Goal: Task Accomplishment & Management: Manage account settings

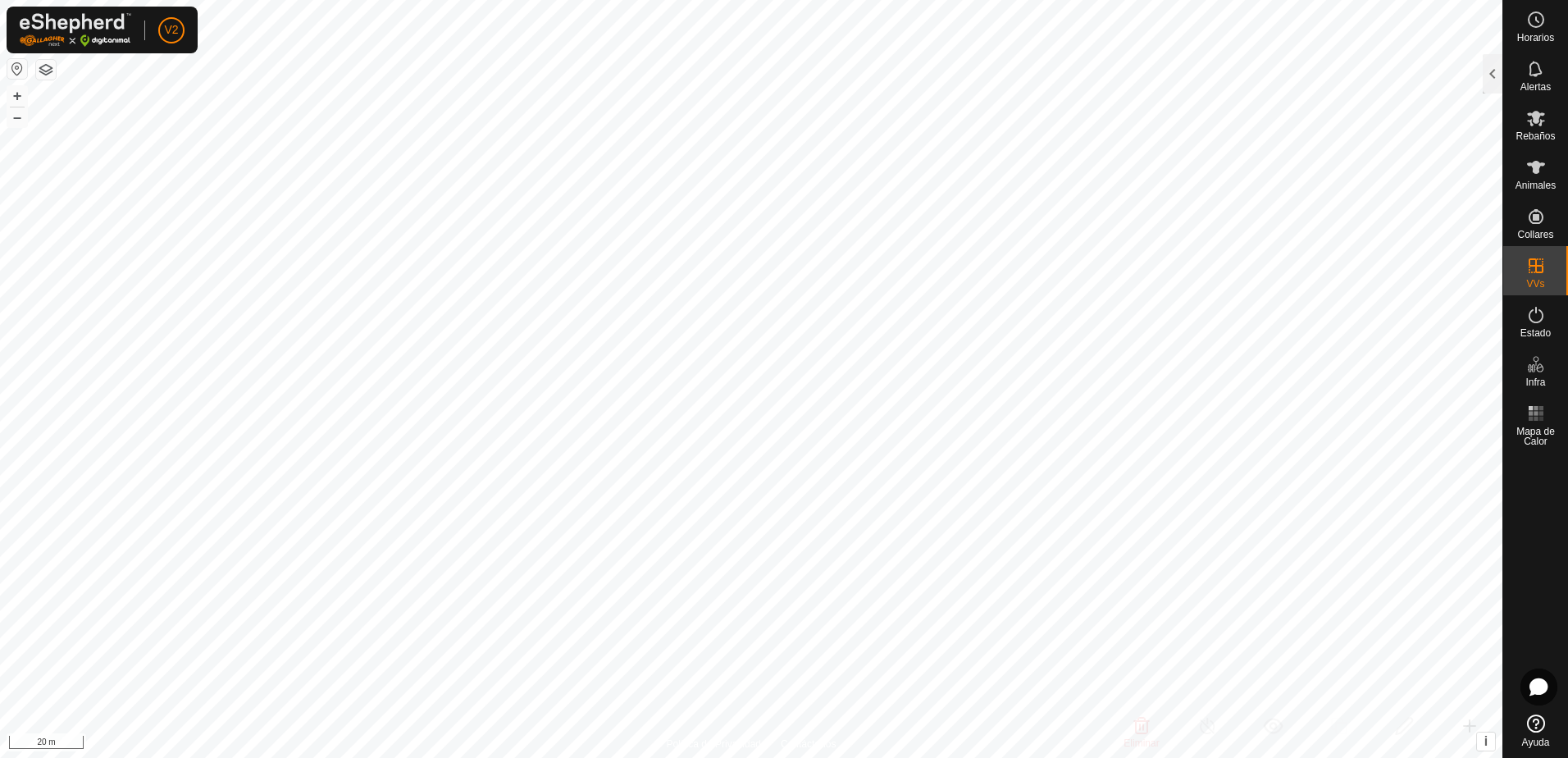
click at [44, 72] on button "button" at bounding box center [46, 70] width 20 height 20
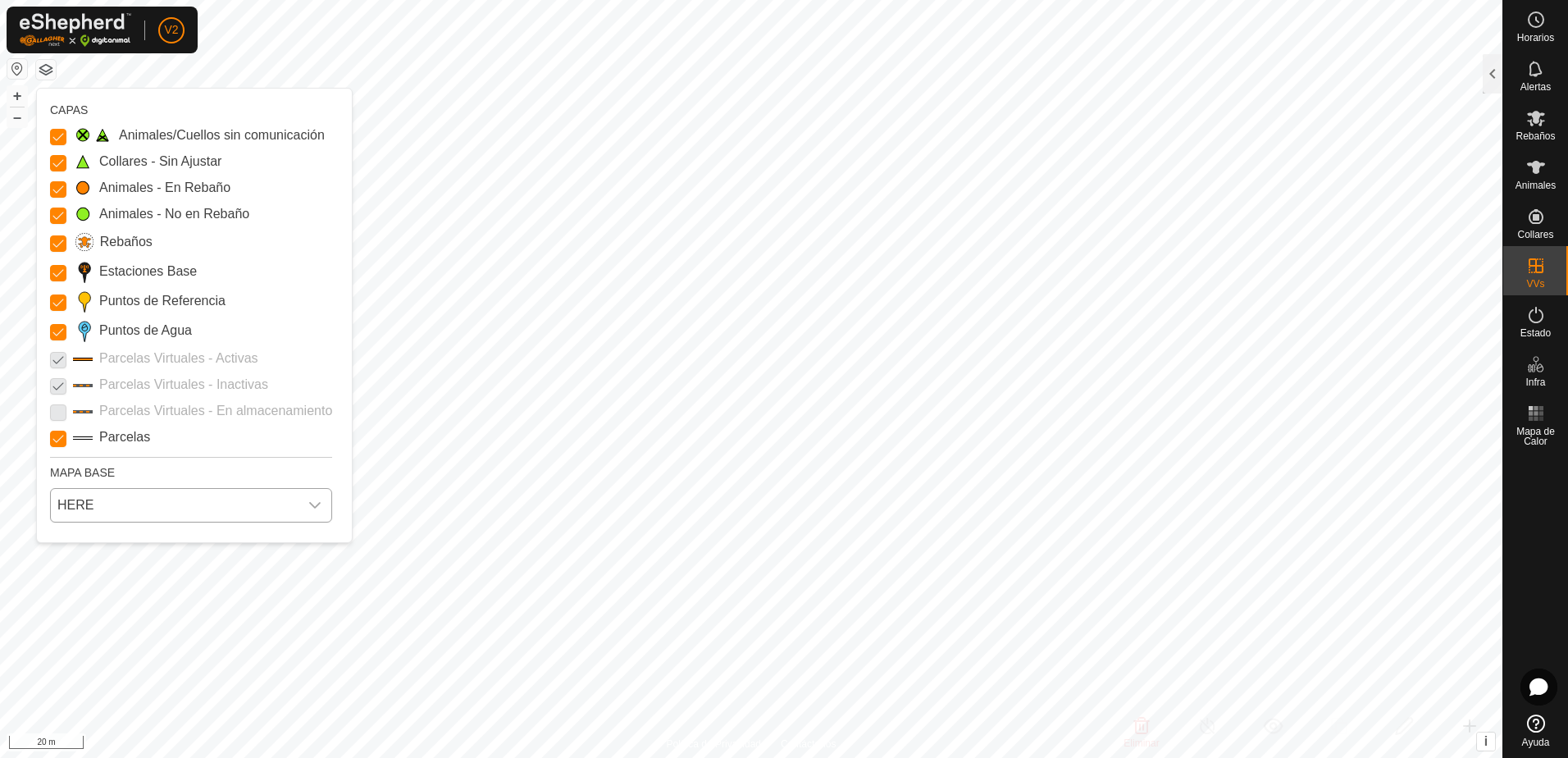
click at [302, 507] on div "dropdown trigger" at bounding box center [315, 506] width 33 height 33
click at [133, 548] on li "Azure" at bounding box center [191, 542] width 279 height 33
click at [311, 504] on icon "dropdown trigger" at bounding box center [315, 506] width 13 height 13
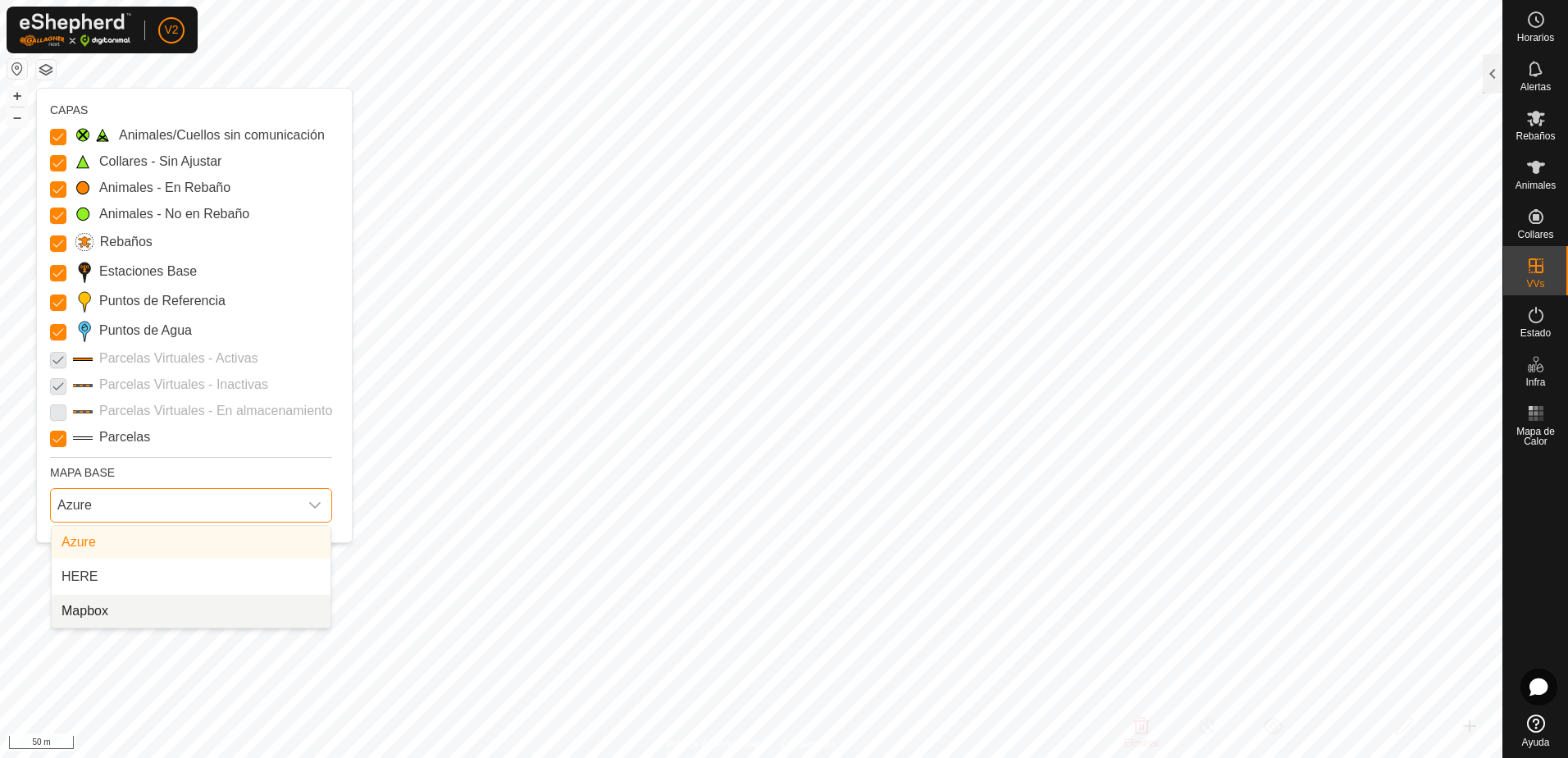
click at [209, 603] on li "Mapbox" at bounding box center [191, 611] width 279 height 33
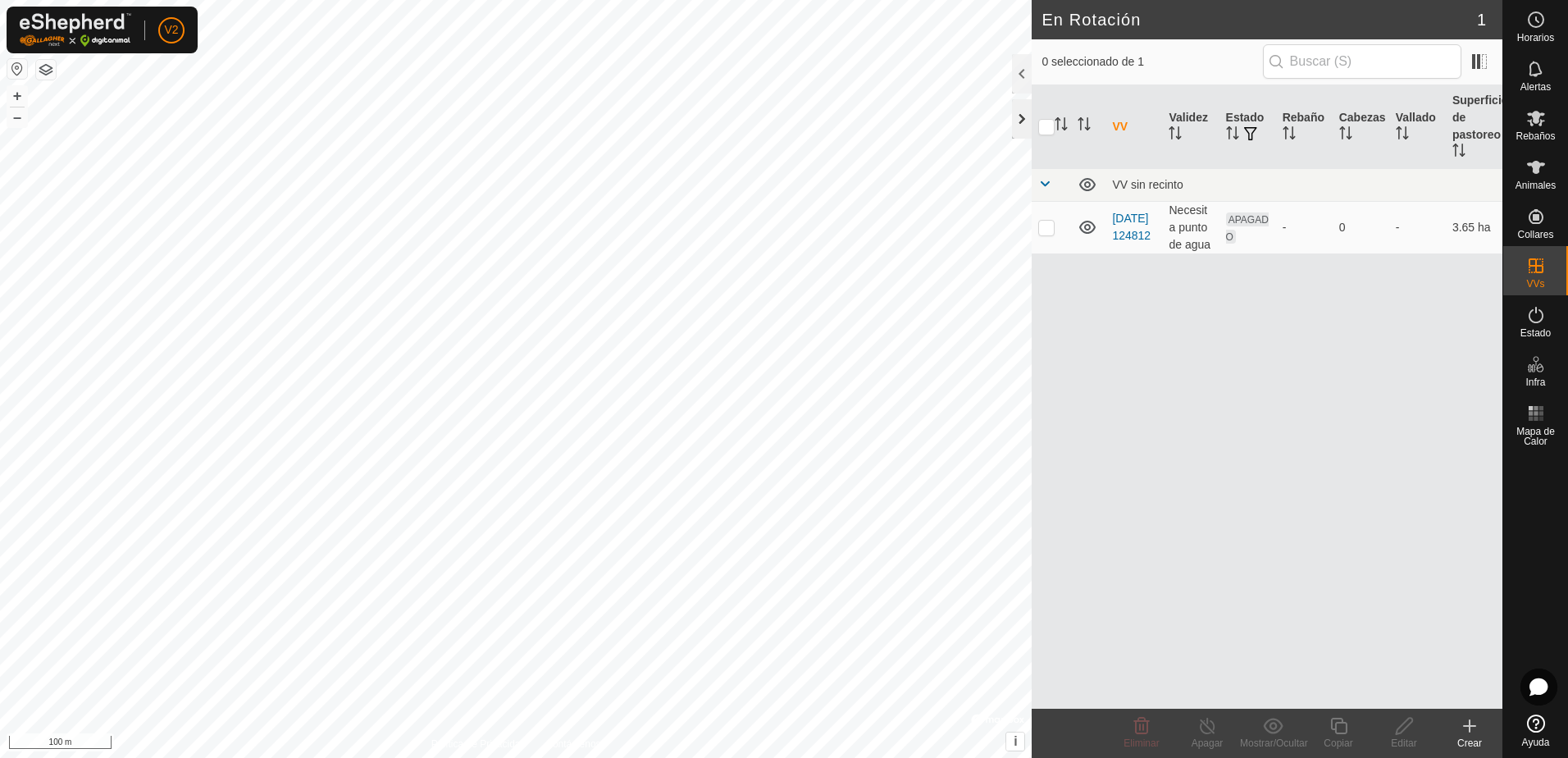
click at [1025, 124] on div at bounding box center [1023, 118] width 20 height 39
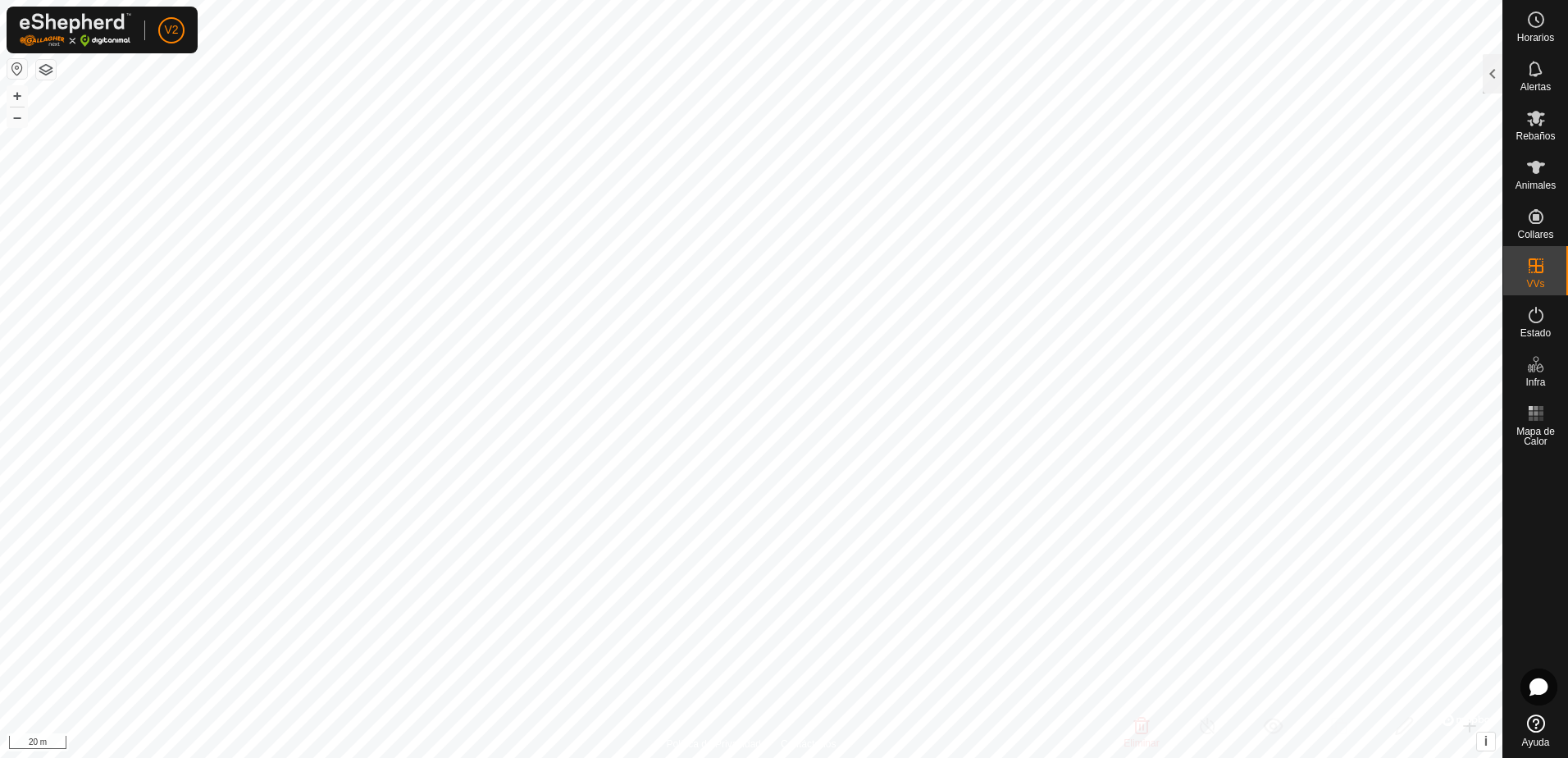
click at [53, 68] on button "button" at bounding box center [46, 70] width 20 height 20
checkbox input "true"
click at [52, 68] on button "button" at bounding box center [46, 70] width 20 height 20
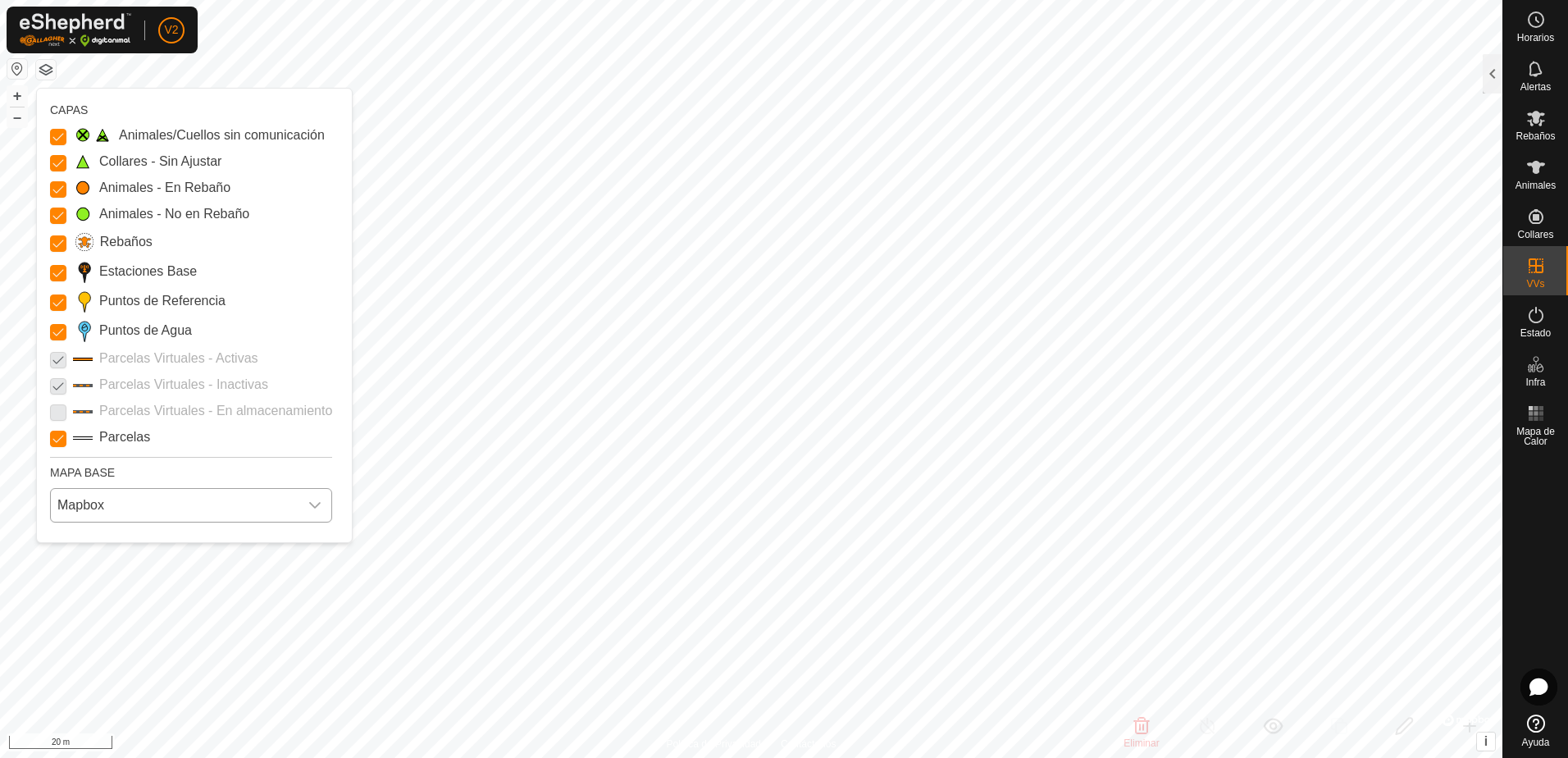
click at [287, 500] on span "Mapbox" at bounding box center [175, 506] width 248 height 33
click at [243, 569] on li "HERE" at bounding box center [191, 577] width 279 height 33
click at [227, 496] on span "HERE" at bounding box center [175, 506] width 248 height 33
click at [168, 536] on li "Azure" at bounding box center [191, 542] width 279 height 33
click at [220, 513] on span "Azure" at bounding box center [175, 506] width 248 height 33
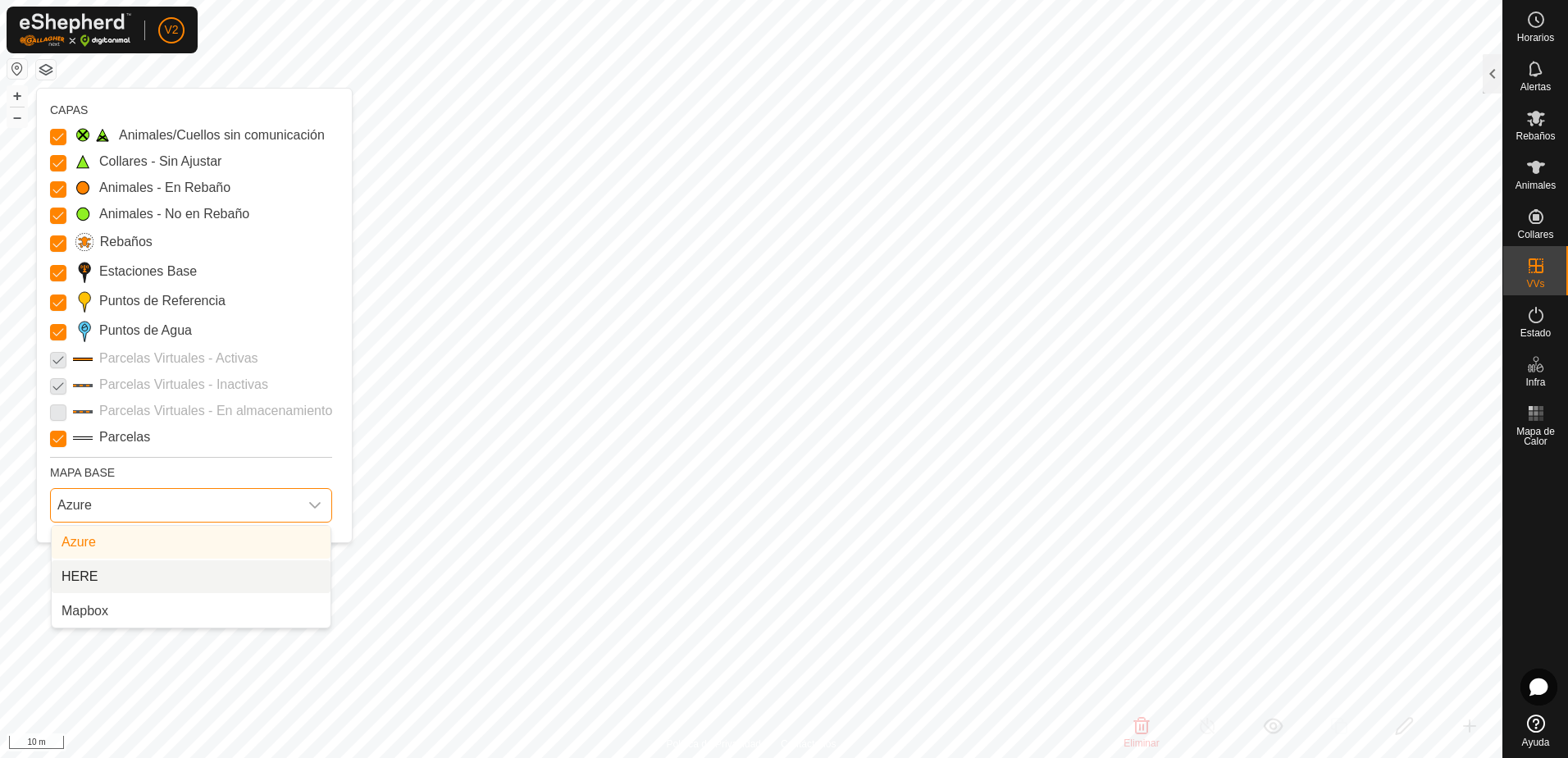
click at [201, 571] on li "HERE" at bounding box center [191, 577] width 279 height 33
click at [48, 67] on button "button" at bounding box center [46, 70] width 20 height 20
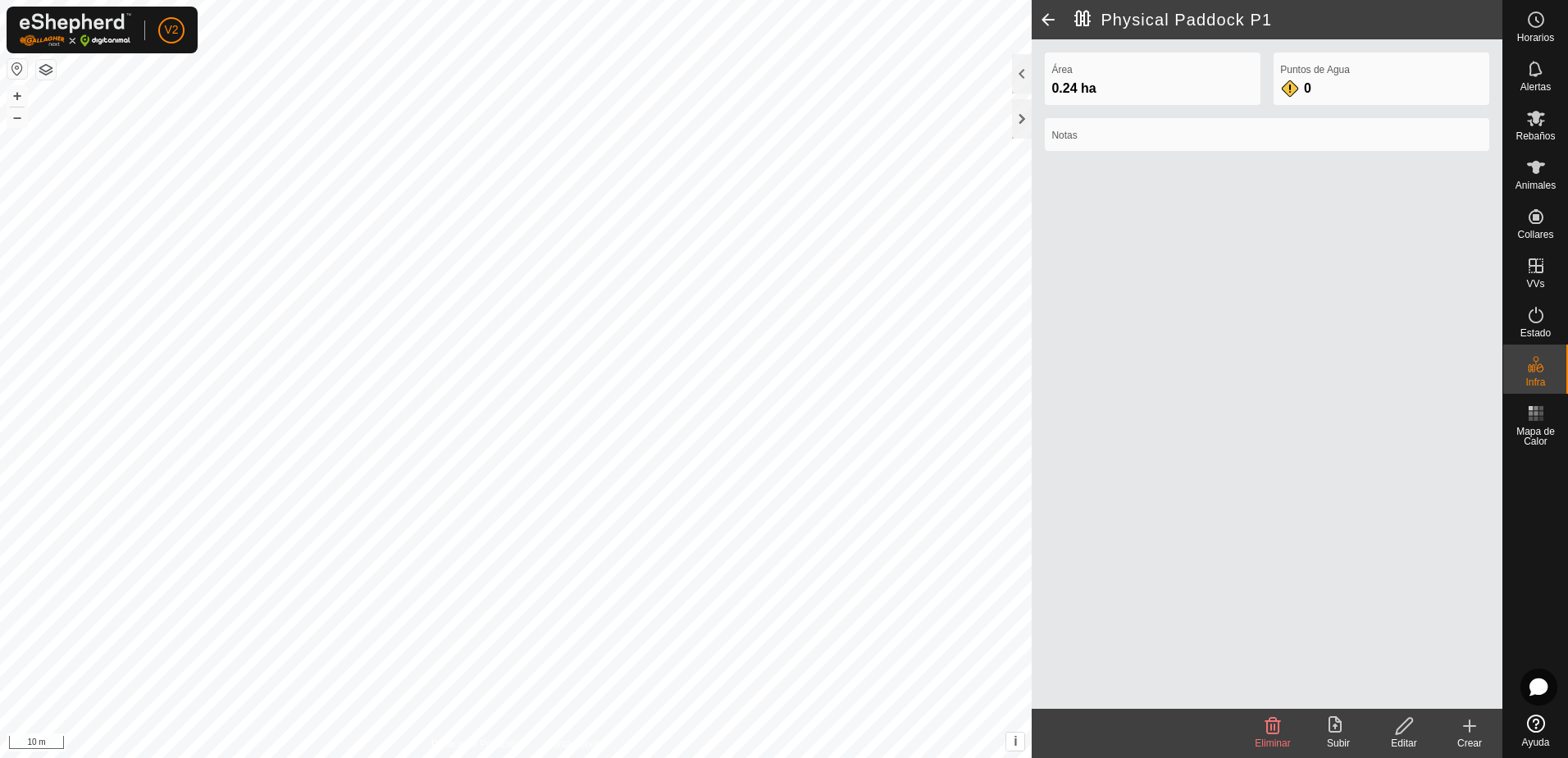
click at [1402, 732] on icon at bounding box center [1404, 726] width 16 height 16
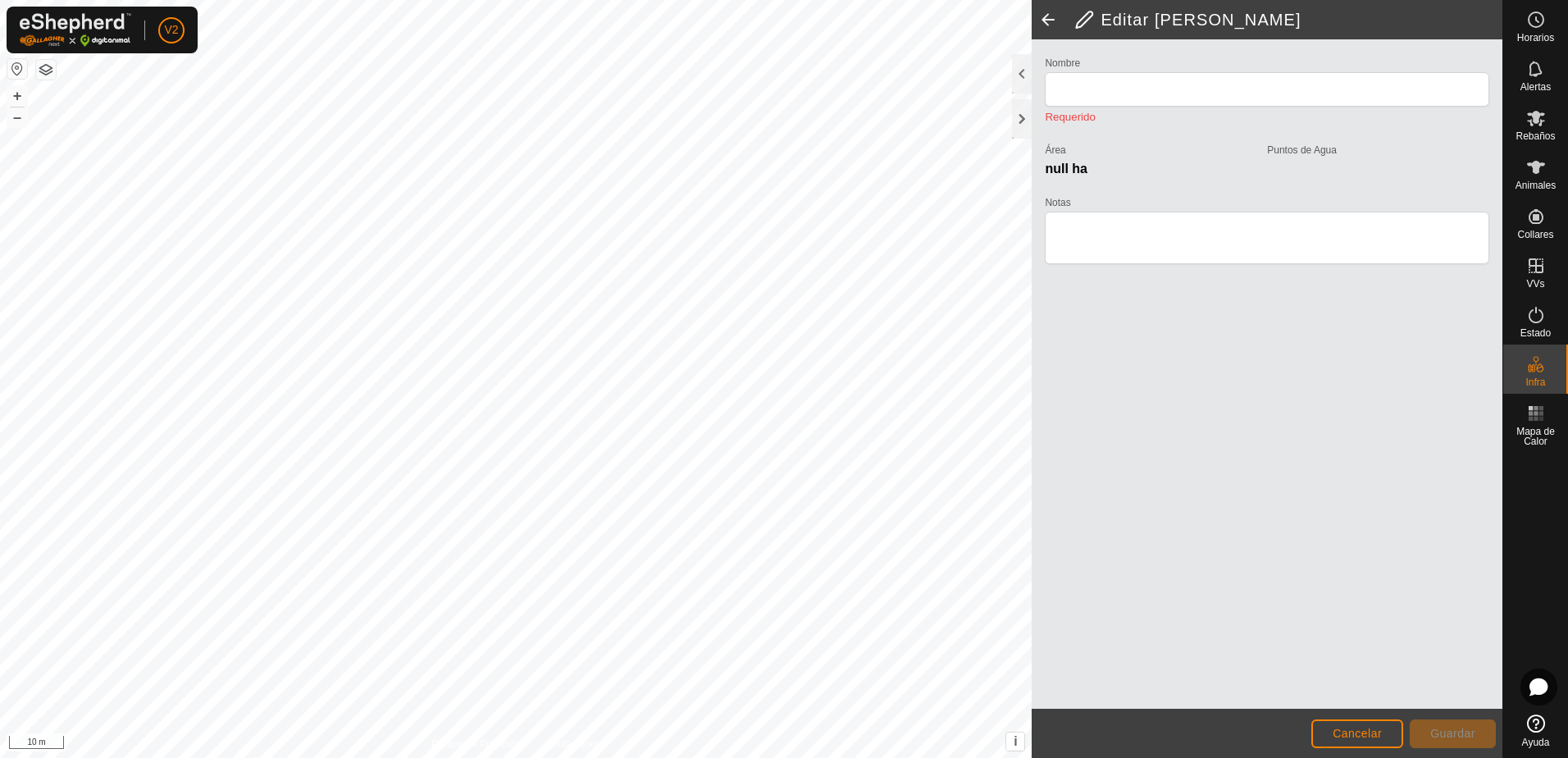
type input "Physical Paddock P1"
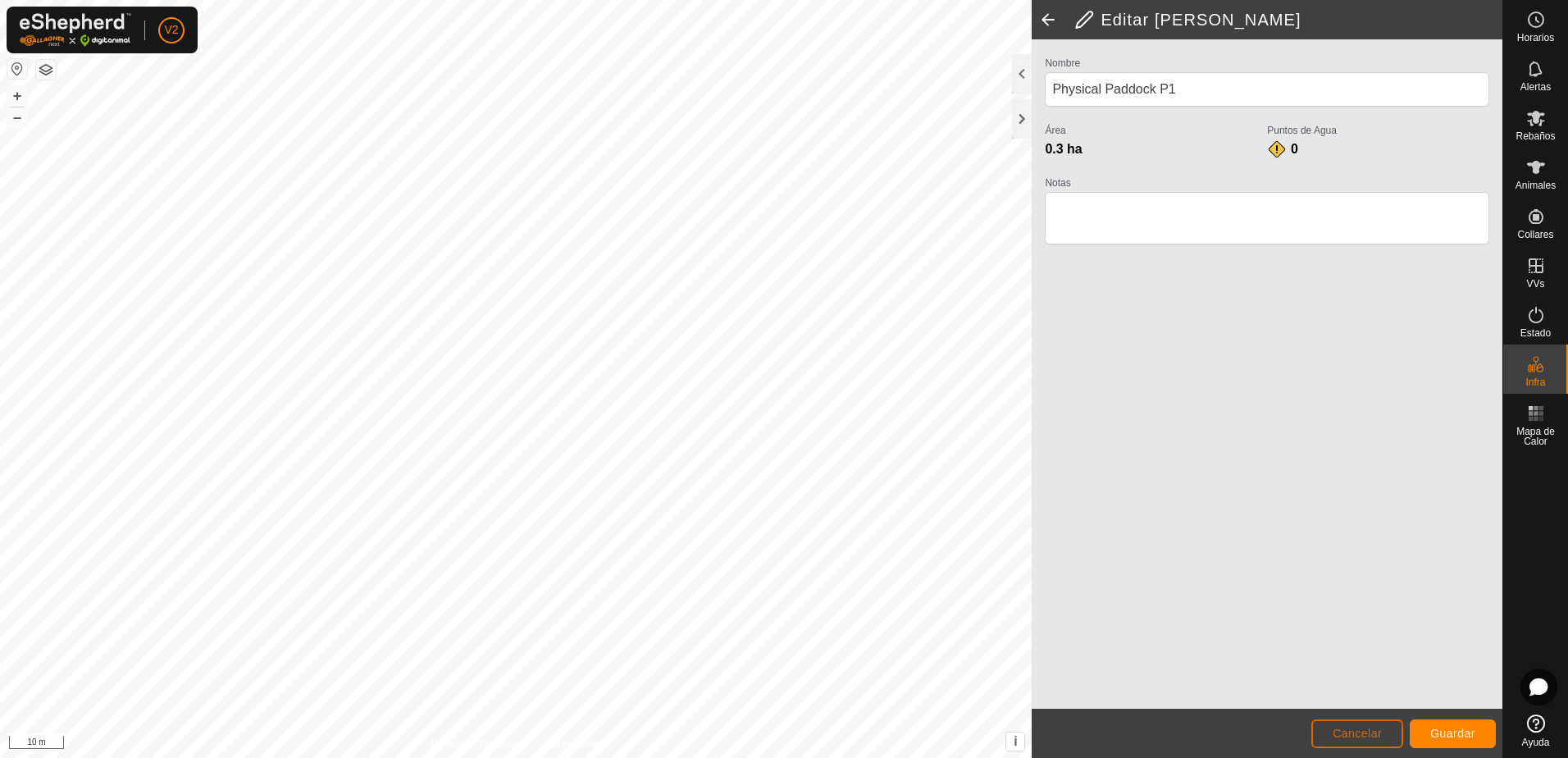
click at [1366, 735] on span "Cancelar" at bounding box center [1358, 733] width 49 height 13
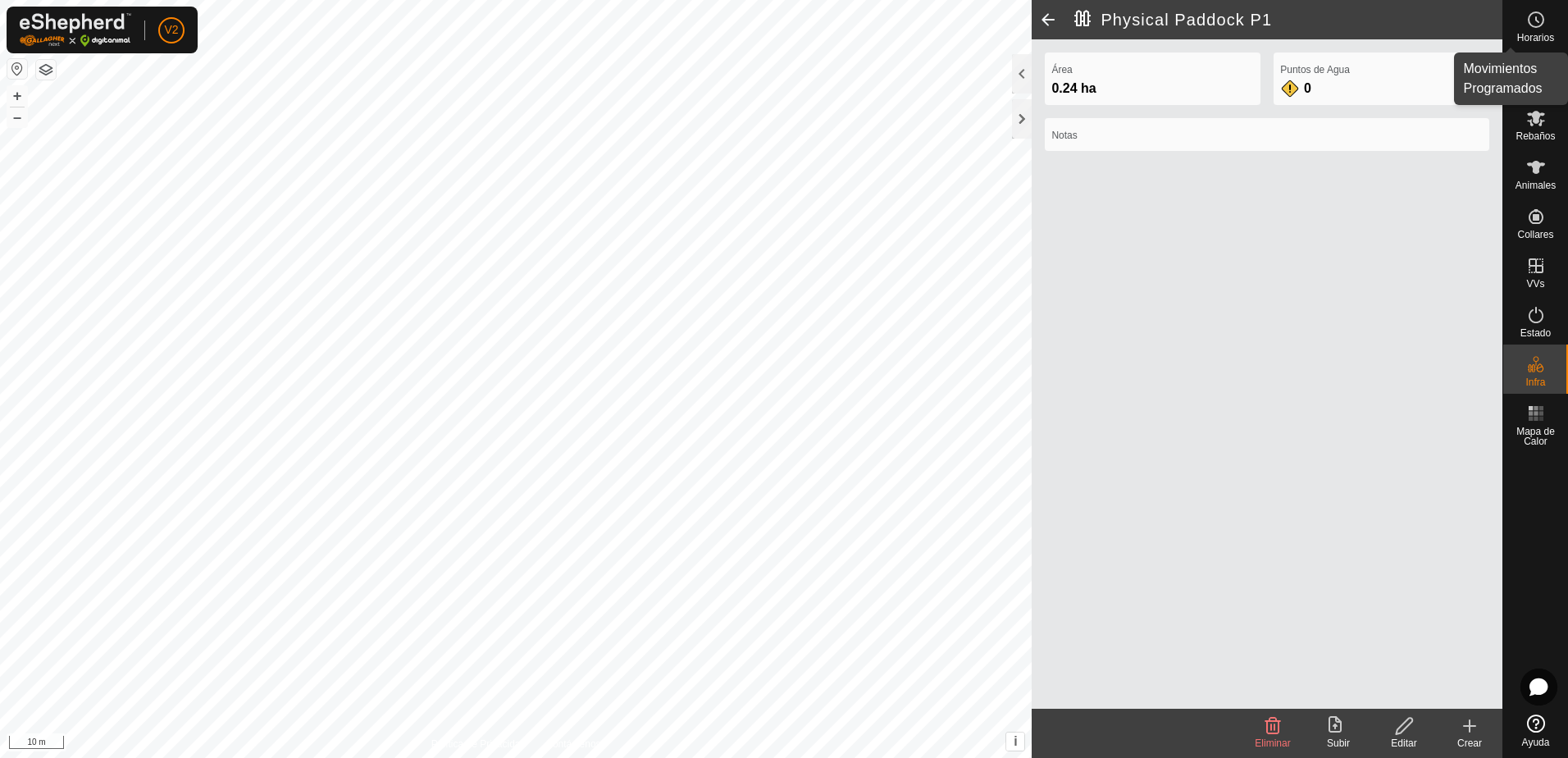
click at [1540, 31] on es-schedule-vp-svg-icon at bounding box center [1536, 19] width 29 height 26
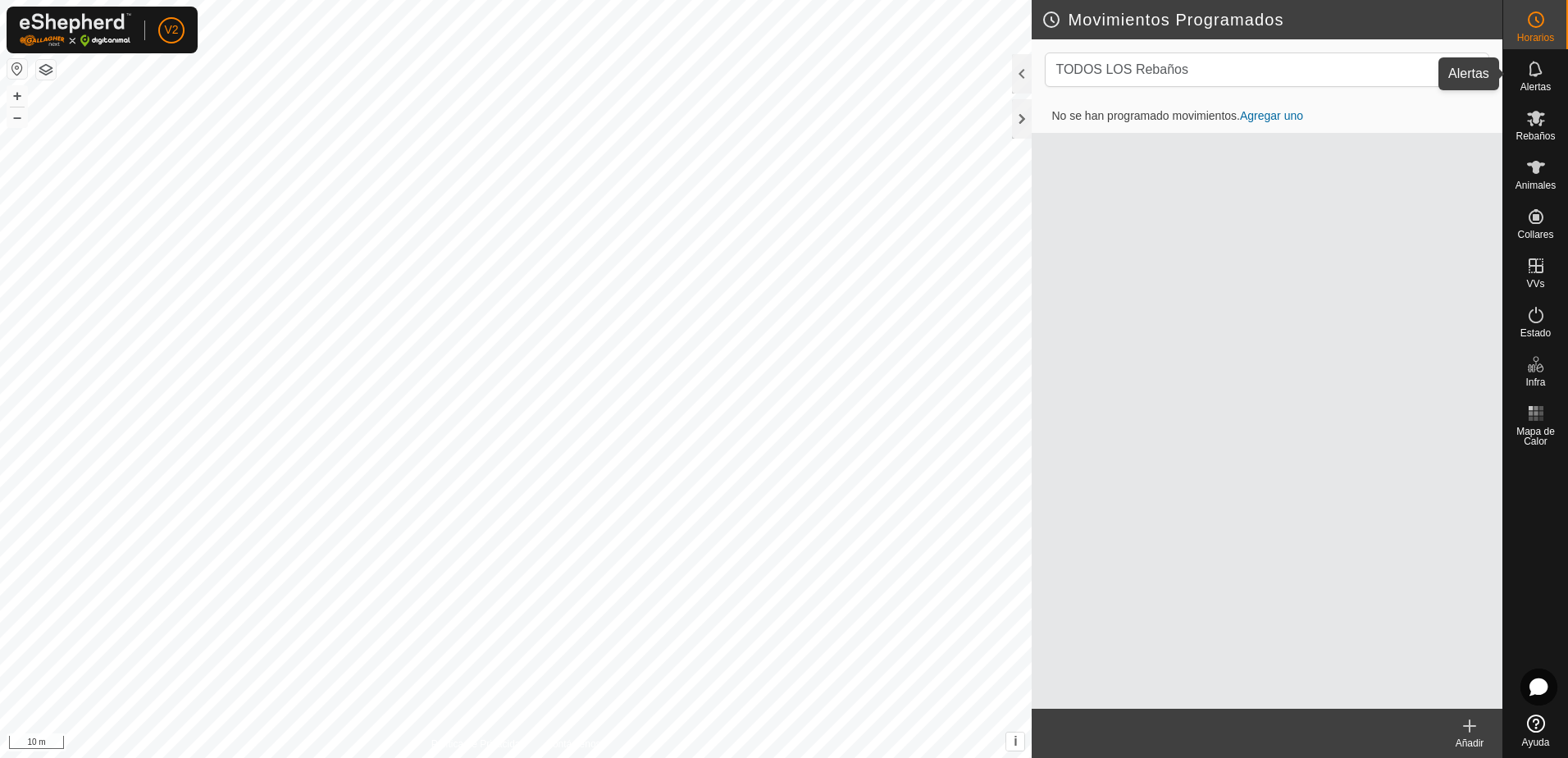
click at [1543, 73] on icon at bounding box center [1537, 69] width 20 height 20
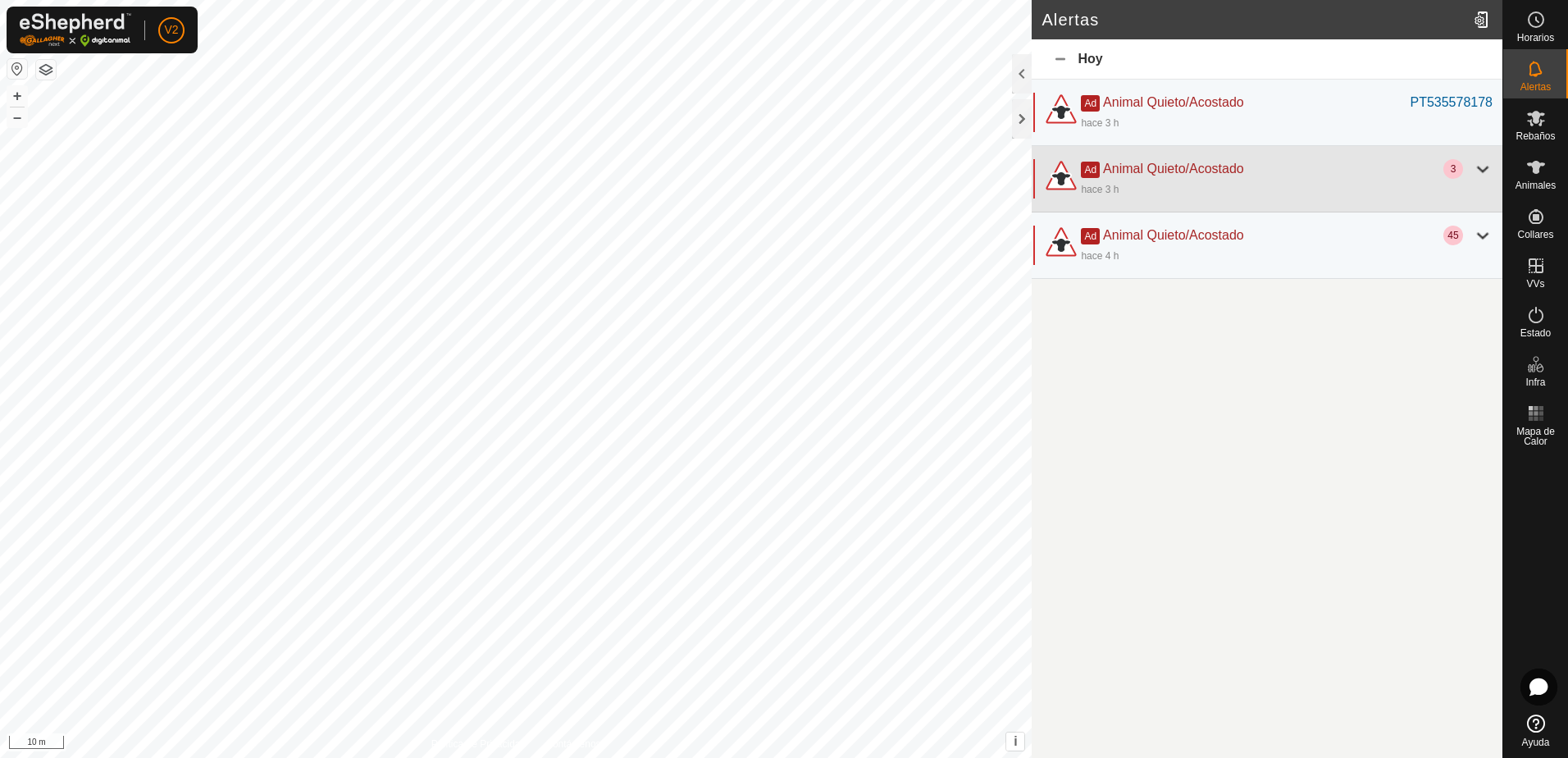
click at [1486, 173] on div at bounding box center [1483, 169] width 20 height 20
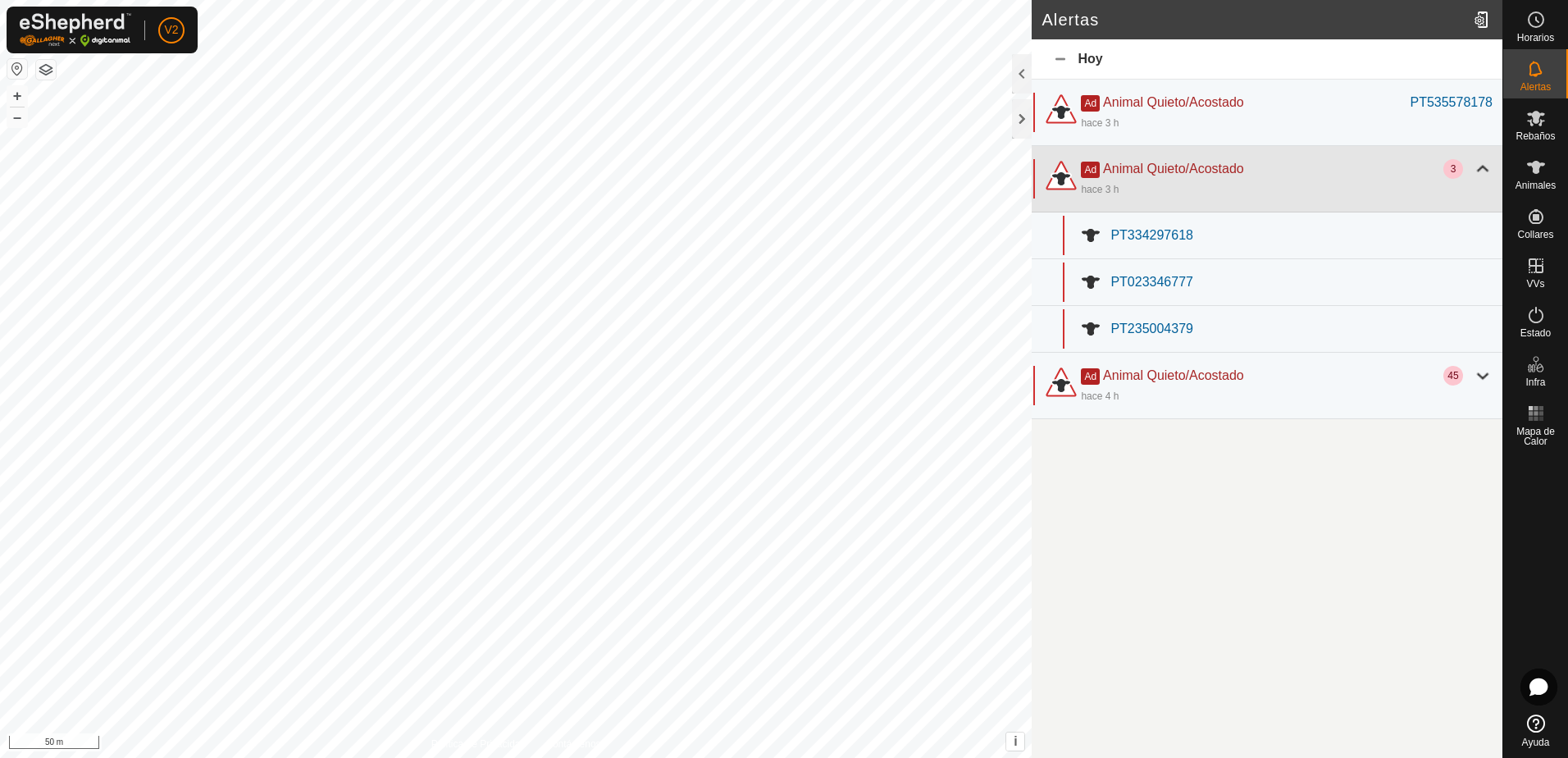
click at [1486, 173] on div at bounding box center [1483, 169] width 20 height 20
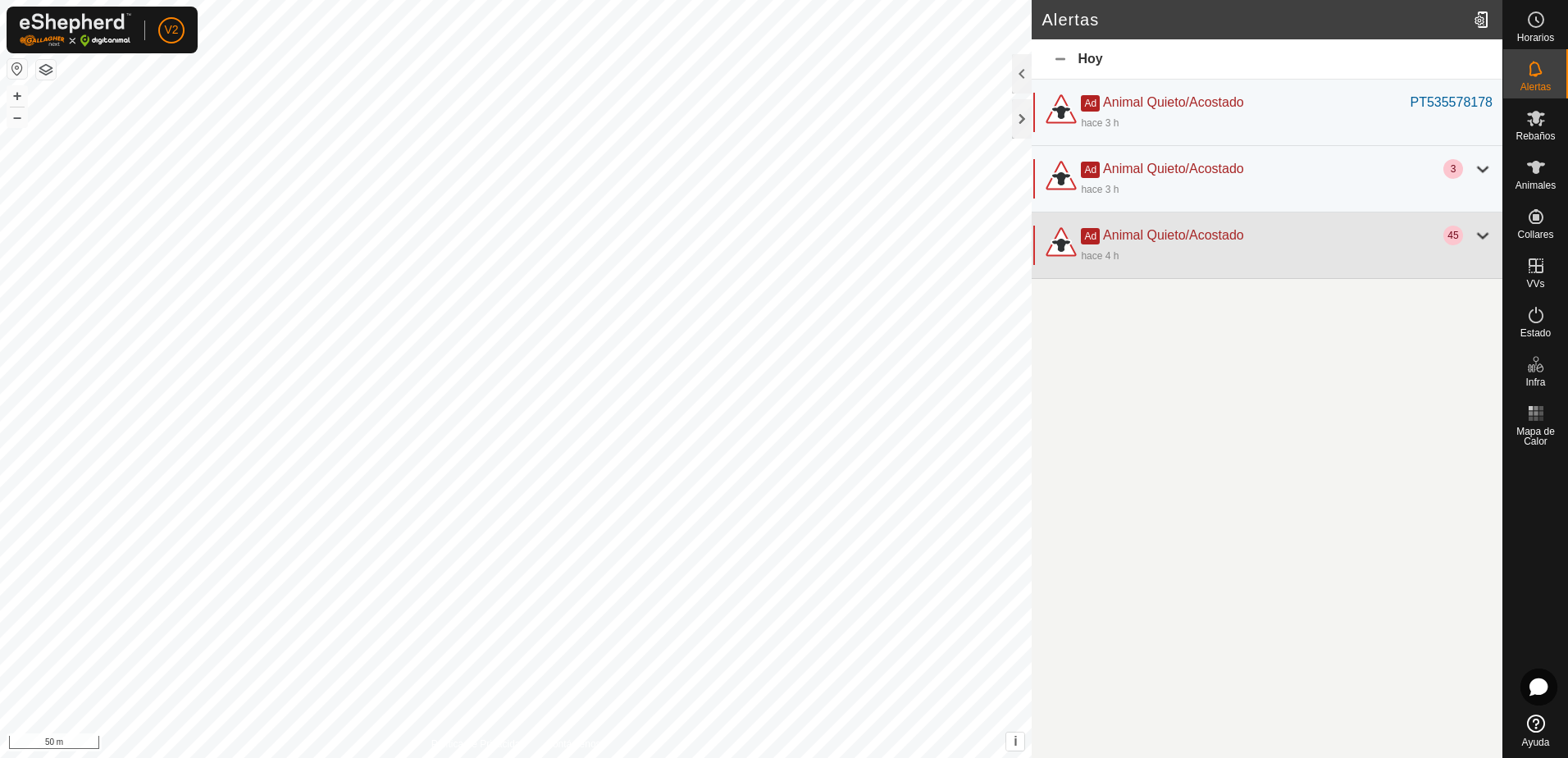
click at [1478, 237] on div at bounding box center [1483, 236] width 20 height 20
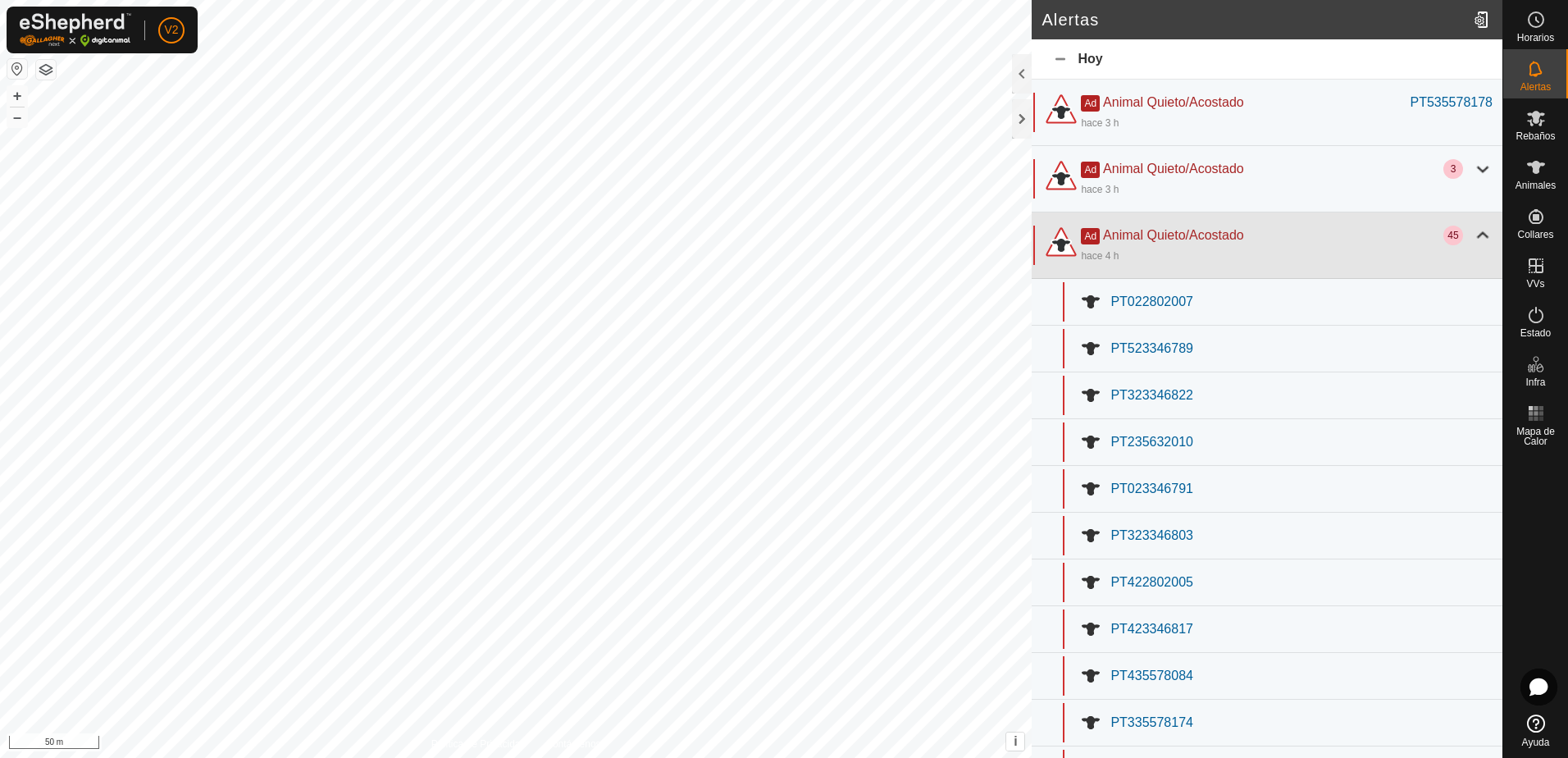
click at [1473, 237] on div at bounding box center [1483, 236] width 20 height 20
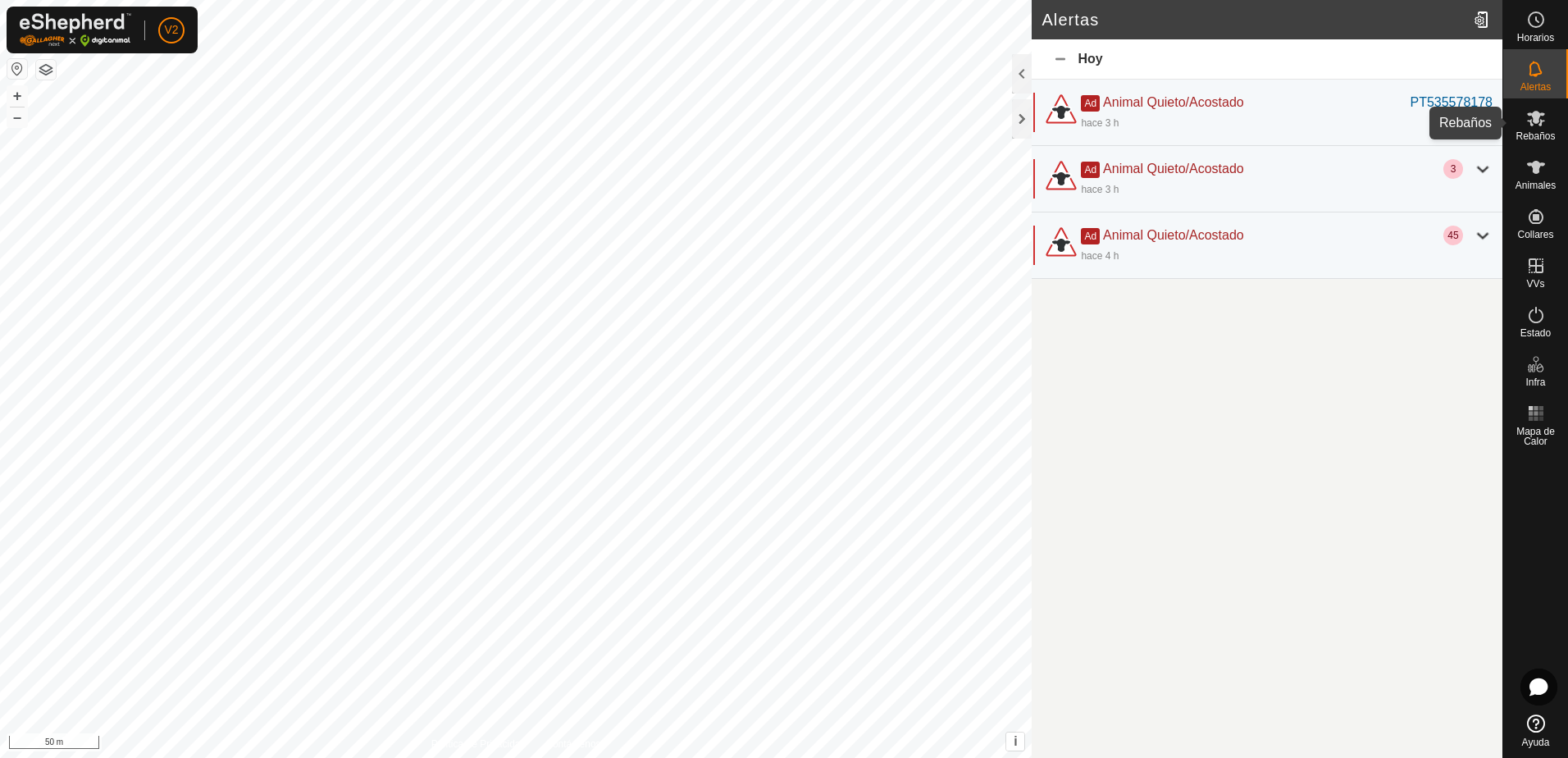
click at [1543, 133] on span "Rebaños" at bounding box center [1535, 136] width 39 height 10
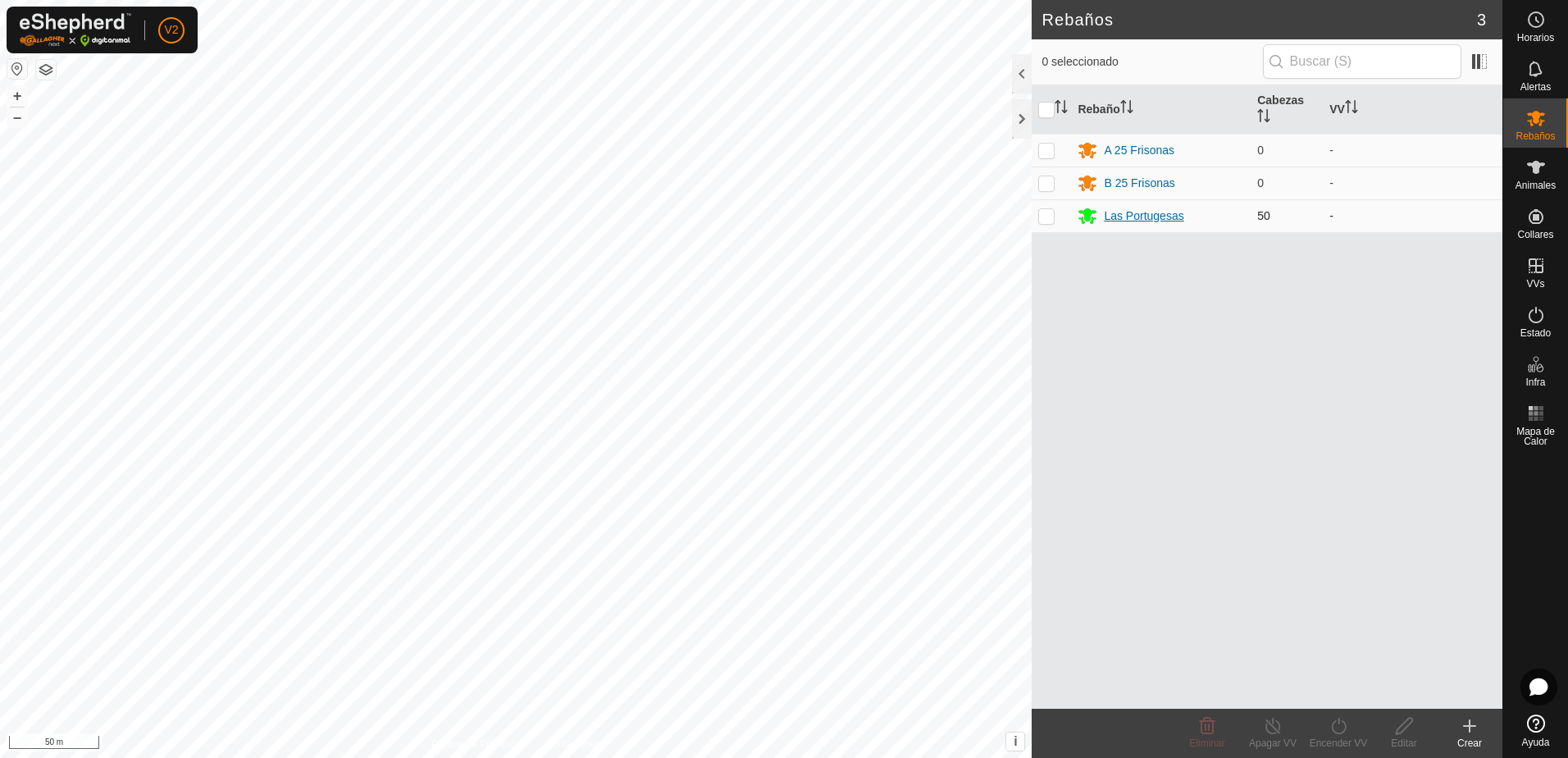
click at [1146, 219] on div "Las Portugesas" at bounding box center [1144, 216] width 79 height 17
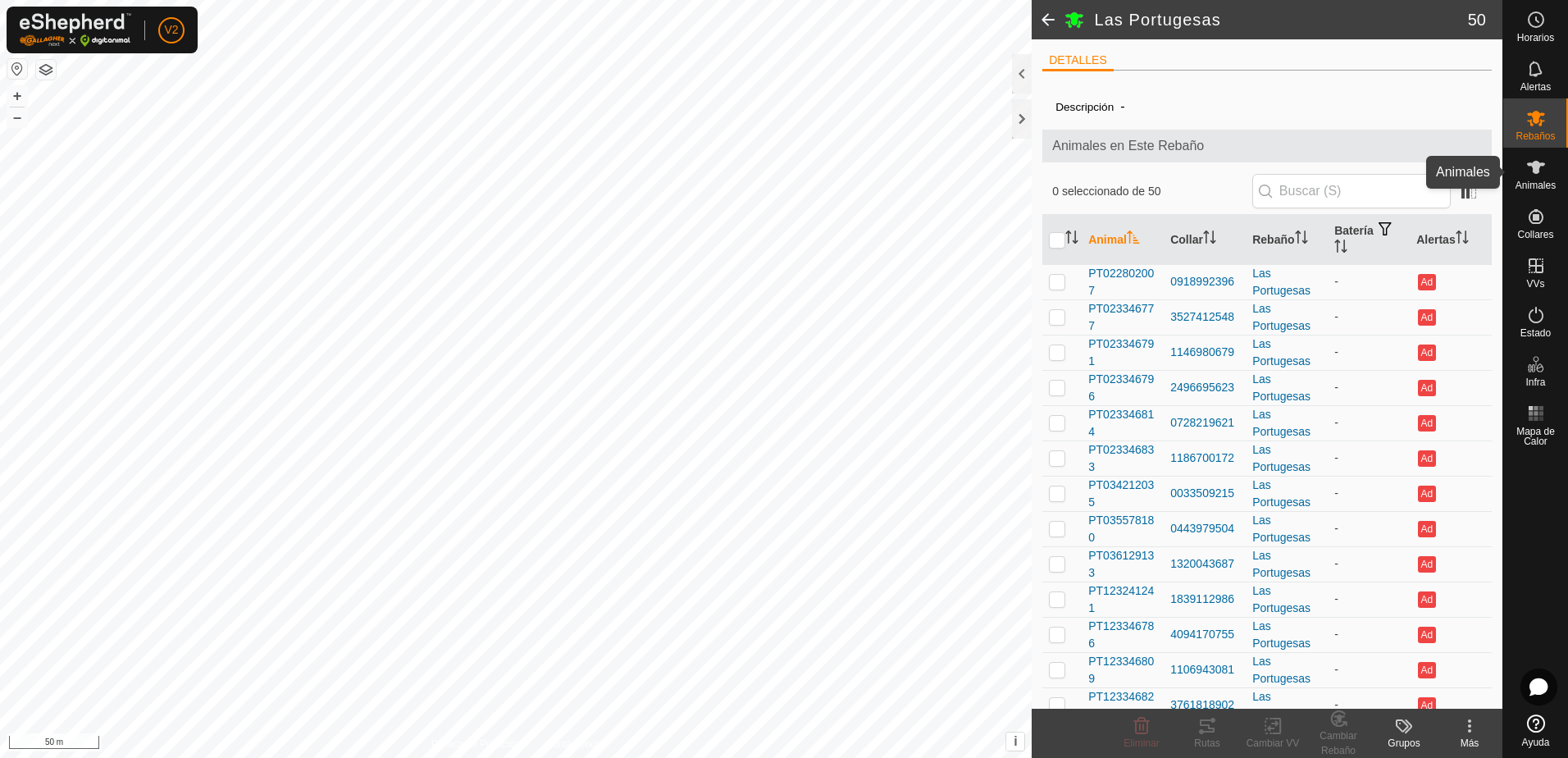
click at [1542, 174] on icon at bounding box center [1537, 168] width 20 height 20
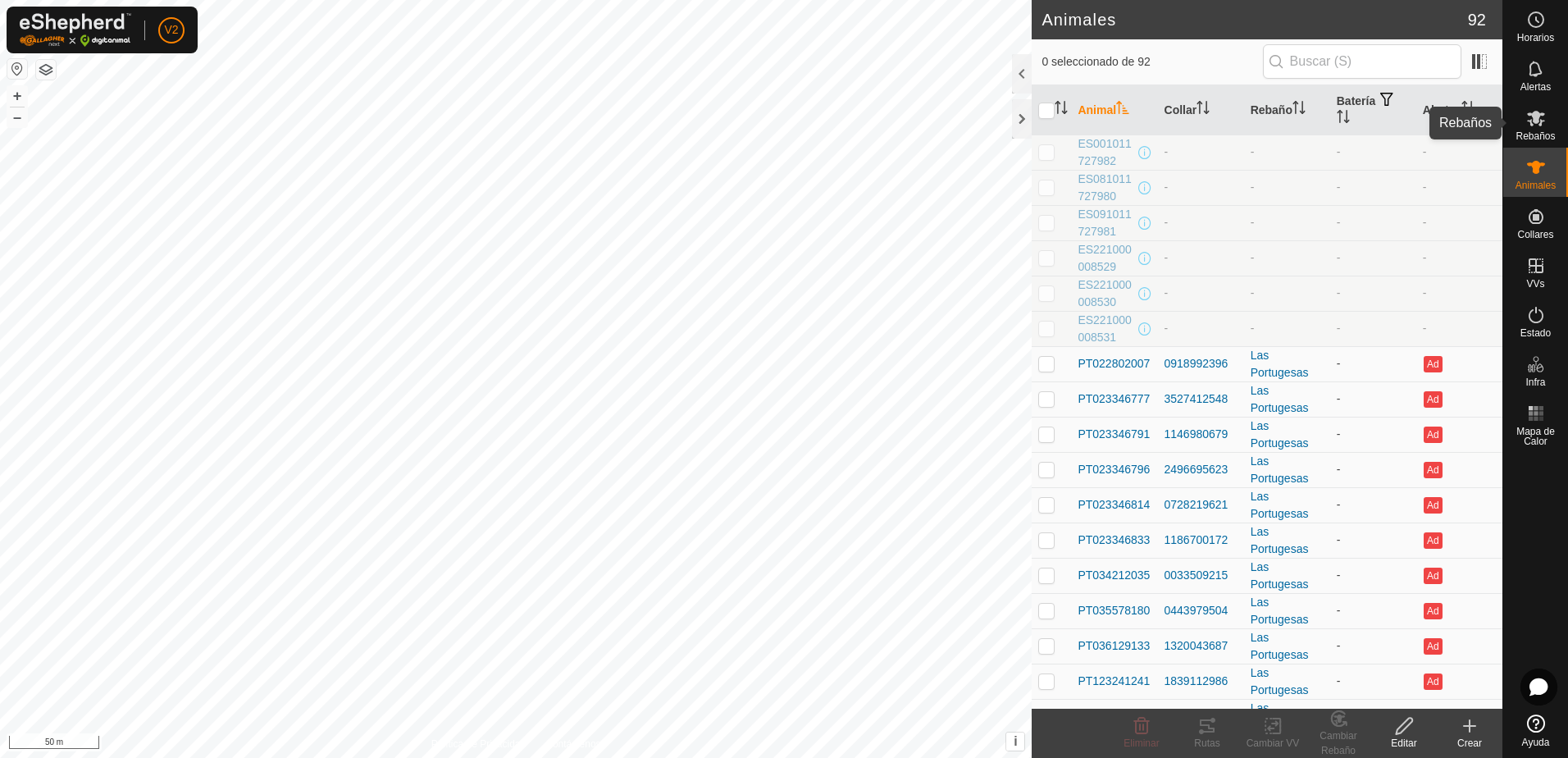
click at [1543, 118] on icon at bounding box center [1537, 118] width 20 height 20
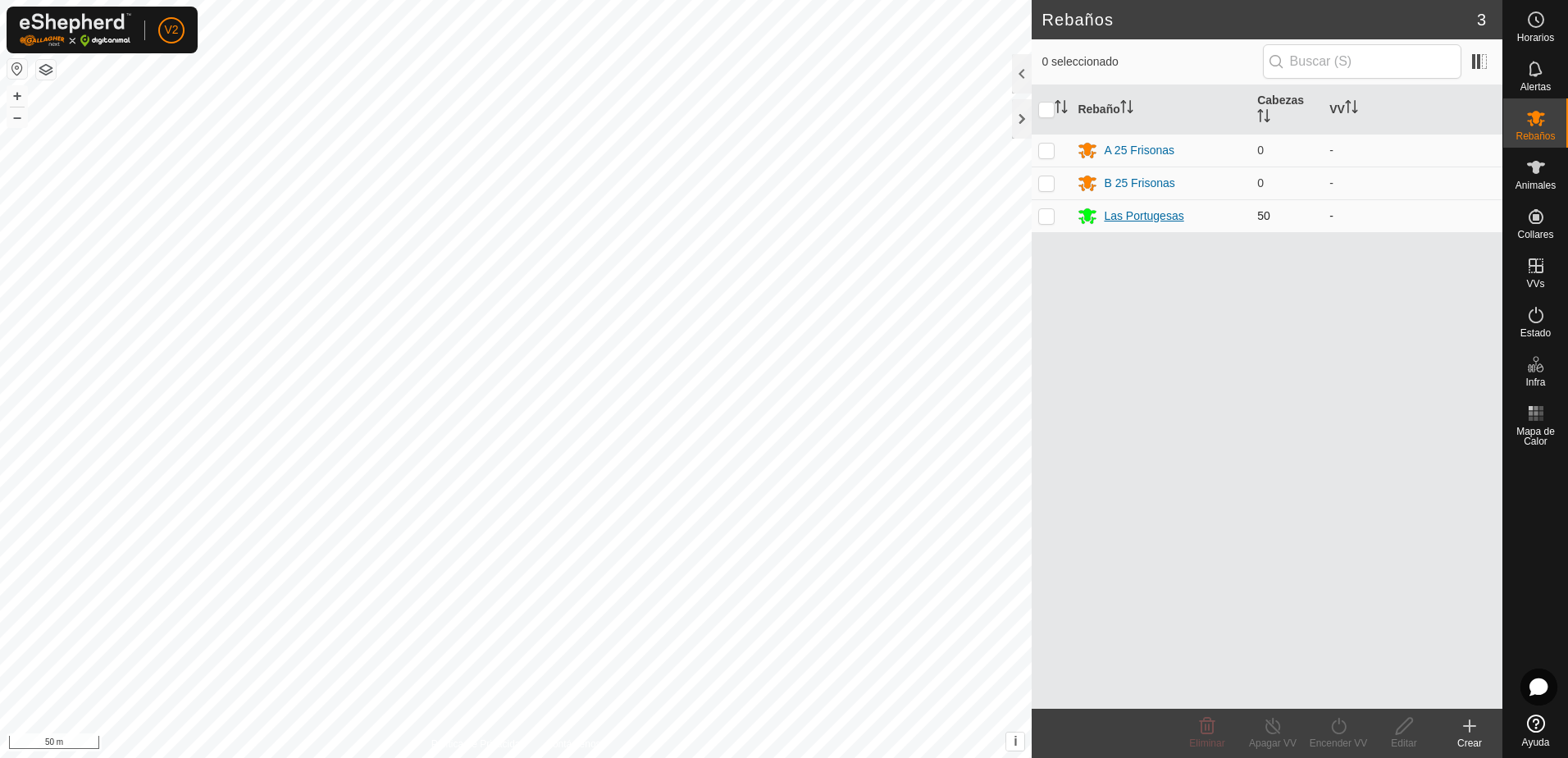
click at [1145, 217] on div "Las Portugesas" at bounding box center [1144, 216] width 79 height 17
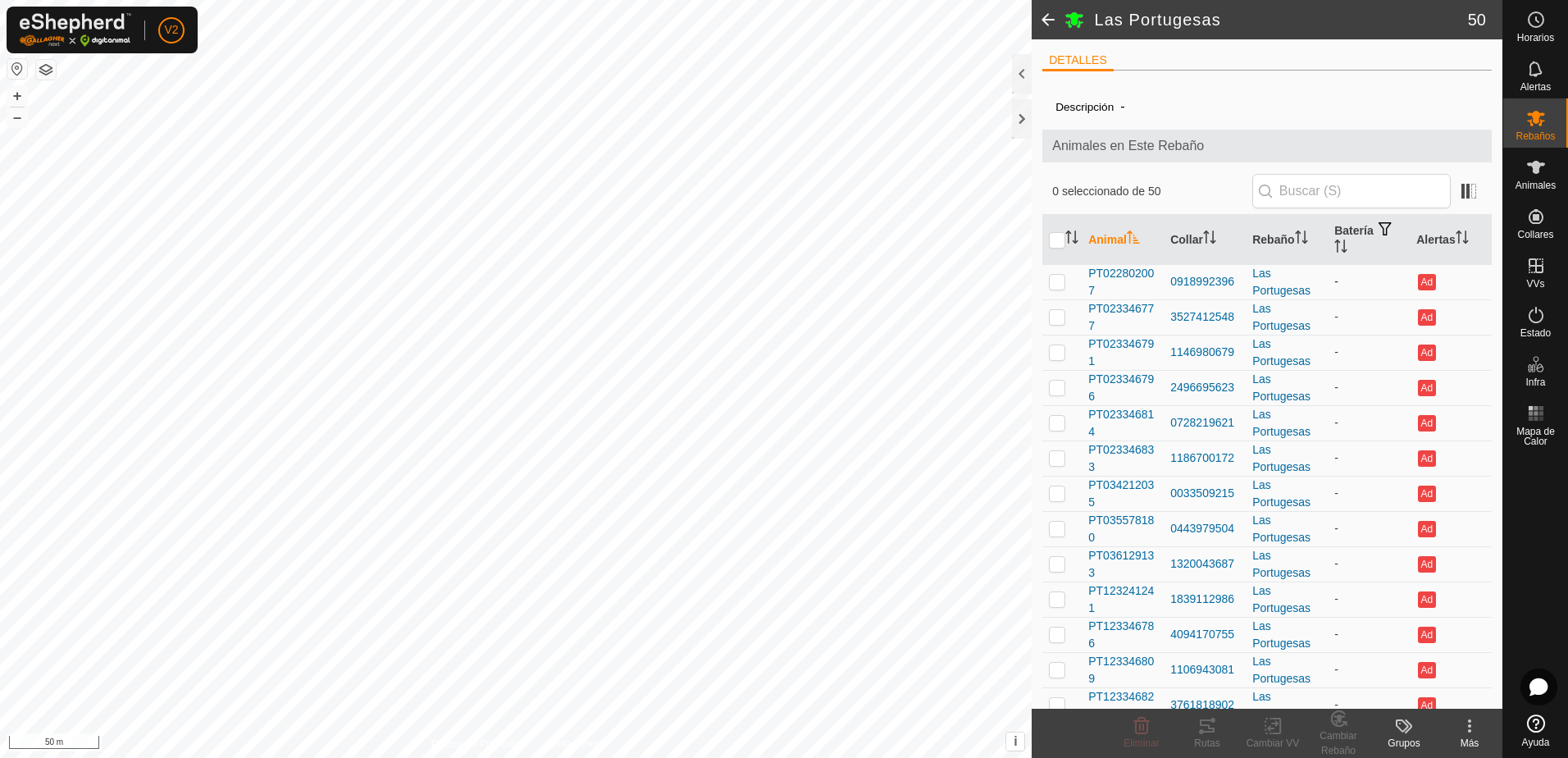
click at [1055, 285] on p-checkbox at bounding box center [1057, 282] width 16 height 13
checkbox input "true"
click at [1062, 321] on p-checkbox at bounding box center [1057, 317] width 16 height 13
checkbox input "true"
click at [1055, 364] on td at bounding box center [1062, 353] width 39 height 36
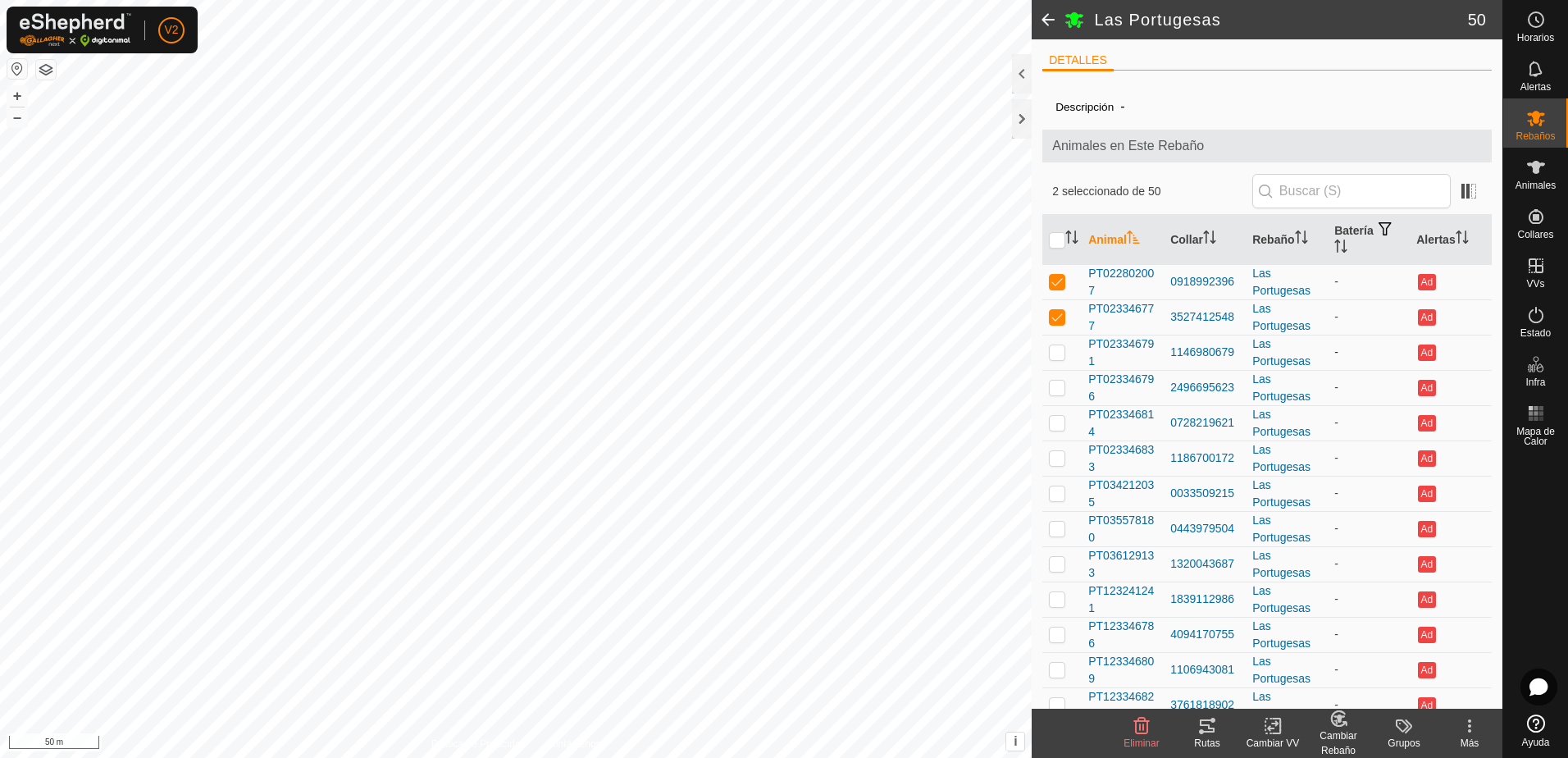
checkbox input "true"
click at [1061, 381] on p-checkbox at bounding box center [1057, 387] width 16 height 13
checkbox input "true"
click at [1059, 424] on p-checkbox at bounding box center [1057, 423] width 16 height 13
checkbox input "true"
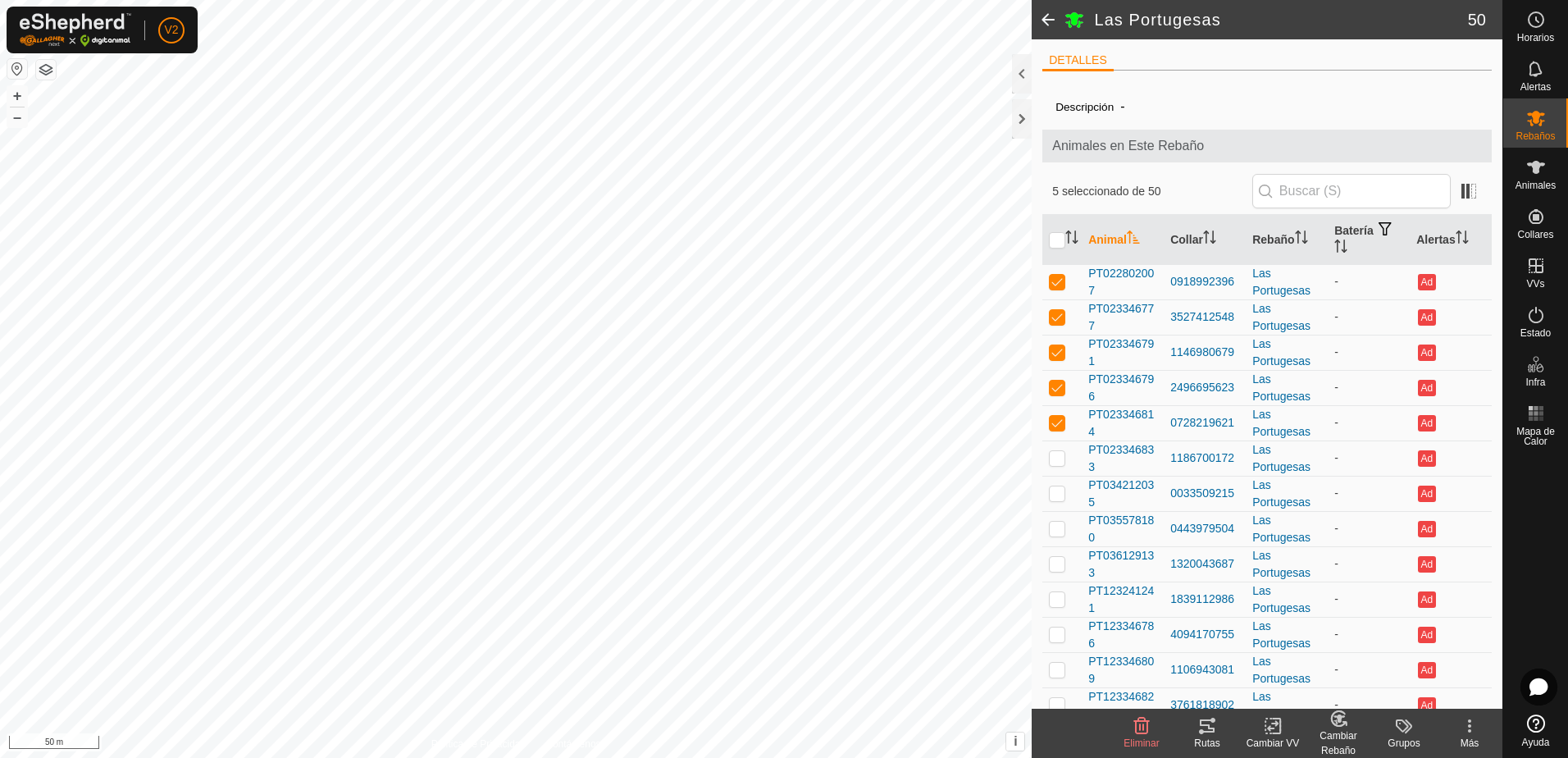
click at [1348, 727] on icon at bounding box center [1339, 719] width 21 height 20
click at [1420, 658] on link "[PERSON_NAME]..." at bounding box center [1389, 656] width 165 height 33
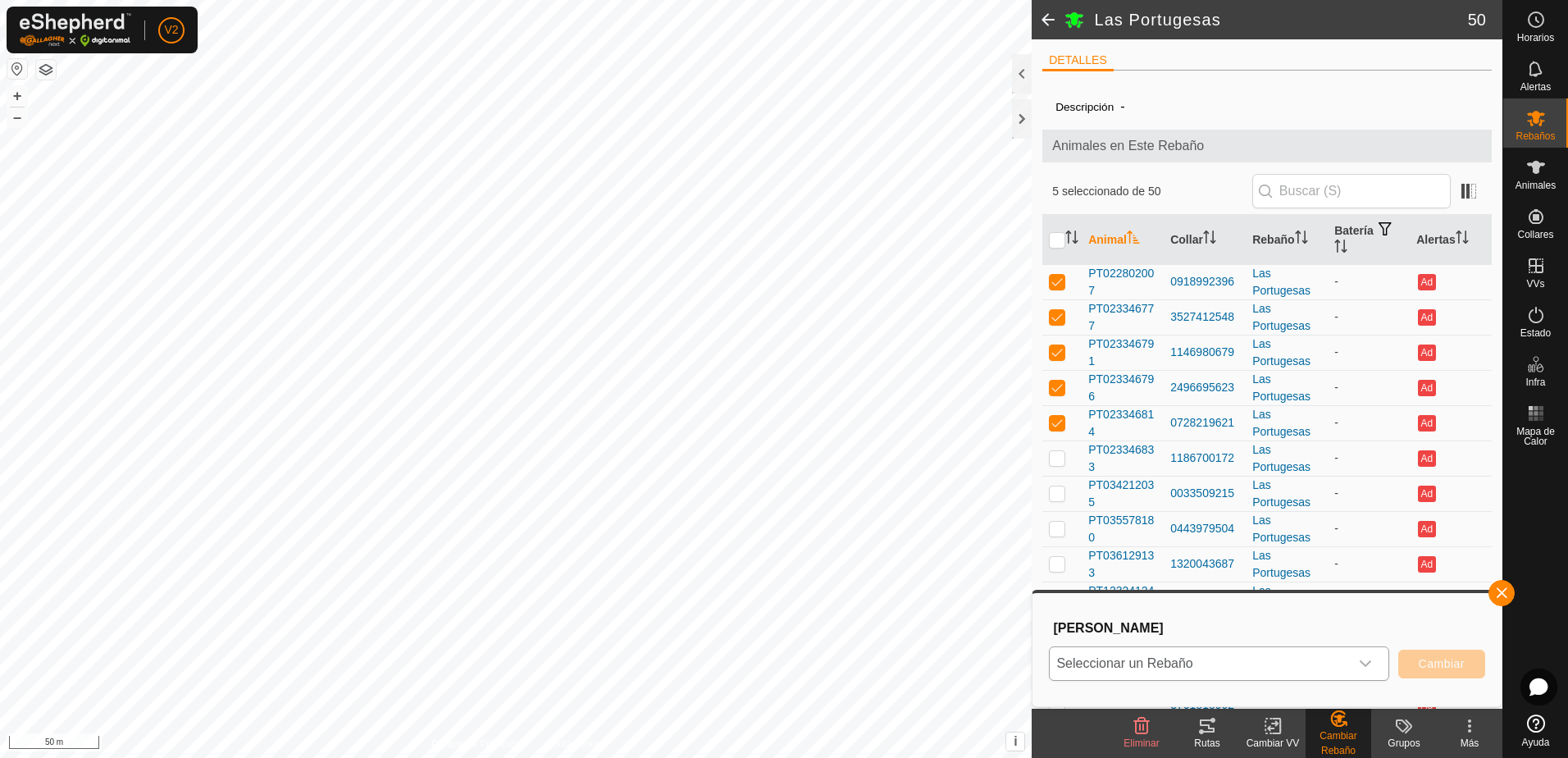
click at [1364, 667] on icon "dropdown trigger" at bounding box center [1366, 664] width 13 height 13
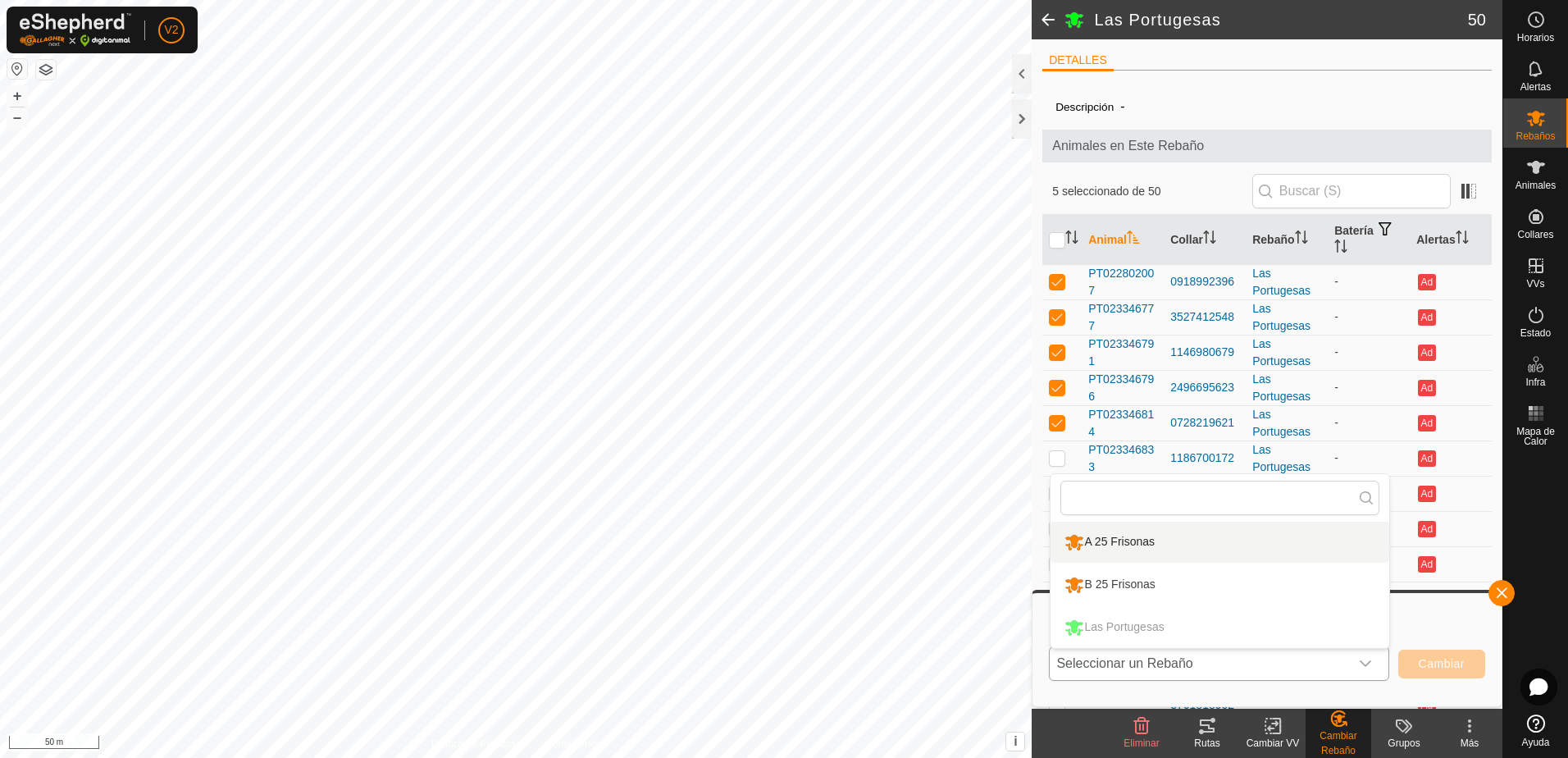
click at [1228, 538] on li "A 25 Frisonas" at bounding box center [1220, 542] width 339 height 41
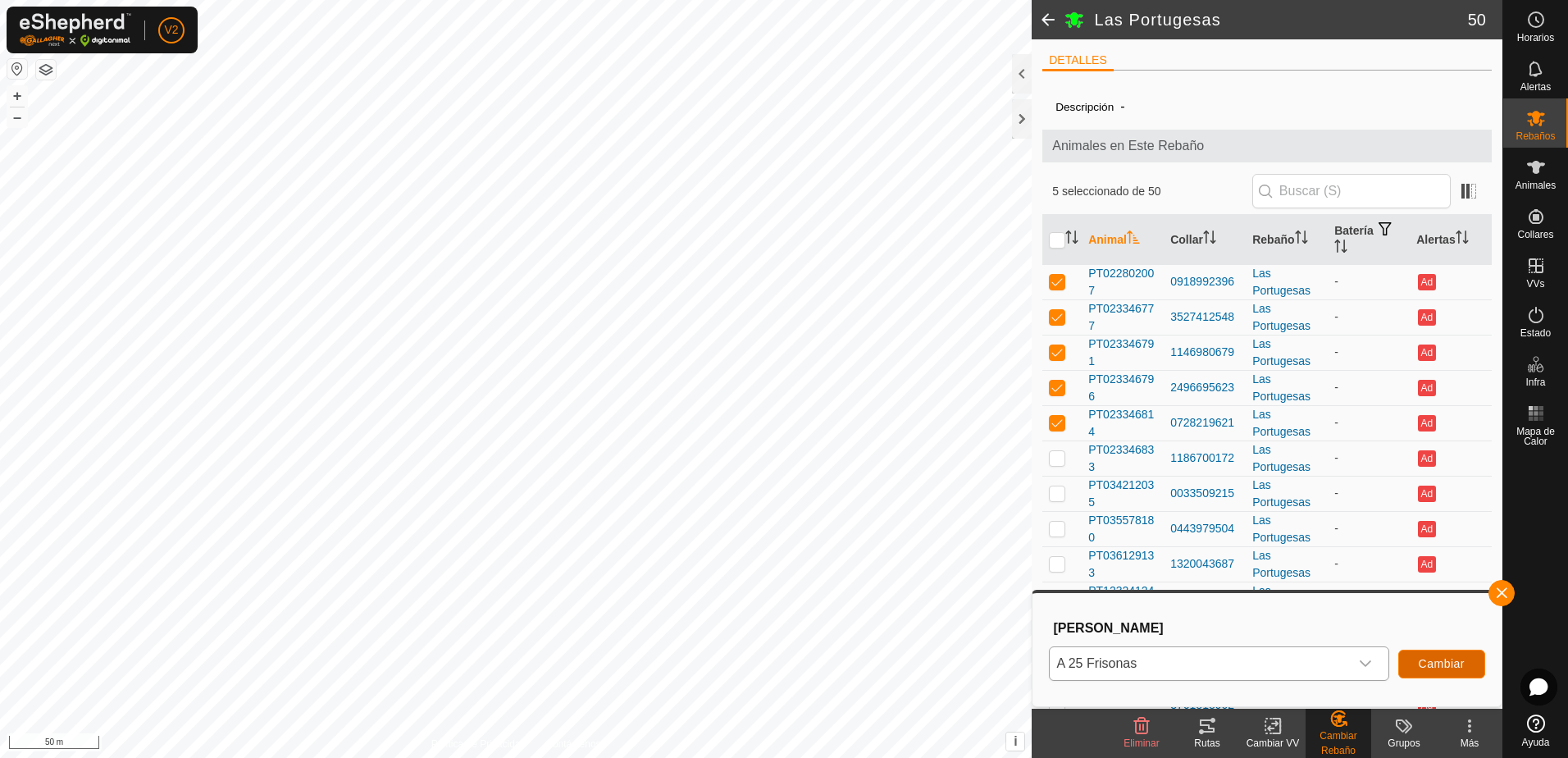
click at [1444, 663] on span "Cambiar" at bounding box center [1441, 664] width 46 height 13
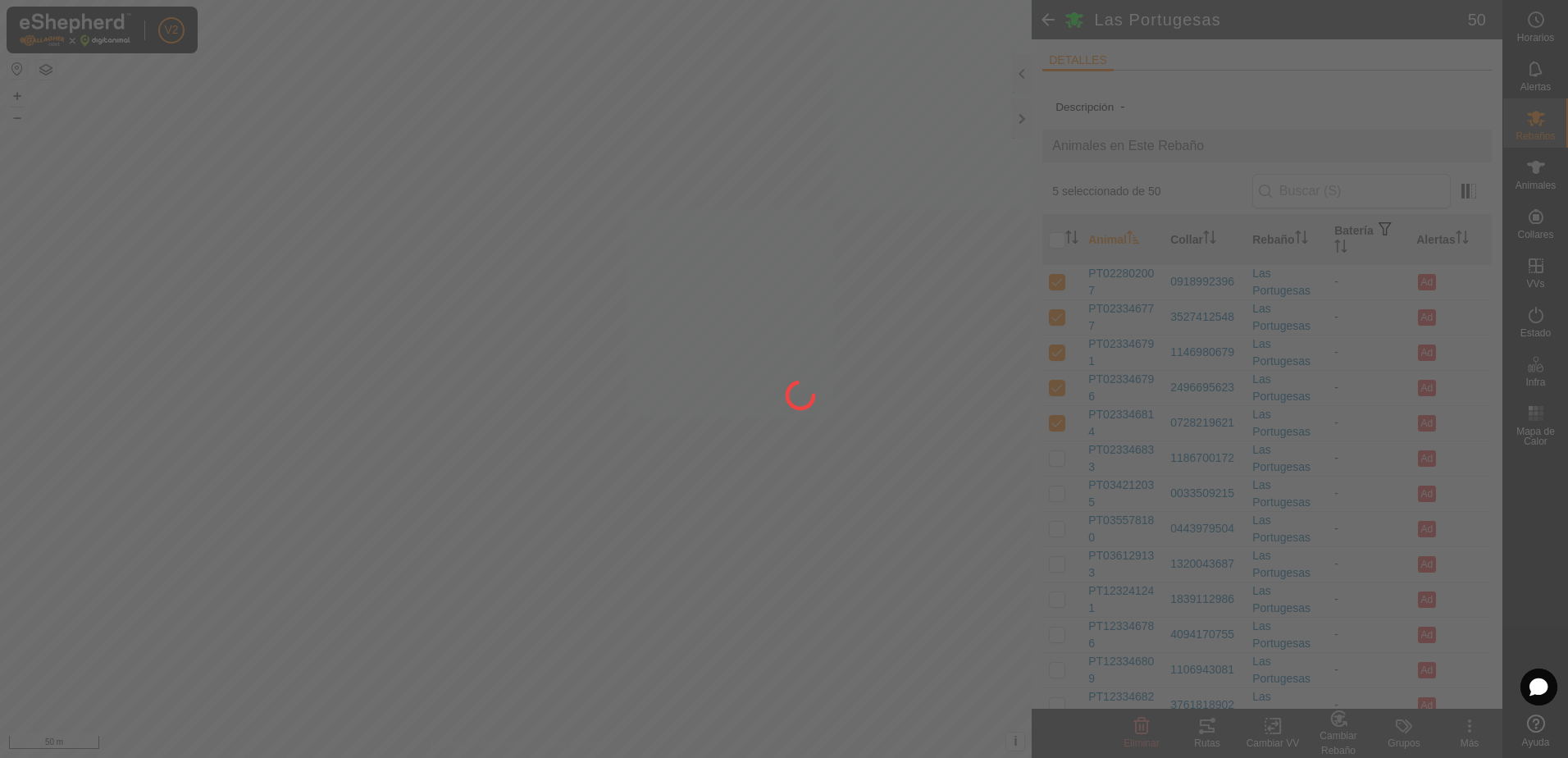
checkbox input "false"
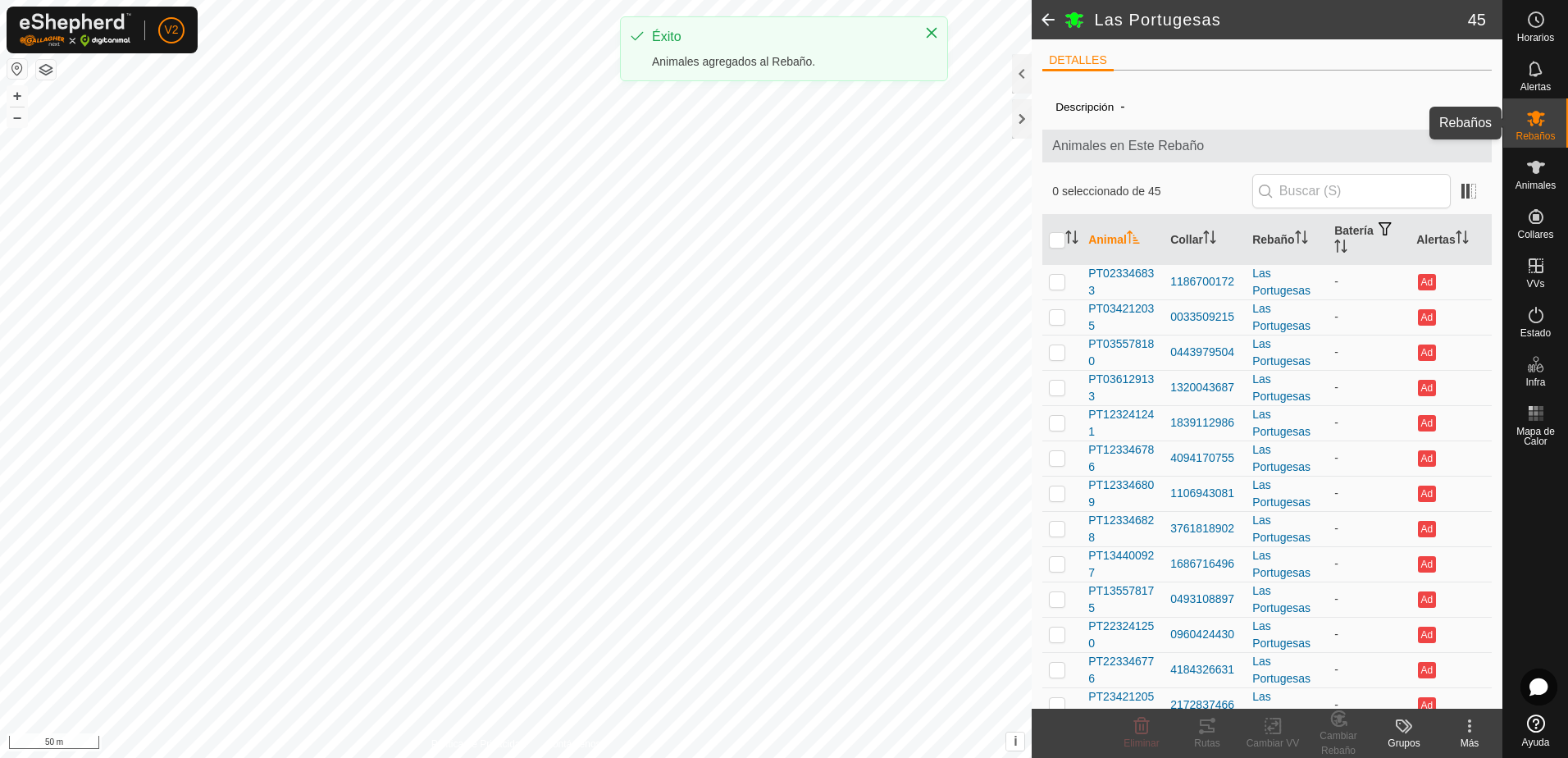
click at [1543, 116] on icon at bounding box center [1536, 118] width 18 height 15
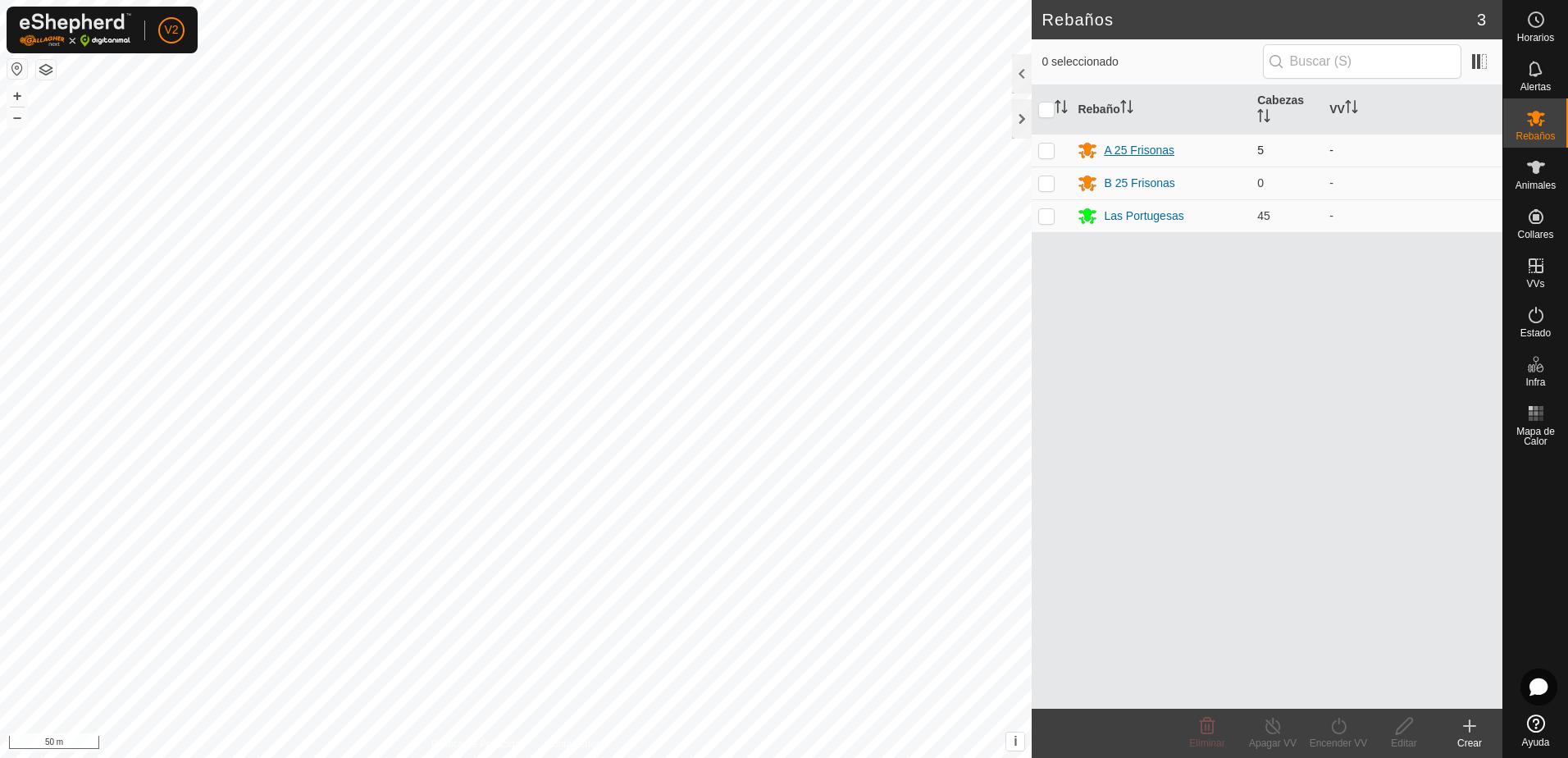
click at [1145, 152] on div "A 25 Frisonas" at bounding box center [1139, 150] width 70 height 17
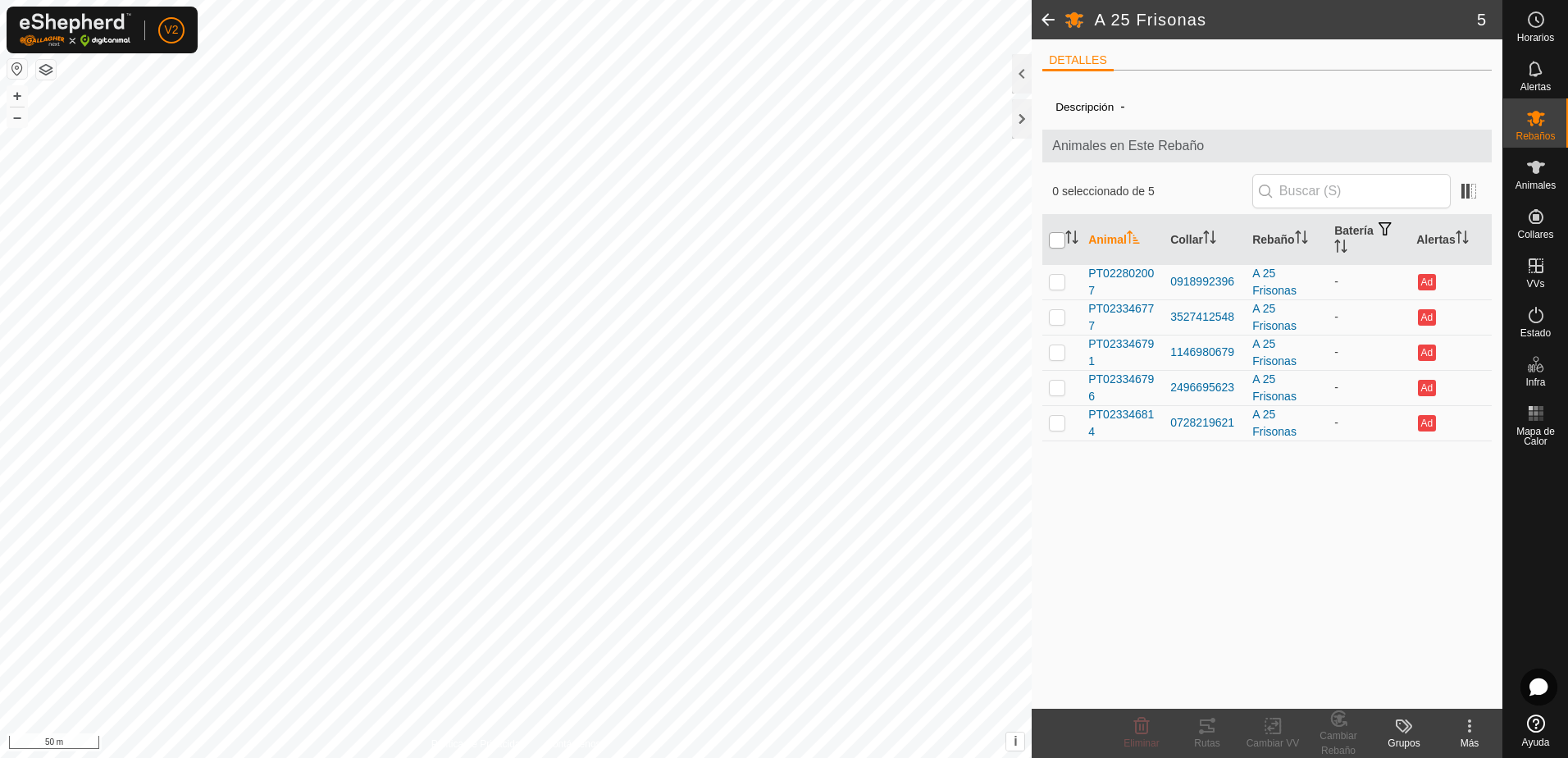
click at [1059, 242] on input "checkbox" at bounding box center [1057, 241] width 16 height 16
checkbox input "true"
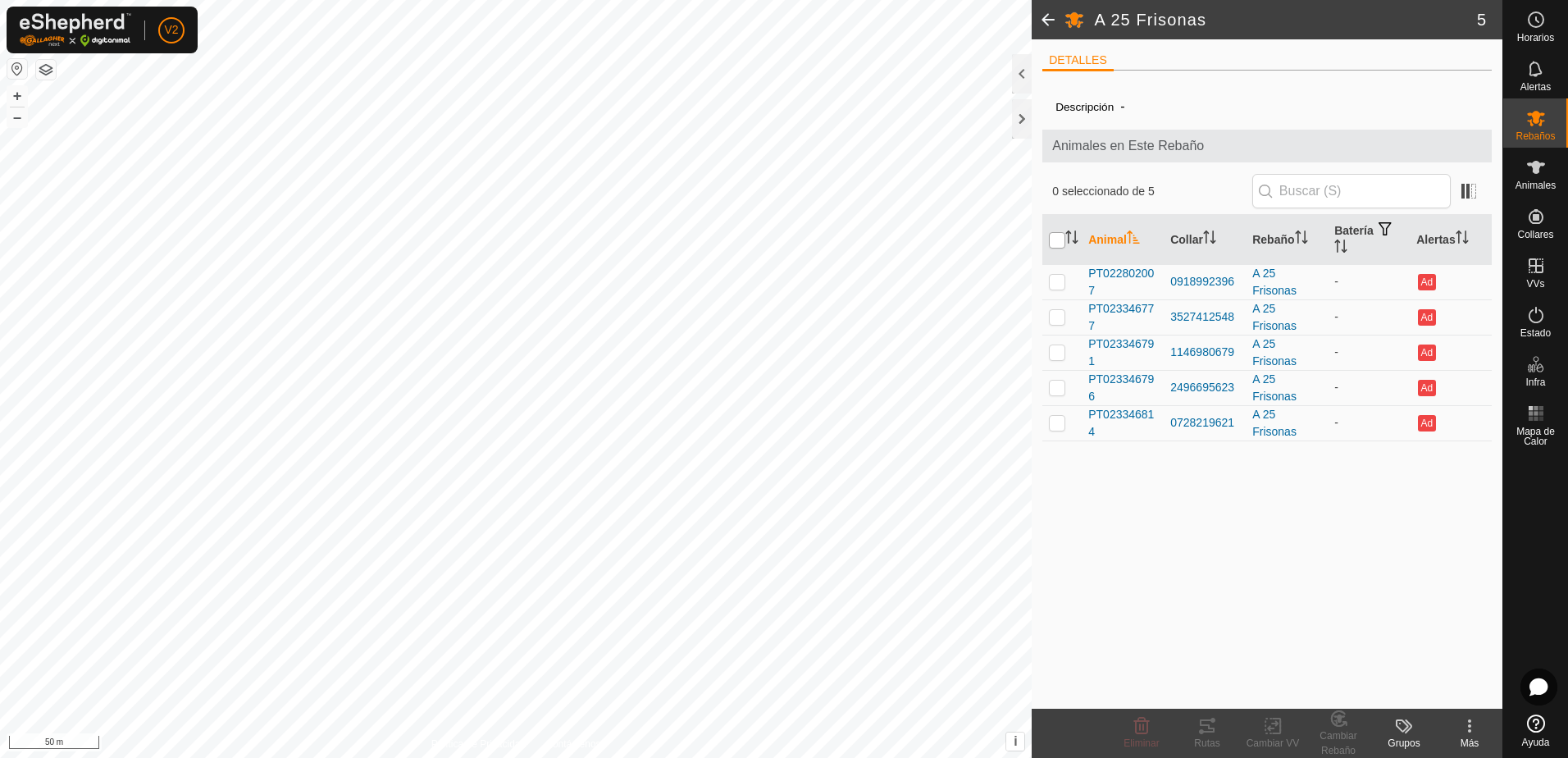
checkbox input "true"
click at [1345, 727] on icon at bounding box center [1339, 719] width 21 height 20
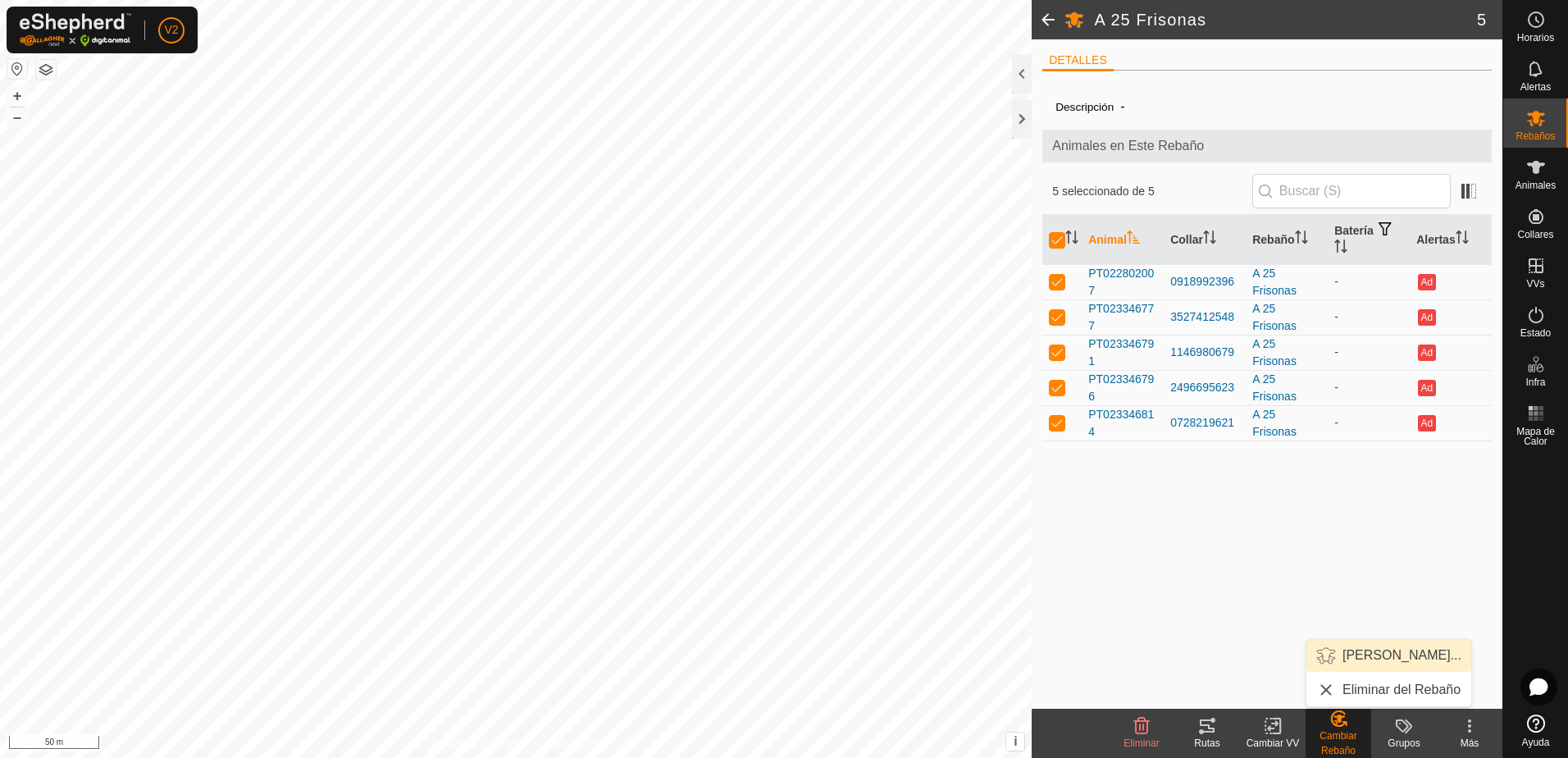
click at [1400, 658] on link "[PERSON_NAME]..." at bounding box center [1389, 656] width 165 height 33
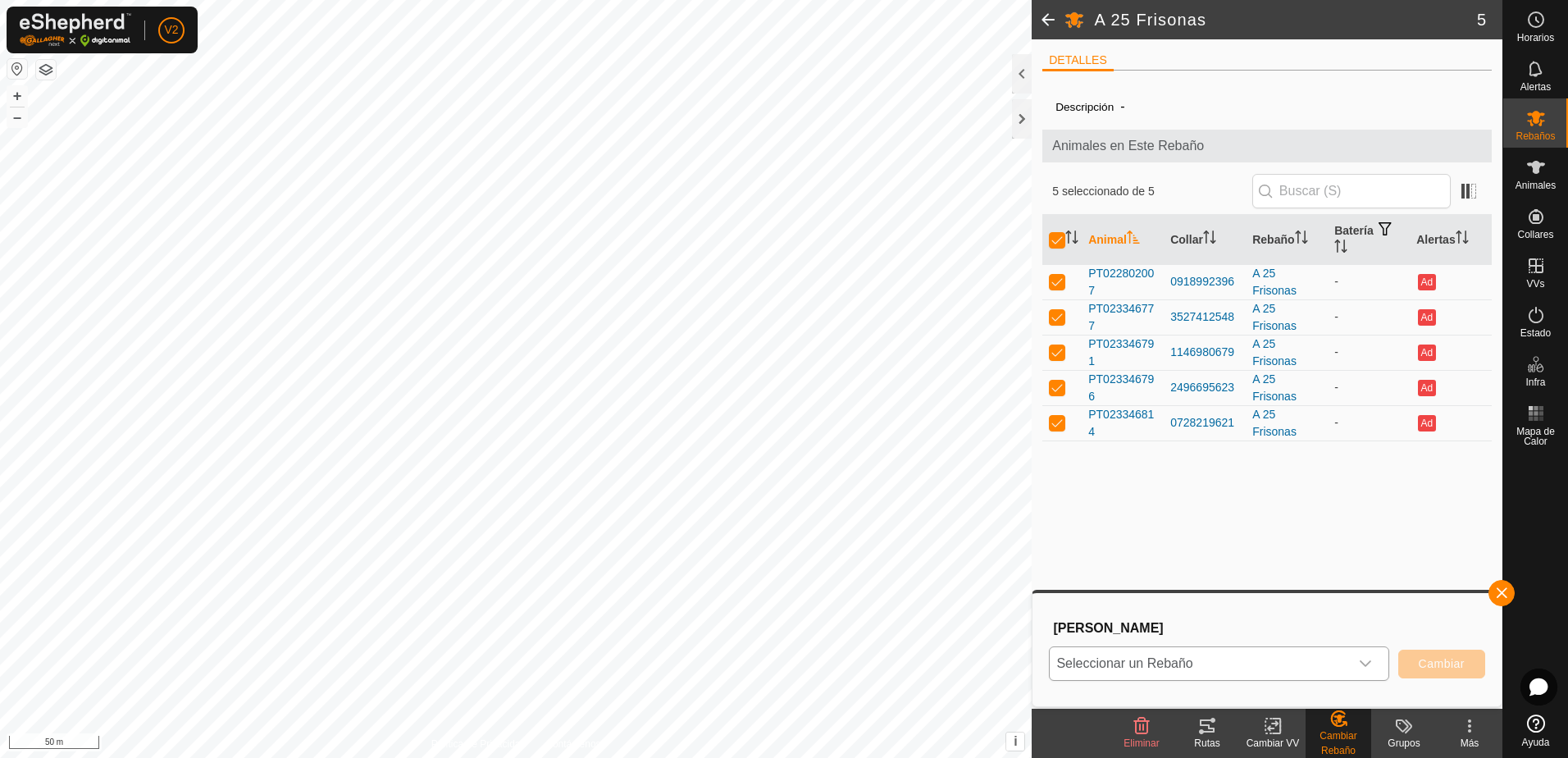
click at [1365, 664] on icon "dropdown trigger" at bounding box center [1366, 664] width 13 height 13
click at [1196, 620] on li "Las Portugesas" at bounding box center [1220, 628] width 339 height 41
click at [1441, 661] on span "Cambiar" at bounding box center [1441, 664] width 46 height 13
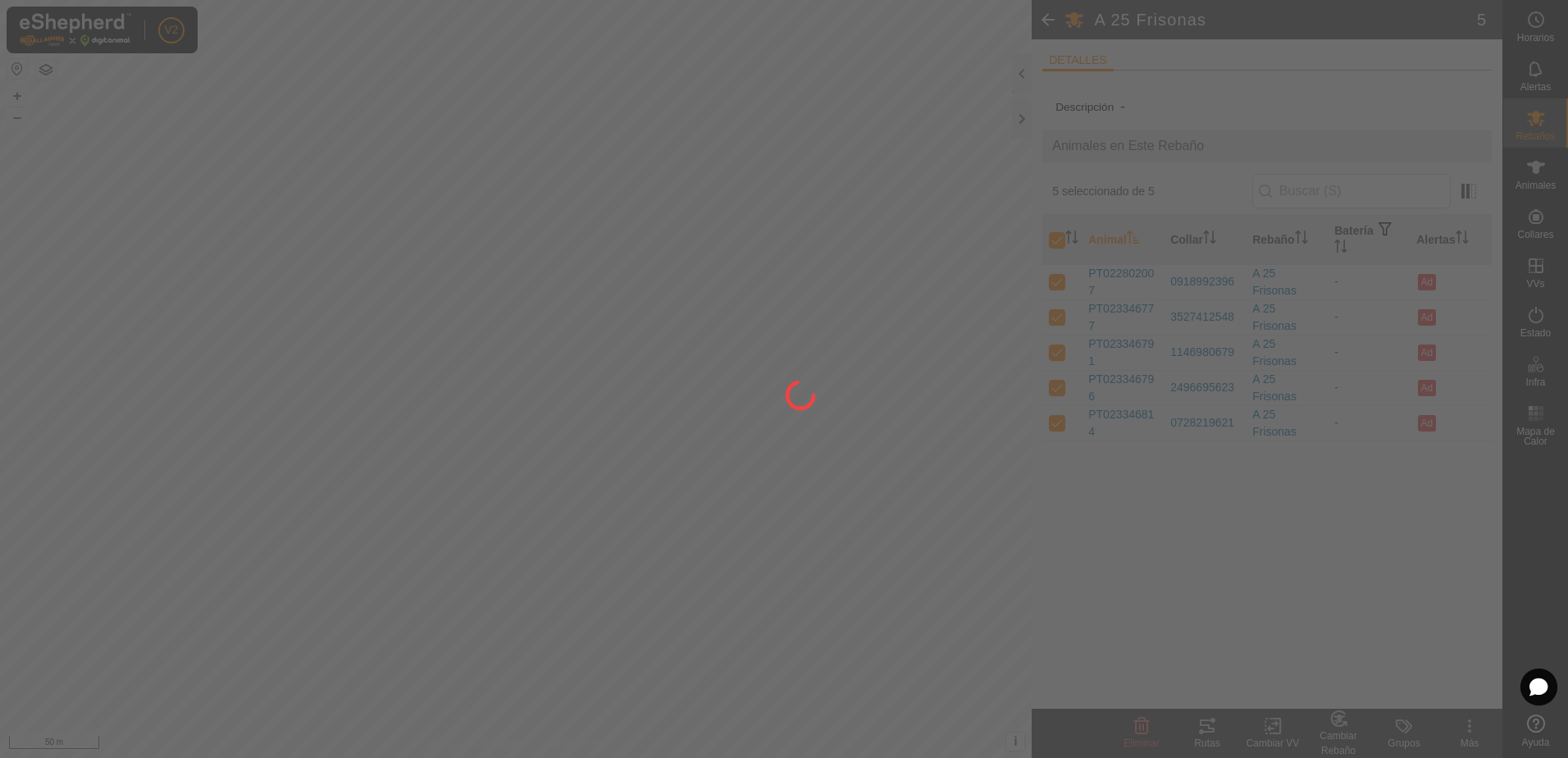
checkbox input "false"
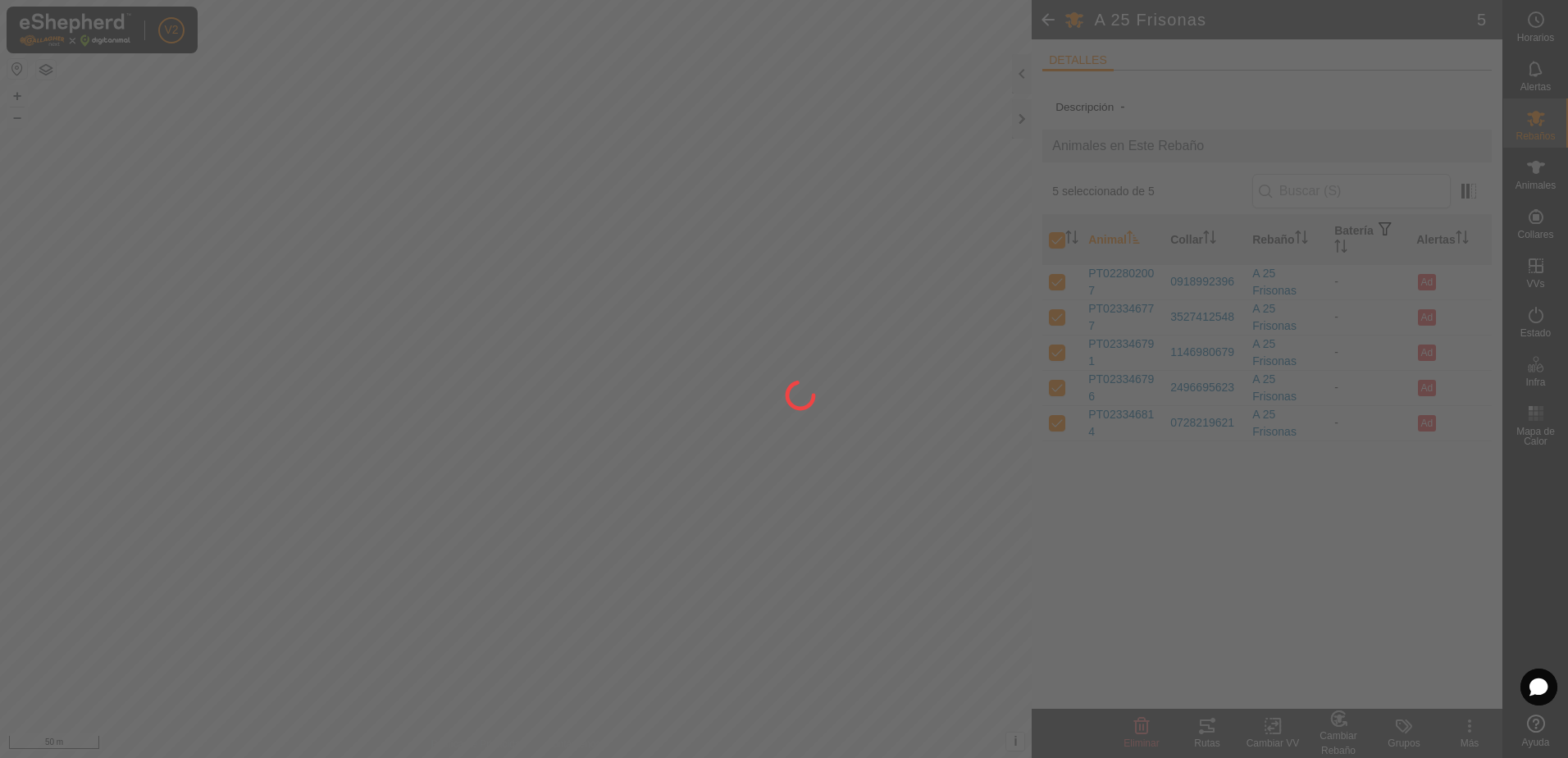
checkbox input "false"
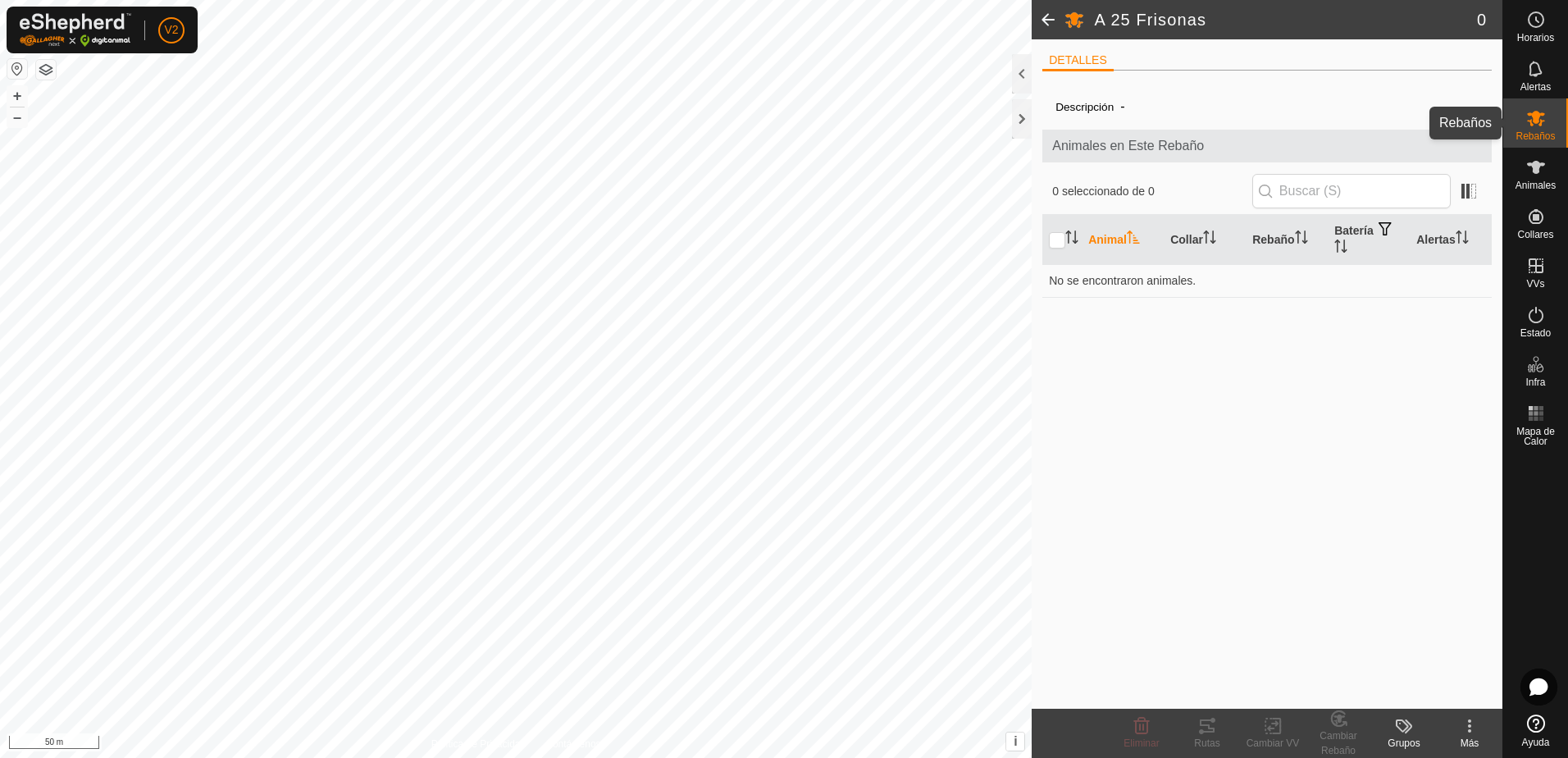
click at [1517, 131] on div "Rebaños" at bounding box center [1535, 123] width 65 height 49
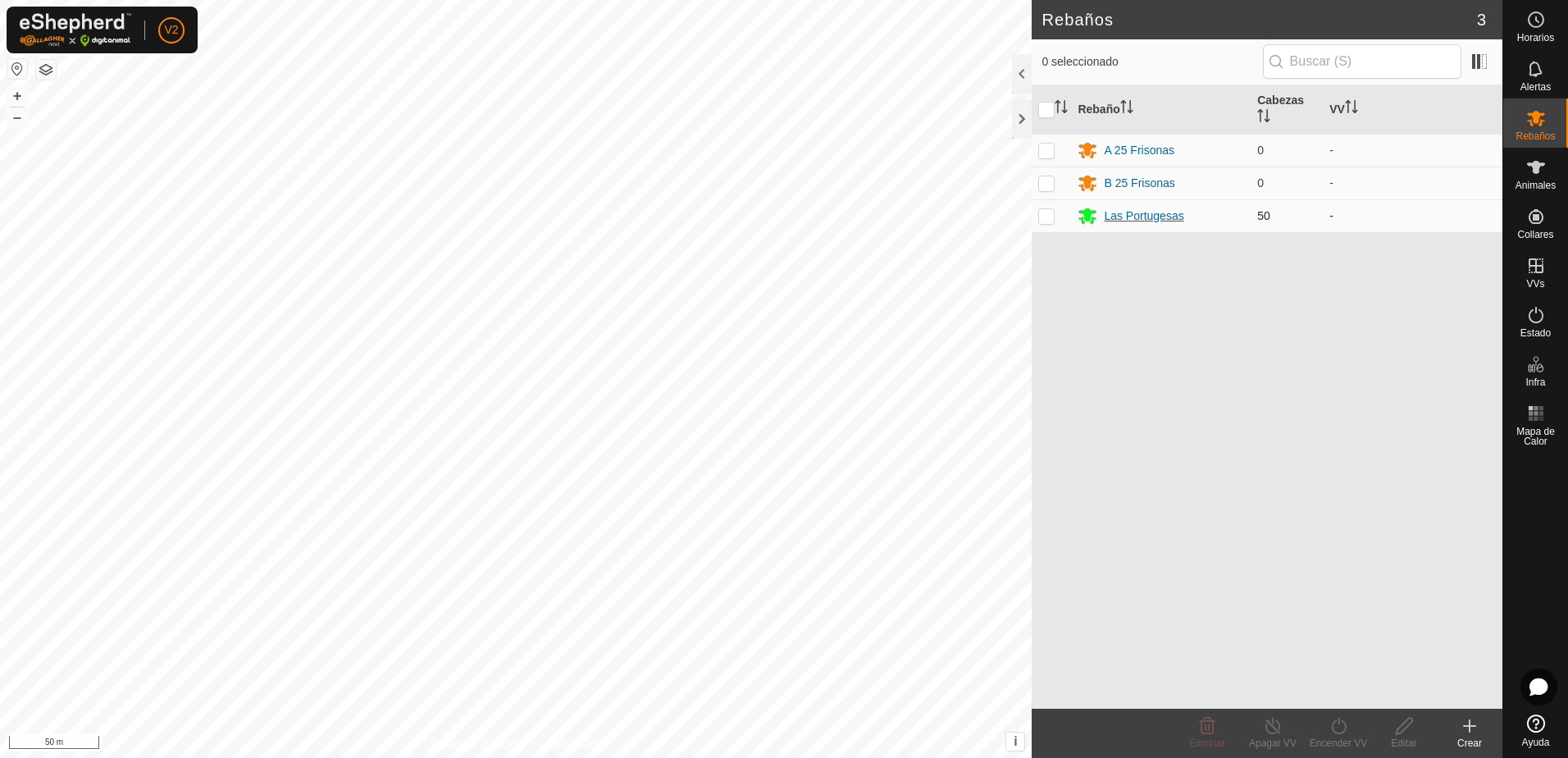
click at [1163, 220] on div "Las Portugesas" at bounding box center [1144, 216] width 79 height 17
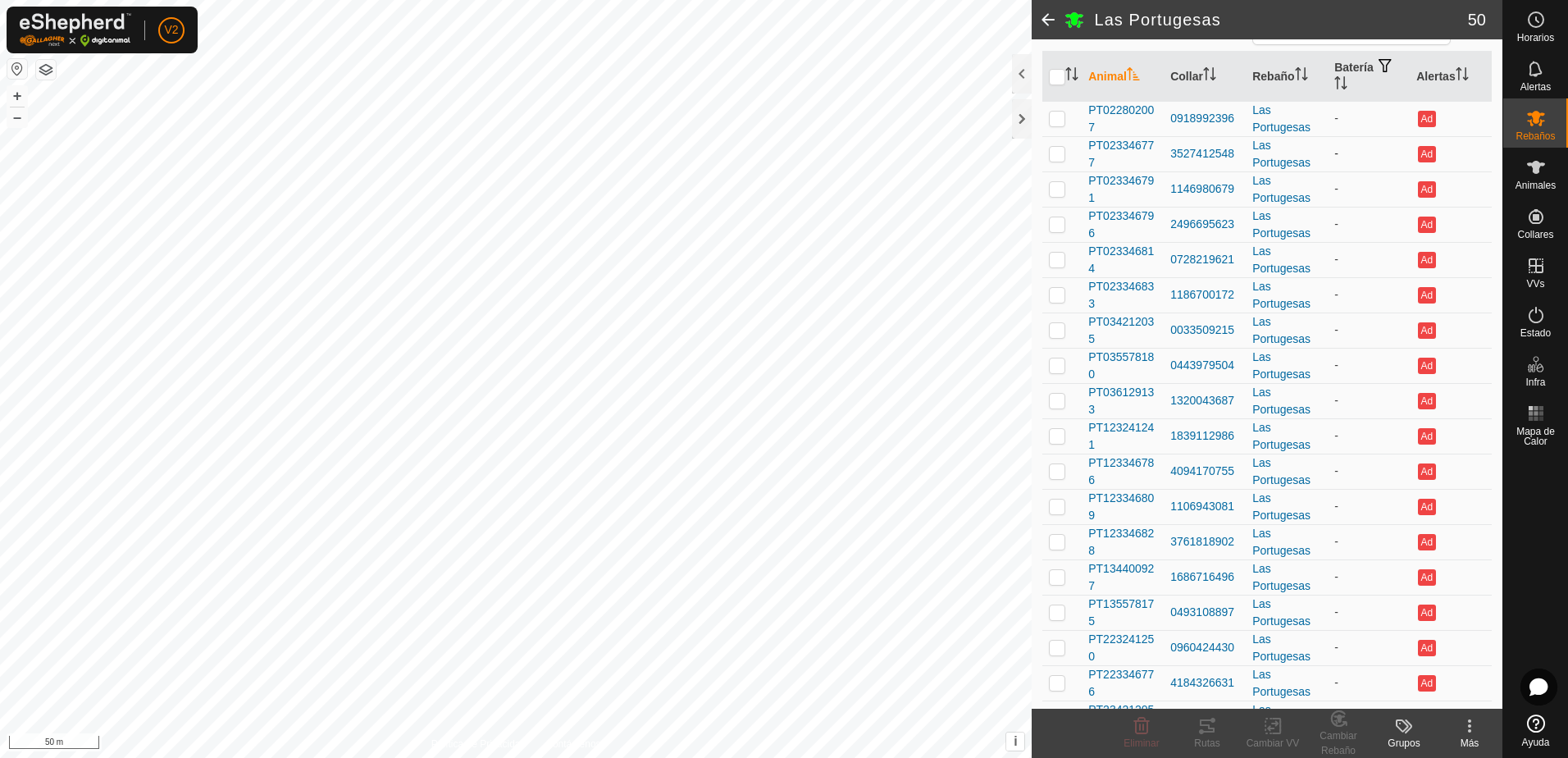
scroll to position [164, 0]
click at [1544, 171] on icon at bounding box center [1537, 168] width 20 height 20
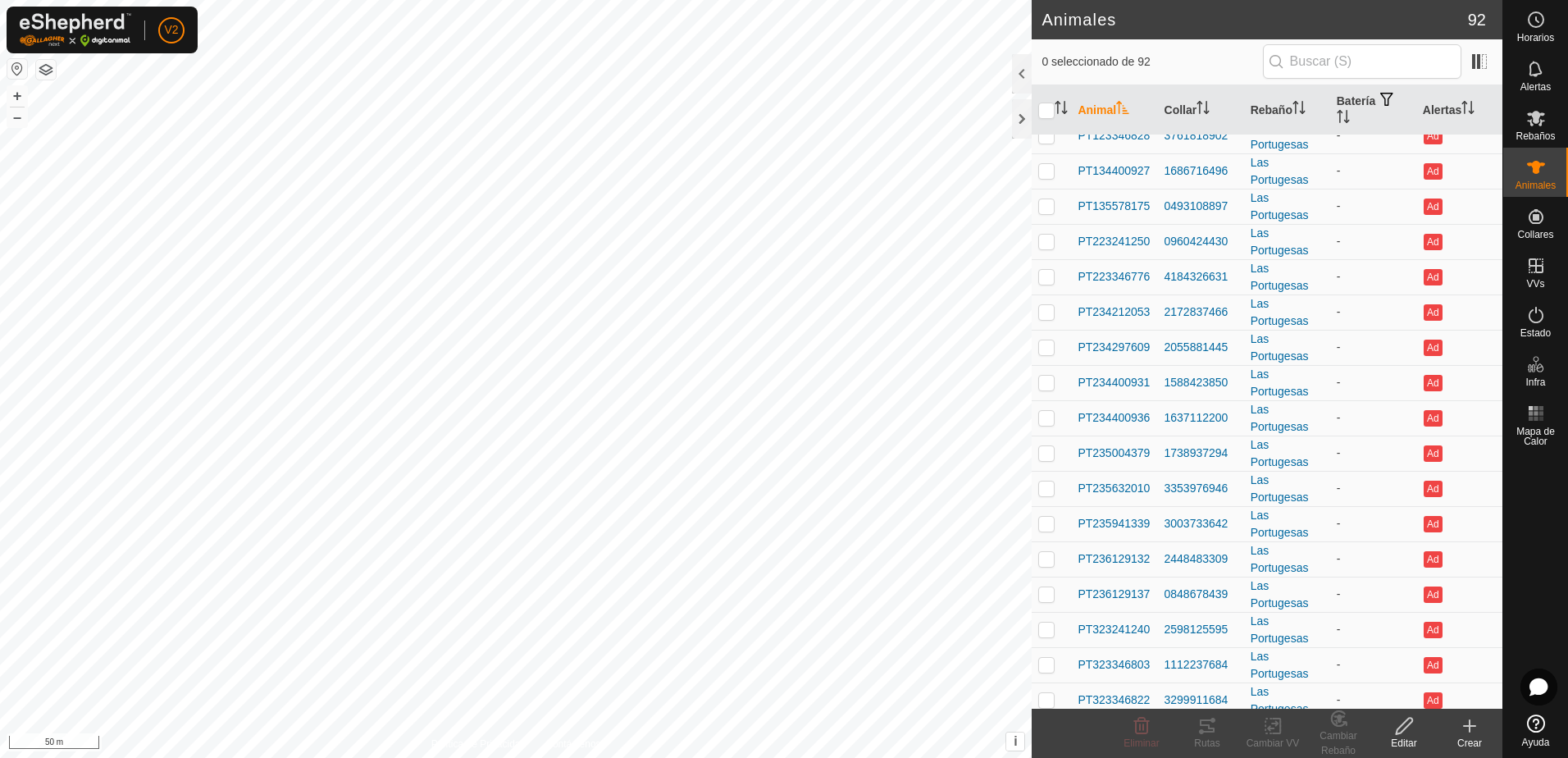
scroll to position [657, 0]
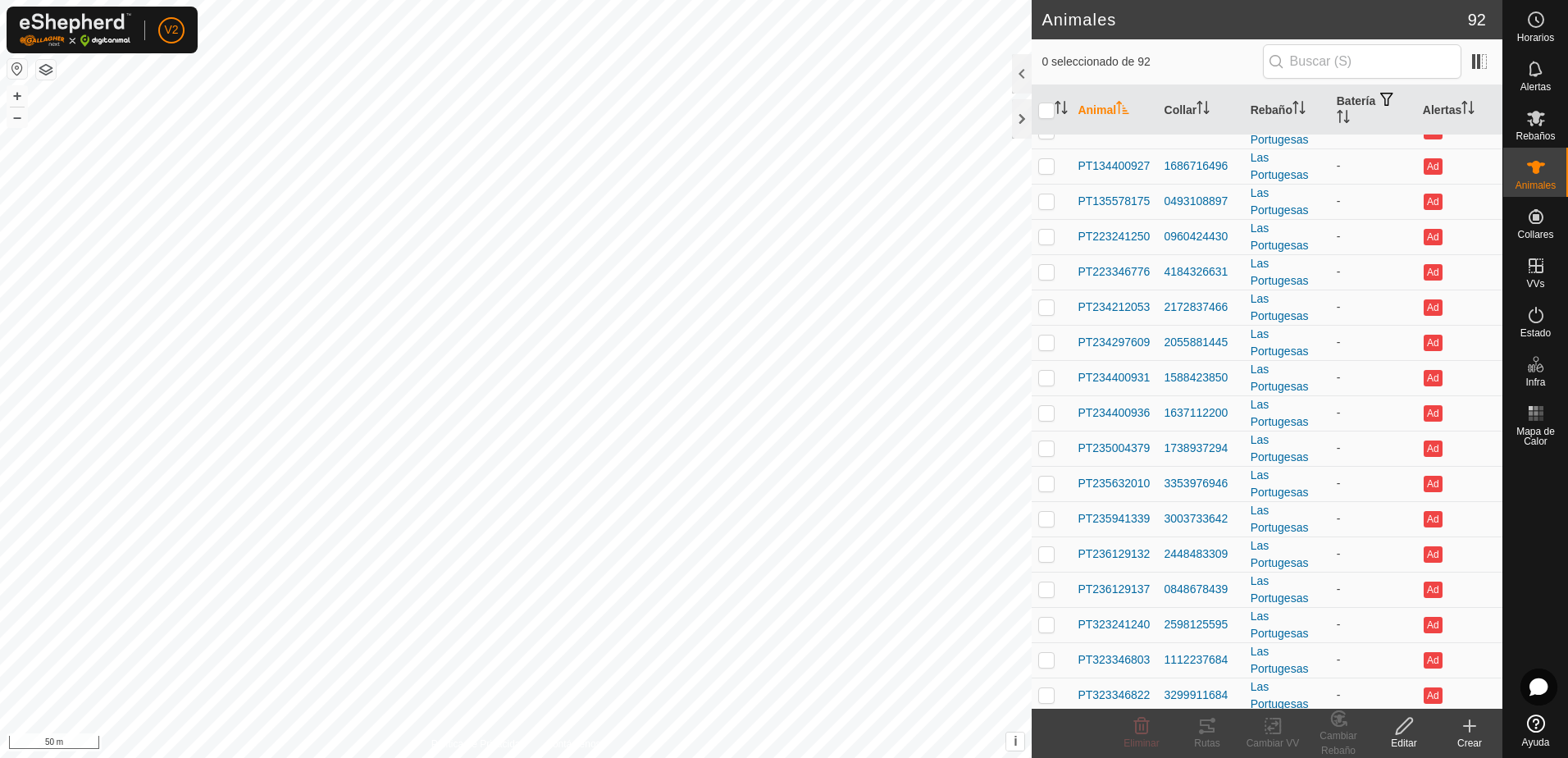
click at [1470, 723] on icon at bounding box center [1470, 726] width 0 height 12
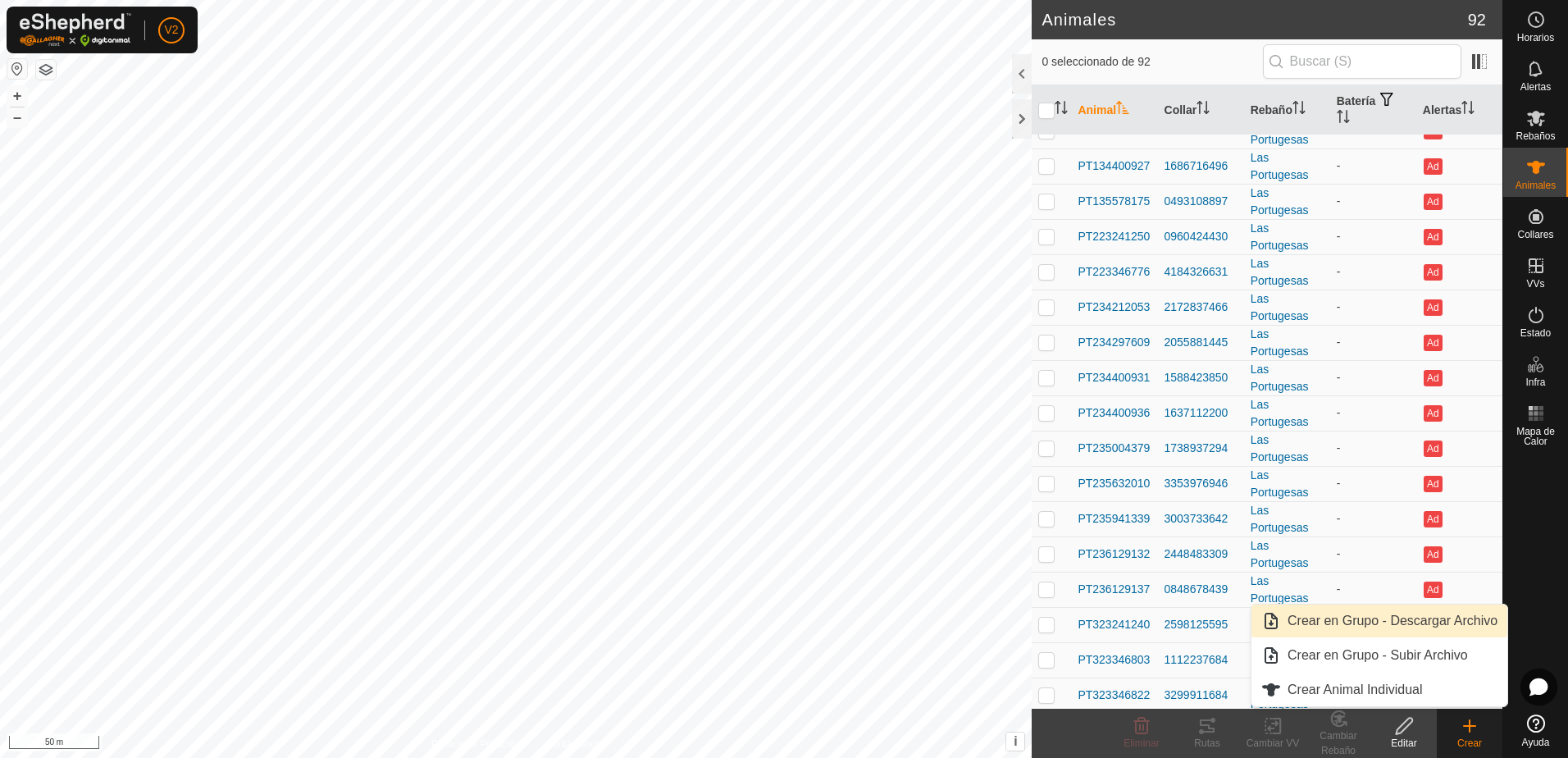
click at [1373, 625] on link "Crear en Grupo - Descargar Archivo" at bounding box center [1380, 621] width 256 height 33
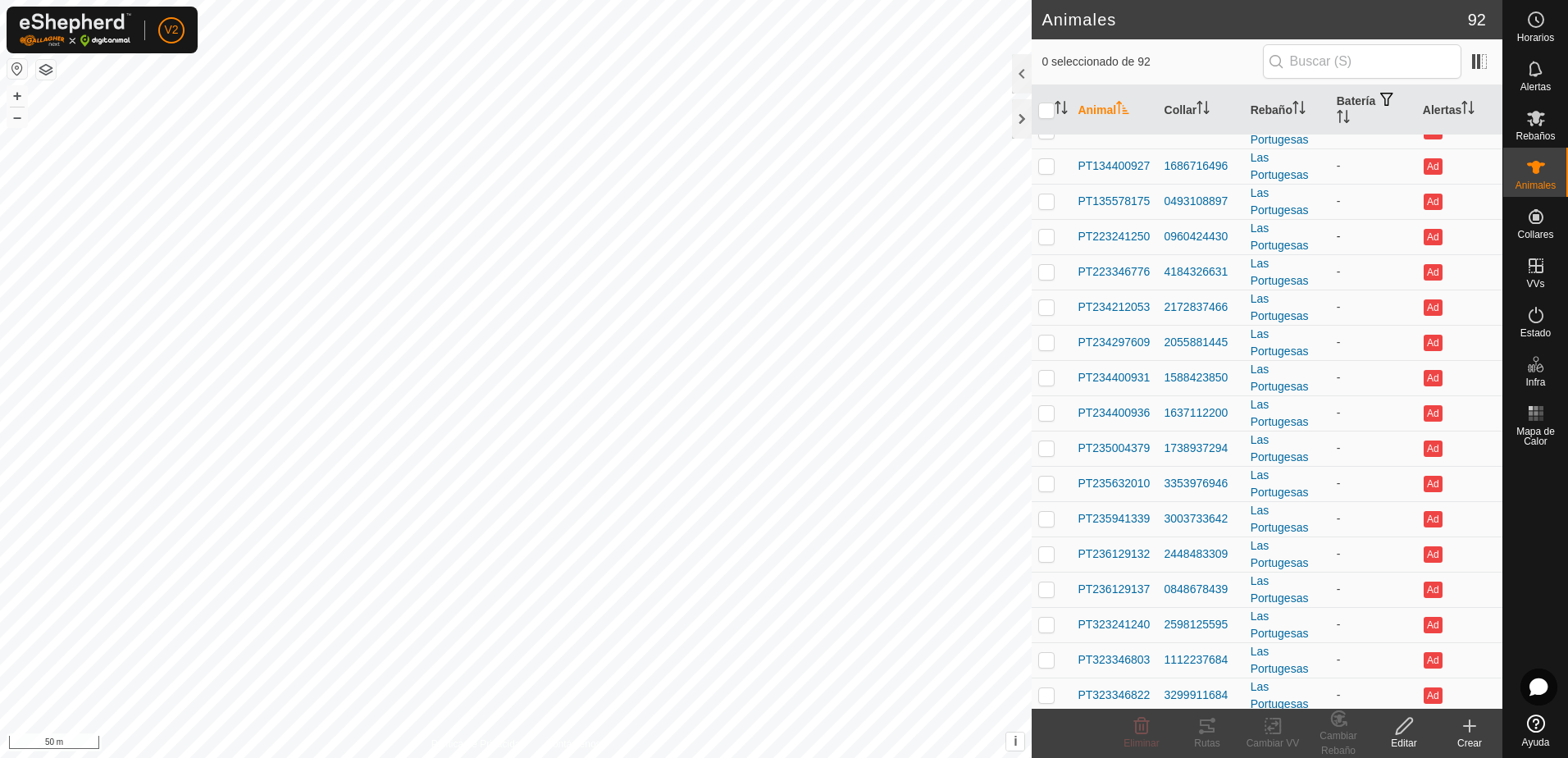
click at [1468, 240] on div "Ad" at bounding box center [1460, 238] width 73 height 20
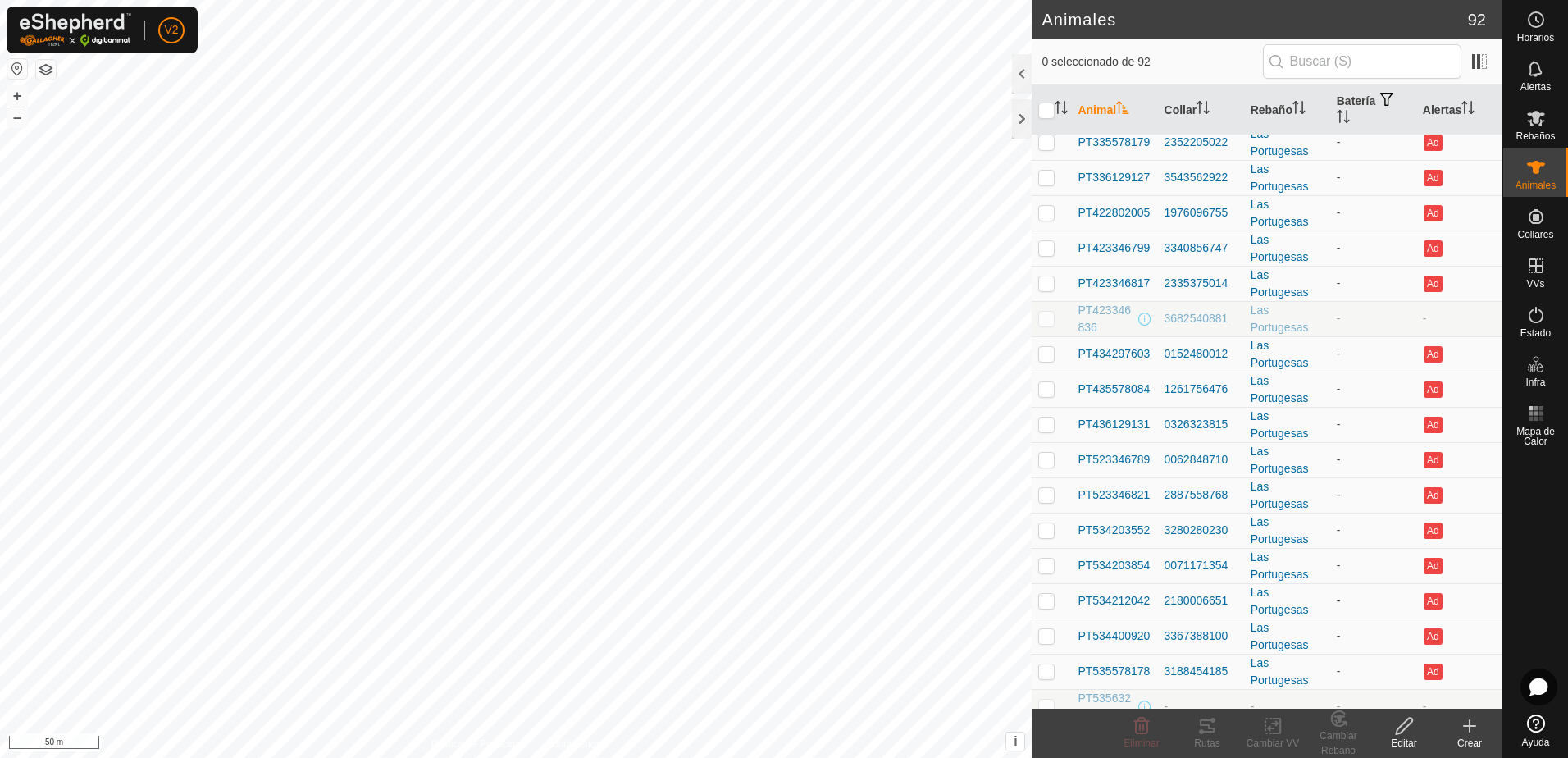
scroll to position [1395, 0]
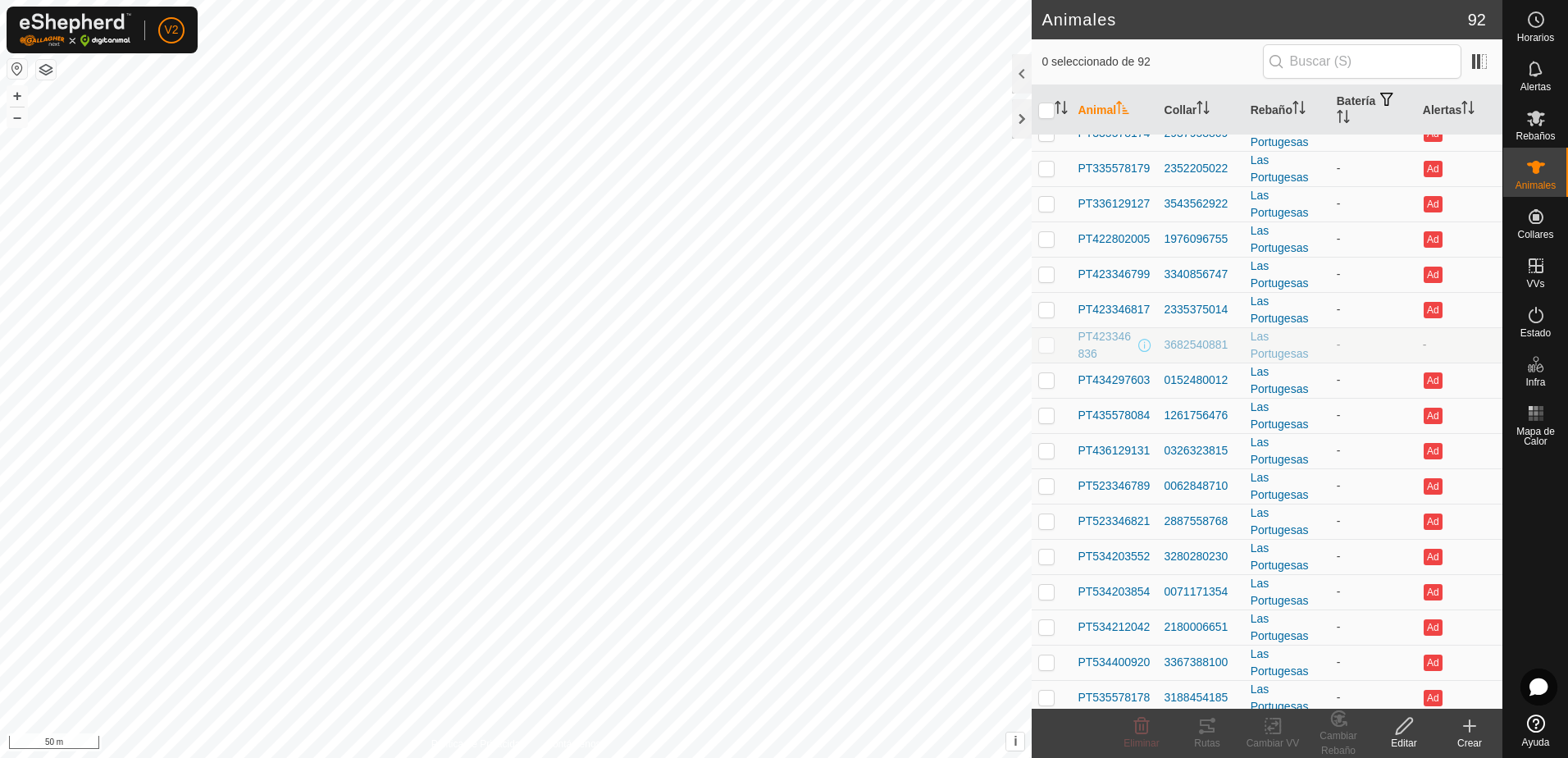
click at [1464, 741] on div "Crear" at bounding box center [1470, 743] width 66 height 15
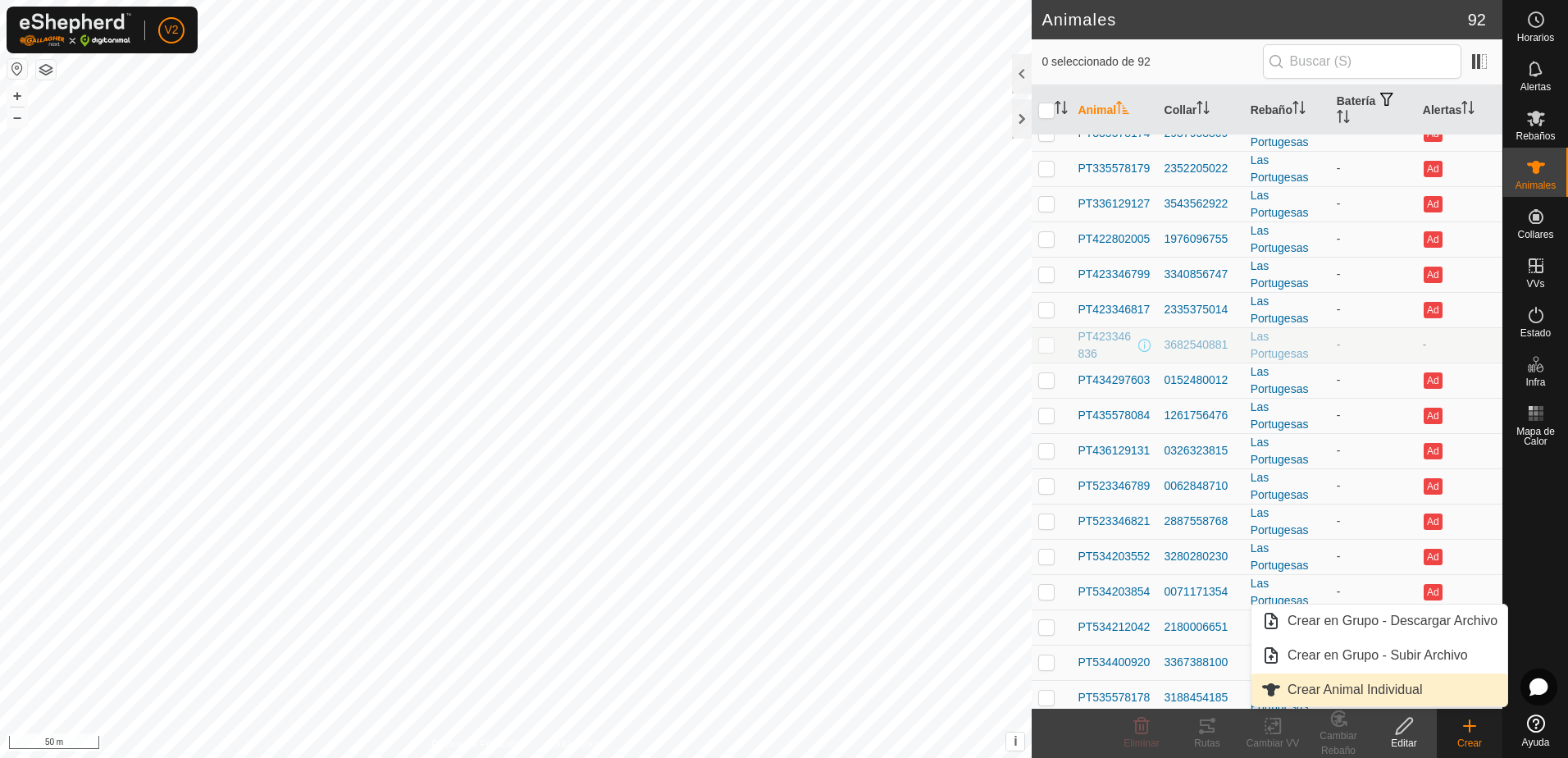
click at [1354, 695] on link "Crear Animal Individual" at bounding box center [1380, 691] width 256 height 33
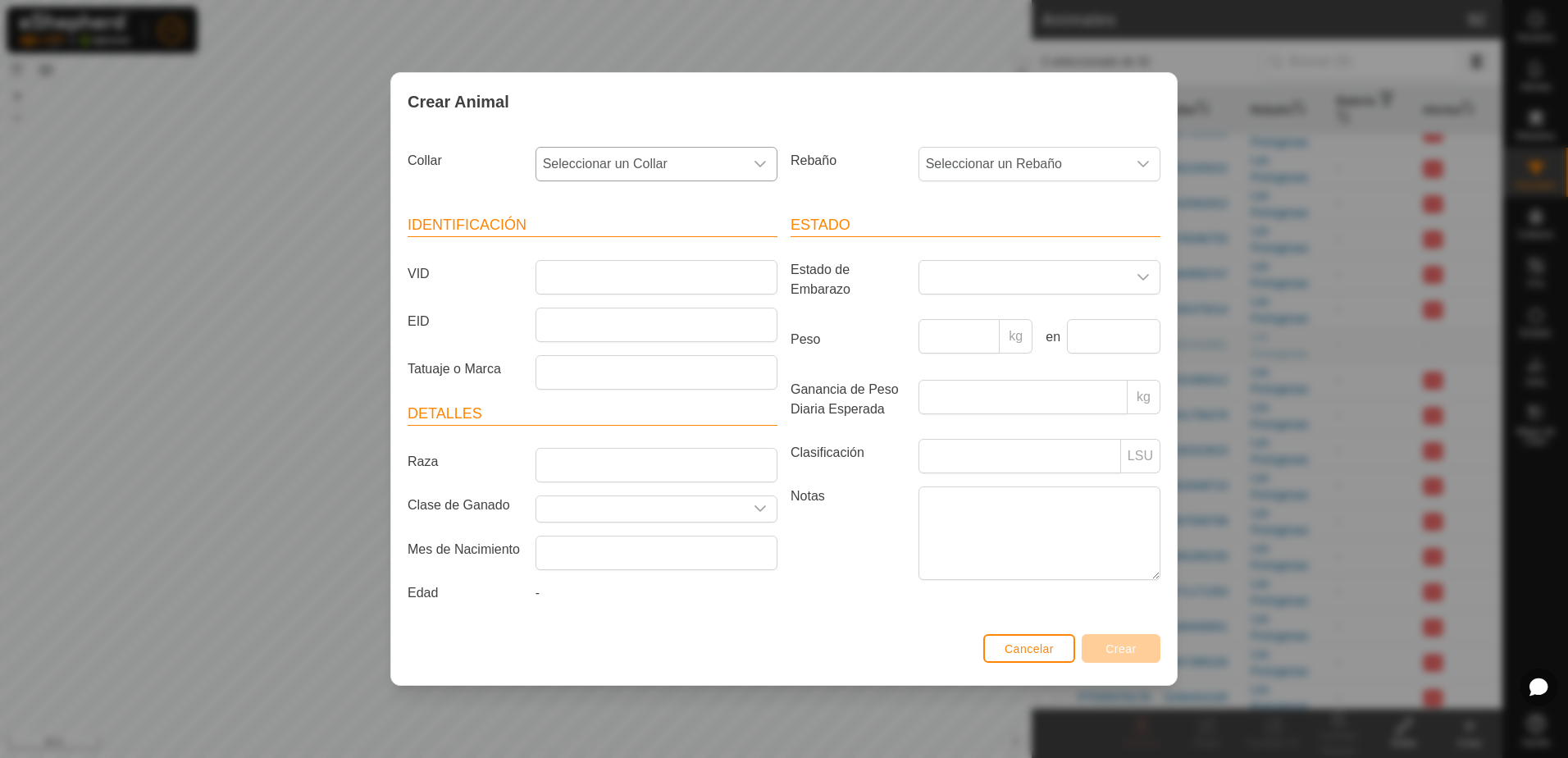
click at [748, 163] on div "dropdown trigger" at bounding box center [760, 164] width 33 height 33
click at [758, 159] on icon "dropdown trigger" at bounding box center [760, 164] width 13 height 13
click at [761, 161] on icon "dropdown trigger" at bounding box center [760, 164] width 13 height 13
click at [829, 197] on div "Estado Estado de Embarazo Peso kg en Ganancia de Peso Diaria Esperada kg Clasif…" at bounding box center [975, 412] width 383 height 435
click at [1107, 164] on span "Seleccionar un Rebaño" at bounding box center [1023, 164] width 208 height 33
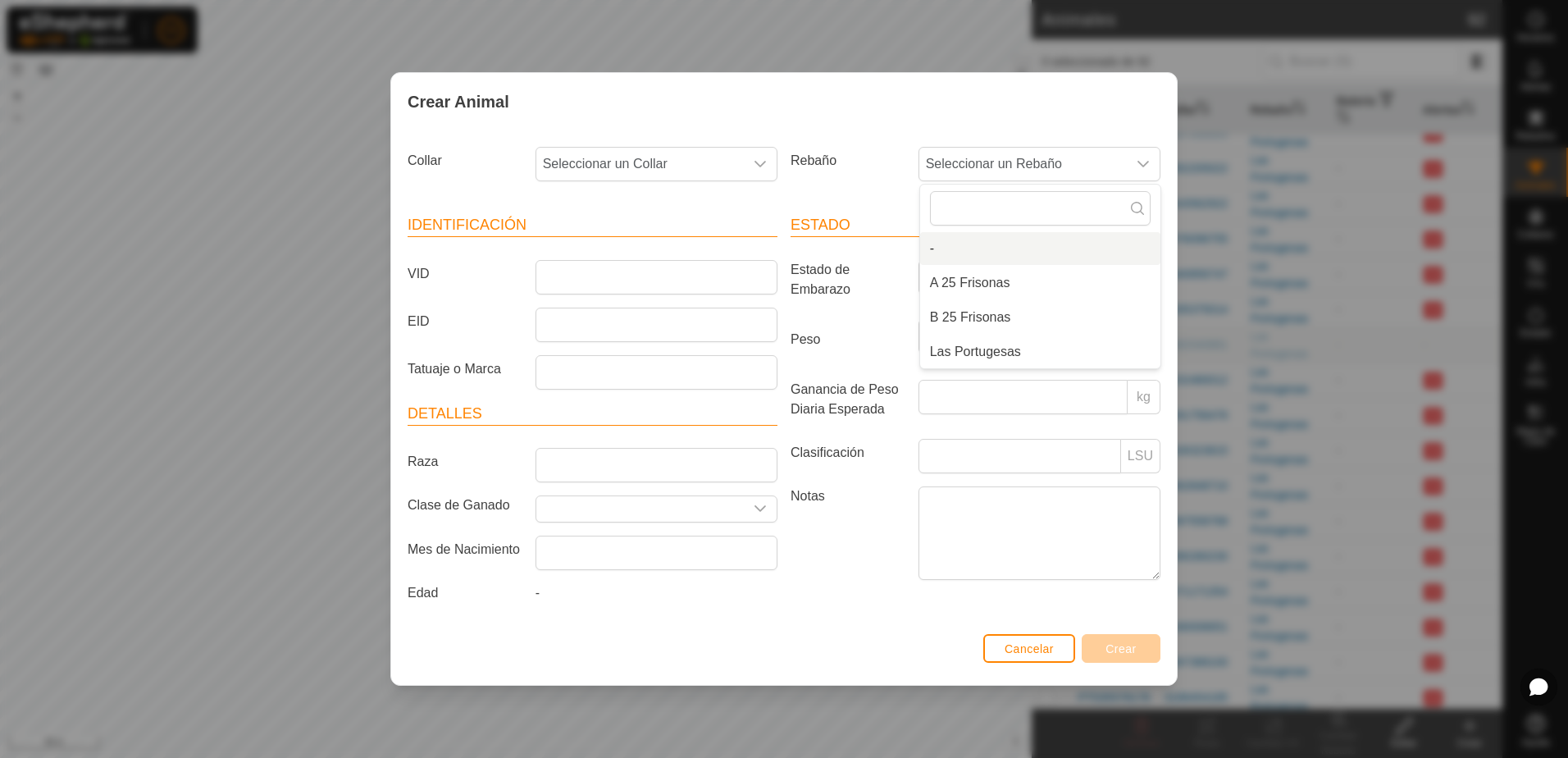
click at [859, 172] on label "Rebaño" at bounding box center [848, 160] width 128 height 28
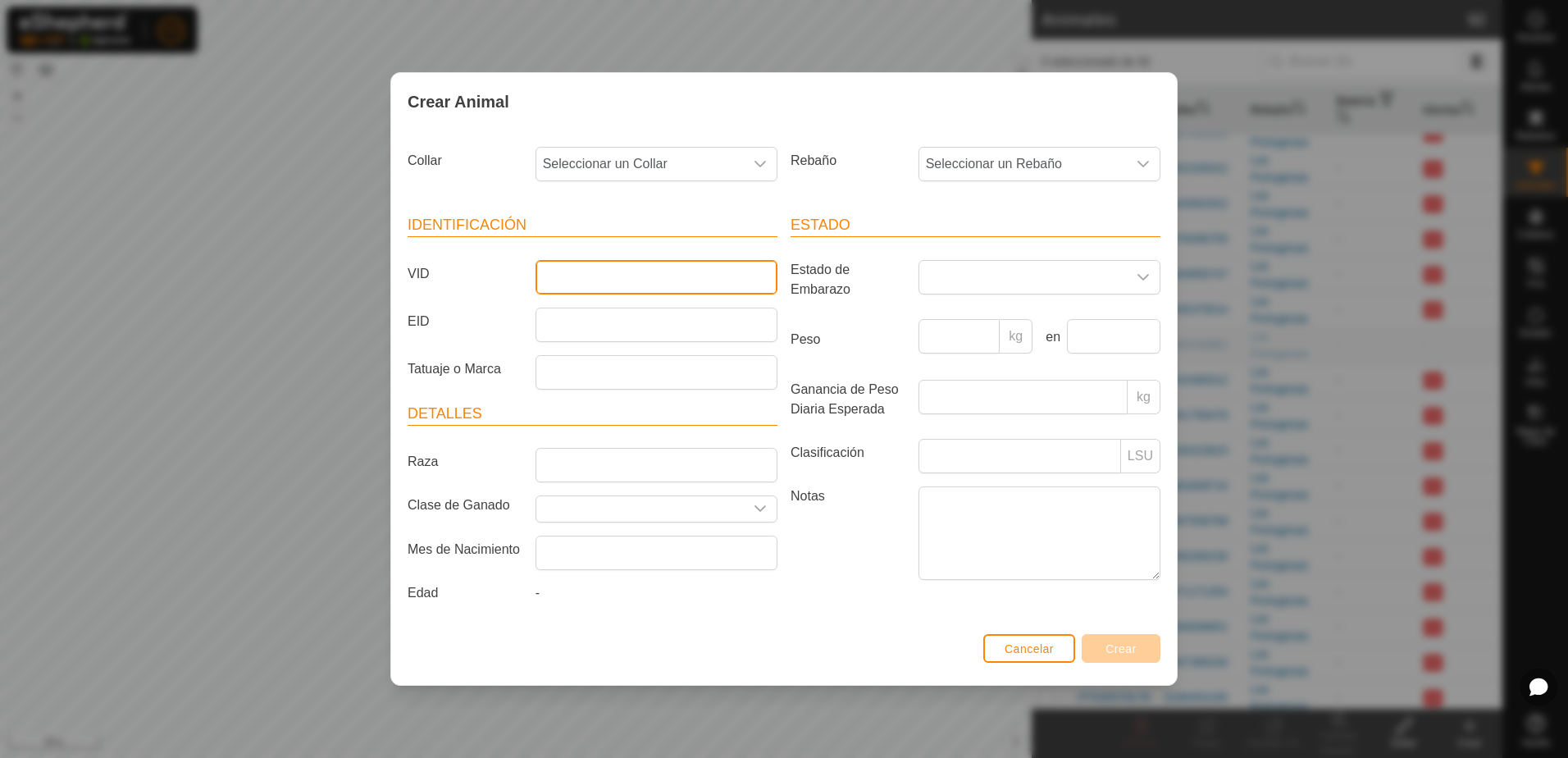
click at [718, 281] on input "VID" at bounding box center [657, 278] width 242 height 35
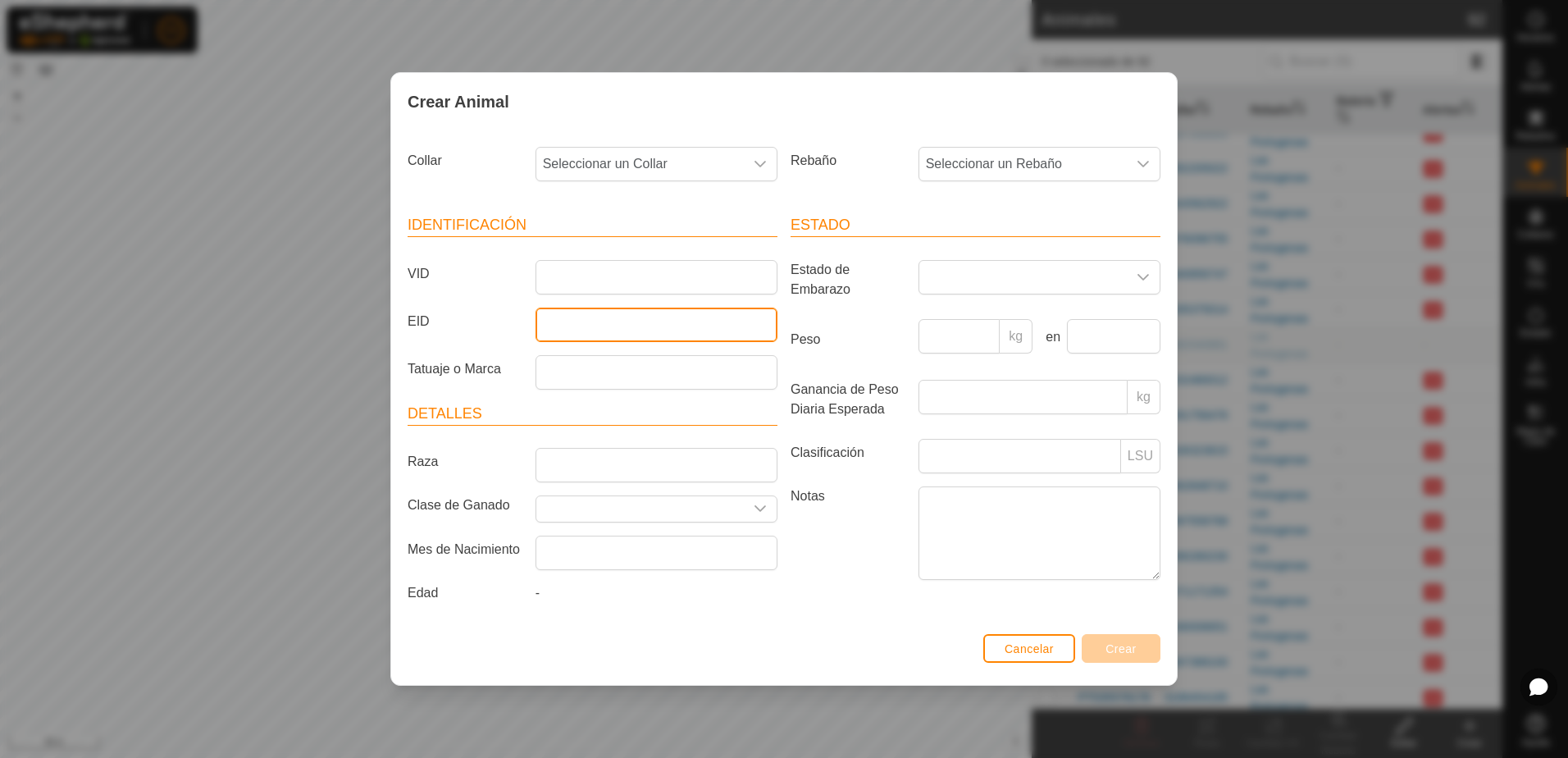
click at [578, 318] on input "EID" at bounding box center [657, 325] width 242 height 35
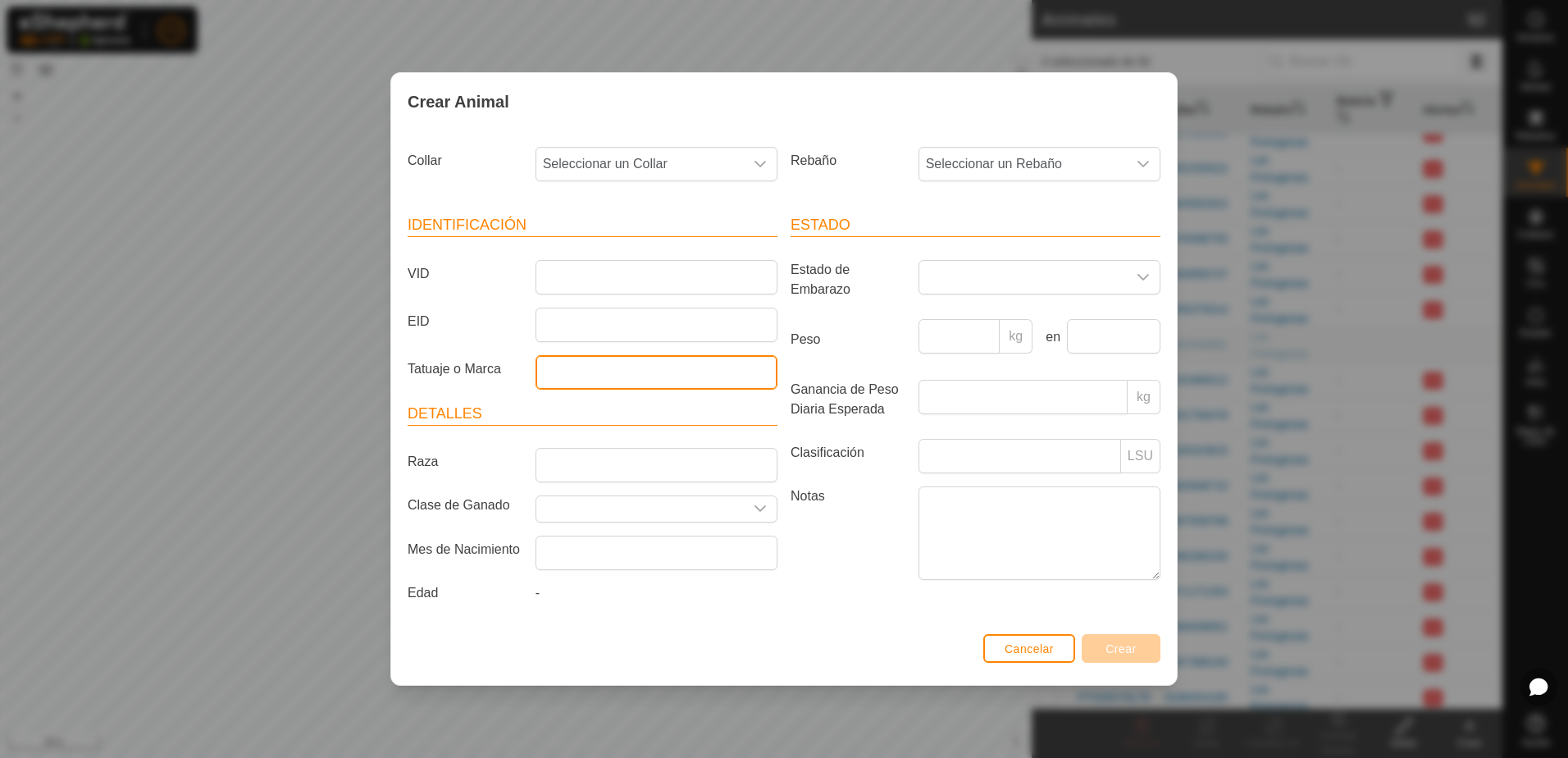
click at [599, 372] on input "Tatuaje o Marca" at bounding box center [657, 373] width 242 height 35
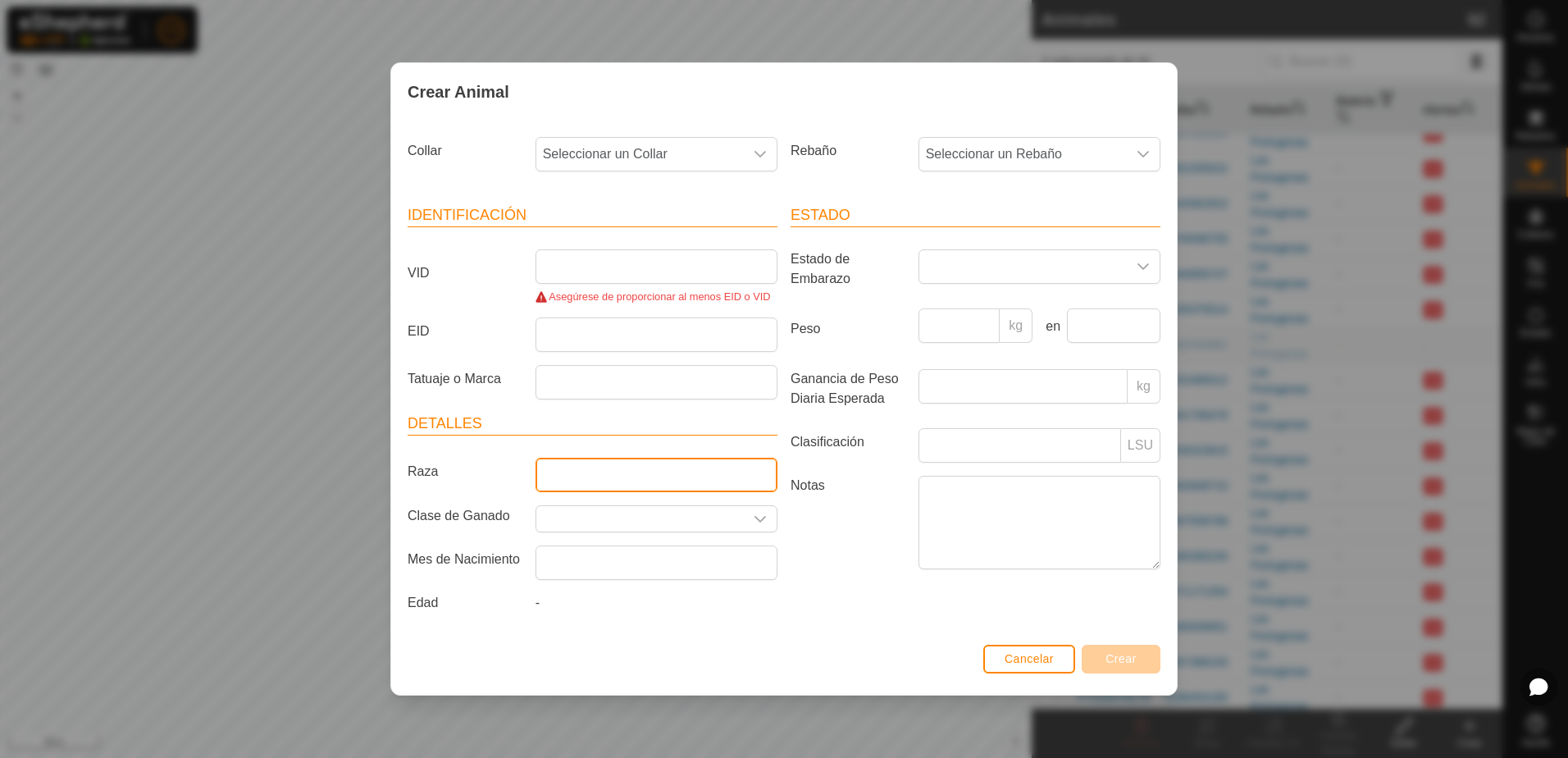
click at [616, 469] on input "Raza" at bounding box center [657, 476] width 242 height 35
click at [762, 521] on icon "dropdown trigger" at bounding box center [760, 519] width 12 height 6
click at [823, 571] on div "Notas" at bounding box center [975, 526] width 383 height 99
click at [1152, 268] on div "dropdown trigger" at bounding box center [1144, 267] width 33 height 33
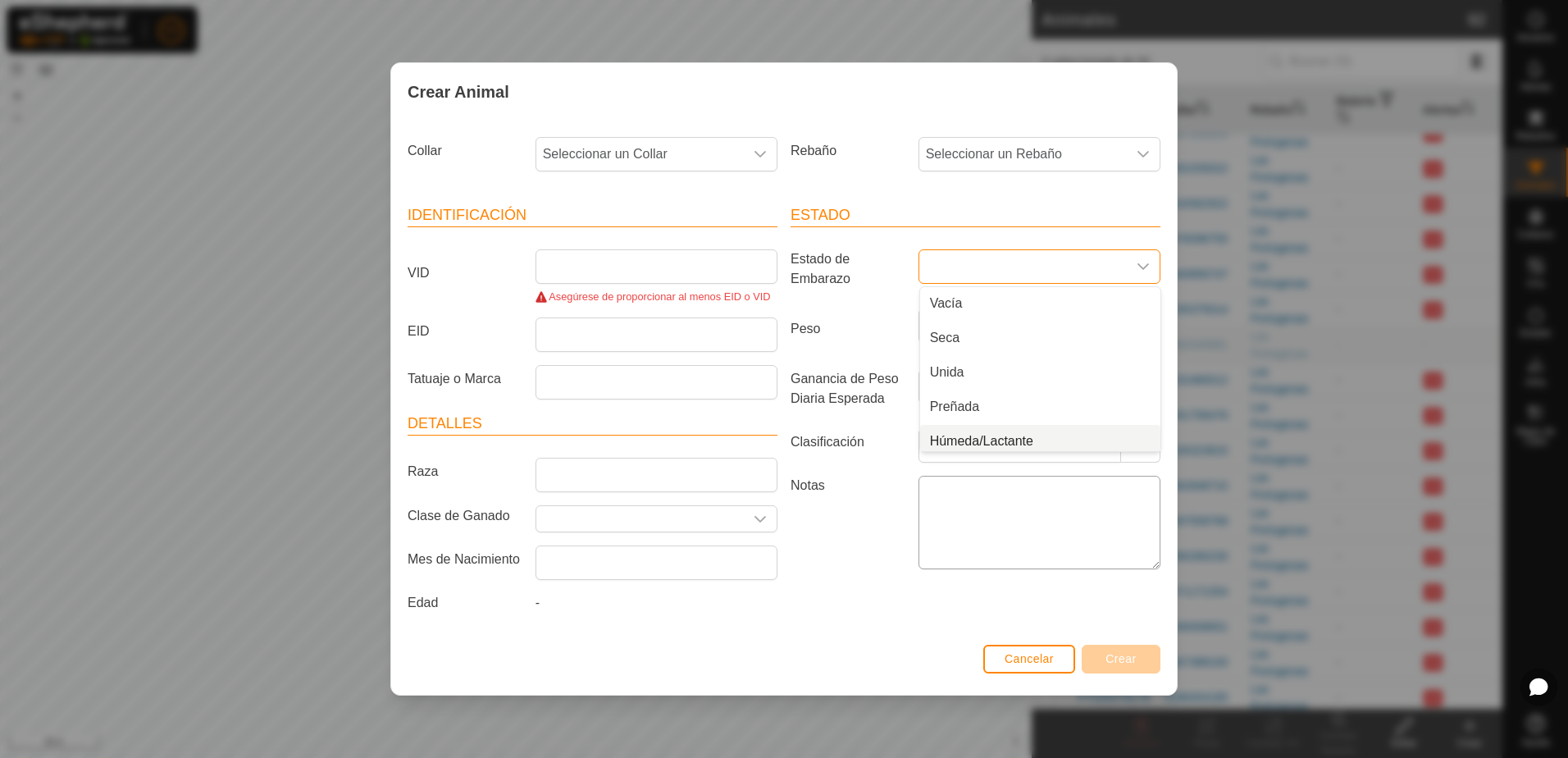
scroll to position [6, 0]
click at [886, 391] on label "Ganancia de Peso Diaria Esperada" at bounding box center [848, 388] width 128 height 39
click at [919, 391] on input "Ganancia de Peso Diaria Esperada" at bounding box center [1023, 386] width 209 height 35
click at [73, 52] on div "Crear Animal Collar Seleccionar un Collar Rebaño Seleccionar un Rebaño Identifi…" at bounding box center [784, 379] width 1568 height 758
click at [1146, 442] on p-inputgroup-addon "LSU" at bounding box center [1140, 446] width 39 height 35
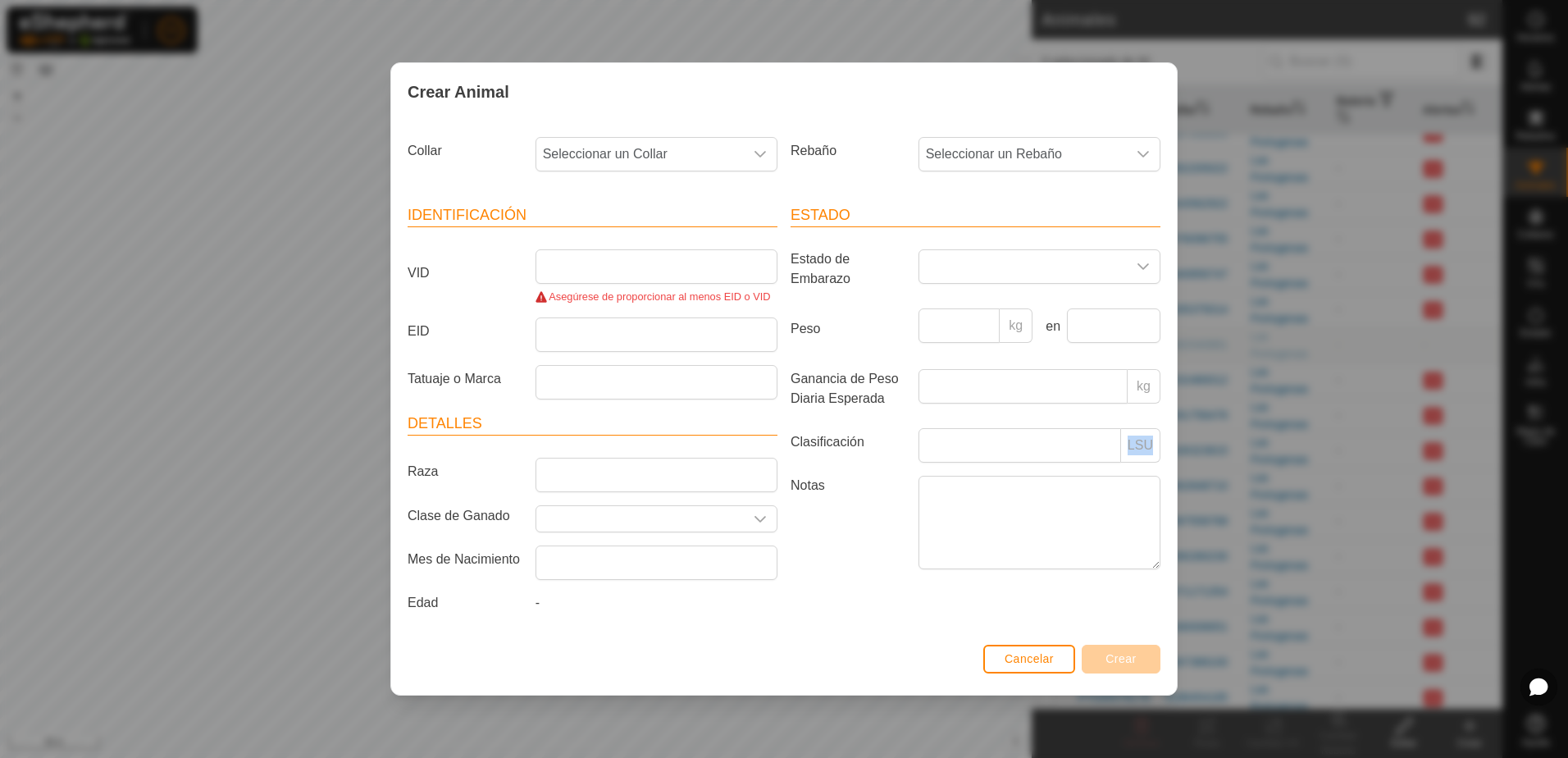
click at [1146, 442] on p-inputgroup-addon "LSU" at bounding box center [1140, 446] width 39 height 35
click at [1055, 657] on button "Cancelar" at bounding box center [1029, 660] width 92 height 29
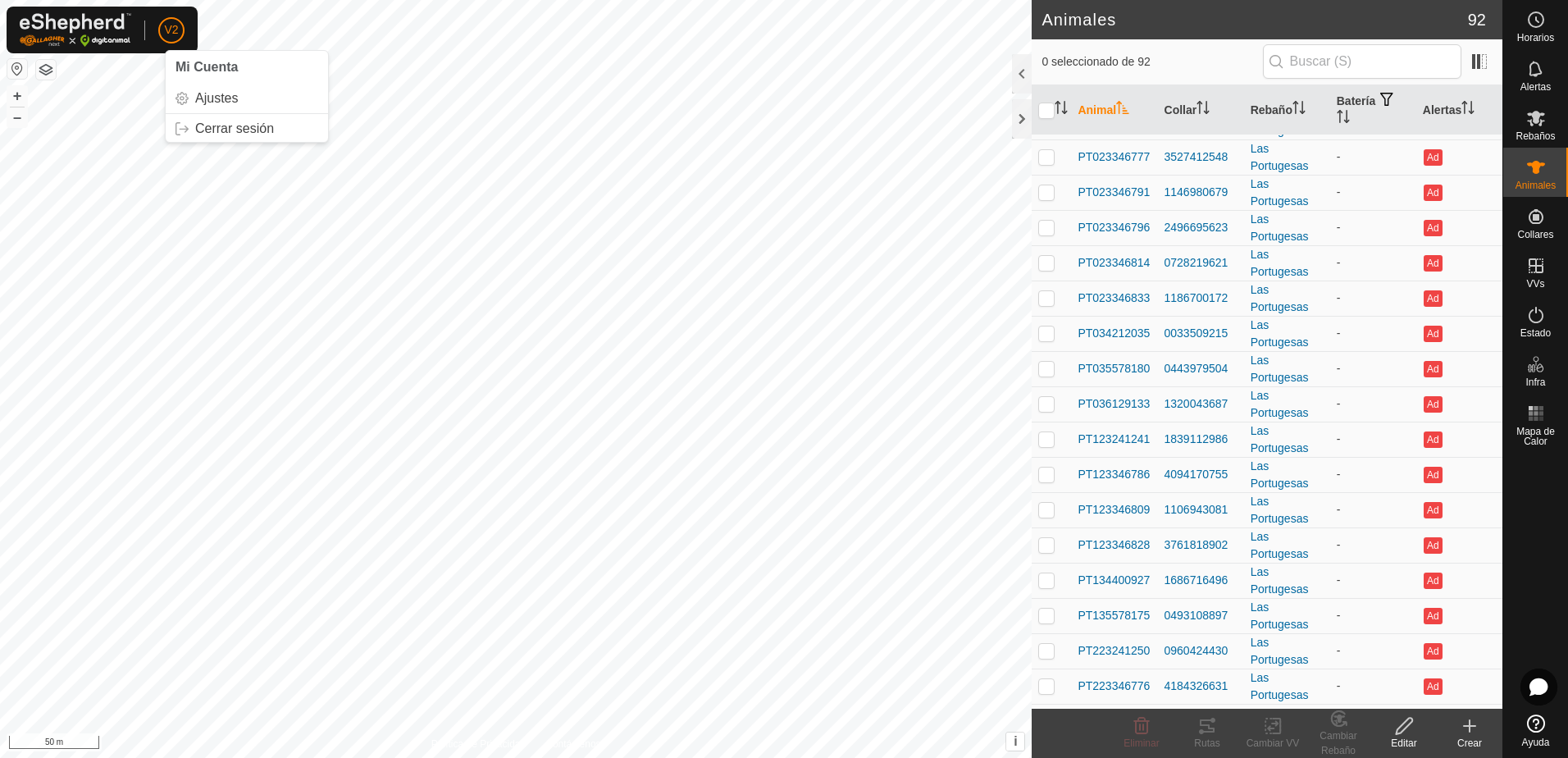
scroll to position [0, 0]
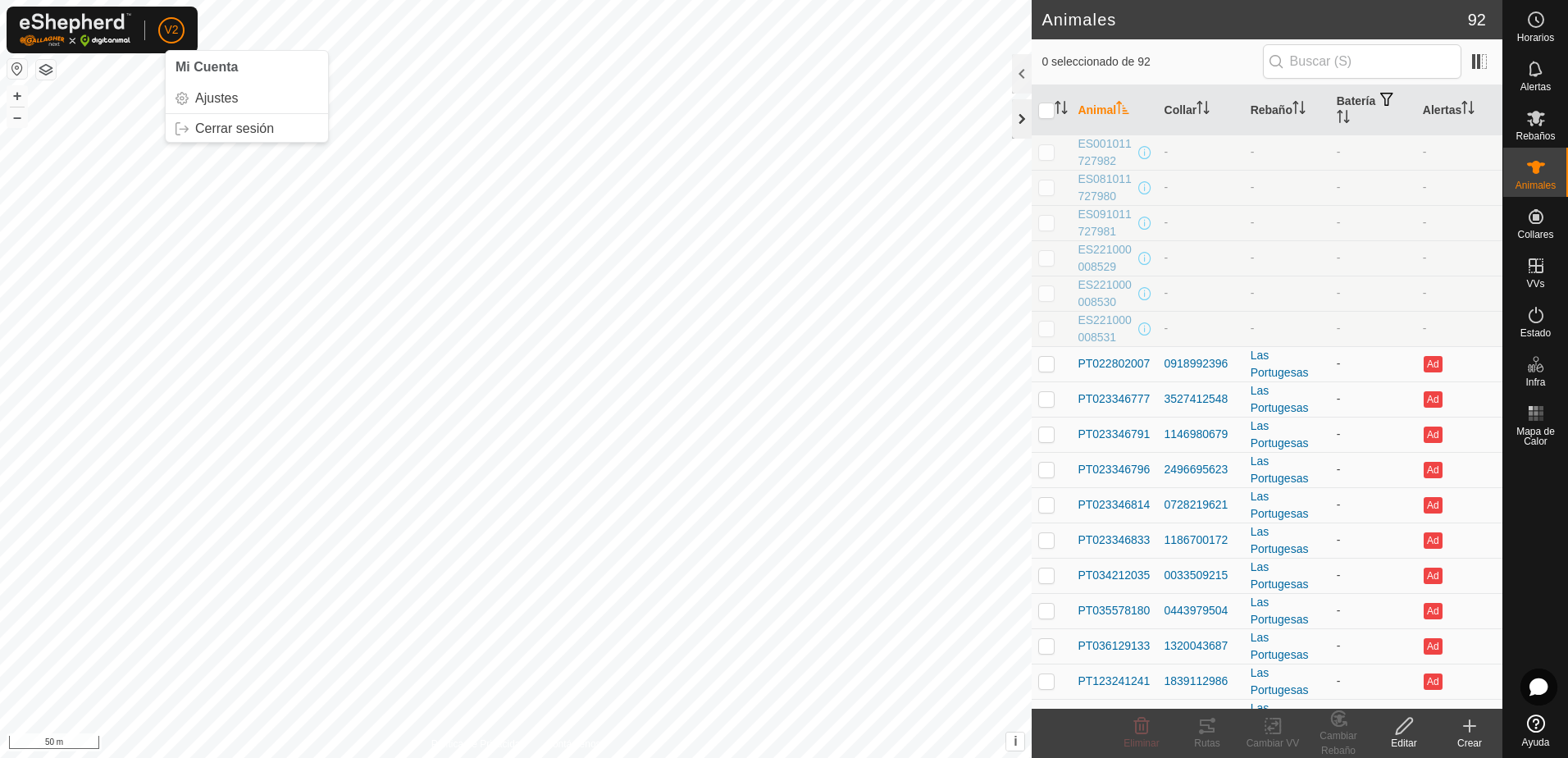
click at [1023, 124] on div at bounding box center [1023, 118] width 20 height 39
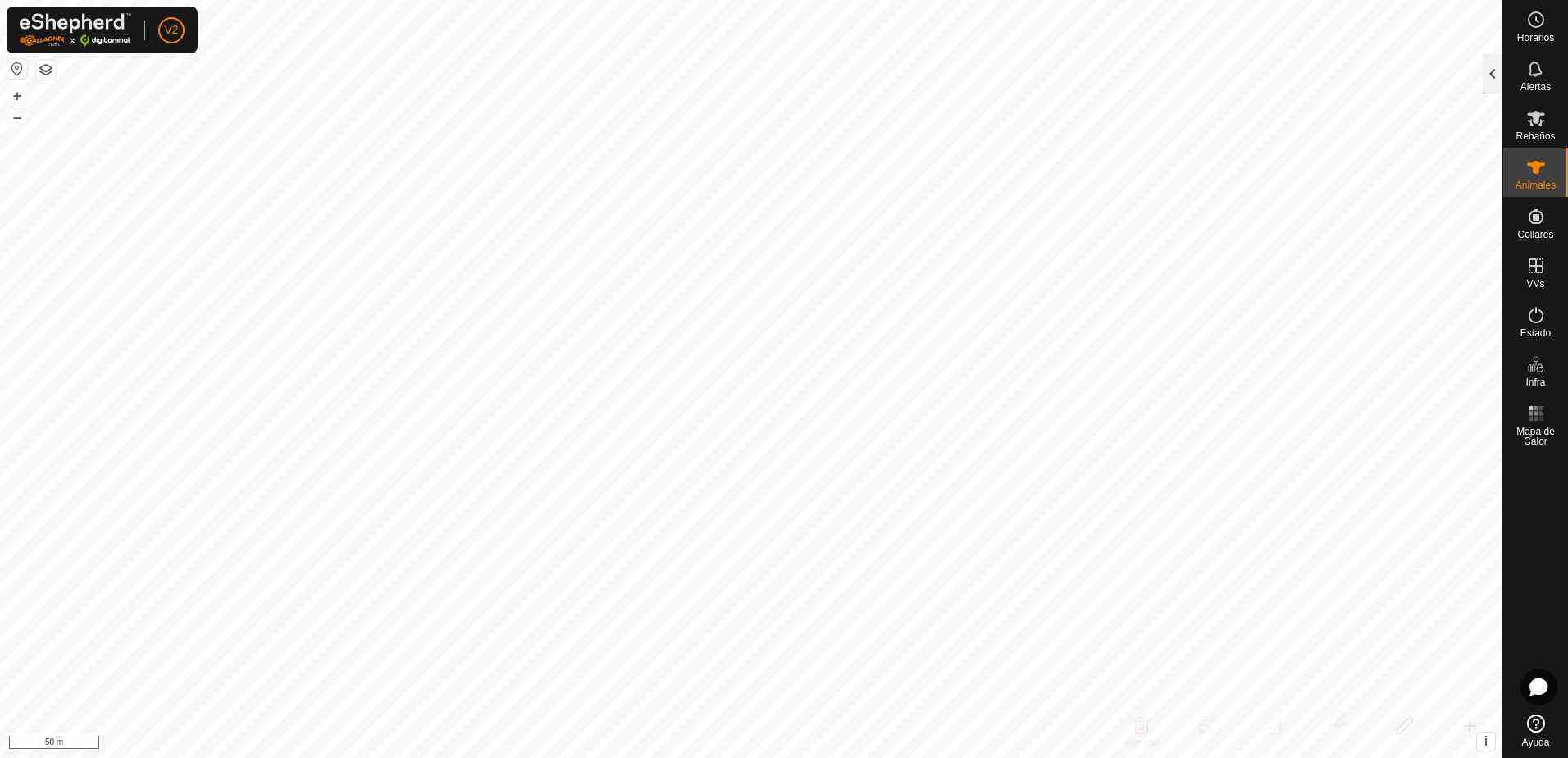
click at [1490, 75] on div at bounding box center [1493, 73] width 20 height 39
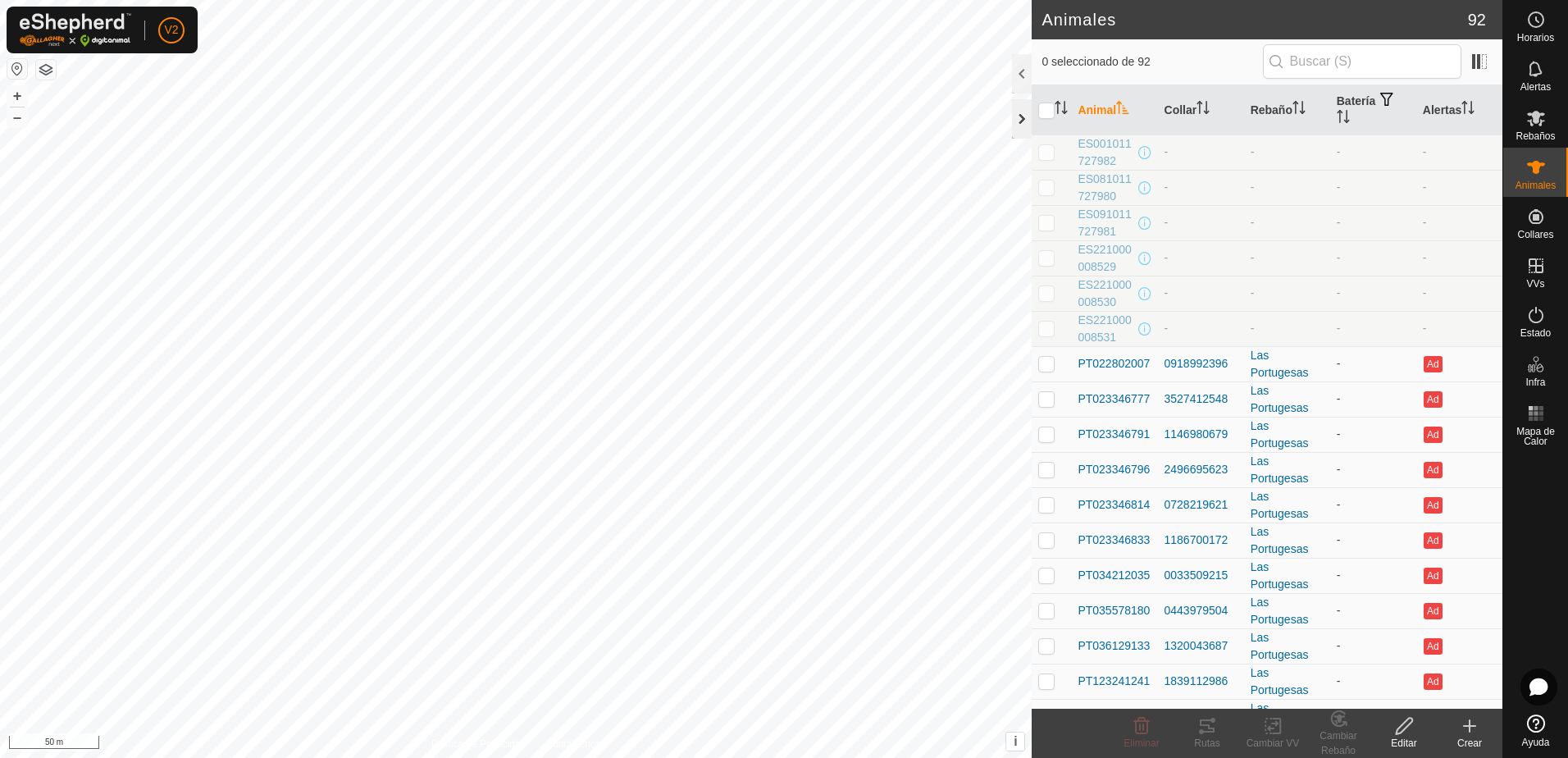
click at [1022, 118] on div at bounding box center [1023, 118] width 20 height 39
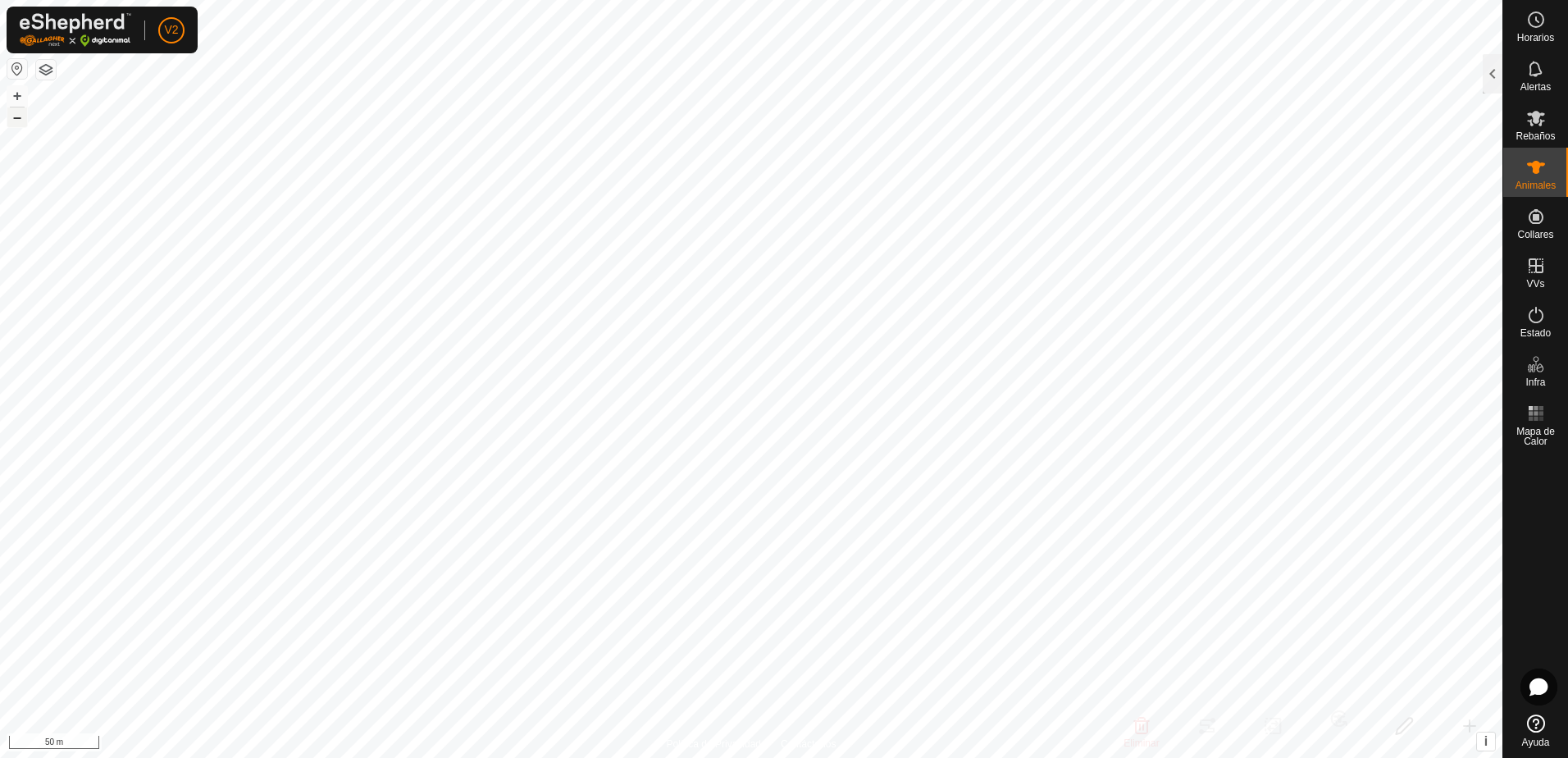
click at [21, 116] on button "–" at bounding box center [17, 118] width 20 height 20
click at [20, 94] on button "+" at bounding box center [17, 97] width 20 height 20
click at [20, 119] on button "–" at bounding box center [17, 118] width 20 height 20
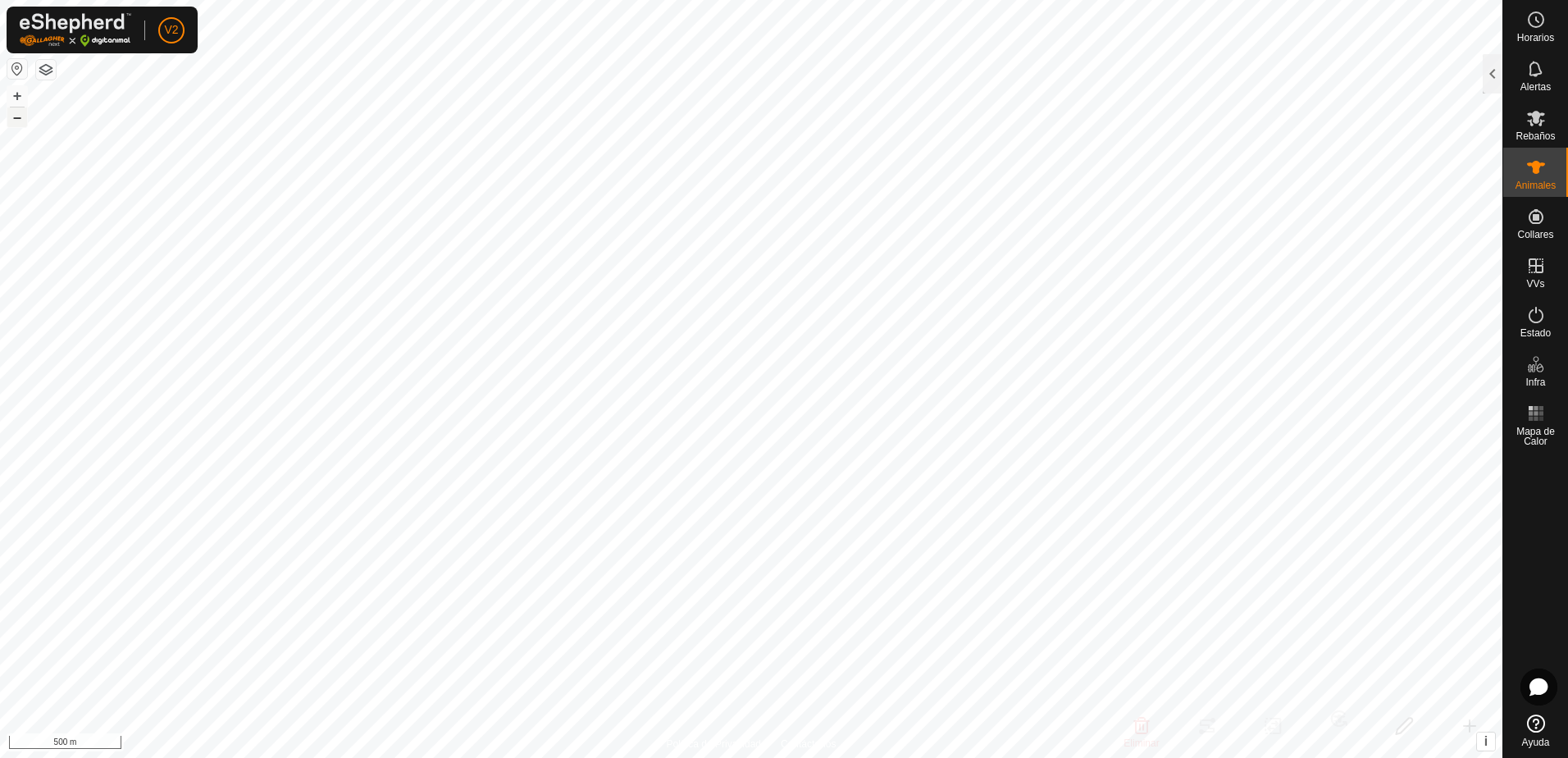
click at [20, 119] on button "–" at bounding box center [17, 118] width 20 height 20
click at [14, 97] on button "+" at bounding box center [17, 97] width 20 height 20
click at [13, 67] on button "button" at bounding box center [17, 69] width 20 height 20
click at [21, 120] on button "–" at bounding box center [17, 118] width 20 height 20
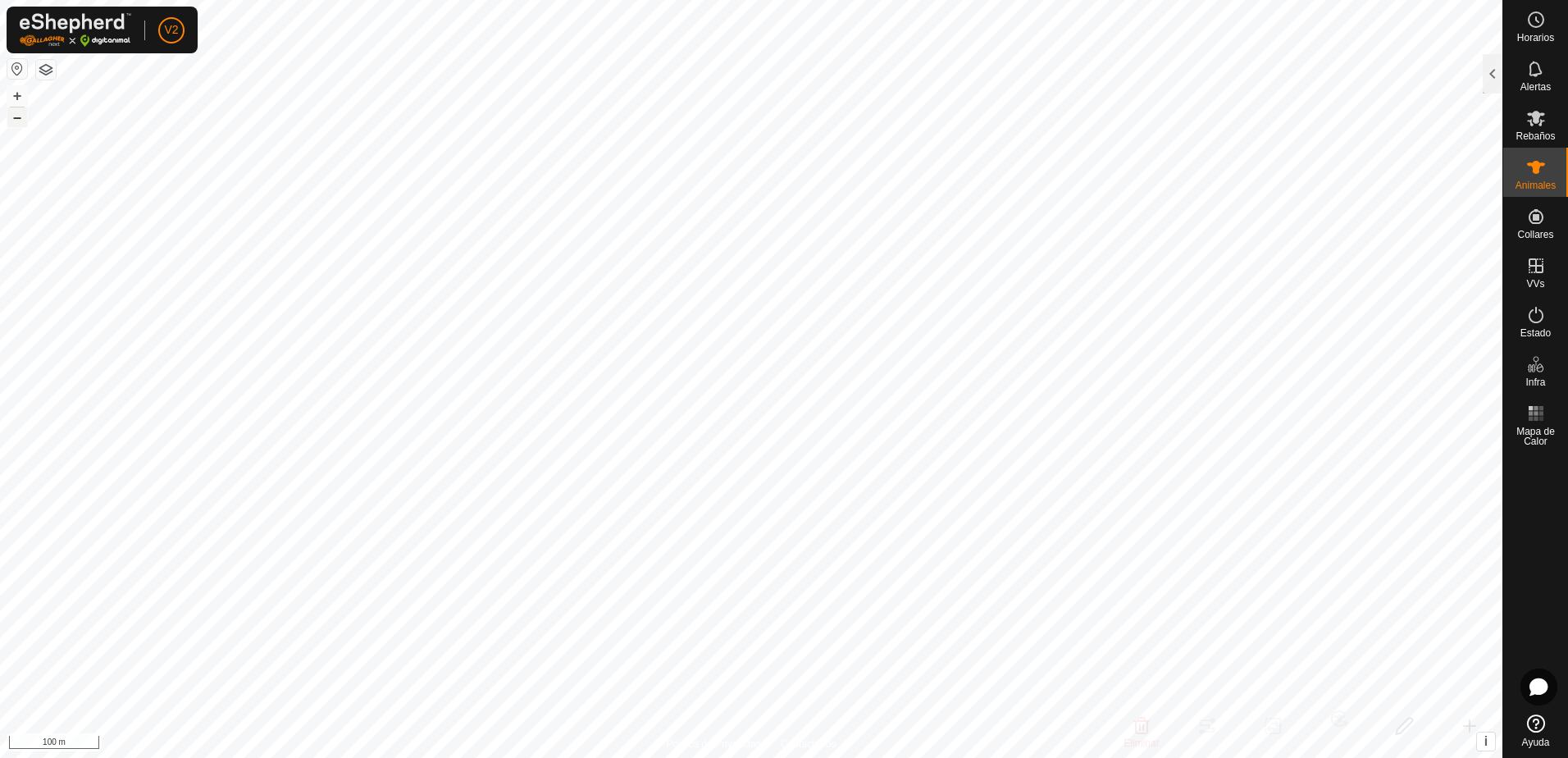
click at [21, 120] on button "–" at bounding box center [17, 118] width 20 height 20
click at [15, 70] on button "button" at bounding box center [17, 69] width 20 height 20
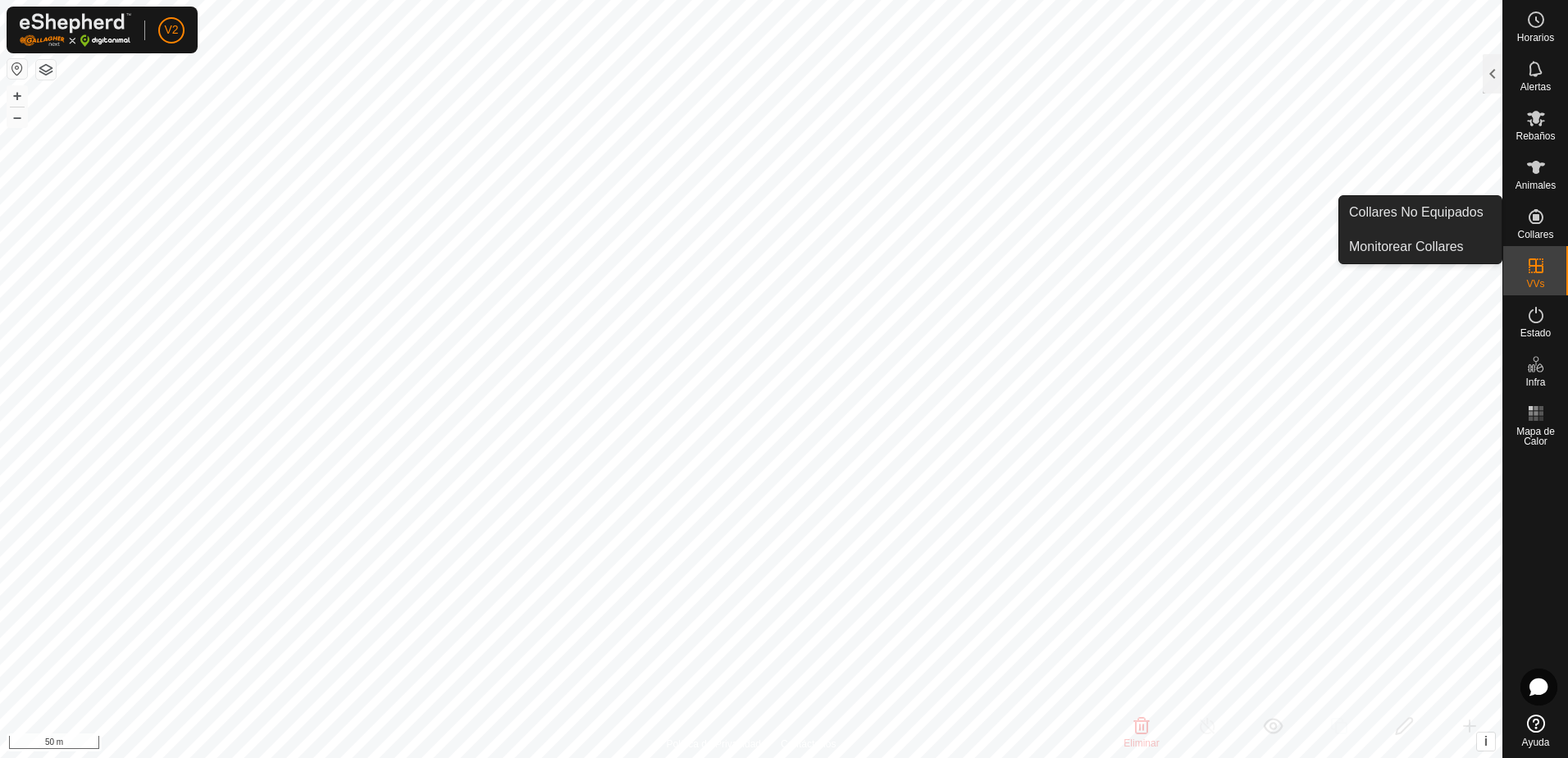
click at [1532, 219] on icon at bounding box center [1537, 217] width 20 height 20
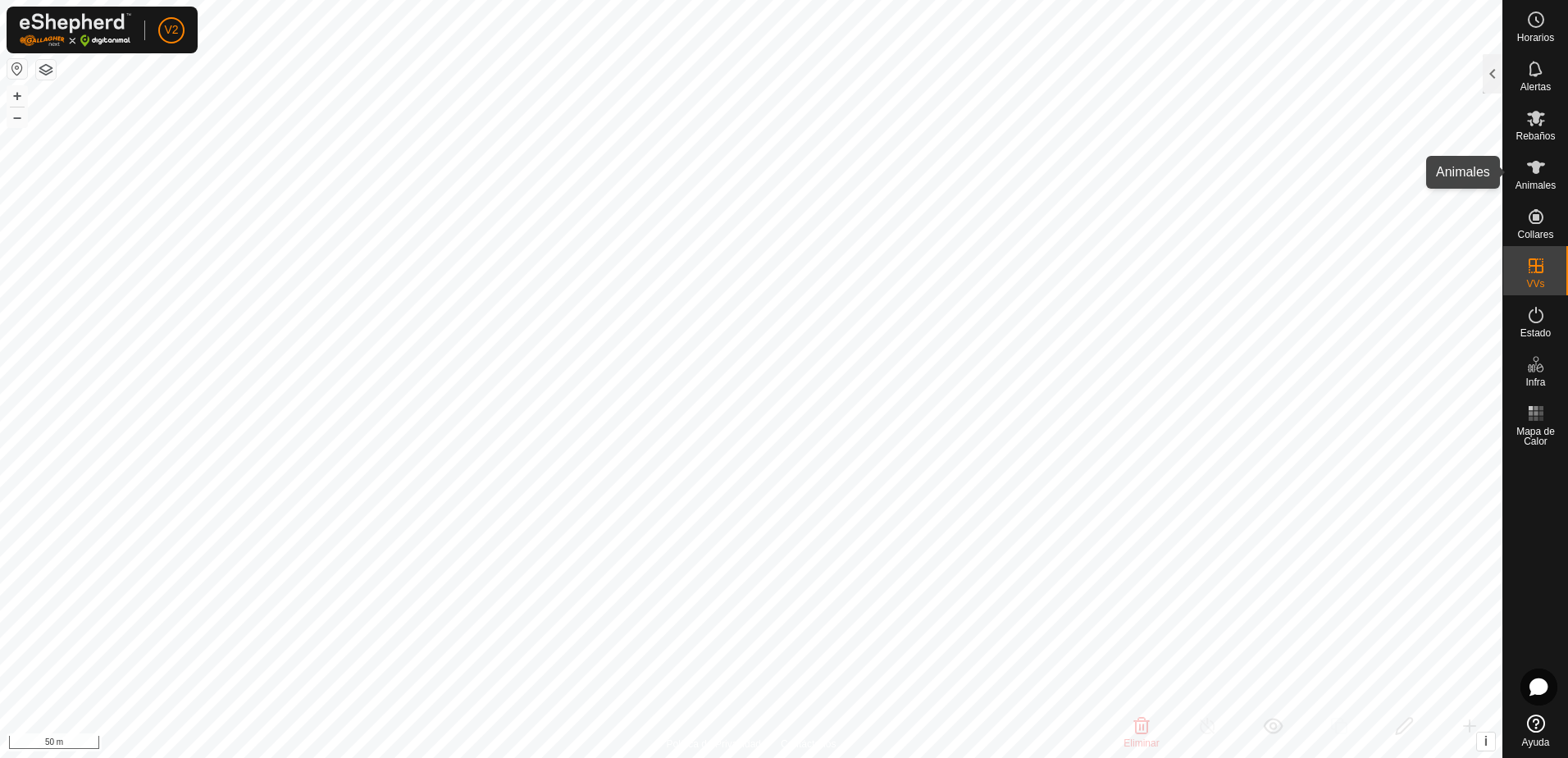
click at [1544, 176] on icon at bounding box center [1537, 168] width 20 height 20
click at [1491, 80] on div at bounding box center [1493, 73] width 20 height 39
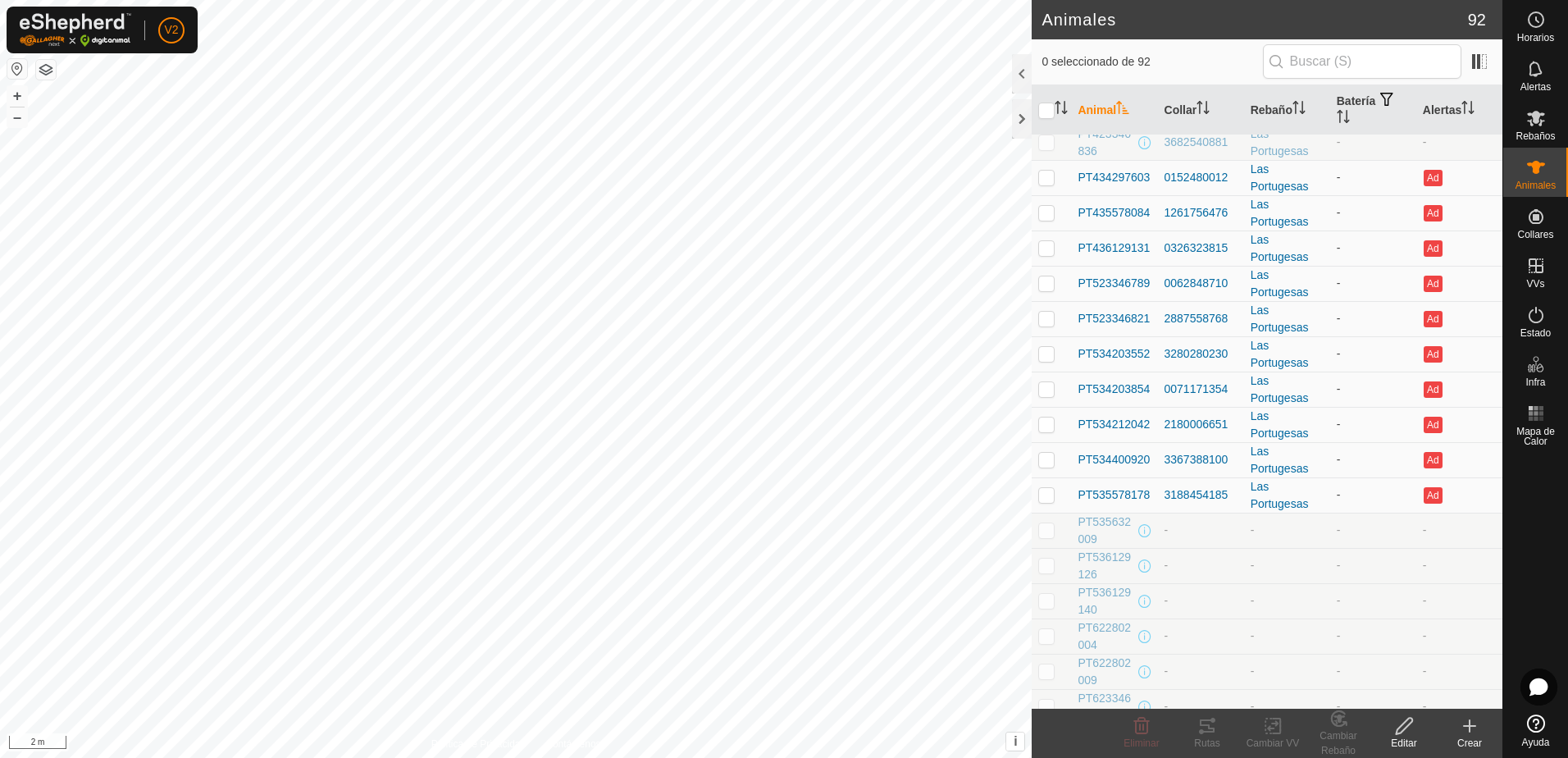
scroll to position [821, 0]
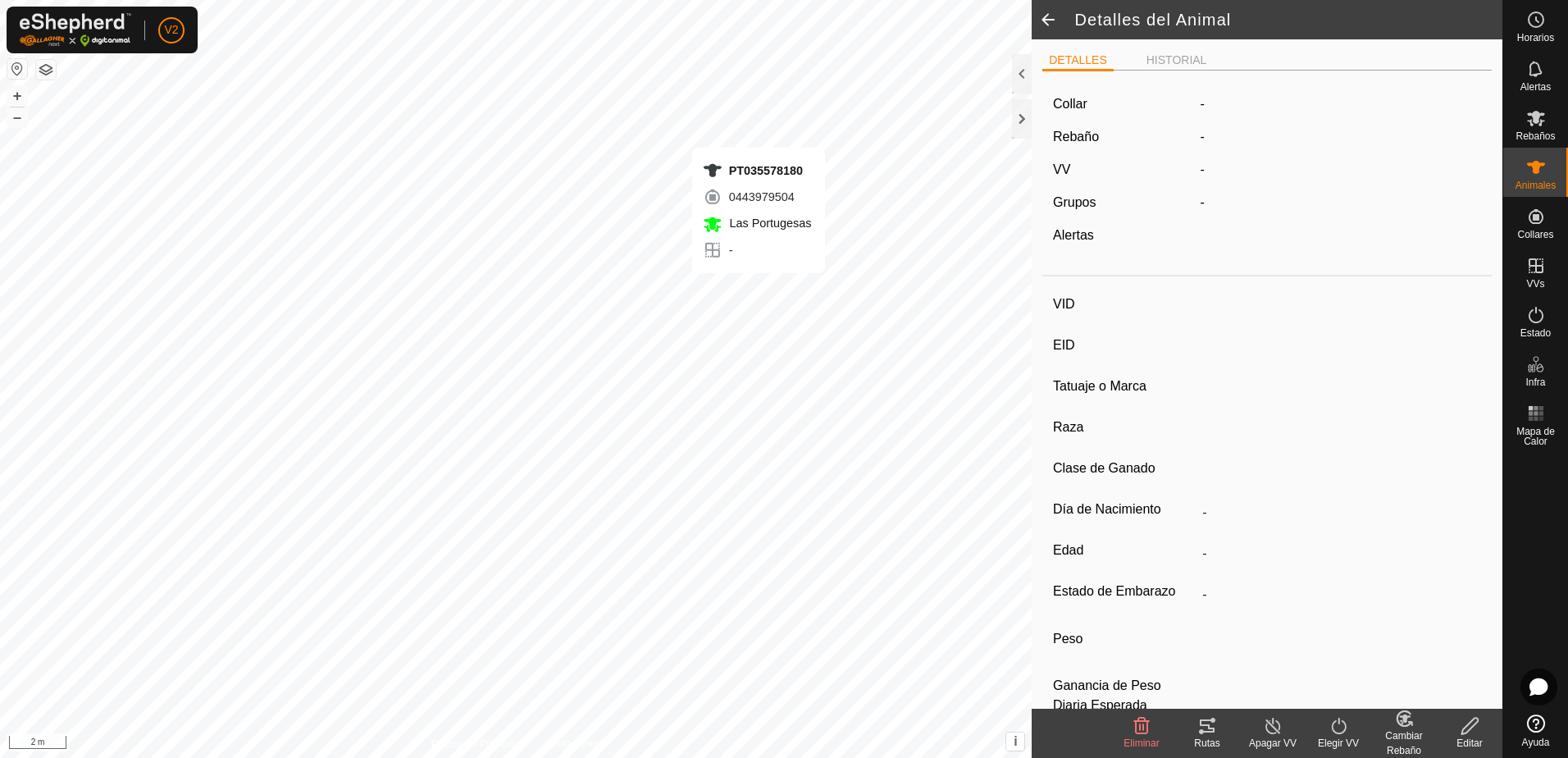
type input "PT035578180"
type input "-"
type input "CONJUNTO MESTIZO"
type input "MACHO"
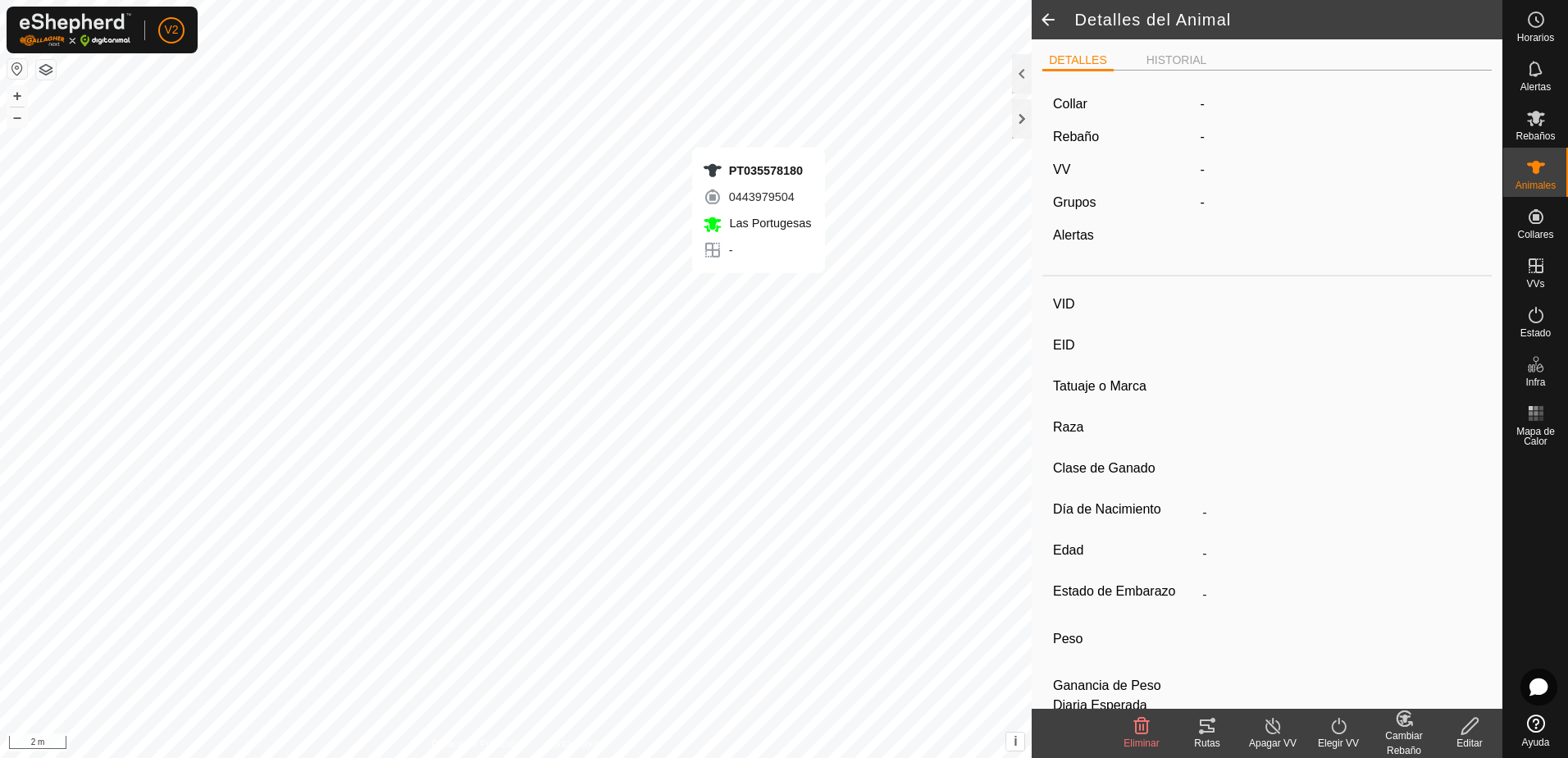
type input "04/2025"
type input "4 months"
type input "-"
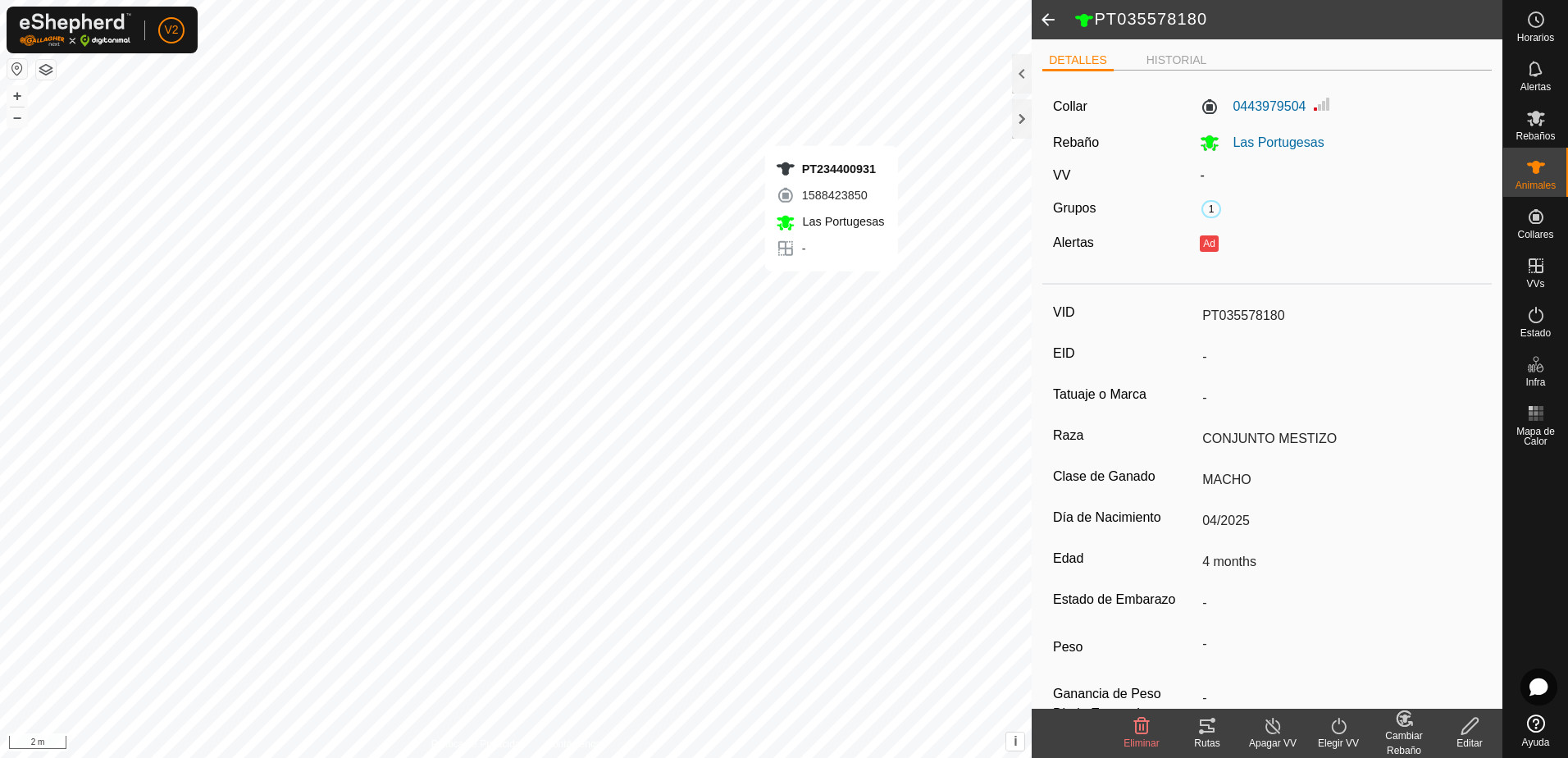
type input "-"
type input "PT234400931"
type input "-"
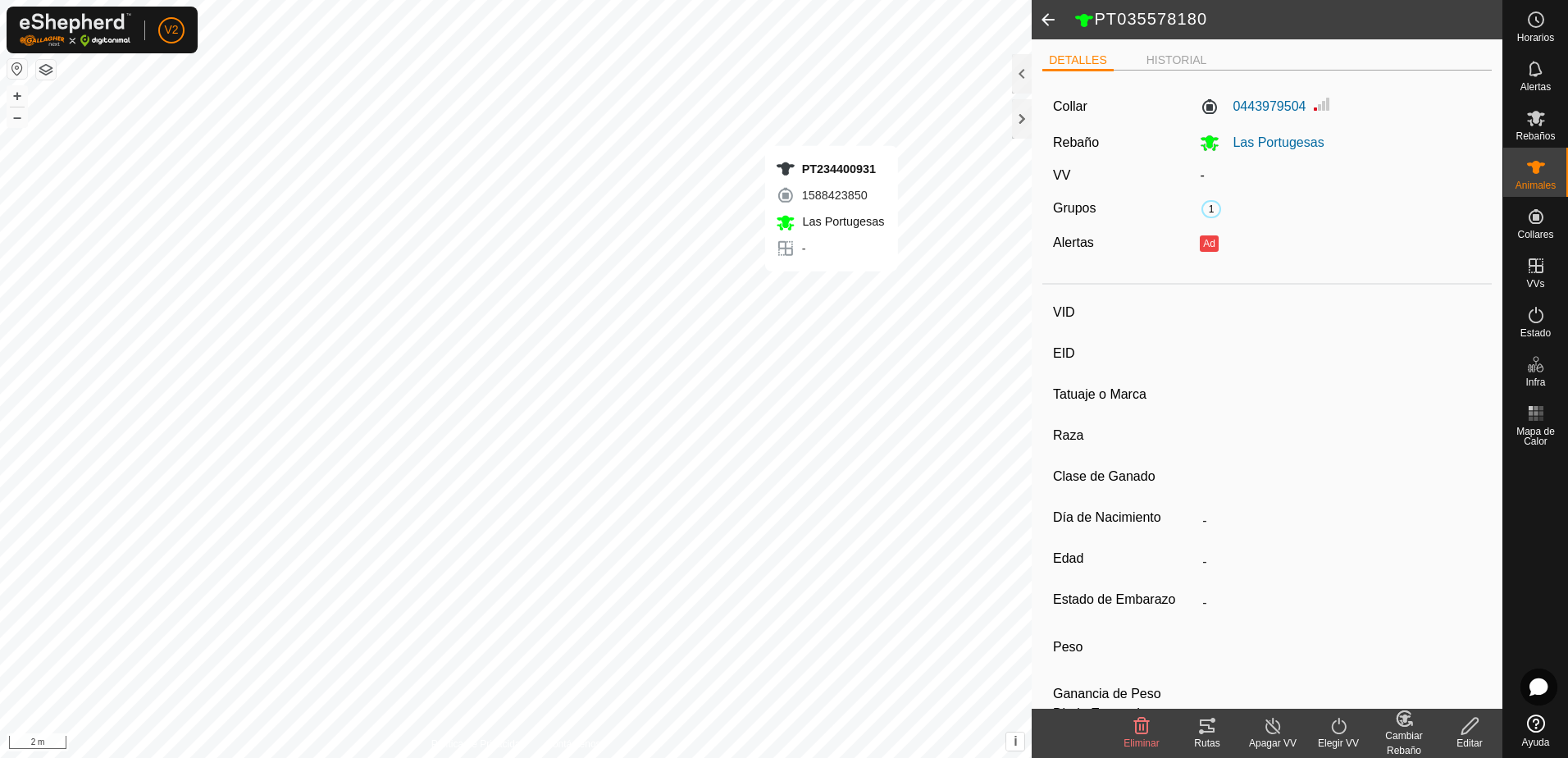
type input "CONJUNTO MESTIZO"
type input "HEMBRA"
type input "06/2023"
type input "2 years 2 months"
type input "-"
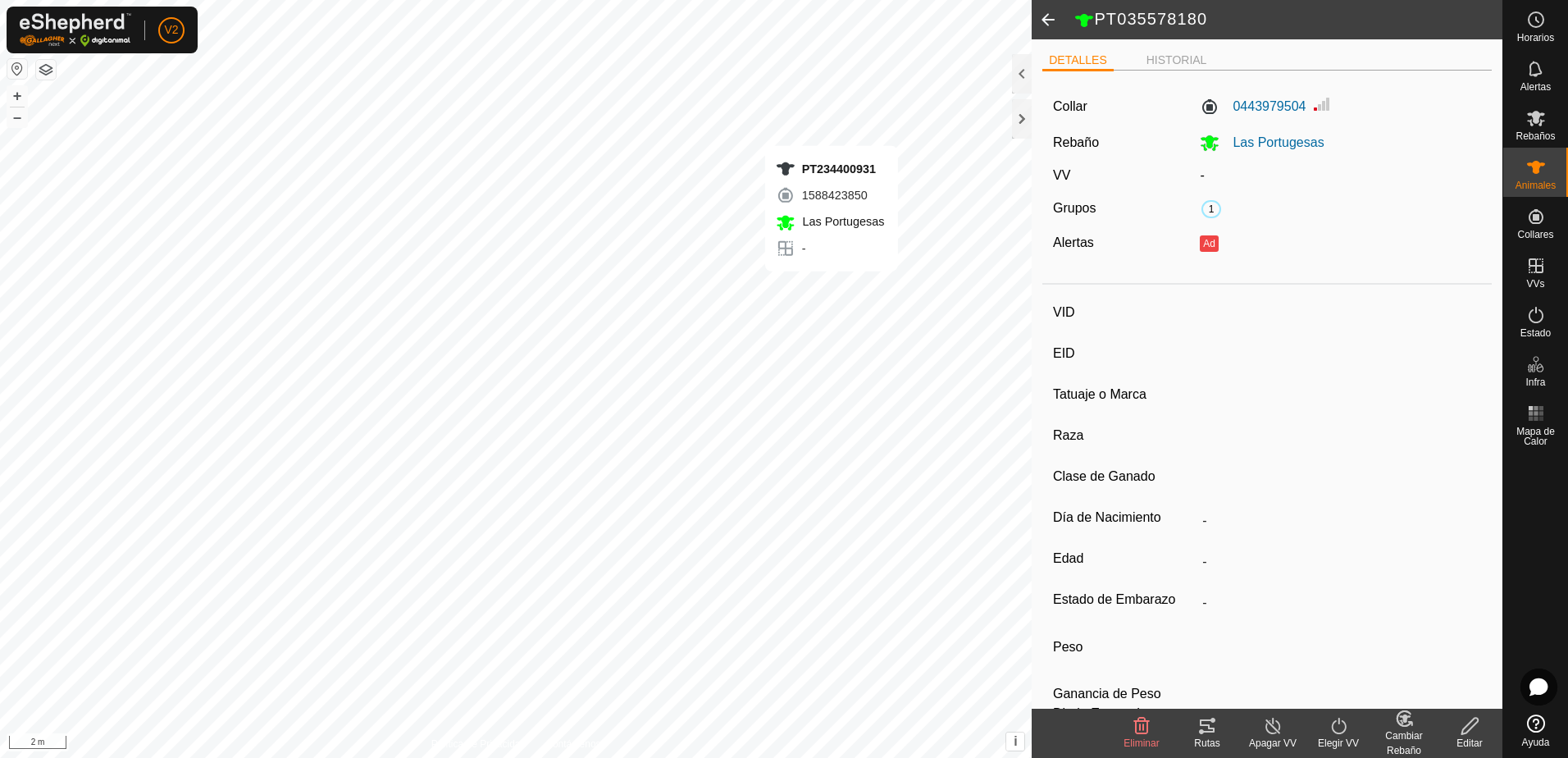
type input "-"
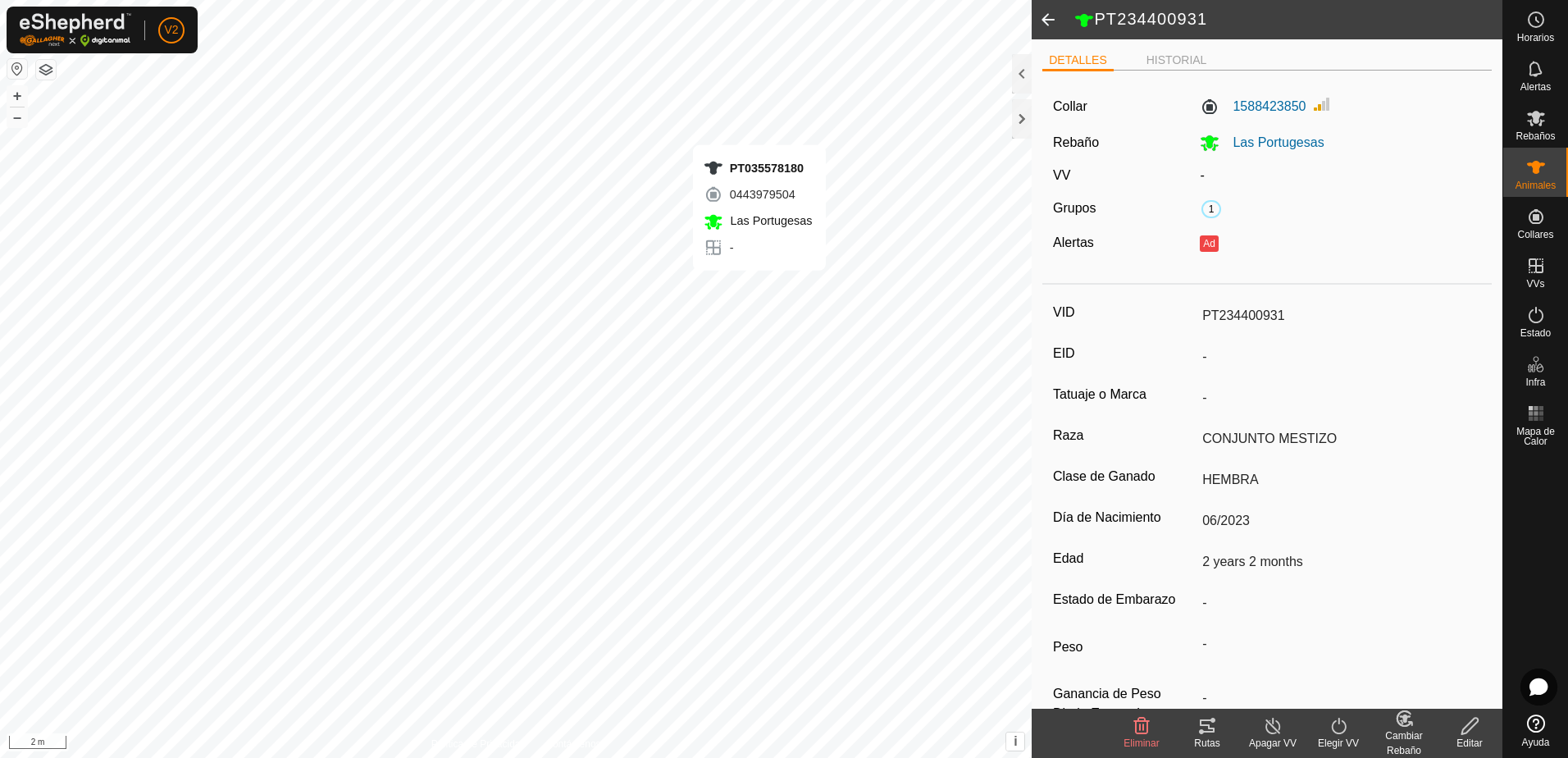
type input "-"
type input "PT035578180"
type input "-"
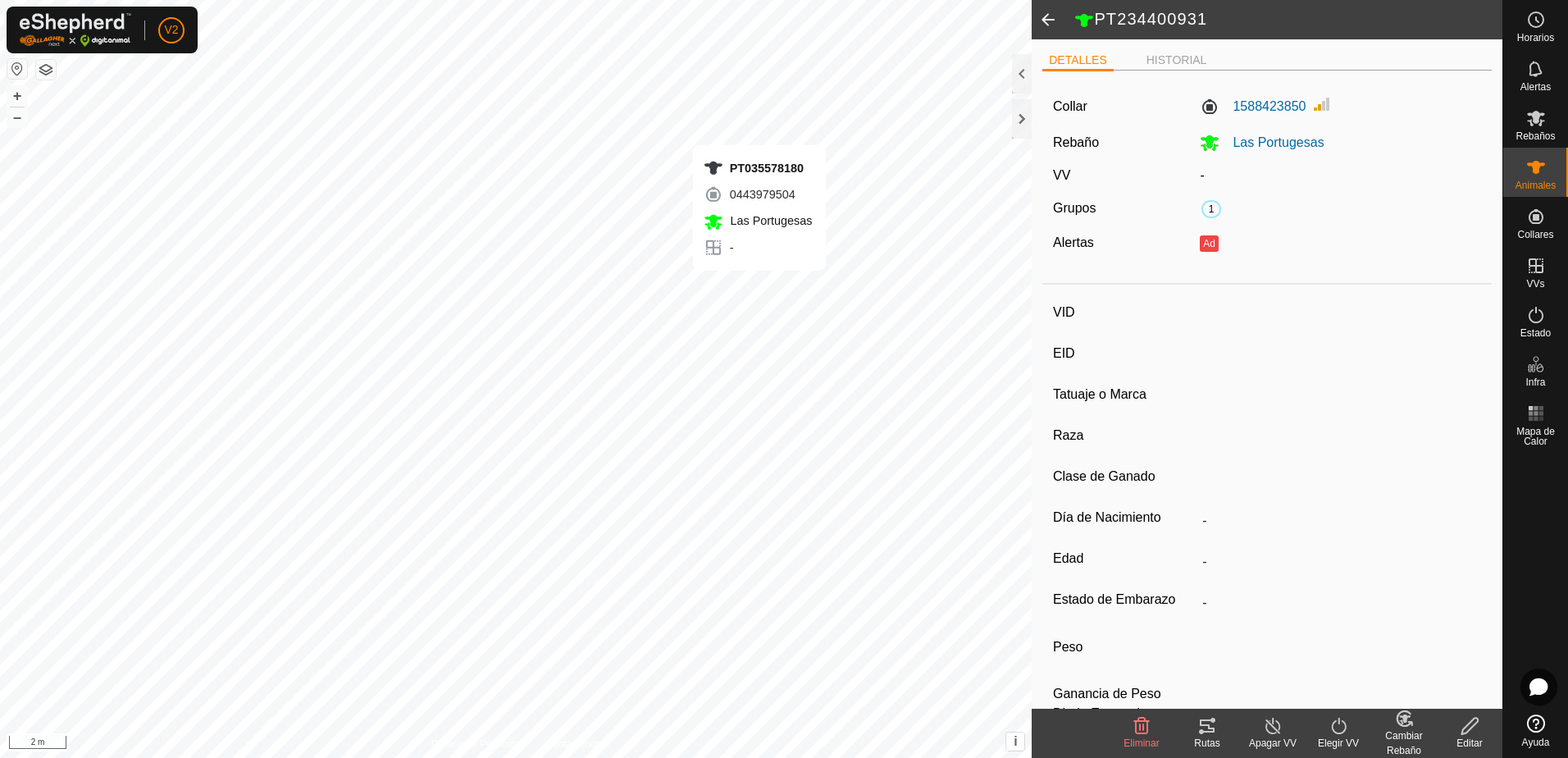
type input "CONJUNTO MESTIZO"
type input "MACHO"
type input "04/2025"
type input "4 months"
type input "-"
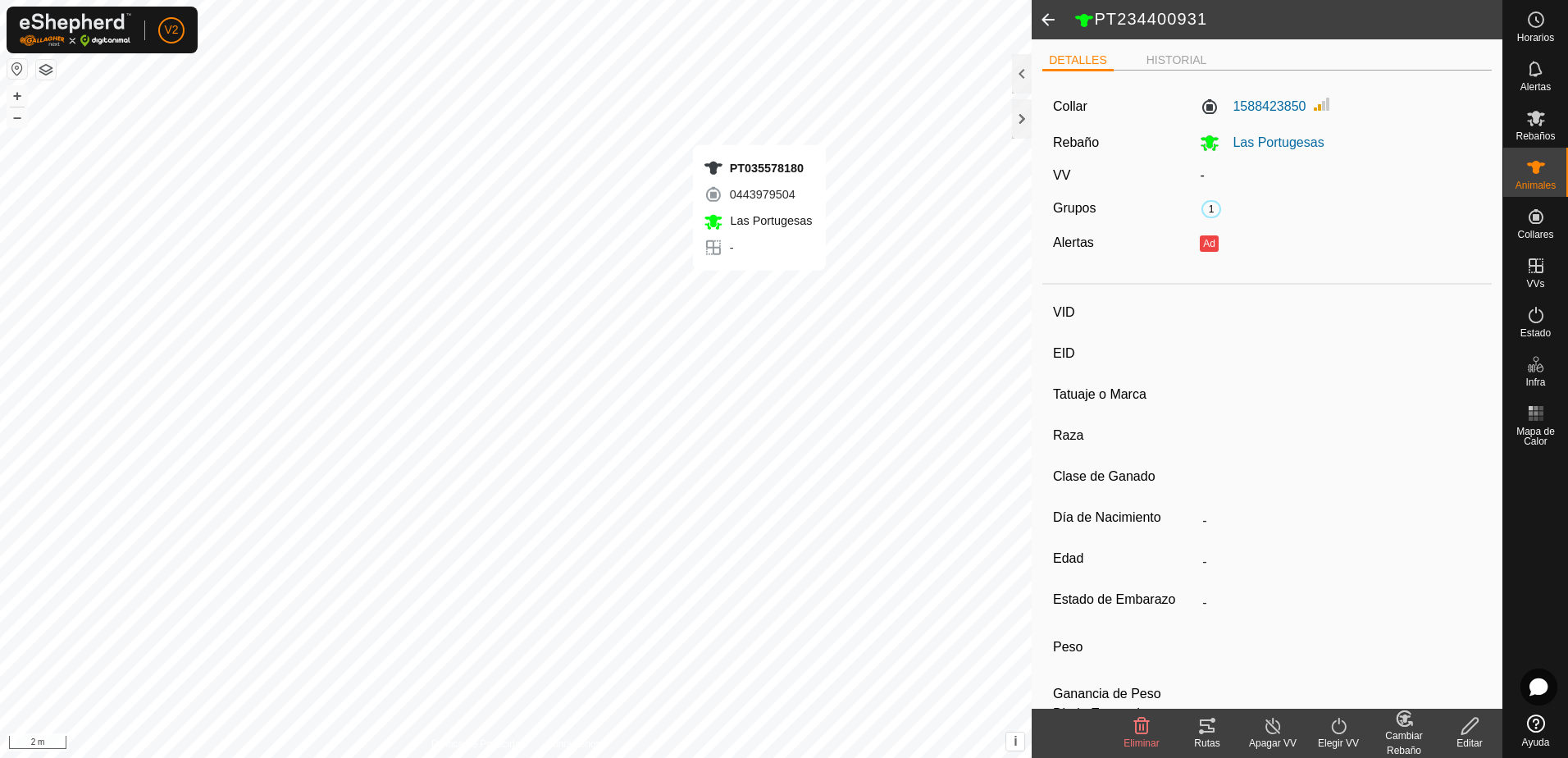
type input "-"
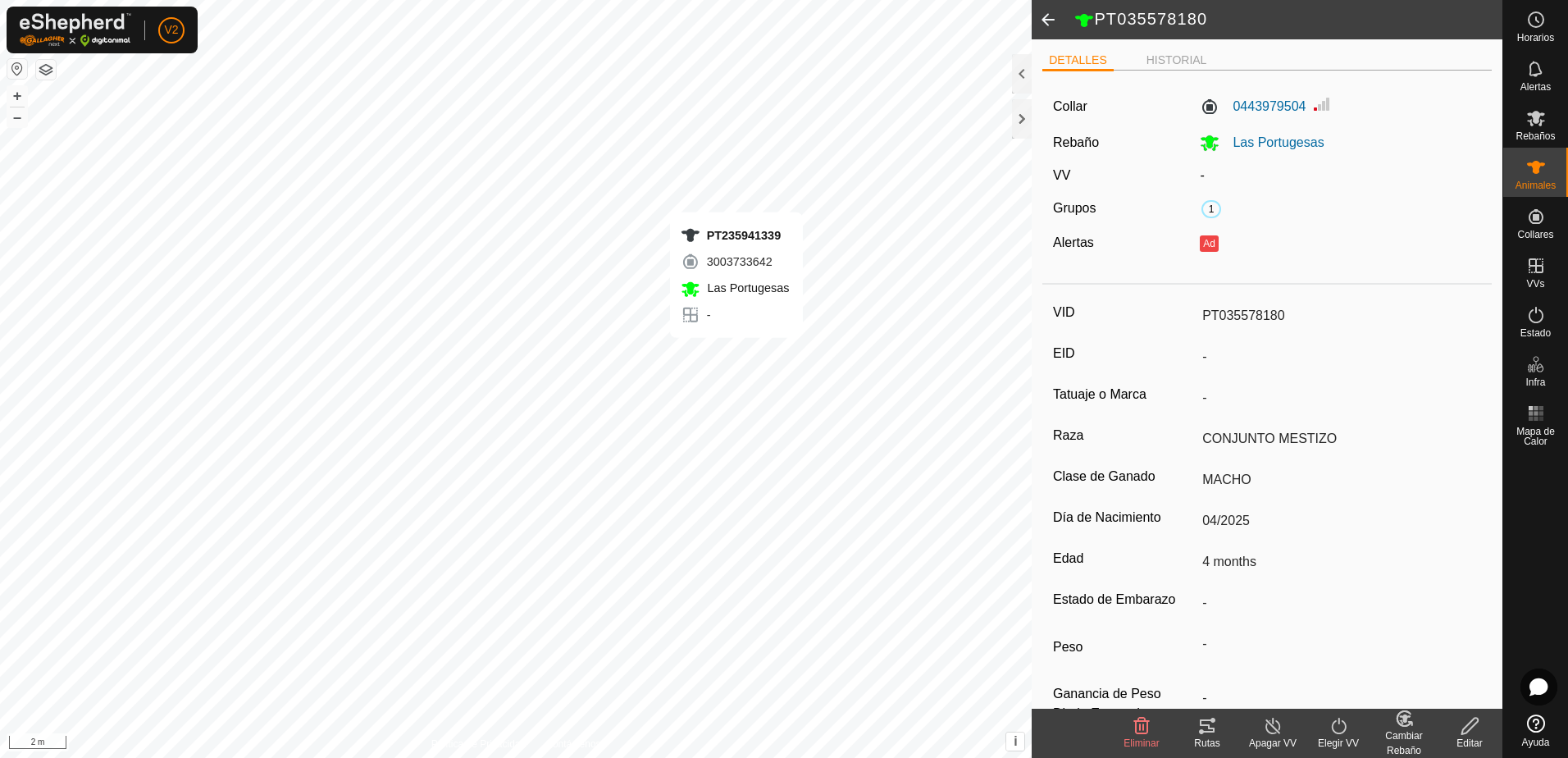
type input "-"
type input "PT235941339"
type input "-"
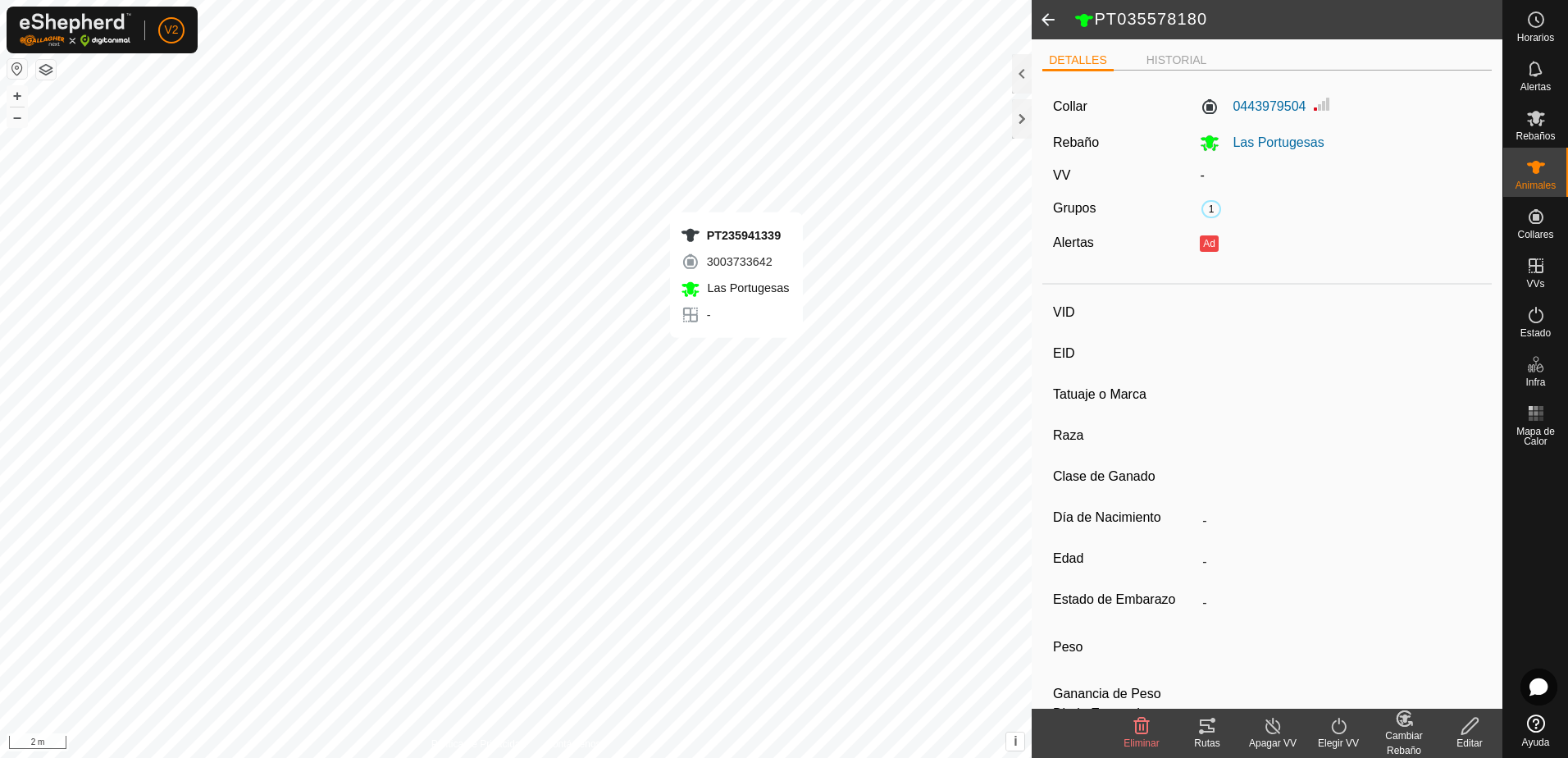
type input "CONJUNTO MESTIZO"
type input "MACHO"
type input "01/2025"
type input "7 months"
type input "-"
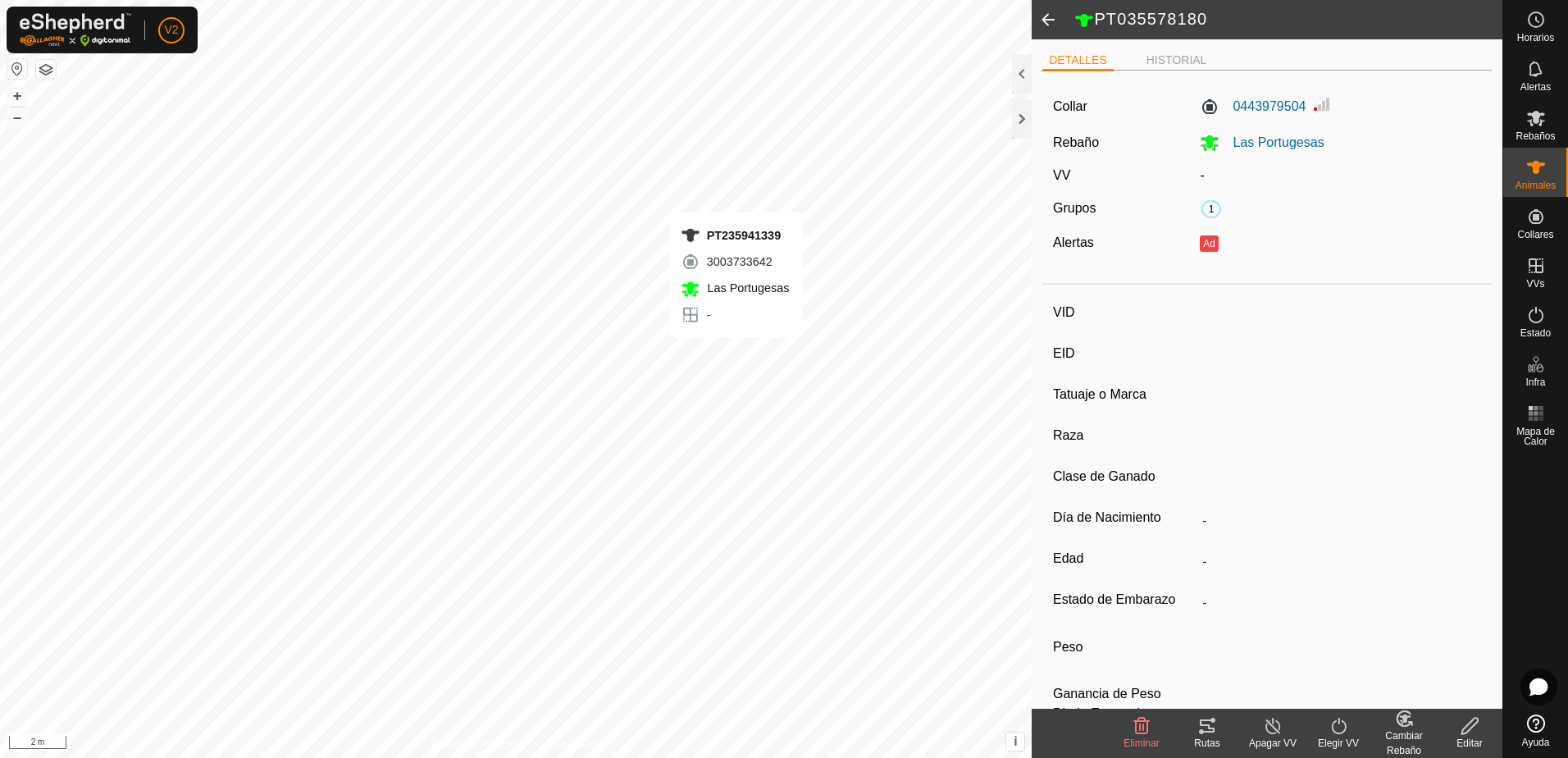
type input "-"
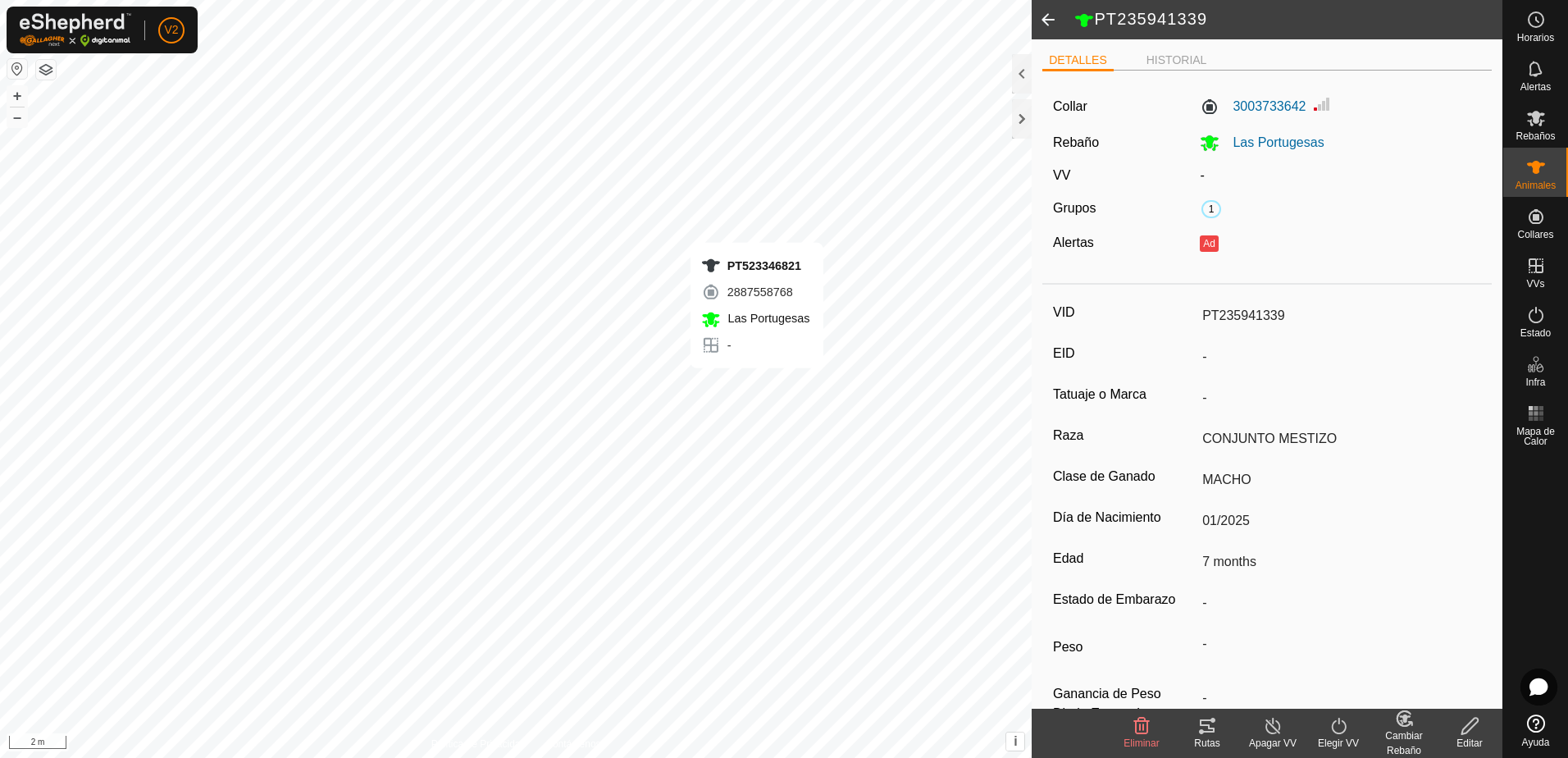
type input "-"
type input "PT523346821"
type input "-"
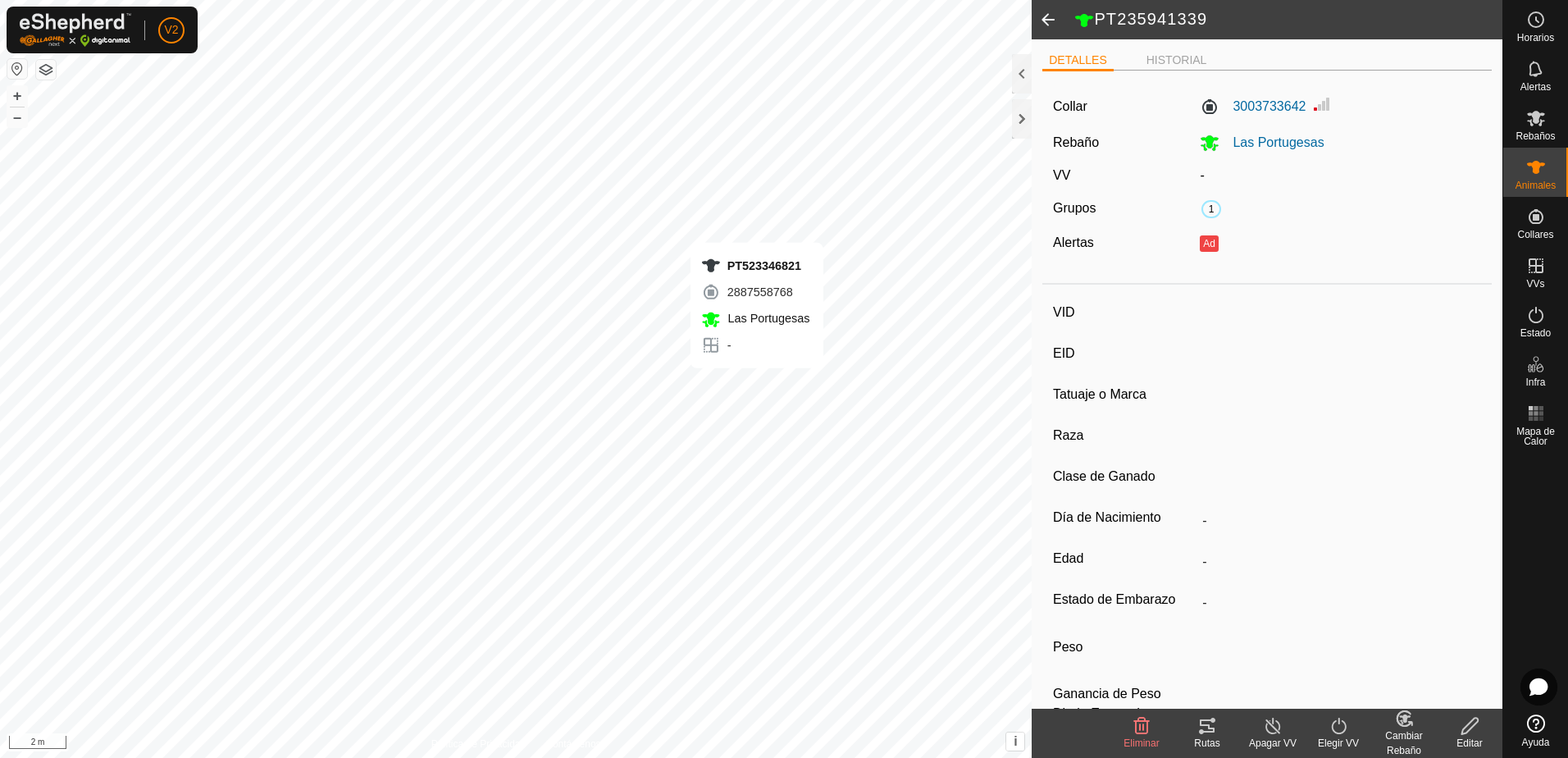
type input "CONJUNTO MESTIZO"
type input "HEMBRA"
type input "10/2018"
type input "6 years 11 months"
type input "-"
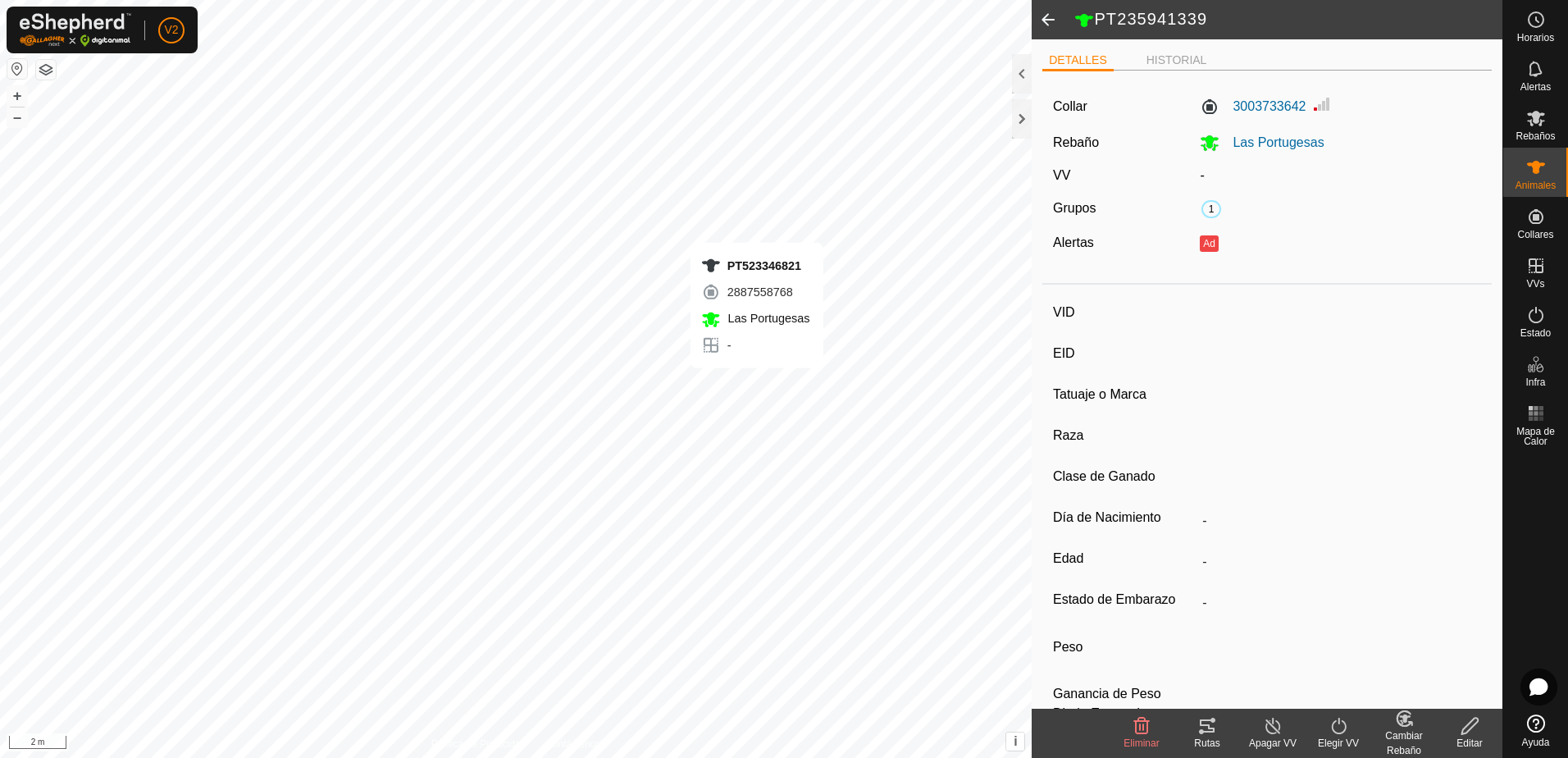
type input "-"
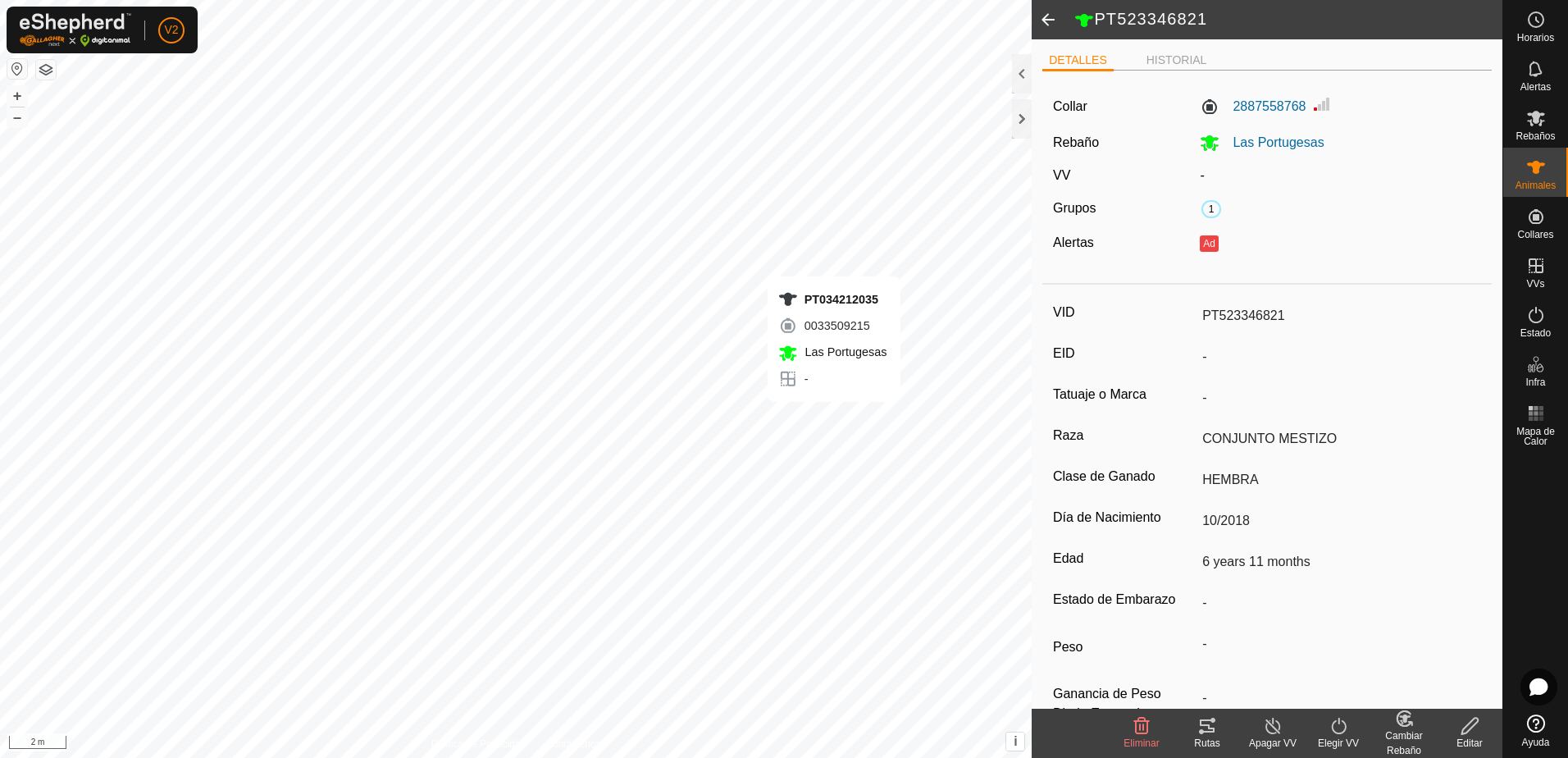
type input "-"
type input "PT034212035"
type input "-"
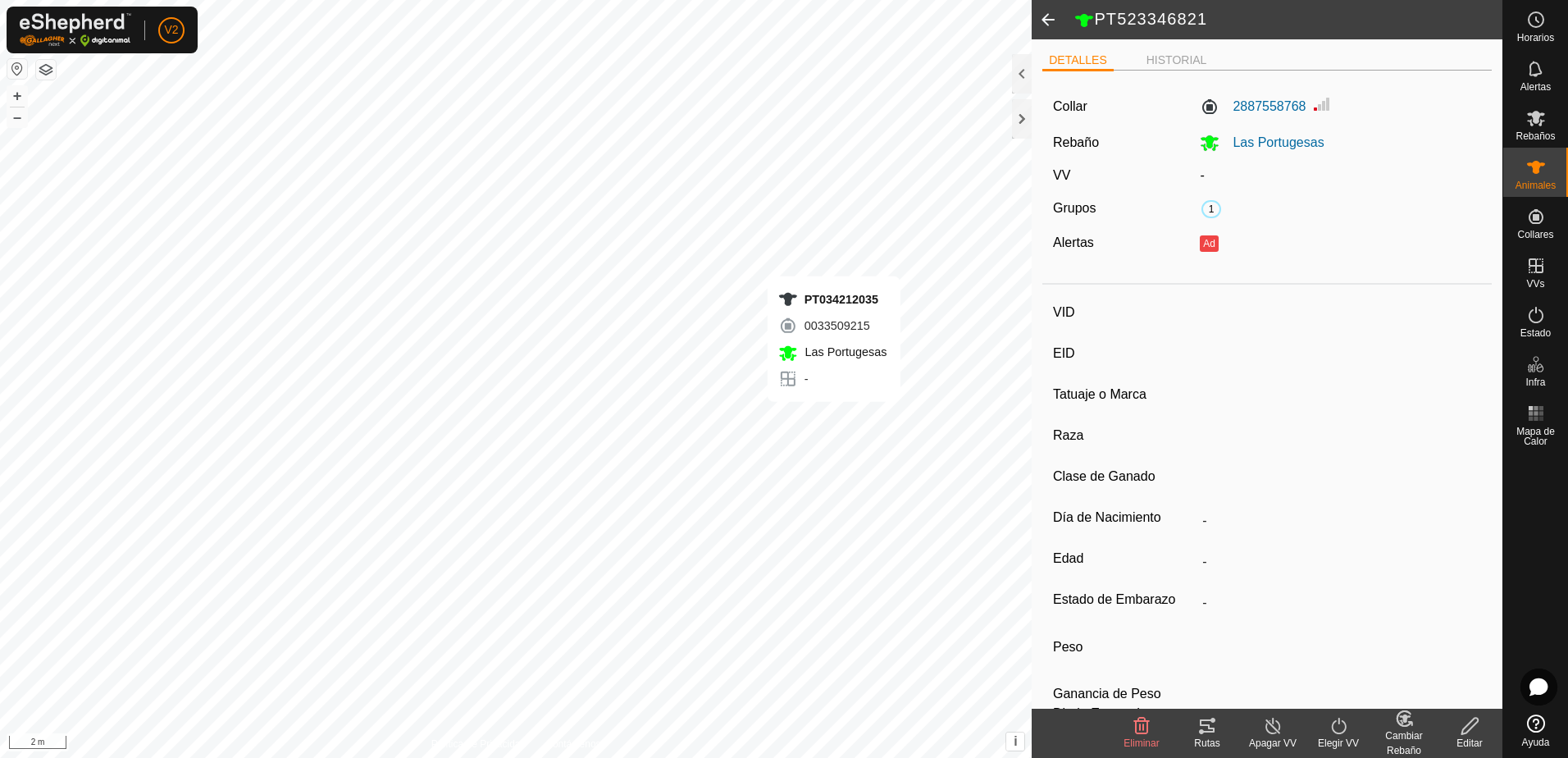
type input "CONJUNTO MESTIZO"
type input "HEMBRA"
type input "03/2023"
type input "2 years 6 months"
type input "-"
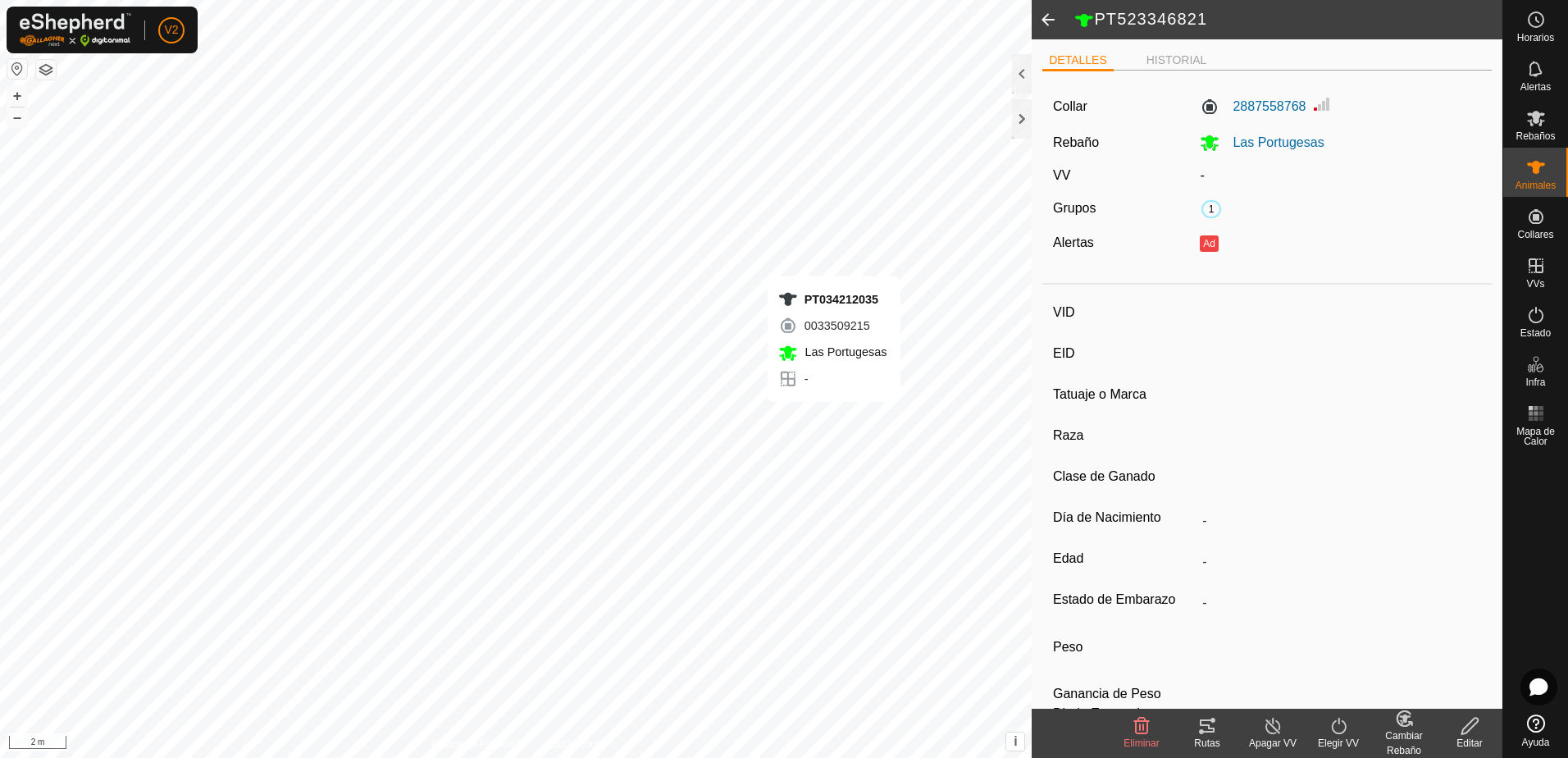
type input "-"
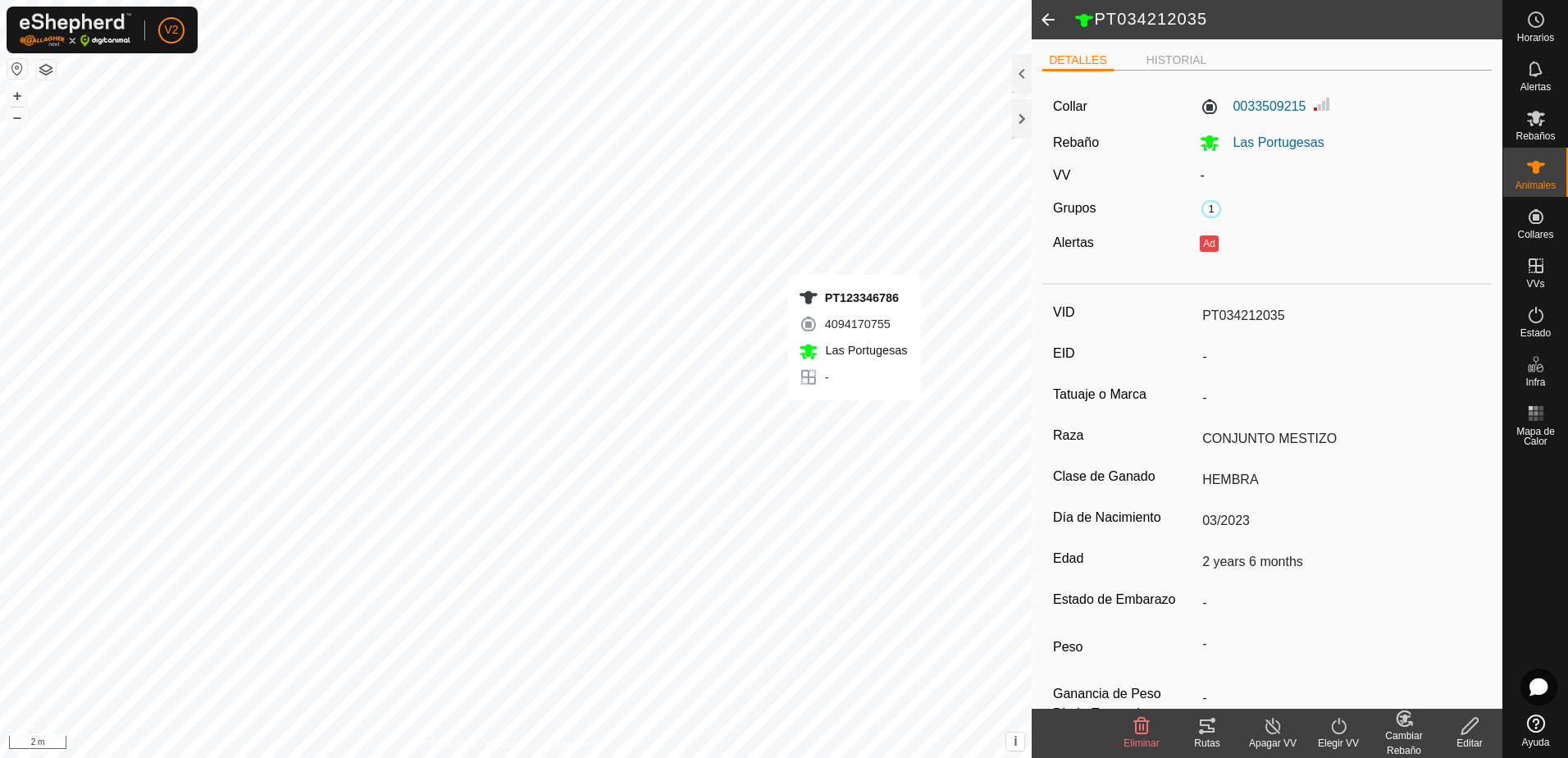
type input "-"
type input "PT123346786"
type input "-"
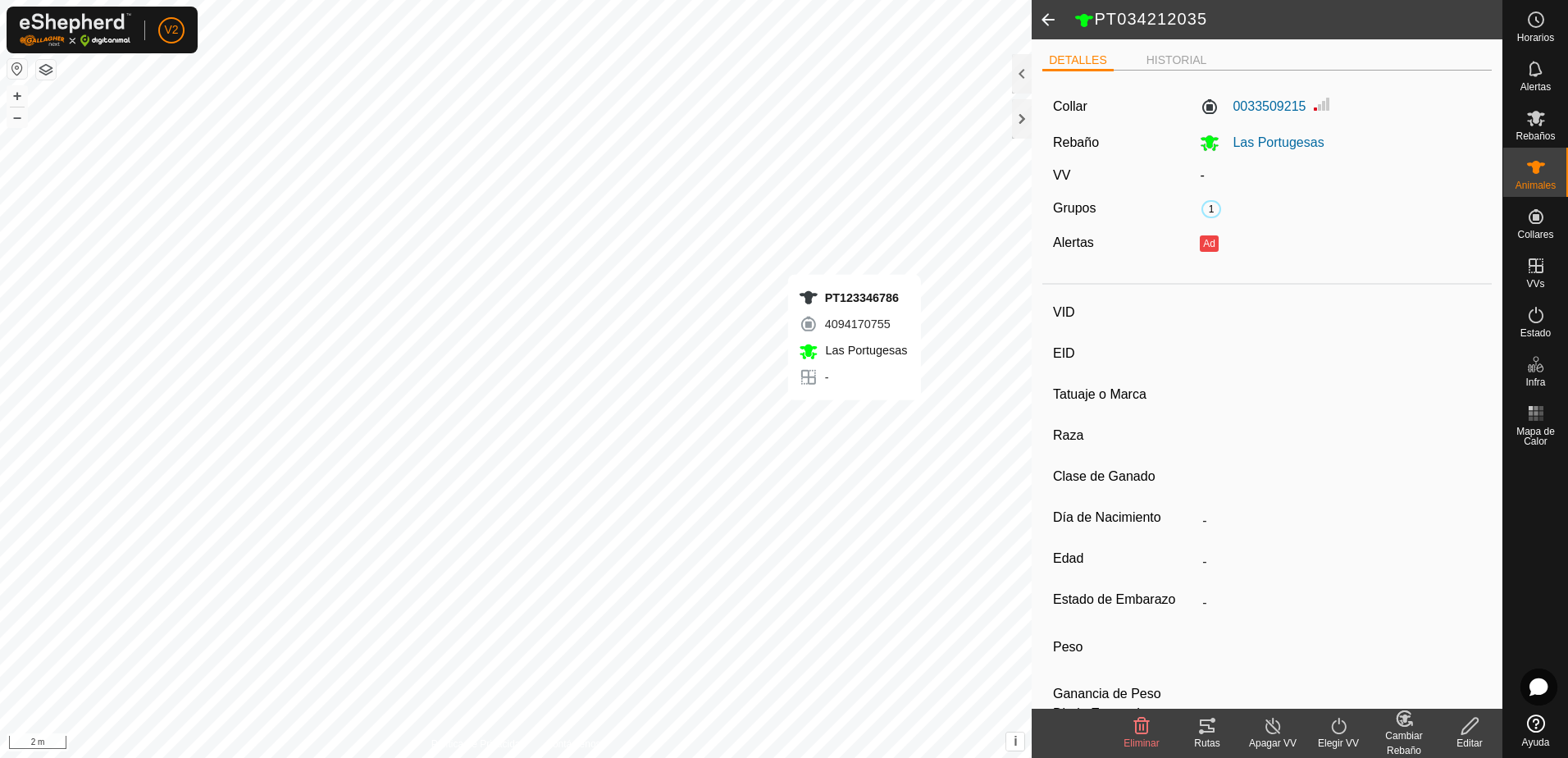
type input "CONJUNTO MESTIZO"
type input "HEMBRA"
type input "10/2018"
type input "6 years 11 months"
type input "-"
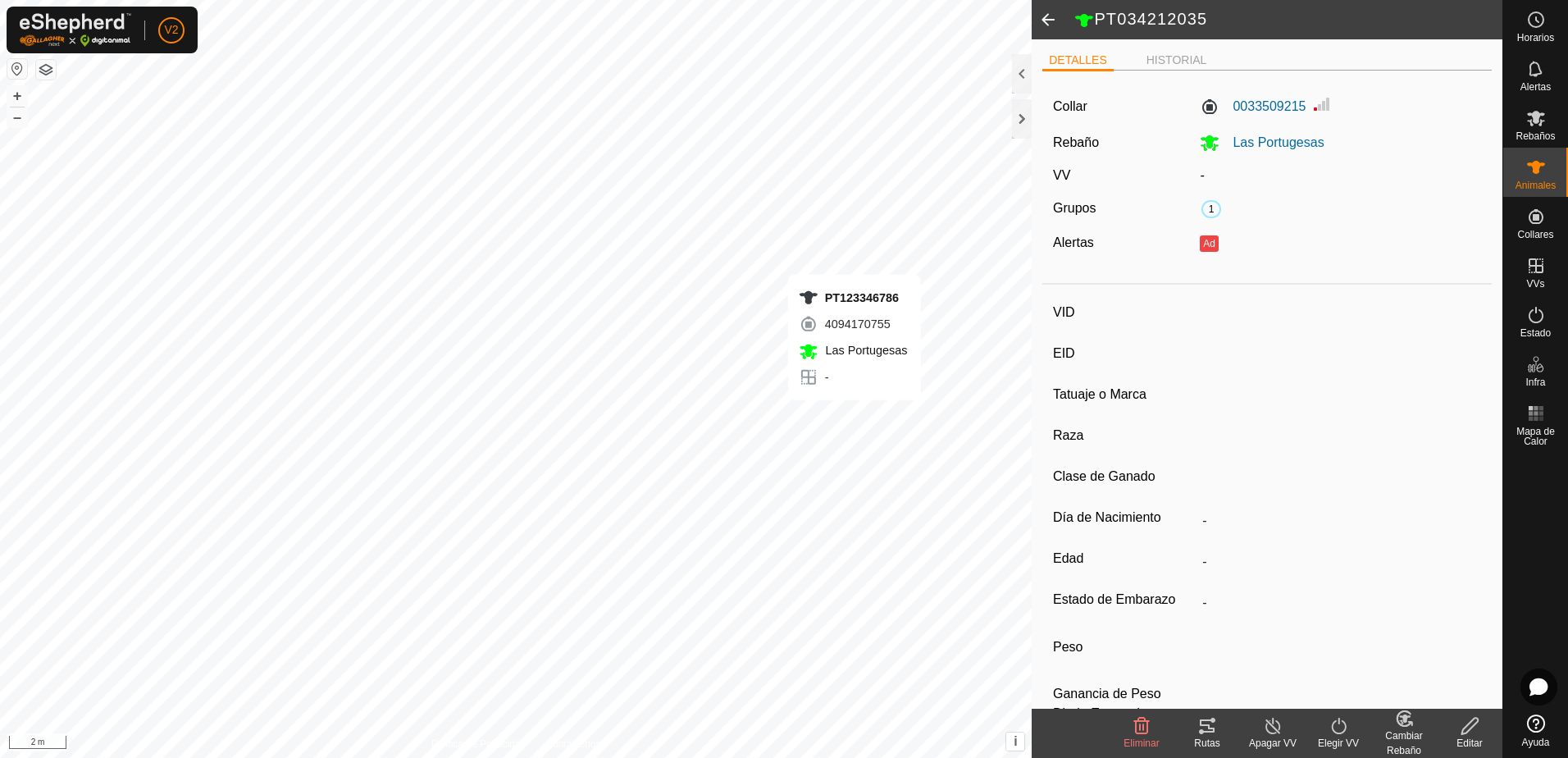
type input "-"
type input "PT534203552"
type input "-"
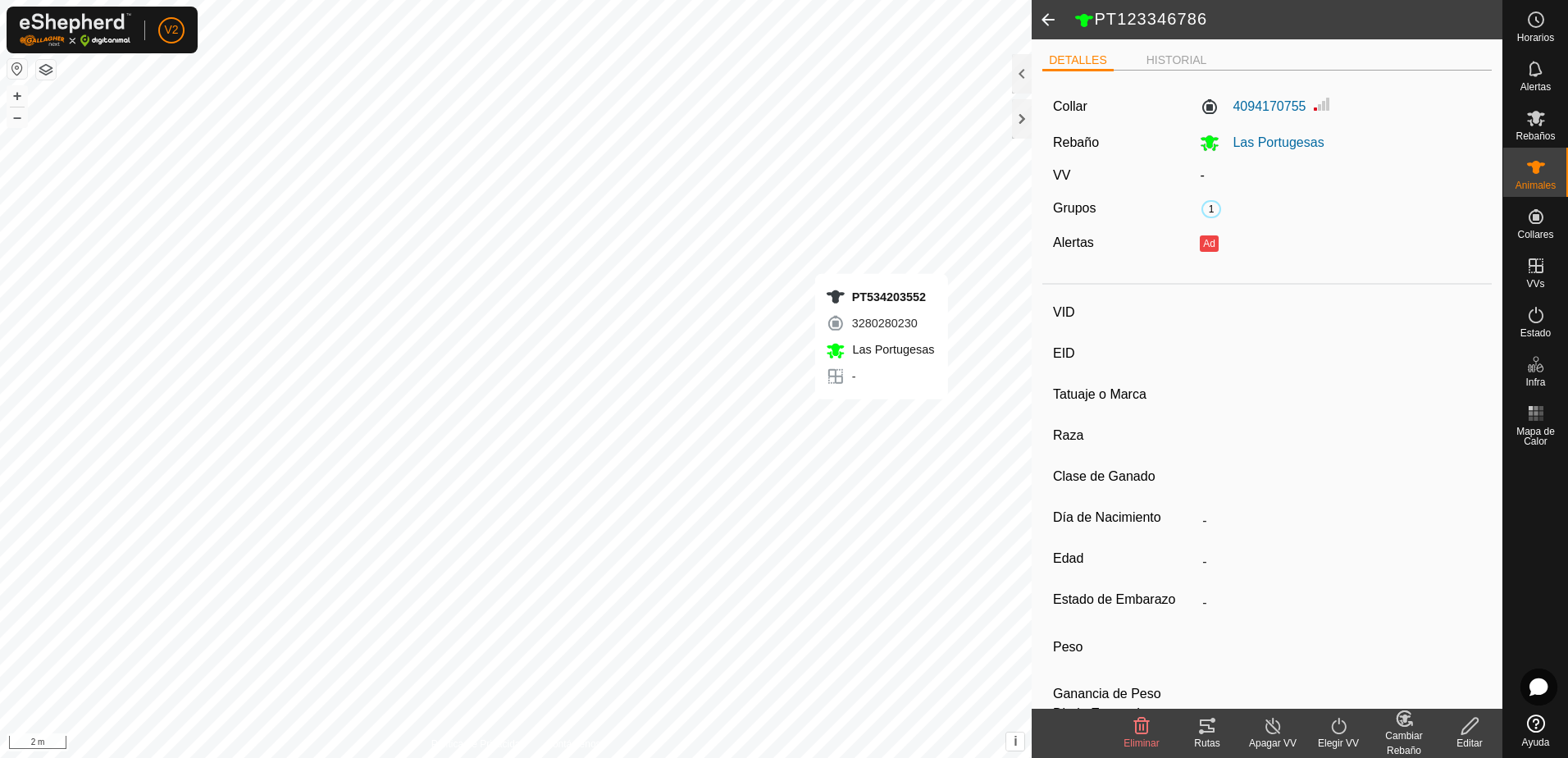
type input "-"
type input "CONJUNTO MESTIZO"
type input "HEMBRA"
type input "09/2022"
type input "2 years 11 months"
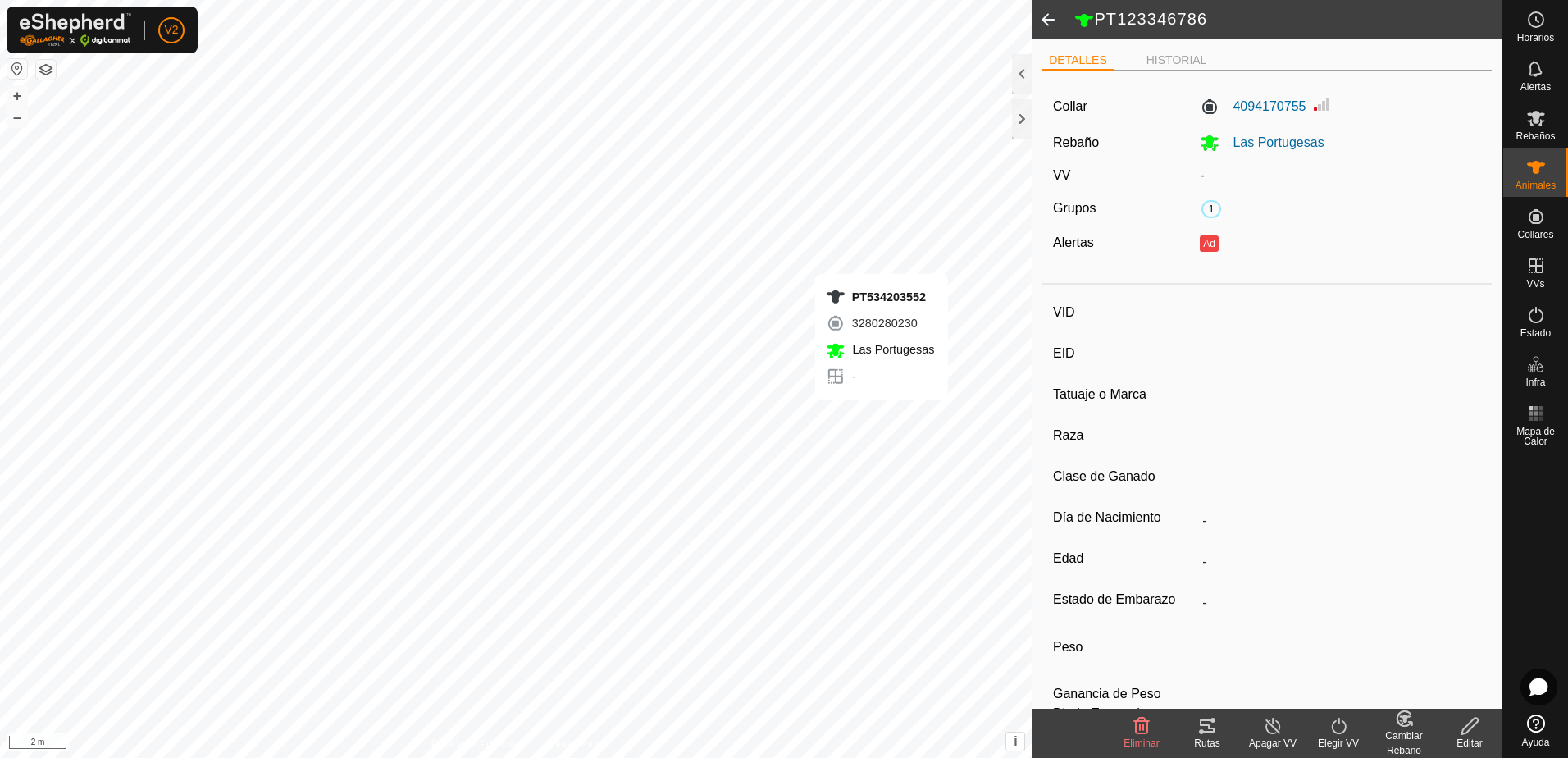
type input "-"
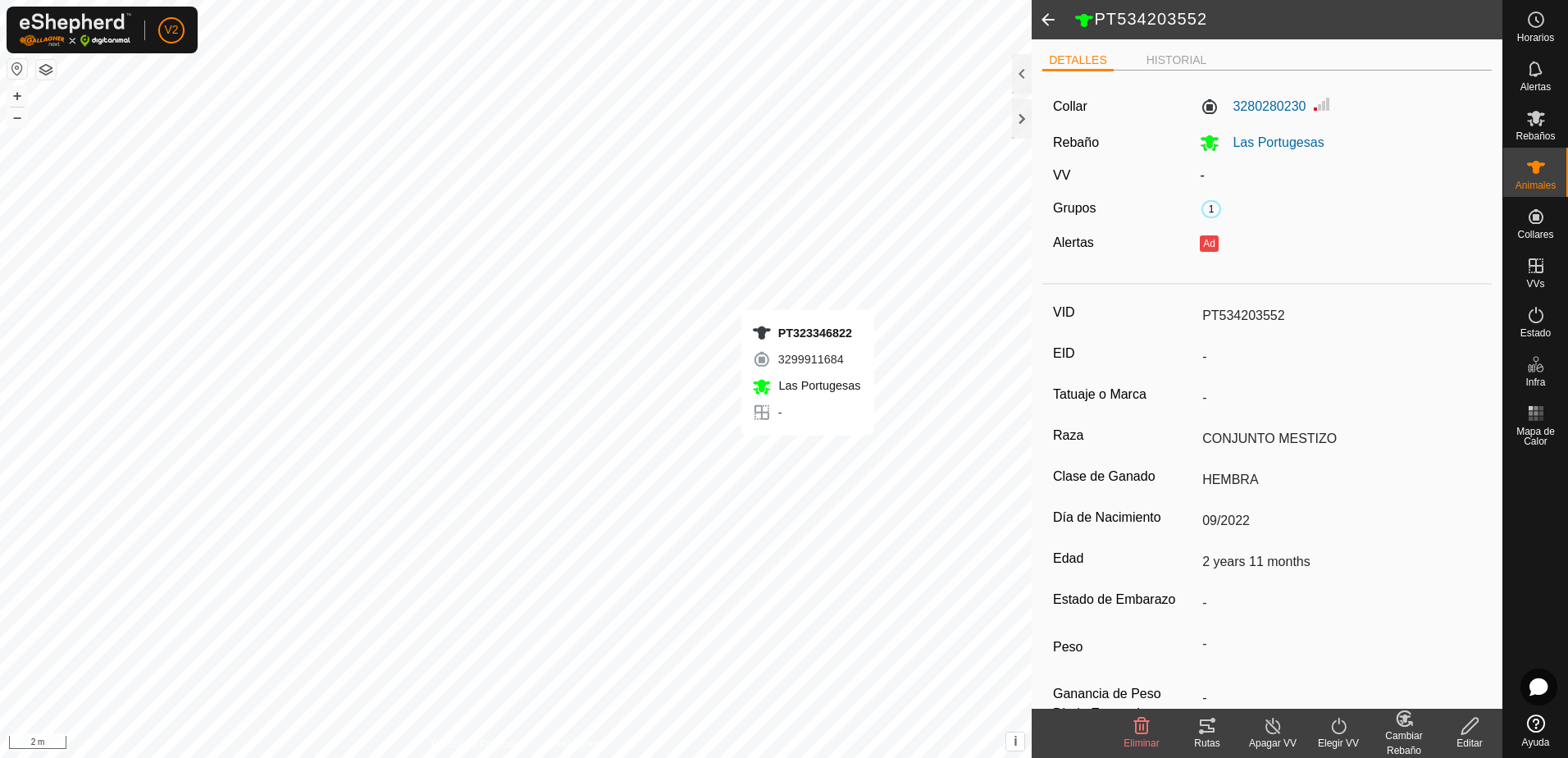
type input "-"
type input "PT323346822"
type input "-"
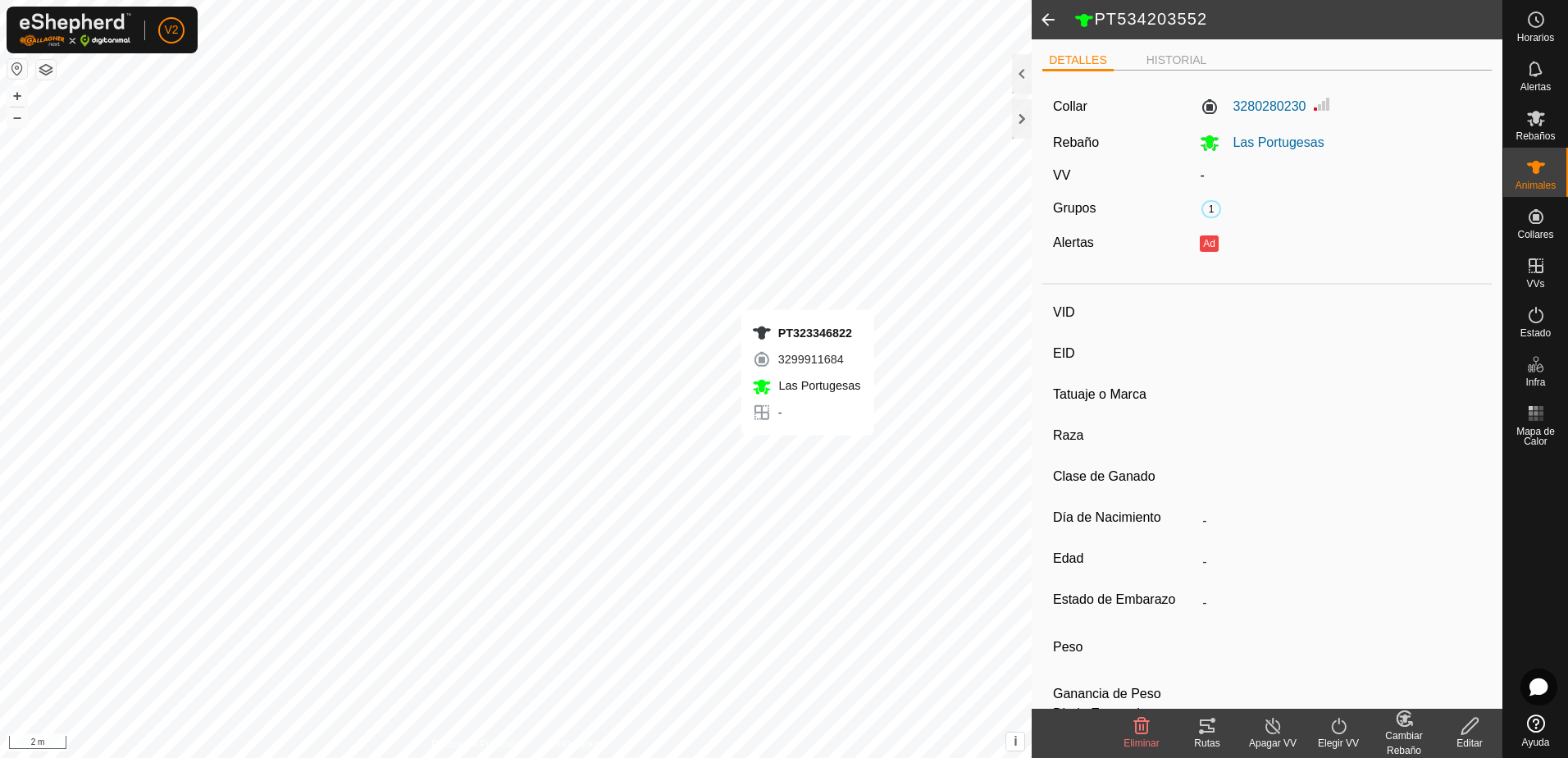
type input "CONJUNTO MESTIZO"
type input "HEMBRA"
type input "10/2018"
type input "6 years 11 months"
type input "-"
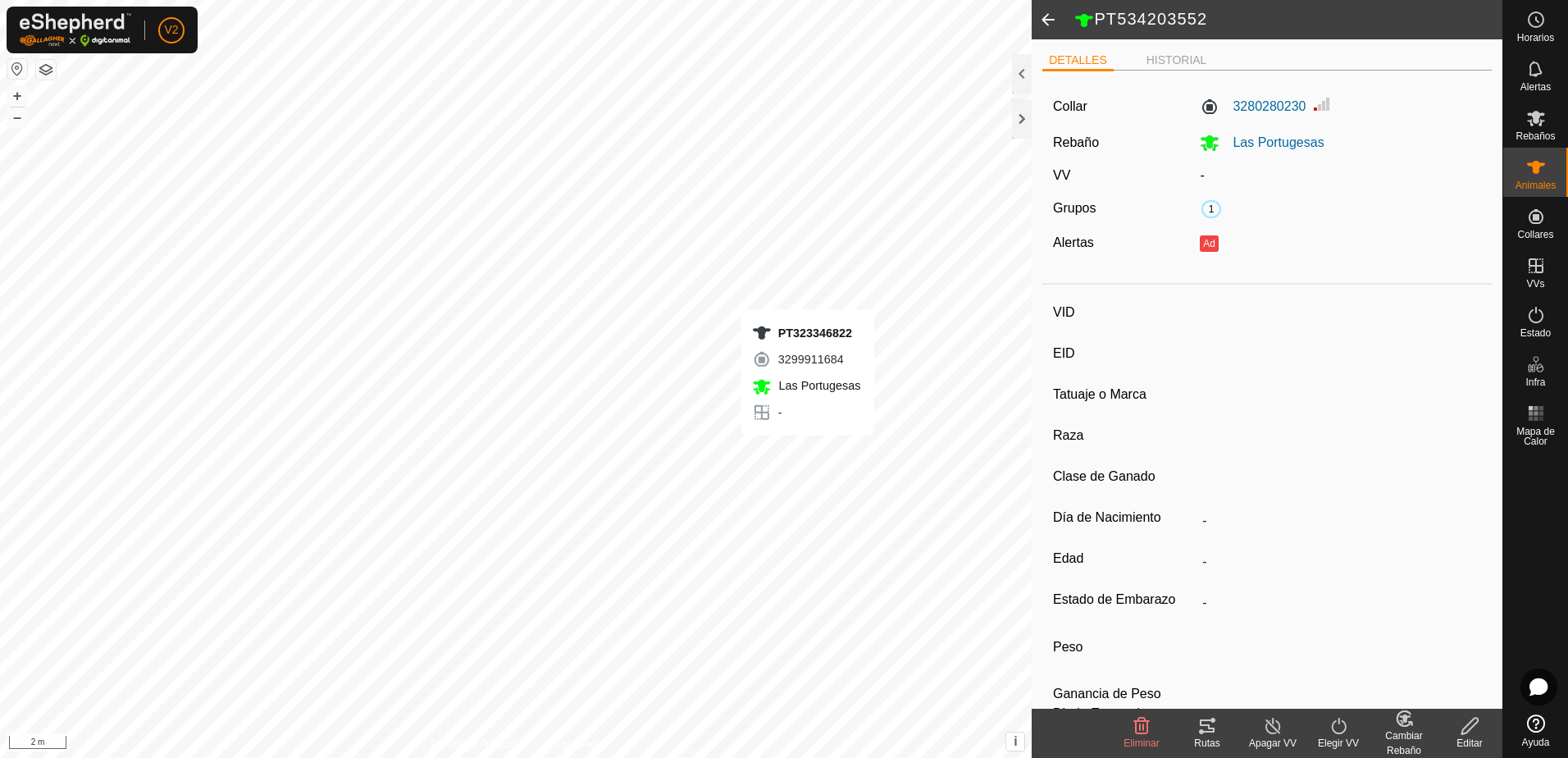
type input "-"
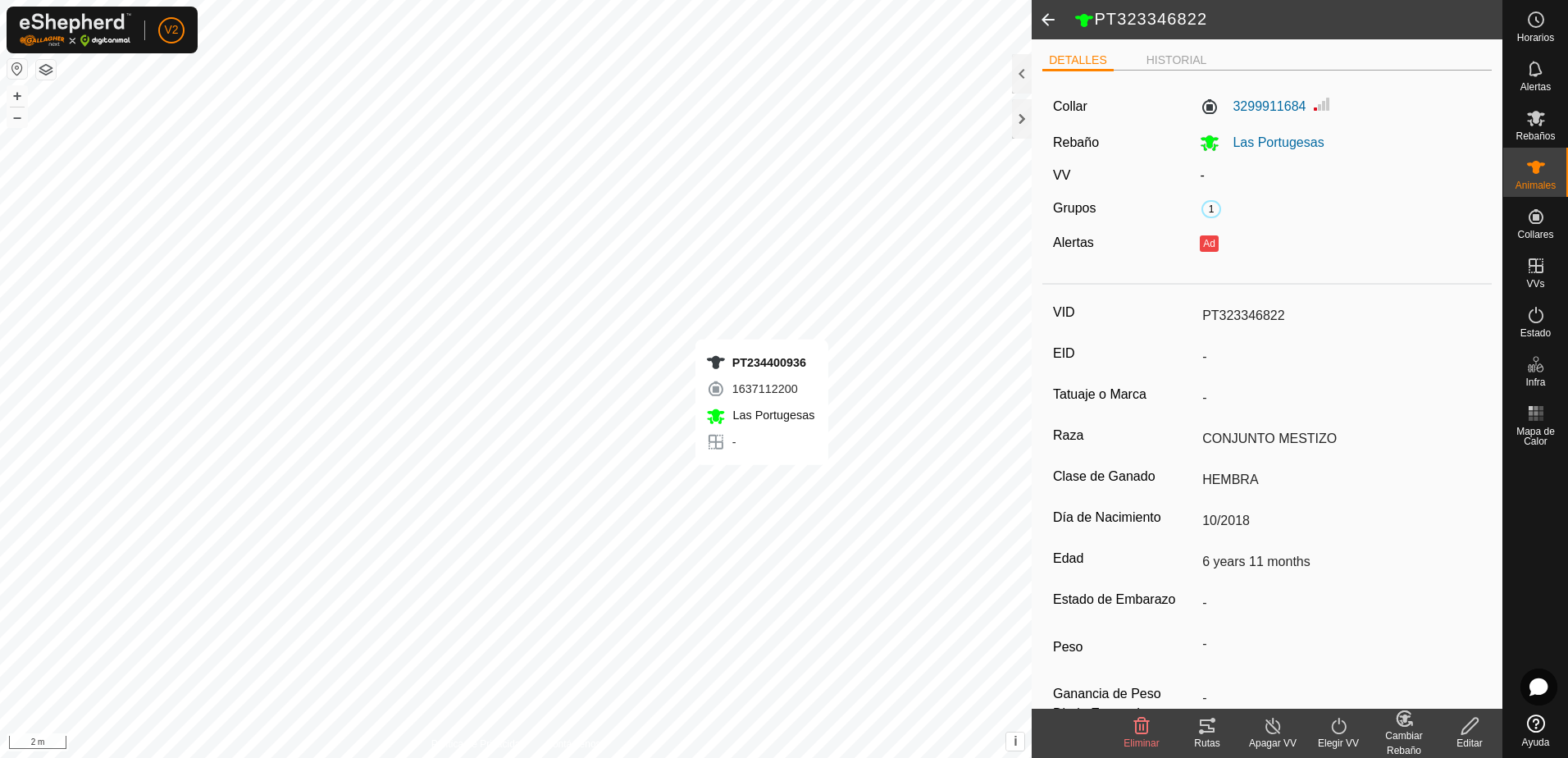
type input "-"
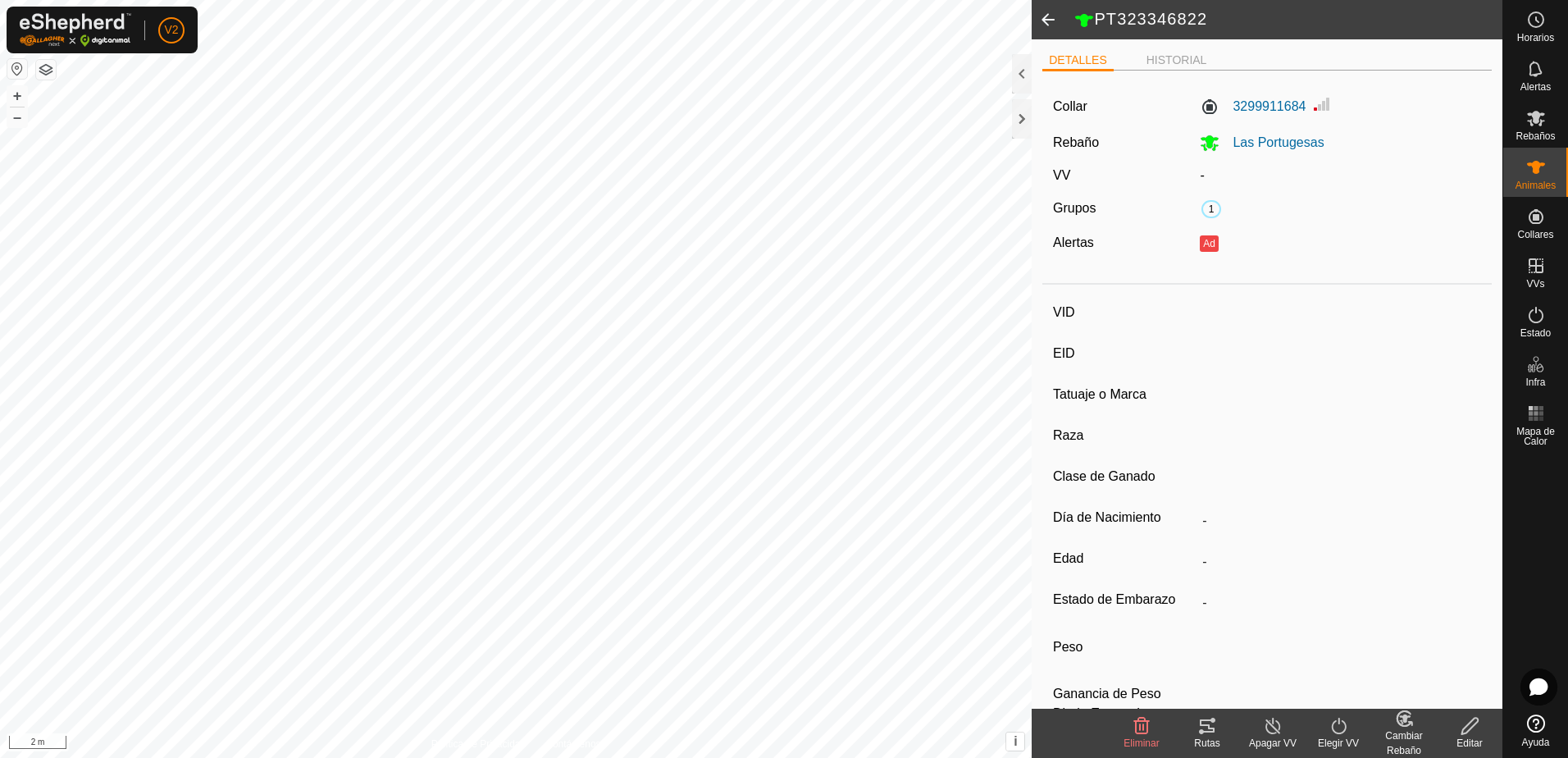
type input "PT234400936"
type input "-"
type input "CONJUNTO MESTIZO"
type input "HEMBRA"
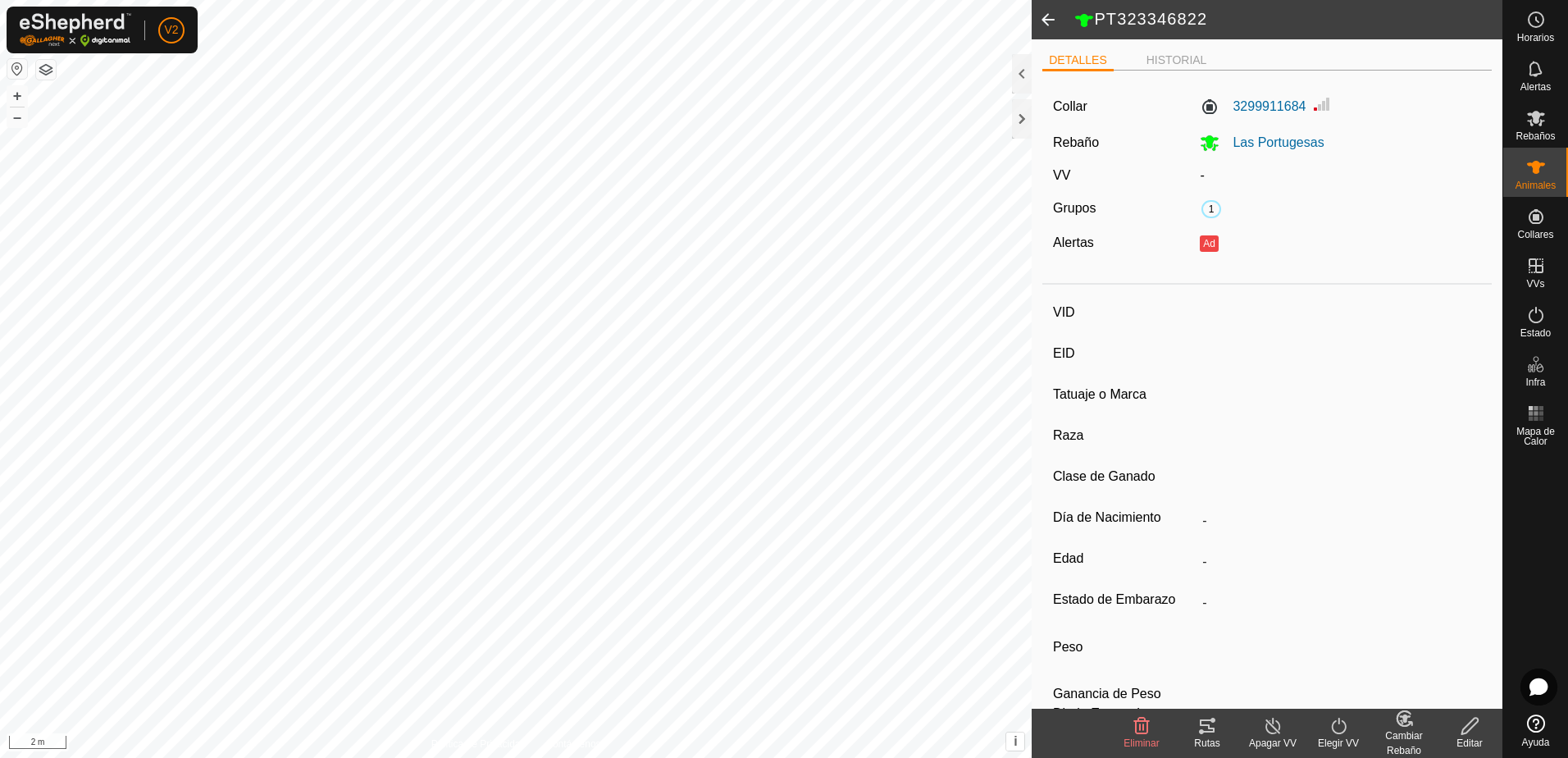
type input "06/2023"
type input "2 years 2 months"
type input "-"
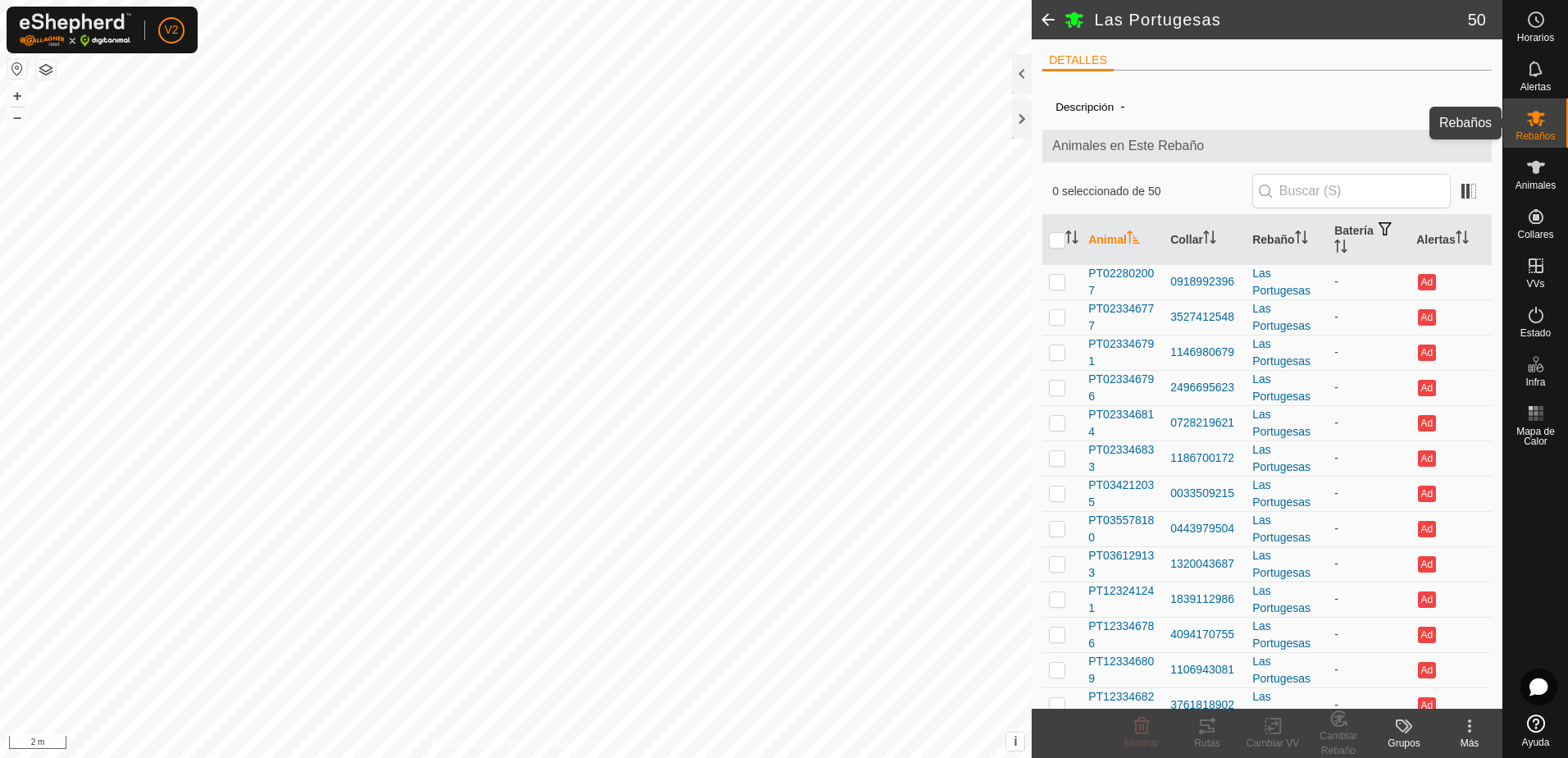
click at [1531, 120] on icon at bounding box center [1536, 118] width 18 height 15
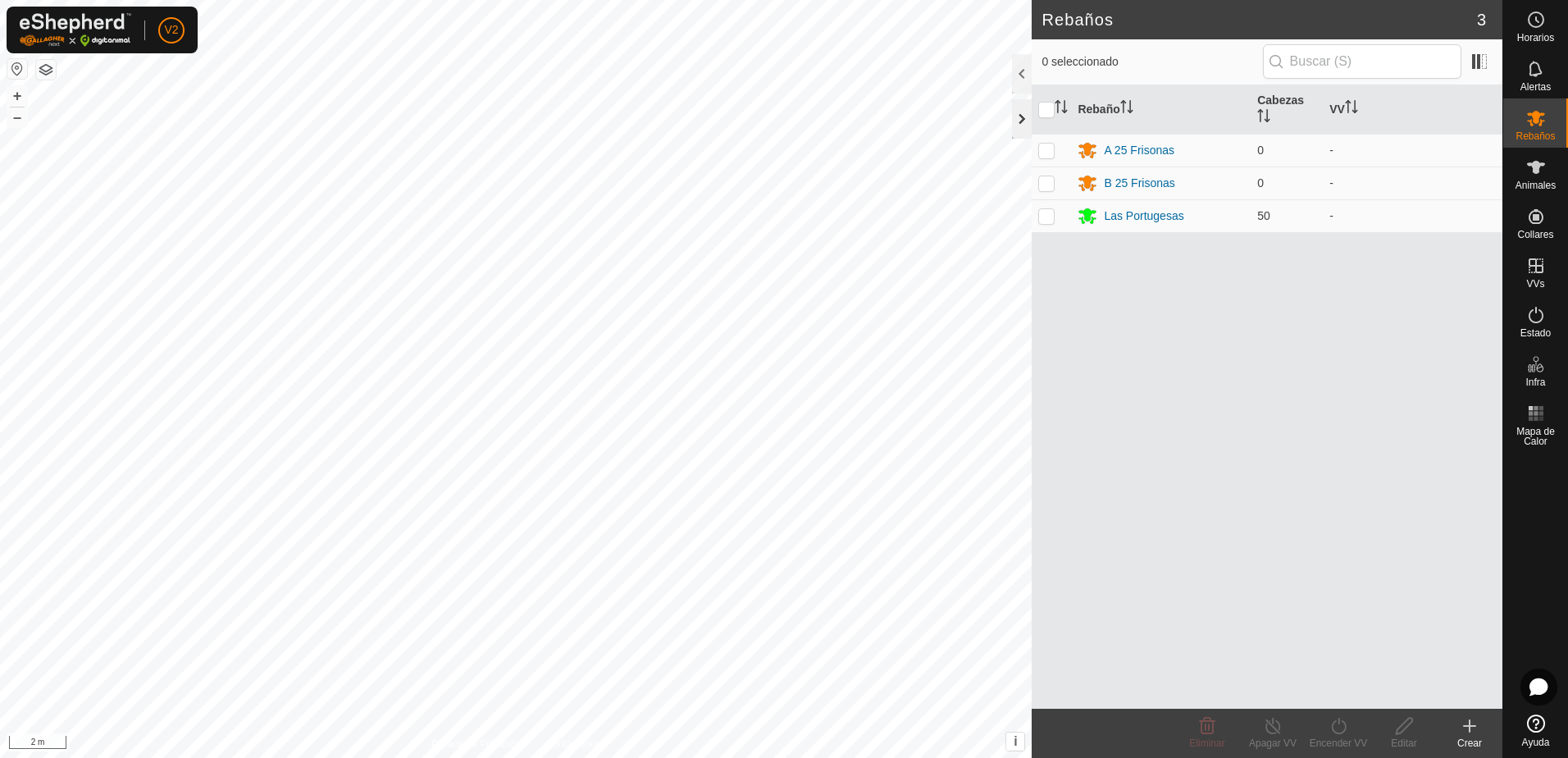
click at [1029, 117] on div at bounding box center [1023, 118] width 20 height 39
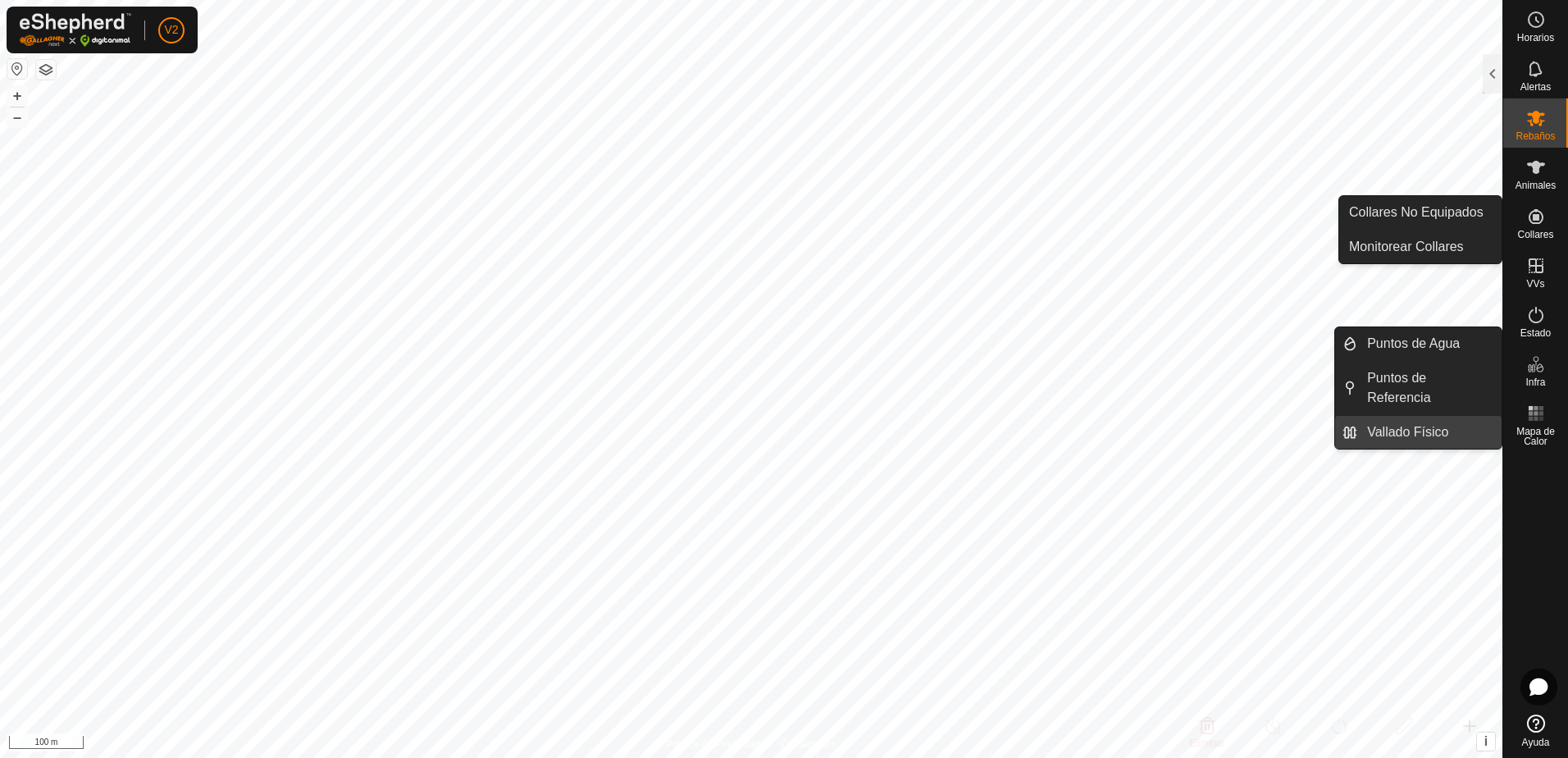
click at [1394, 416] on link "Vallado Físico" at bounding box center [1430, 433] width 145 height 33
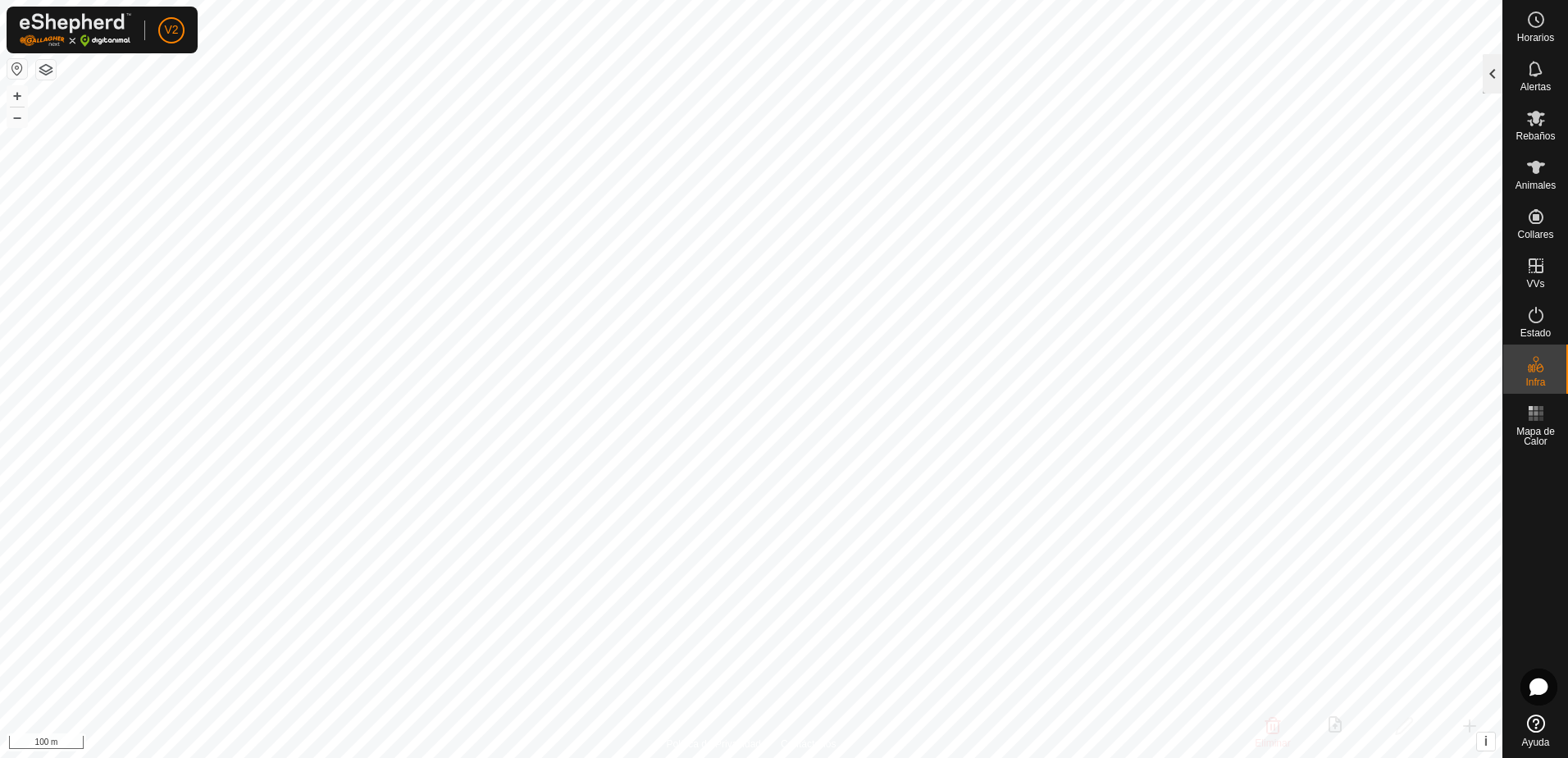
click at [1492, 78] on div at bounding box center [1493, 73] width 20 height 39
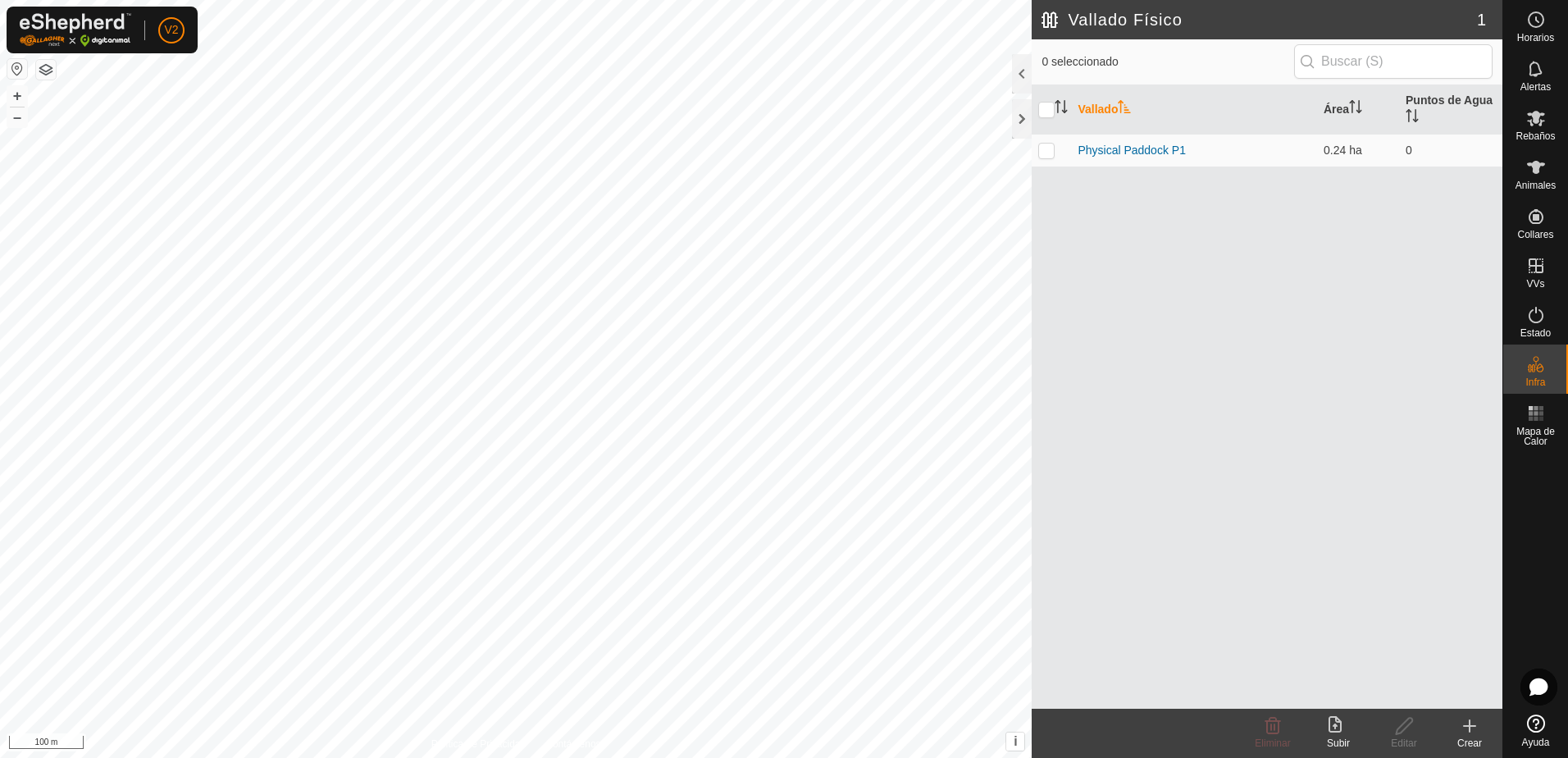
click at [1471, 732] on icon at bounding box center [1471, 726] width 20 height 20
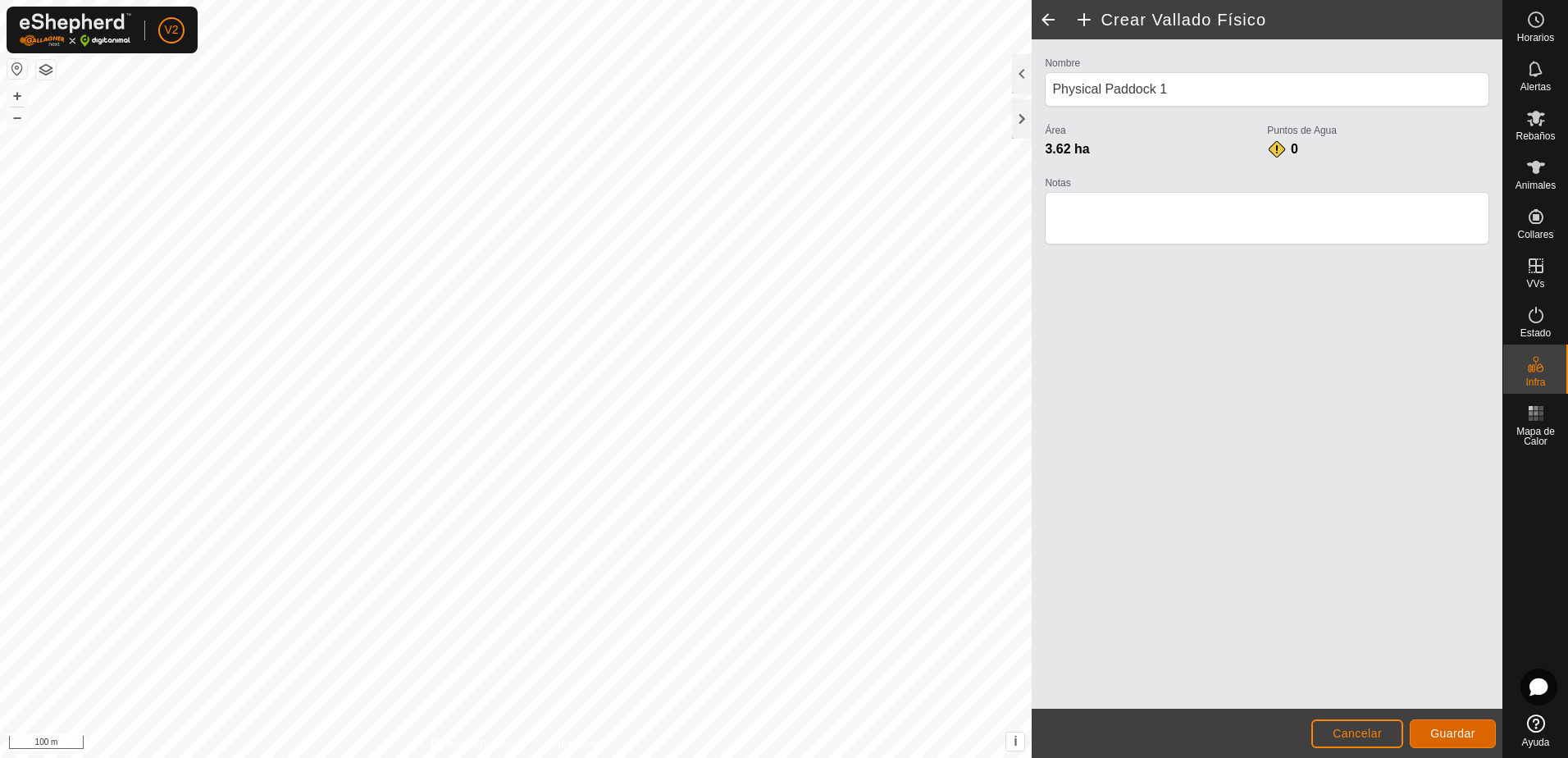
click at [1452, 725] on button "Guardar" at bounding box center [1453, 734] width 87 height 29
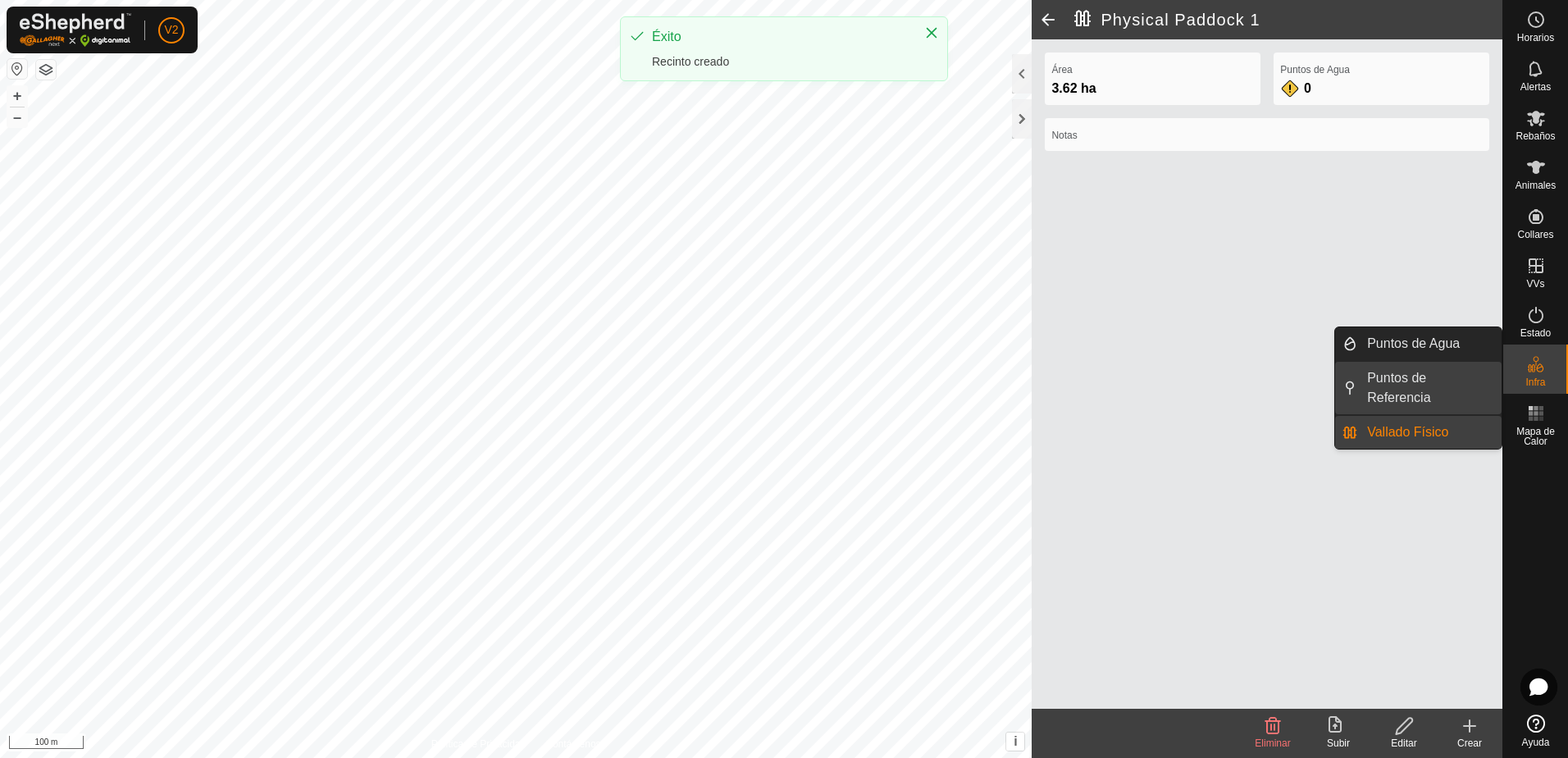
drag, startPoint x: 1492, startPoint y: 376, endPoint x: 1436, endPoint y: 379, distance: 56.1
click at [1436, 379] on link "Puntos de Referencia" at bounding box center [1430, 388] width 145 height 53
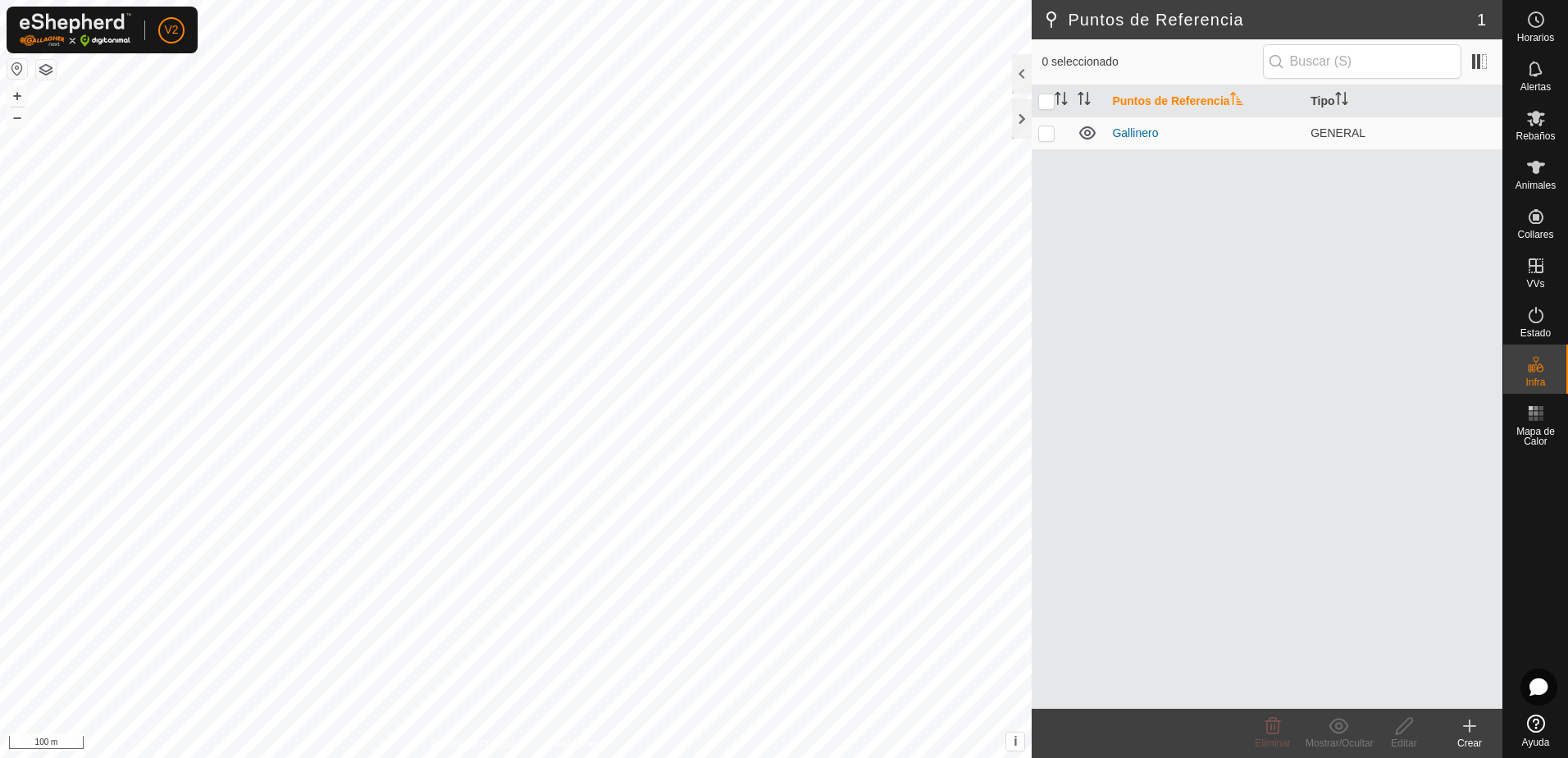
click at [1467, 724] on icon at bounding box center [1471, 726] width 20 height 20
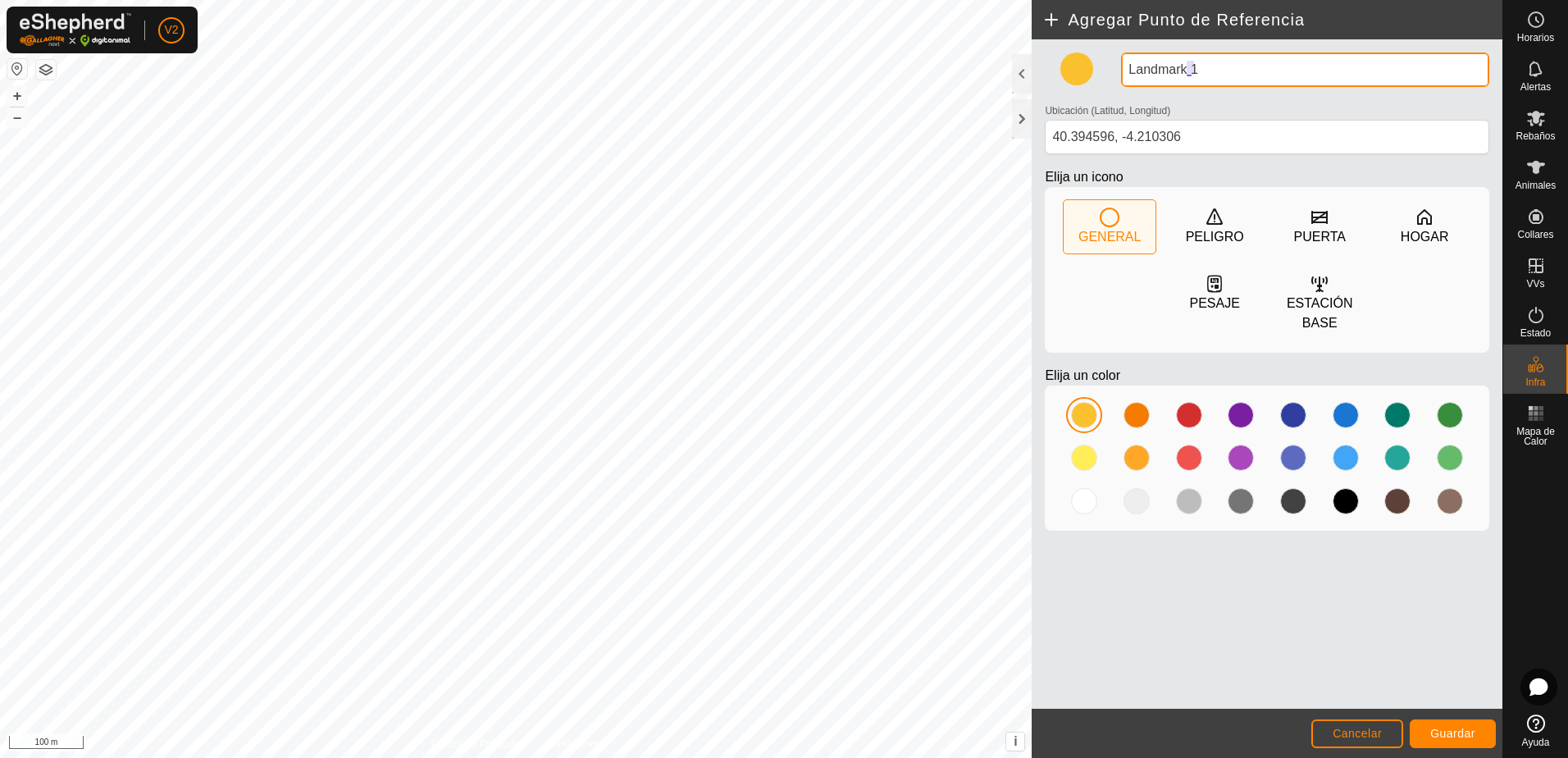
click at [1243, 76] on input "Landmark 1" at bounding box center [1305, 70] width 368 height 35
click at [1129, 456] on div at bounding box center [1136, 457] width 26 height 26
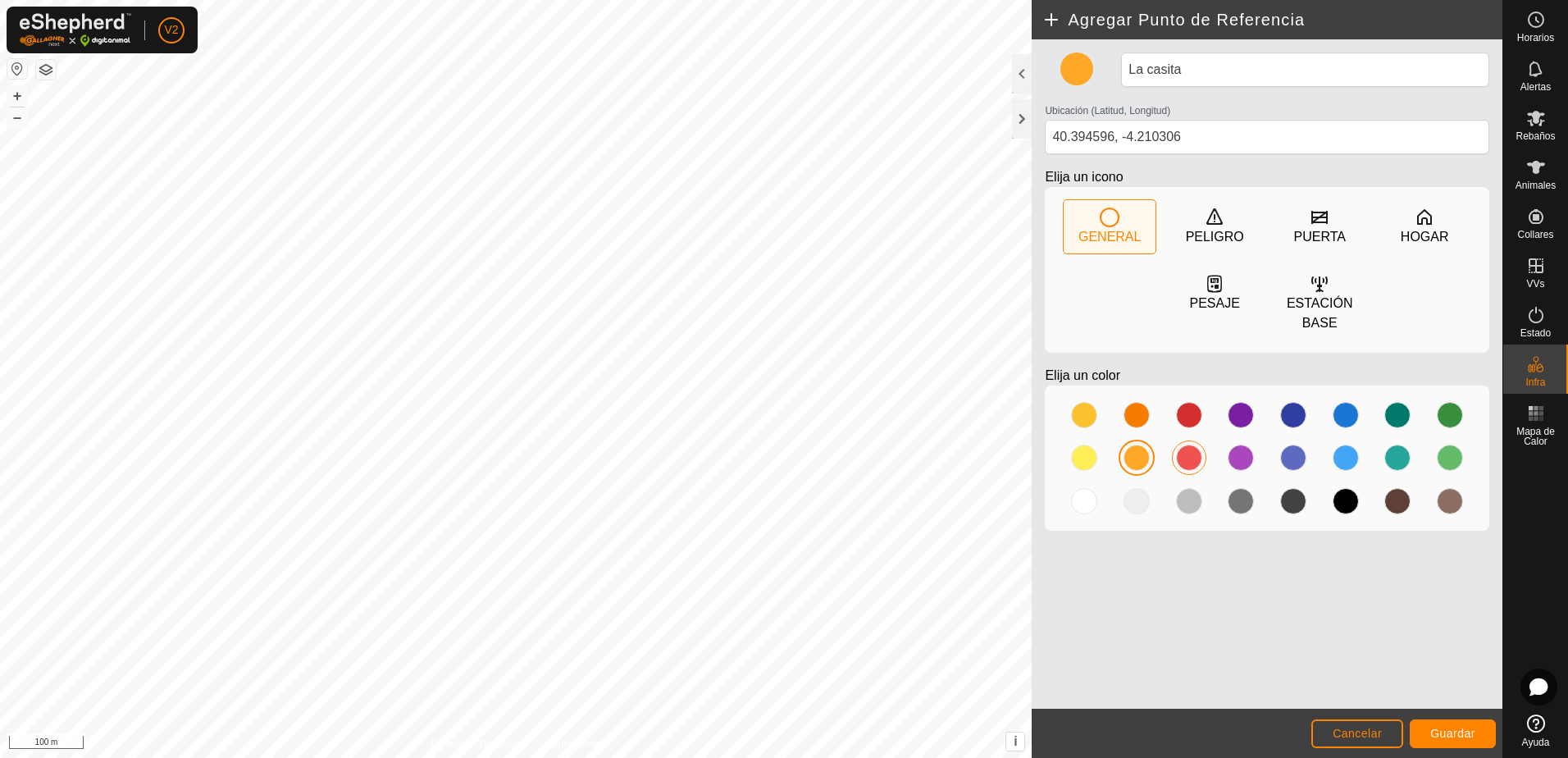
click at [1193, 460] on div at bounding box center [1189, 457] width 26 height 26
click at [1237, 462] on div at bounding box center [1241, 457] width 26 height 26
click at [1286, 466] on div at bounding box center [1293, 457] width 26 height 26
click at [1442, 729] on span "Guardar" at bounding box center [1453, 733] width 46 height 13
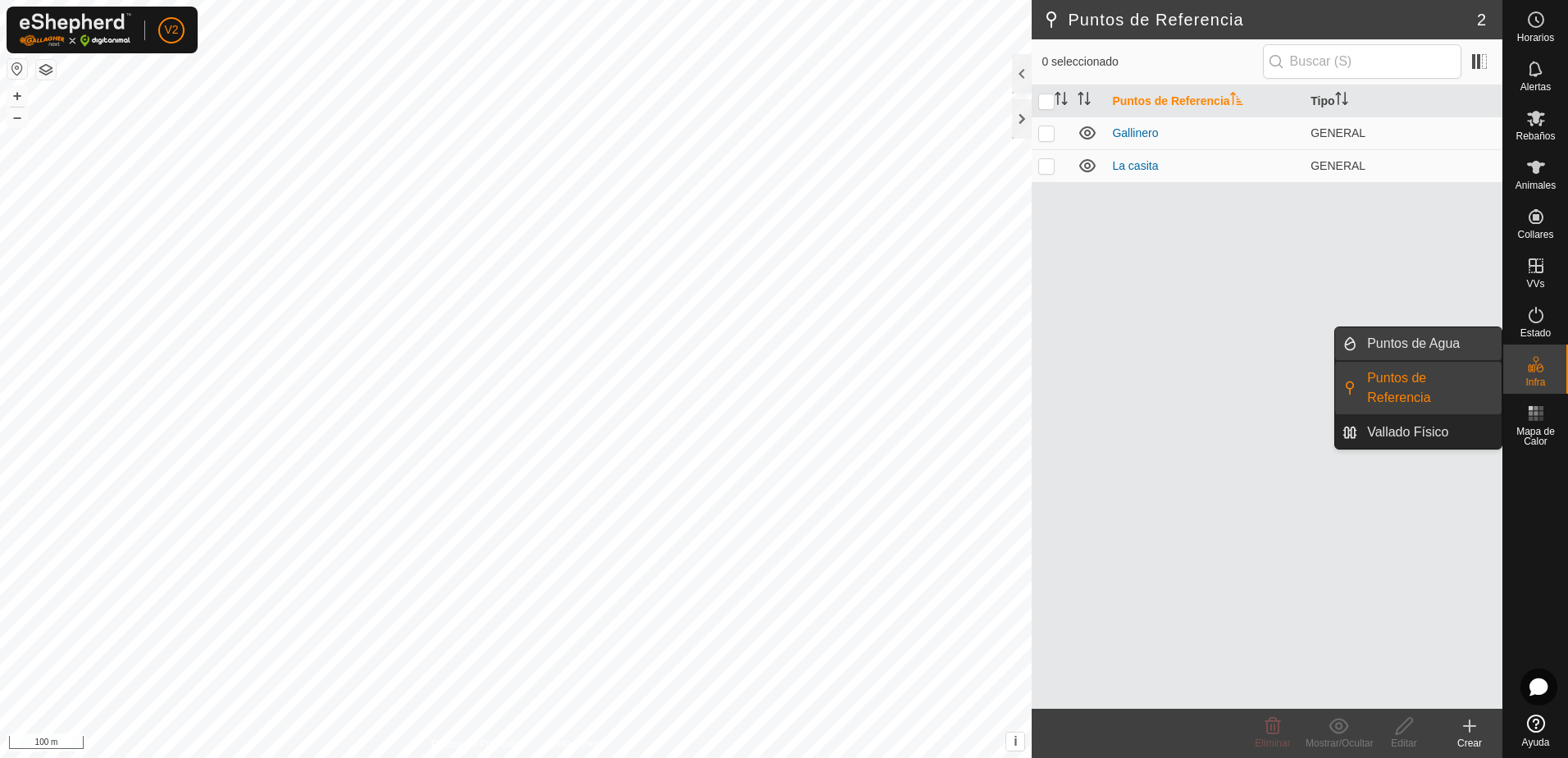
click at [1427, 345] on link "Puntos de Agua" at bounding box center [1430, 343] width 145 height 33
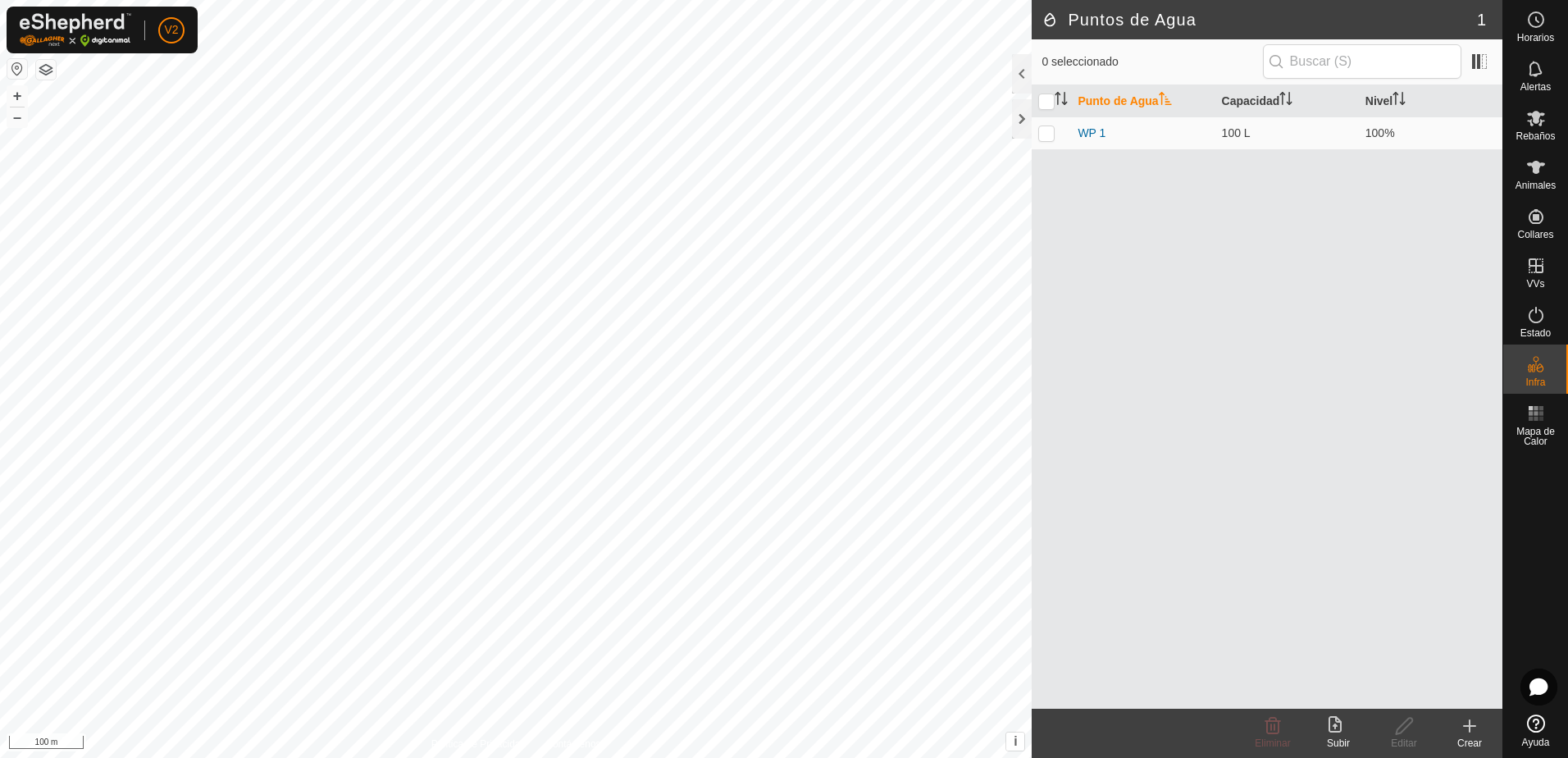
click at [1339, 732] on icon at bounding box center [1335, 724] width 13 height 16
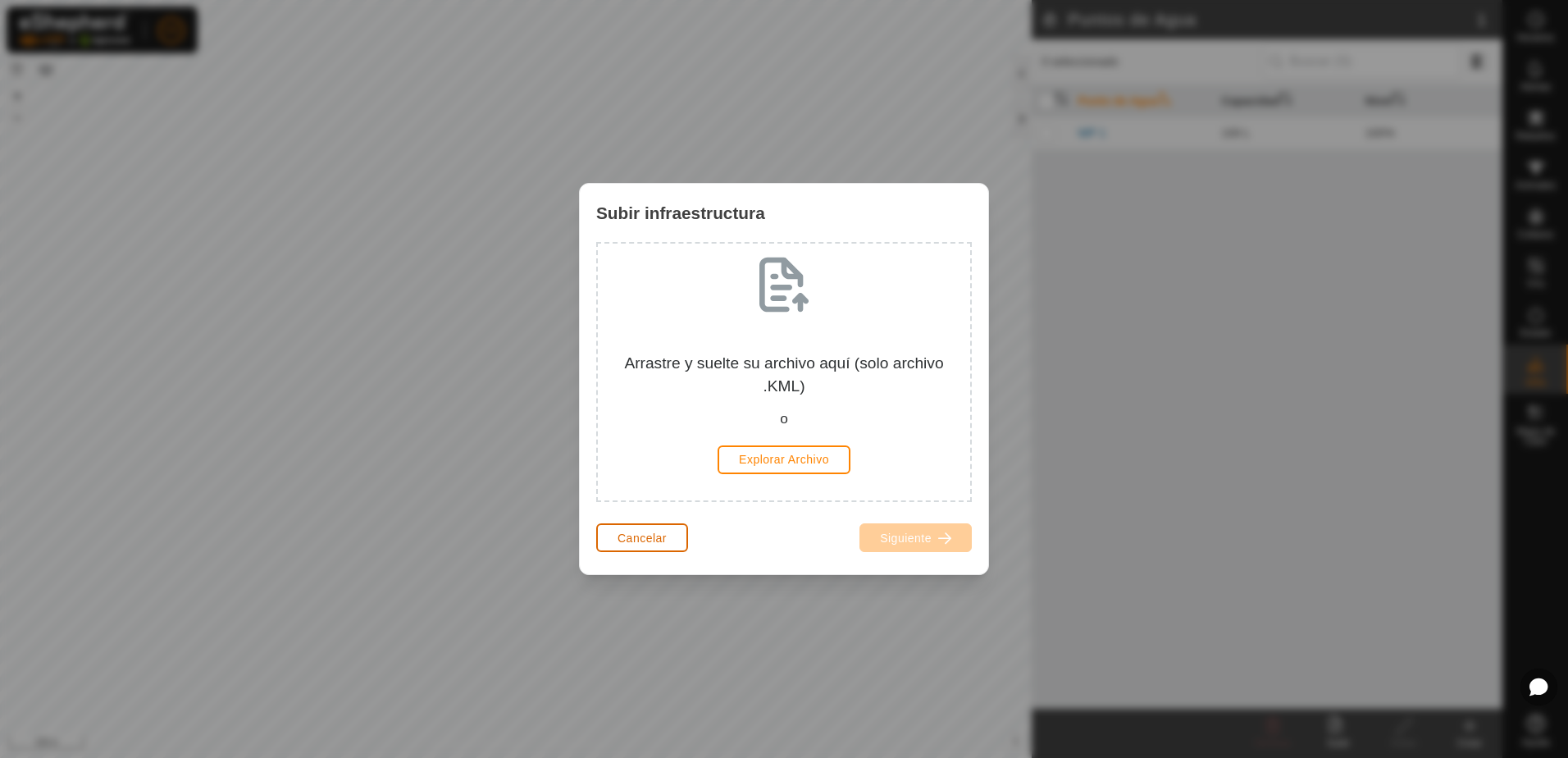
click at [657, 541] on span "Cancelar" at bounding box center [642, 538] width 49 height 13
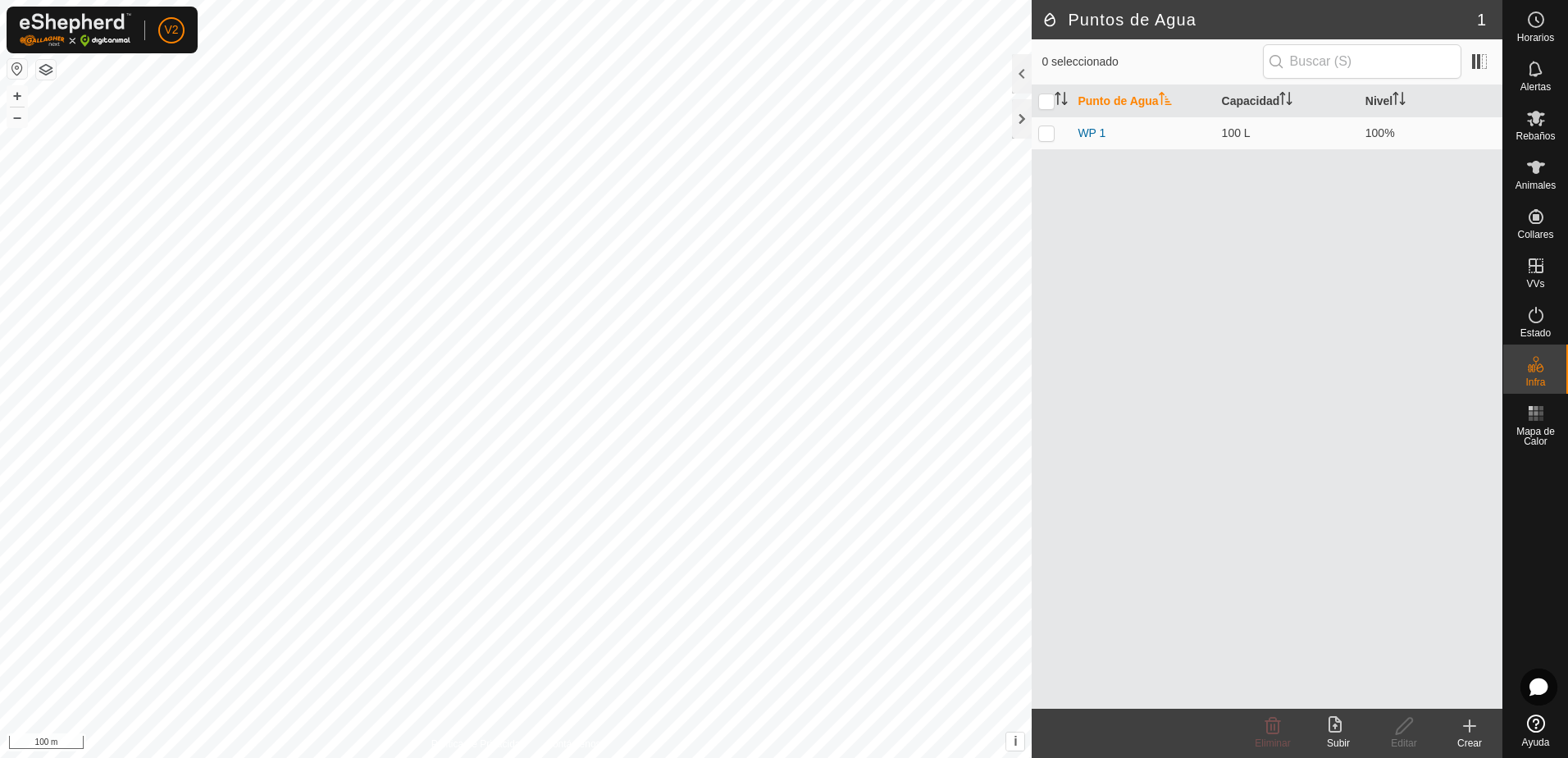
click at [1477, 732] on icon at bounding box center [1471, 726] width 20 height 20
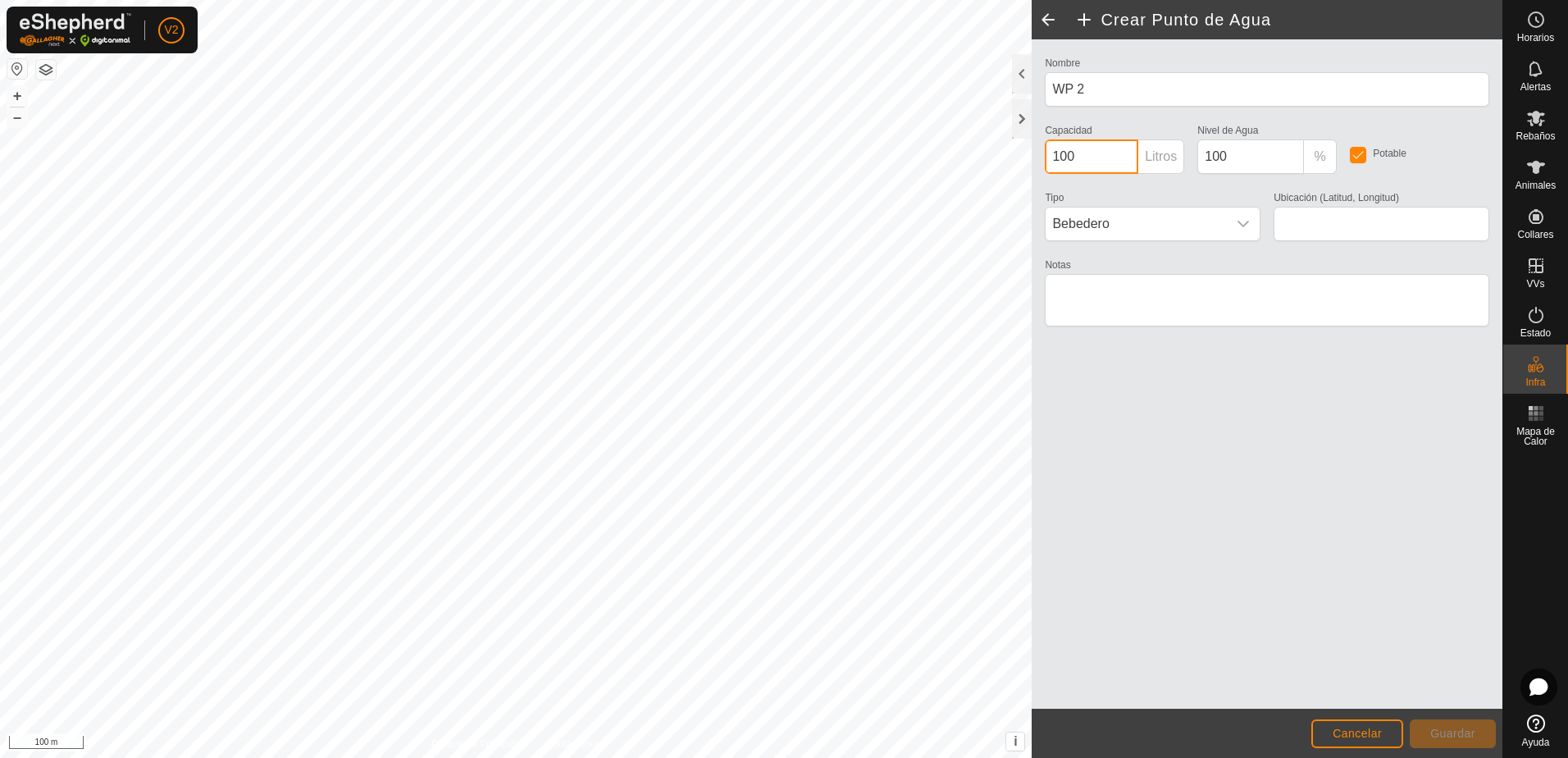
click at [1106, 157] on input "100" at bounding box center [1092, 157] width 94 height 35
click at [1276, 153] on input "100" at bounding box center [1250, 157] width 107 height 35
click at [1364, 154] on input "checkbox" at bounding box center [1359, 155] width 16 height 16
click at [1361, 158] on input "checkbox" at bounding box center [1359, 155] width 16 height 16
click at [1247, 227] on icon "dropdown trigger" at bounding box center [1244, 224] width 13 height 13
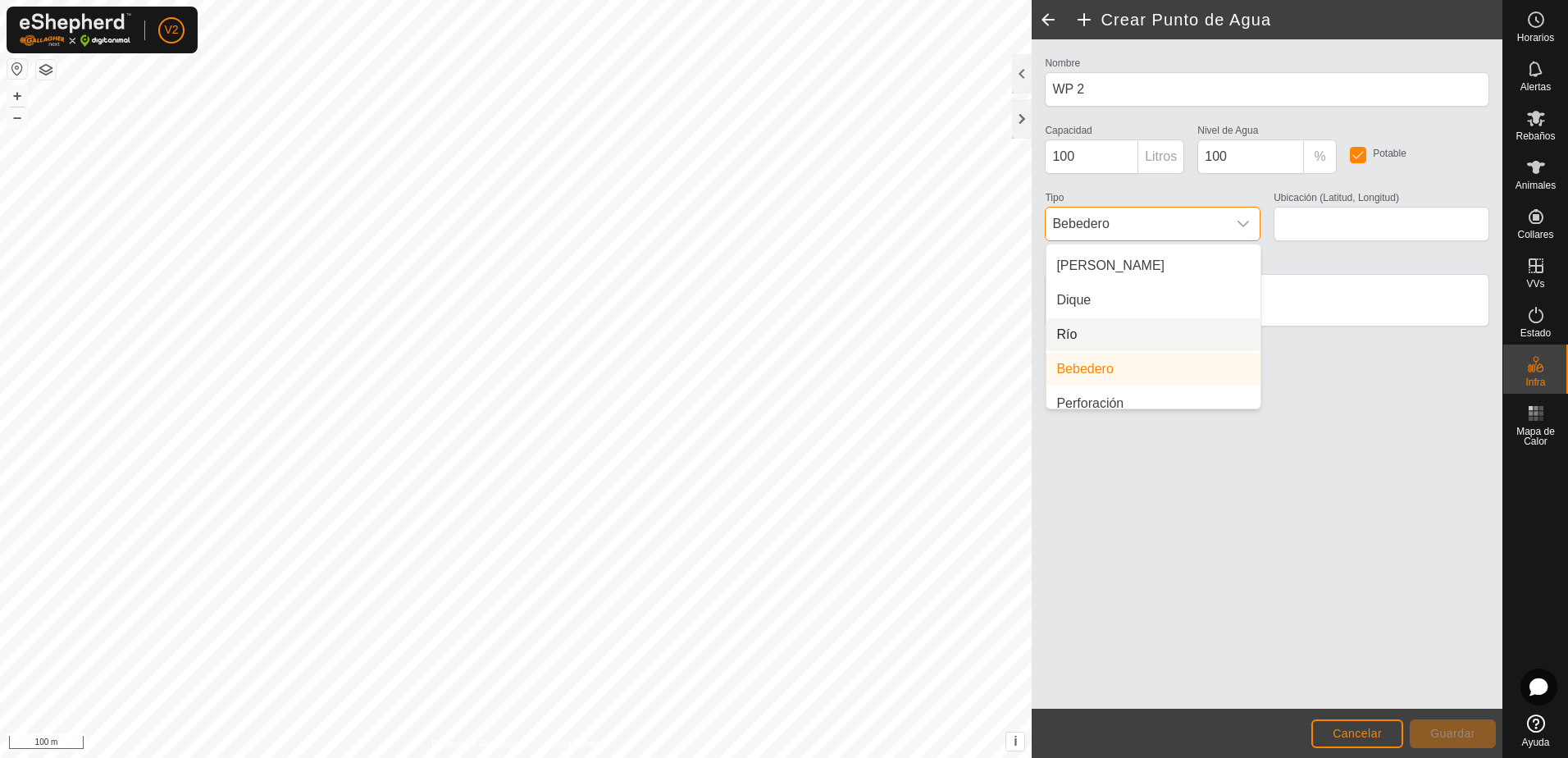
scroll to position [41, 0]
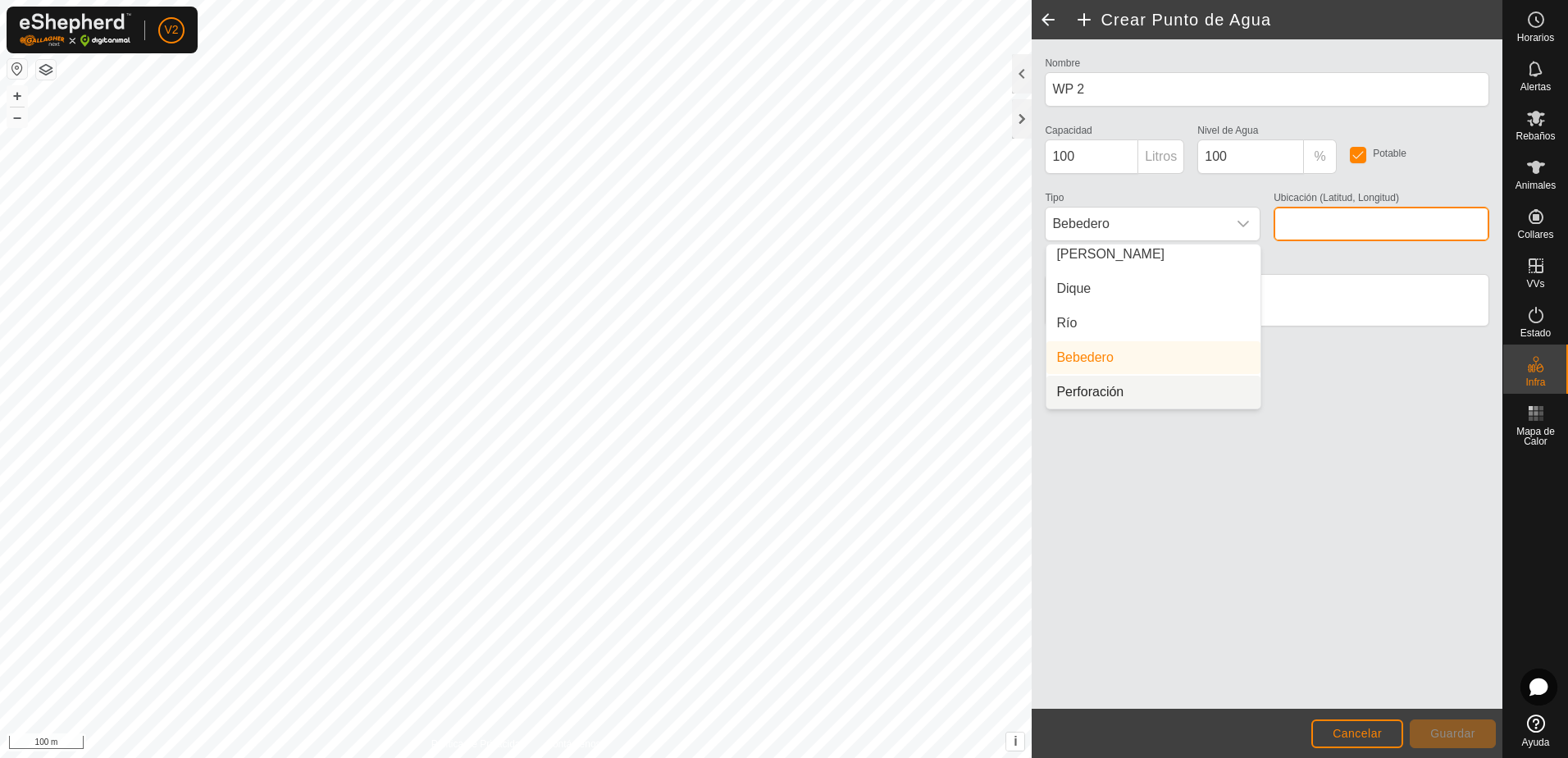
click at [1357, 233] on input "Ubicación (Latitud, Longitud)" at bounding box center [1381, 224] width 216 height 35
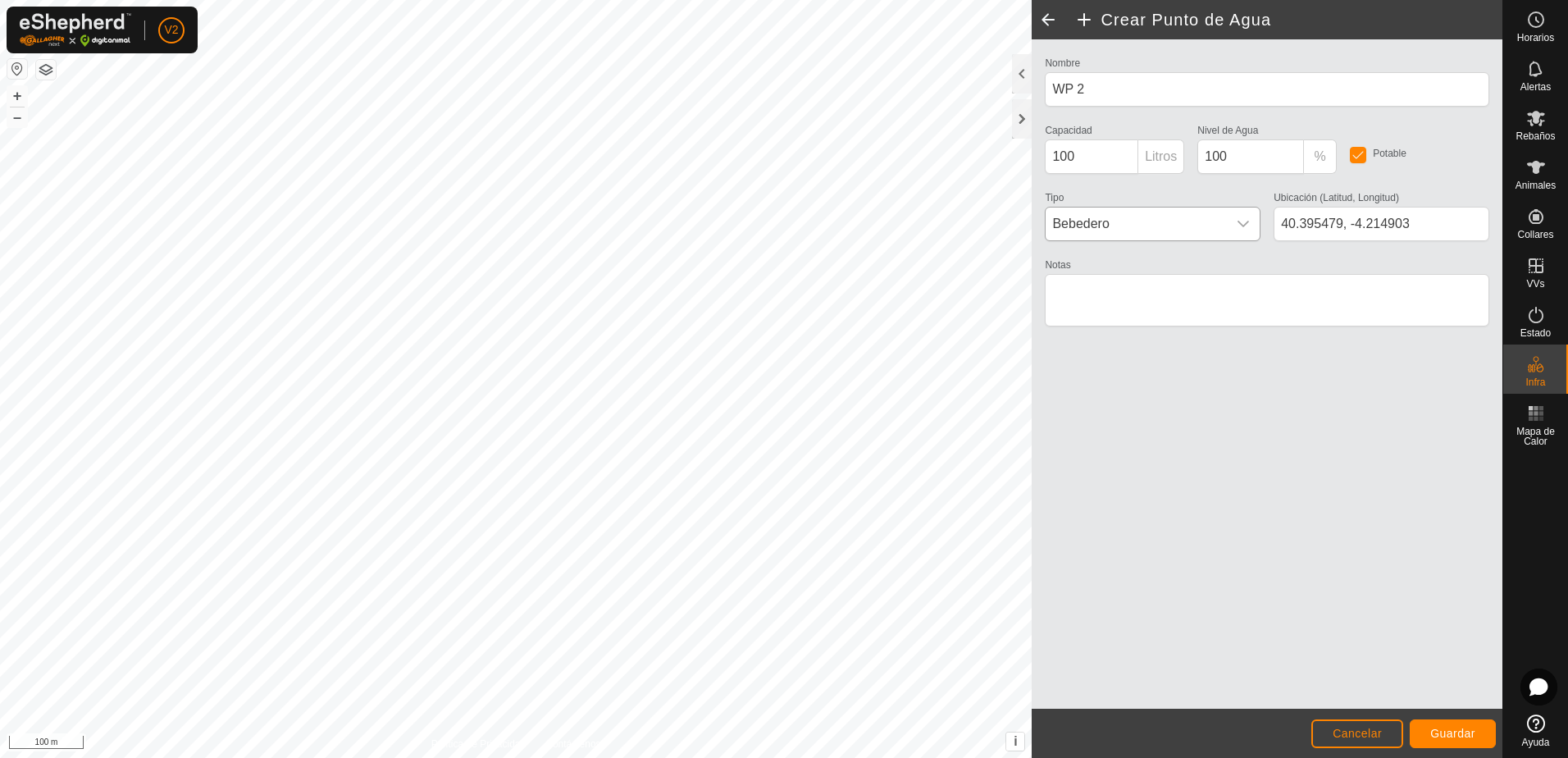
click at [1245, 223] on icon "dropdown trigger" at bounding box center [1244, 224] width 13 height 13
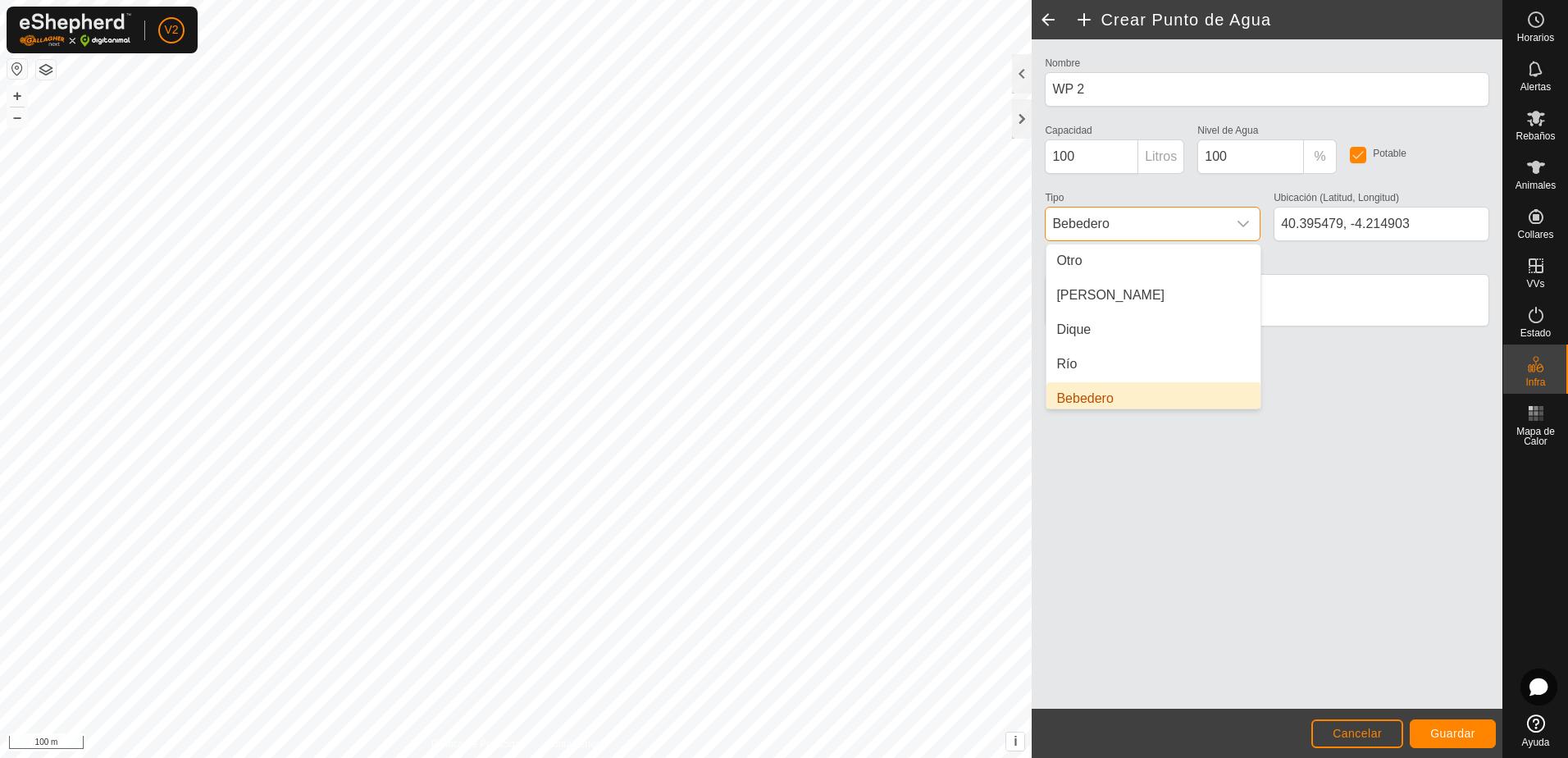
scroll to position [6, 0]
click at [1245, 223] on icon "dropdown trigger" at bounding box center [1244, 224] width 13 height 13
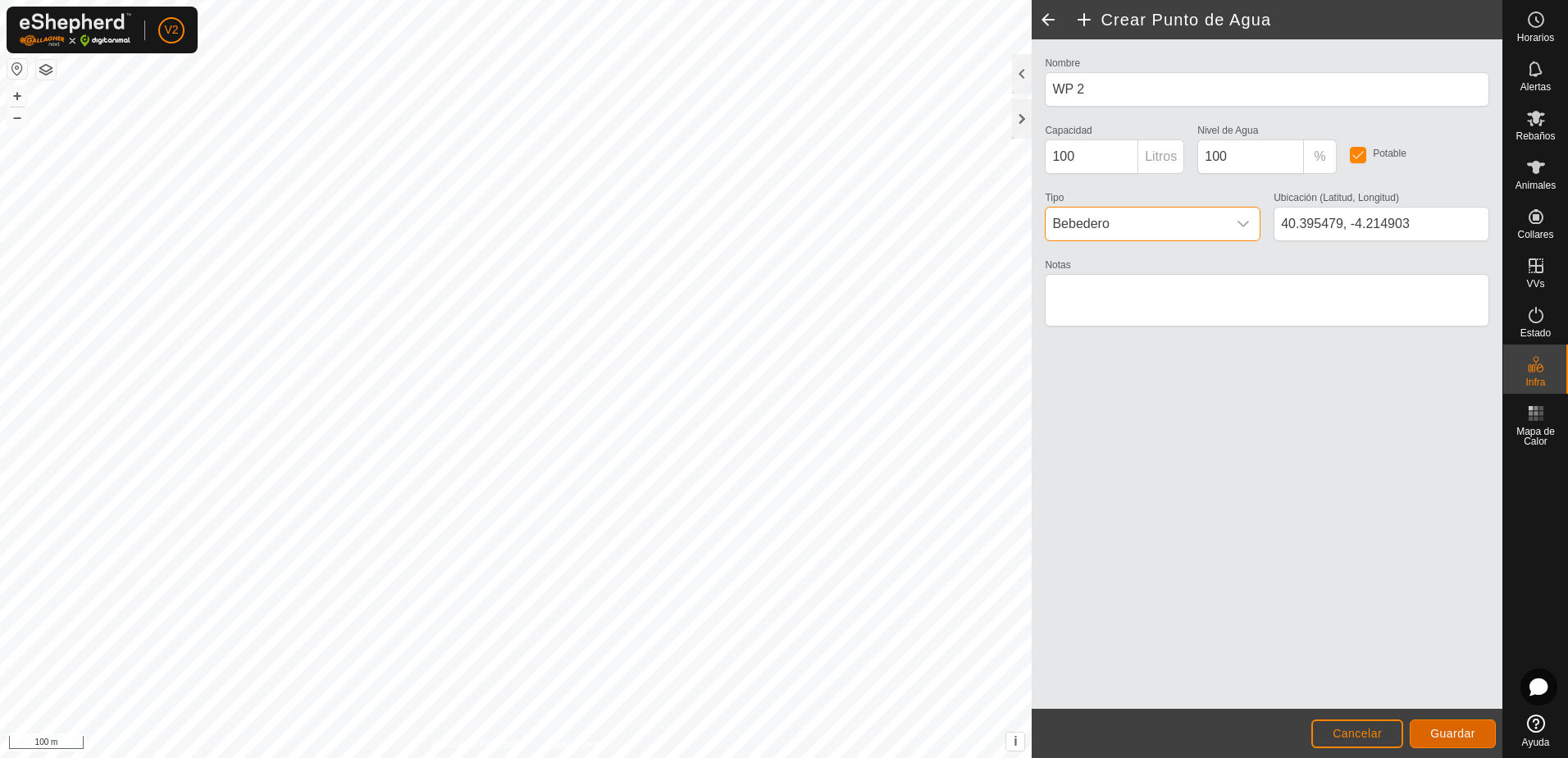
click at [1430, 730] on button "Guardar" at bounding box center [1453, 734] width 87 height 29
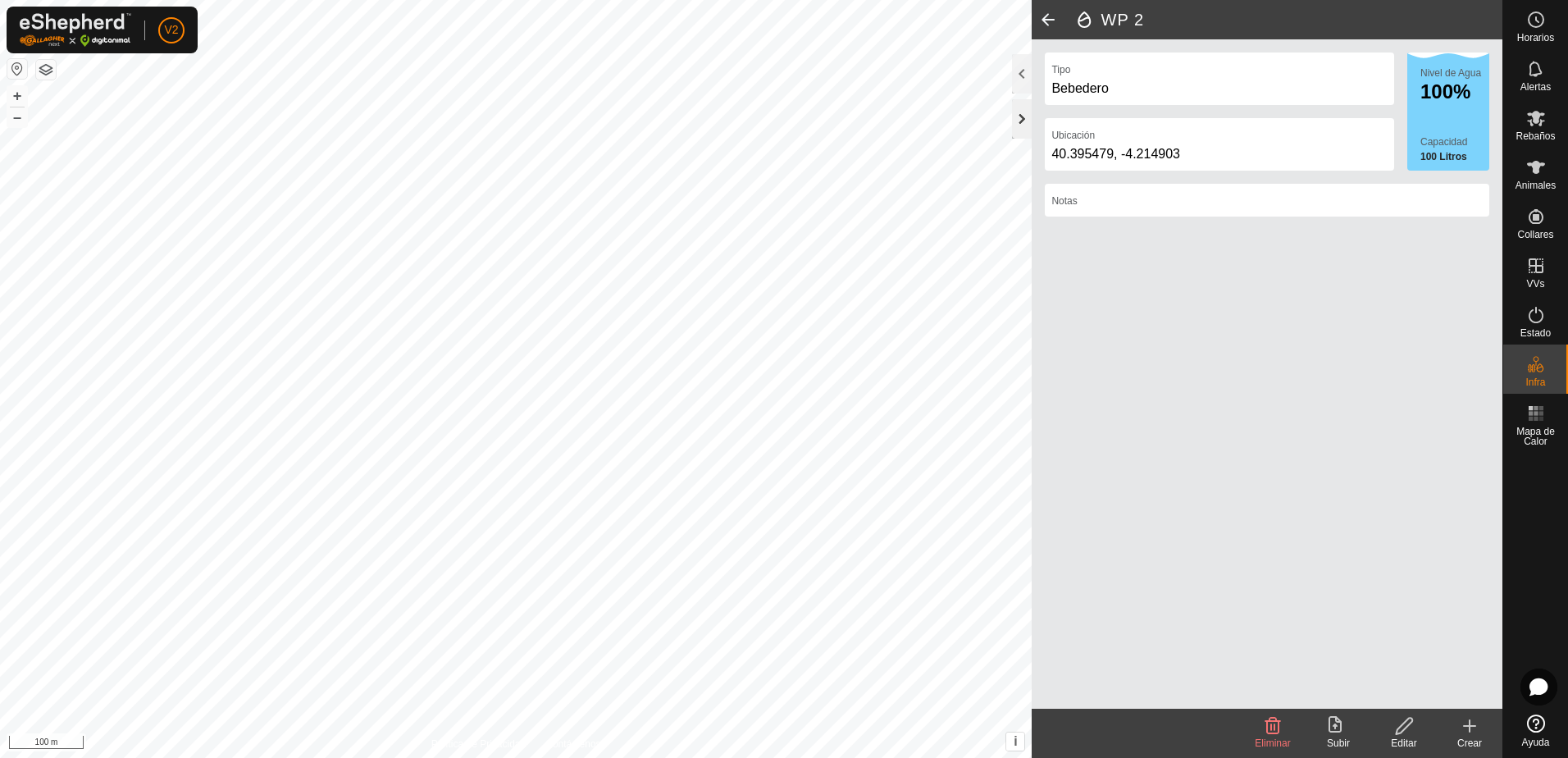
click at [1024, 117] on div at bounding box center [1023, 118] width 20 height 39
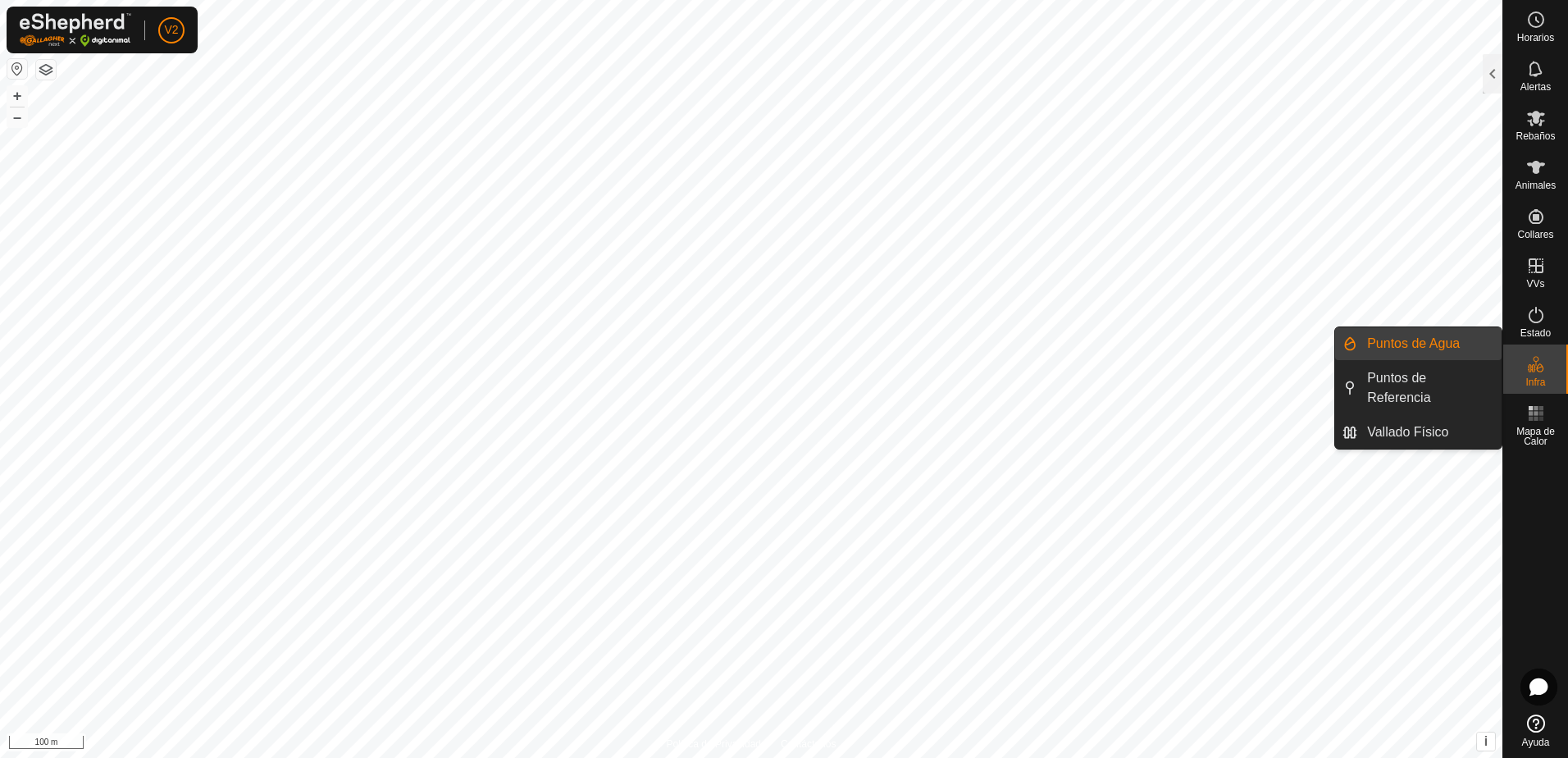
click at [46, 76] on button "button" at bounding box center [46, 70] width 20 height 20
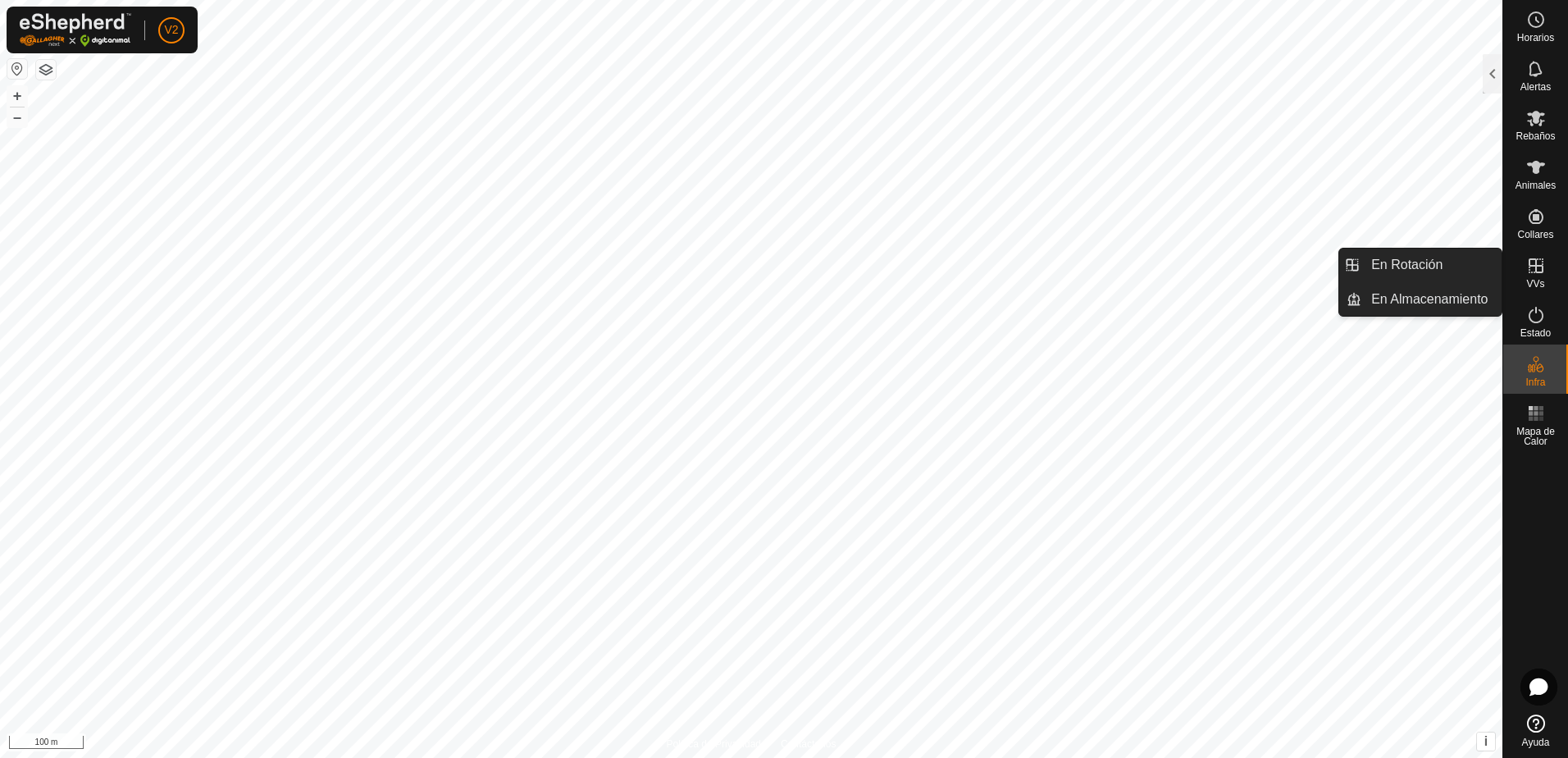
click at [1535, 267] on icon at bounding box center [1536, 266] width 15 height 15
click at [1429, 277] on link "En Rotación" at bounding box center [1431, 265] width 140 height 33
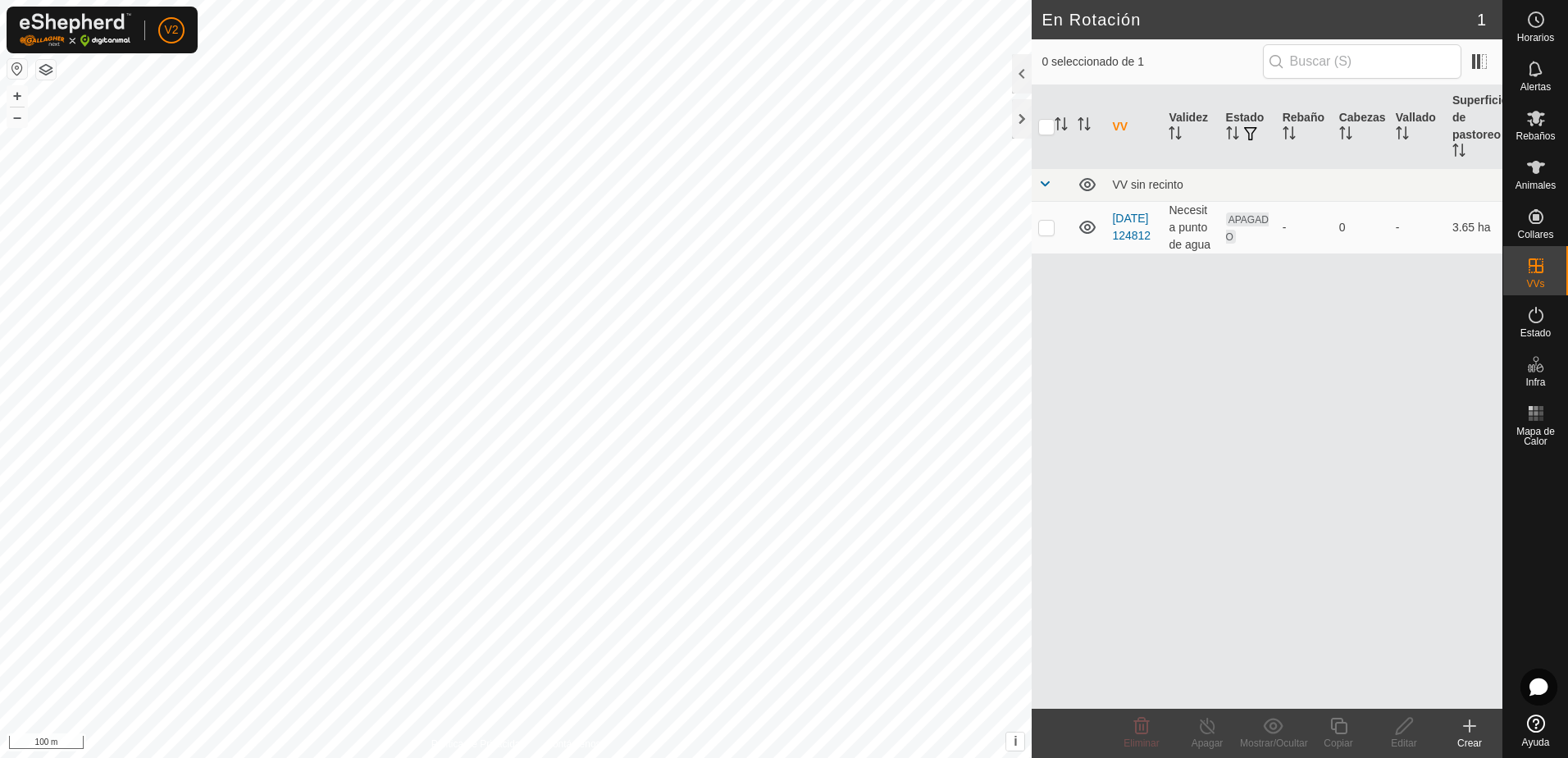
click at [1475, 724] on icon at bounding box center [1471, 726] width 20 height 20
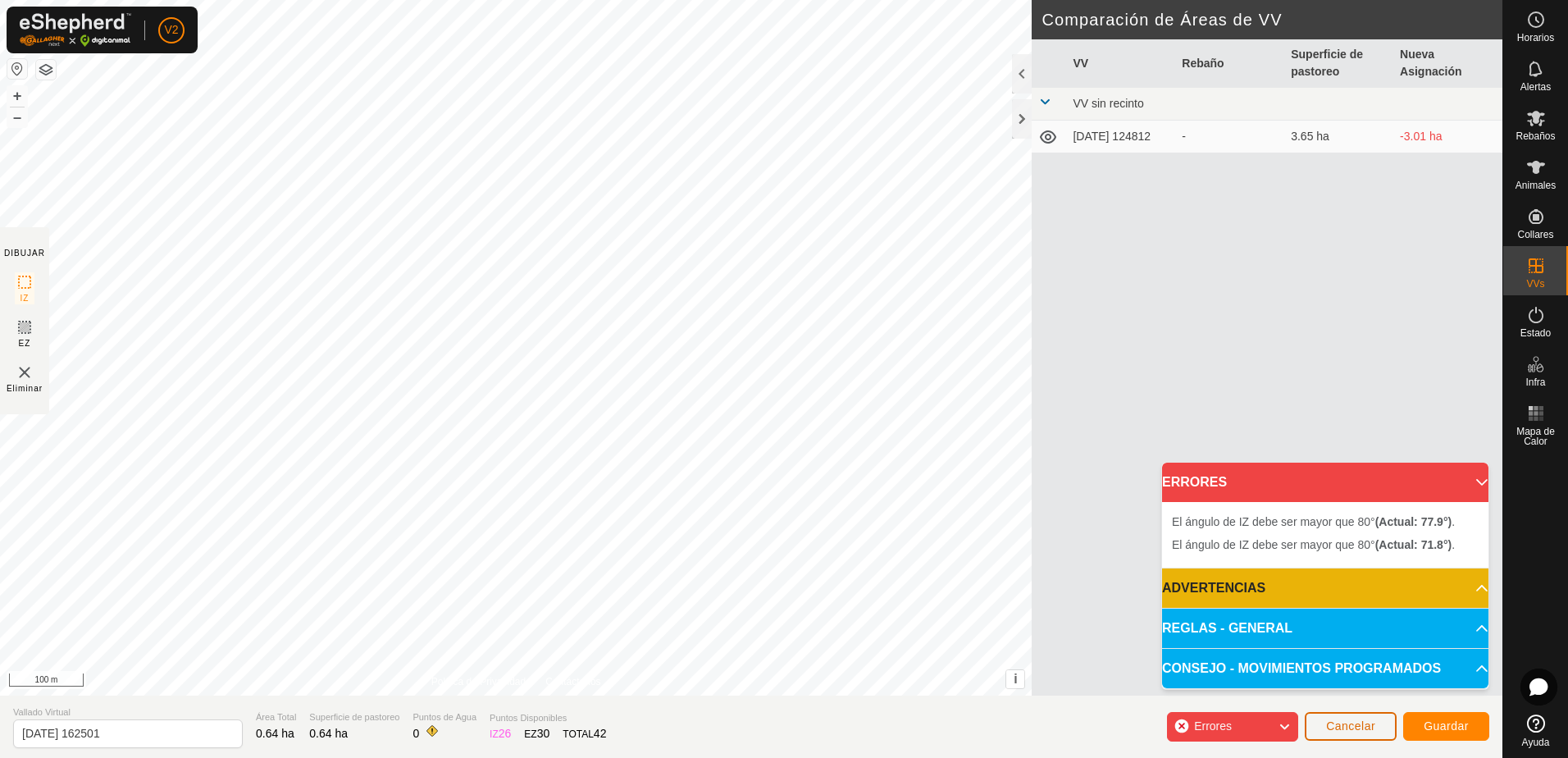
click at [1357, 729] on span "Cancelar" at bounding box center [1351, 726] width 49 height 13
